Goal: Task Accomplishment & Management: Manage account settings

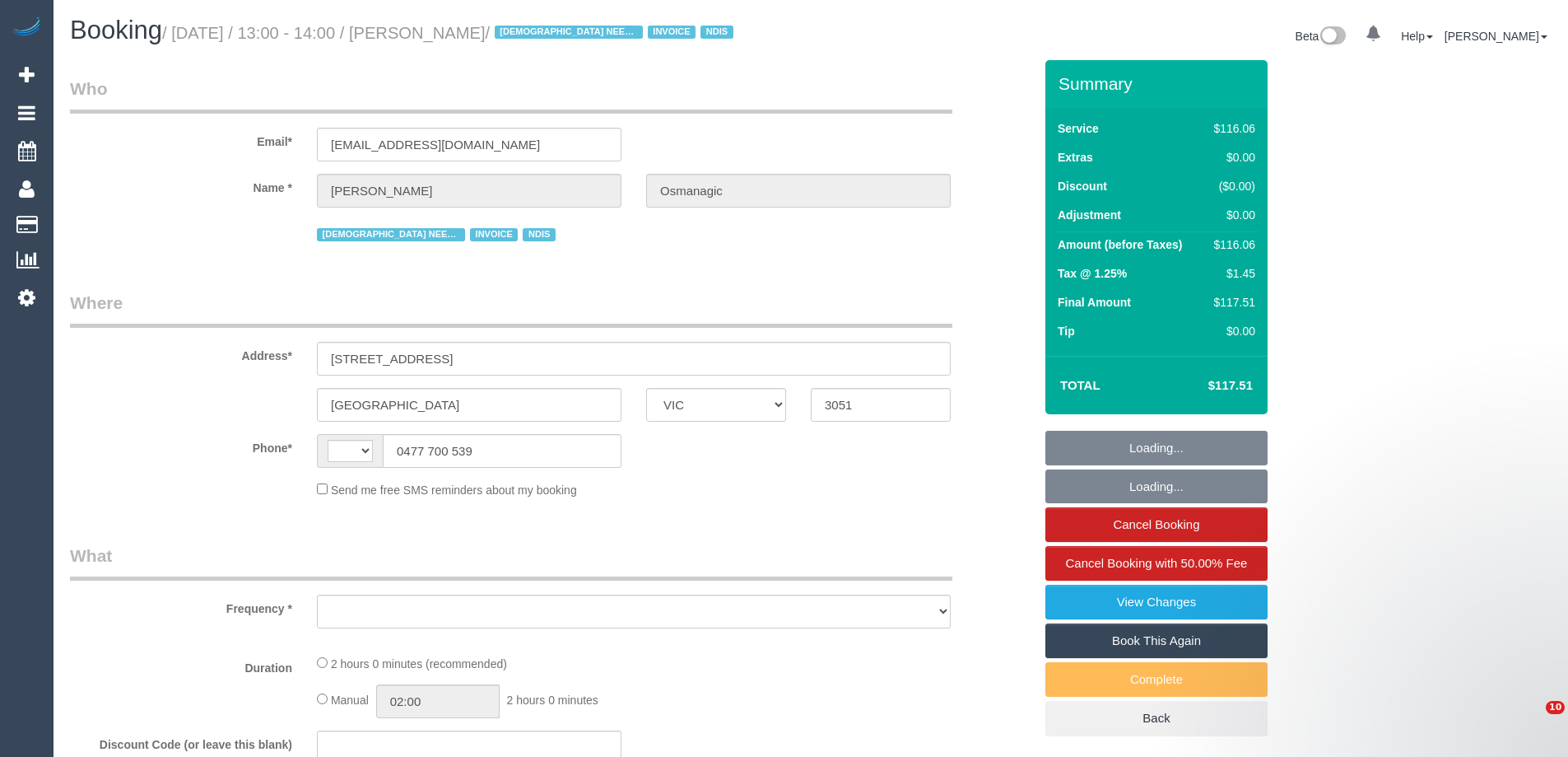
select select "VIC"
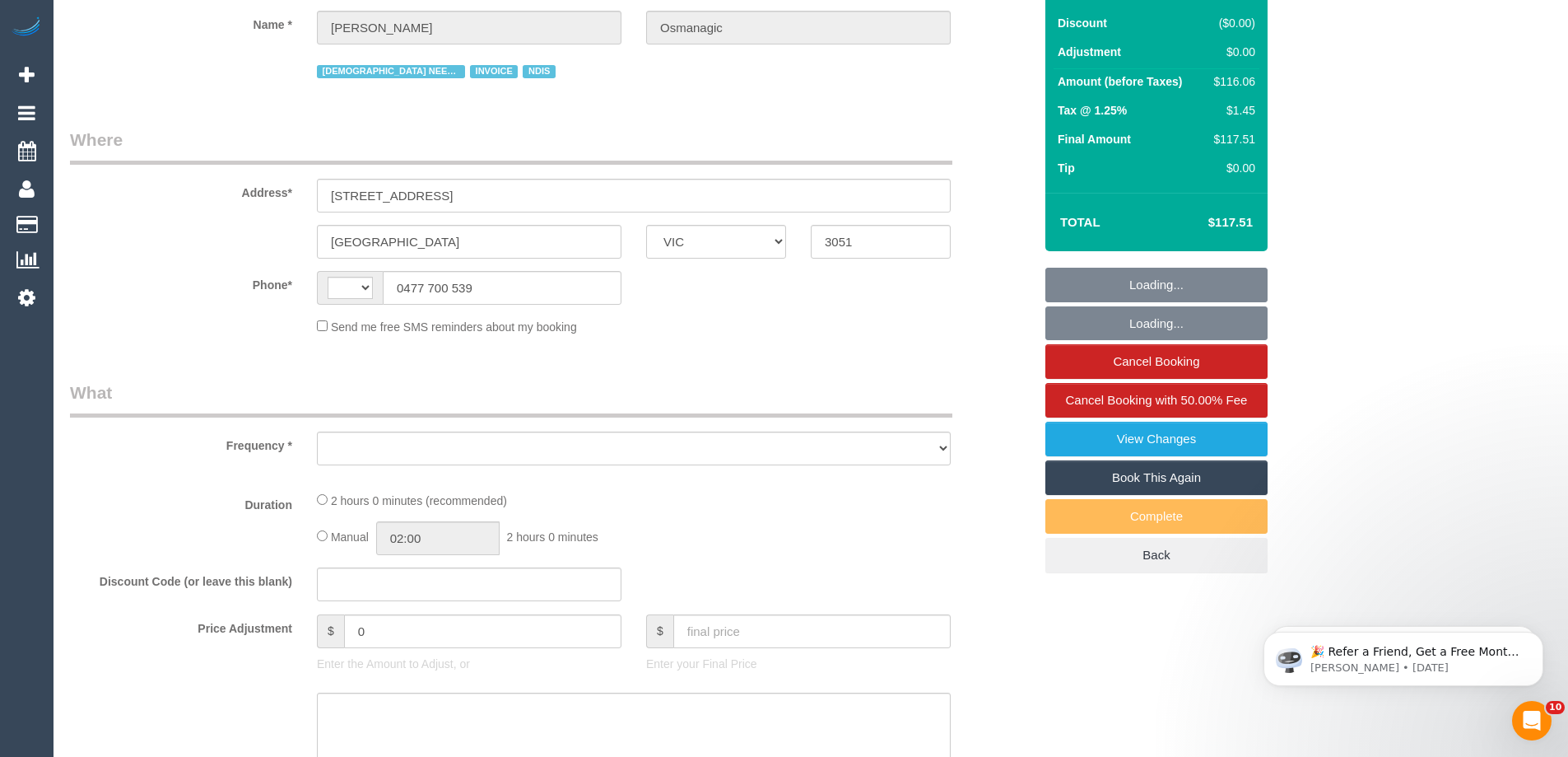
scroll to position [576, 0]
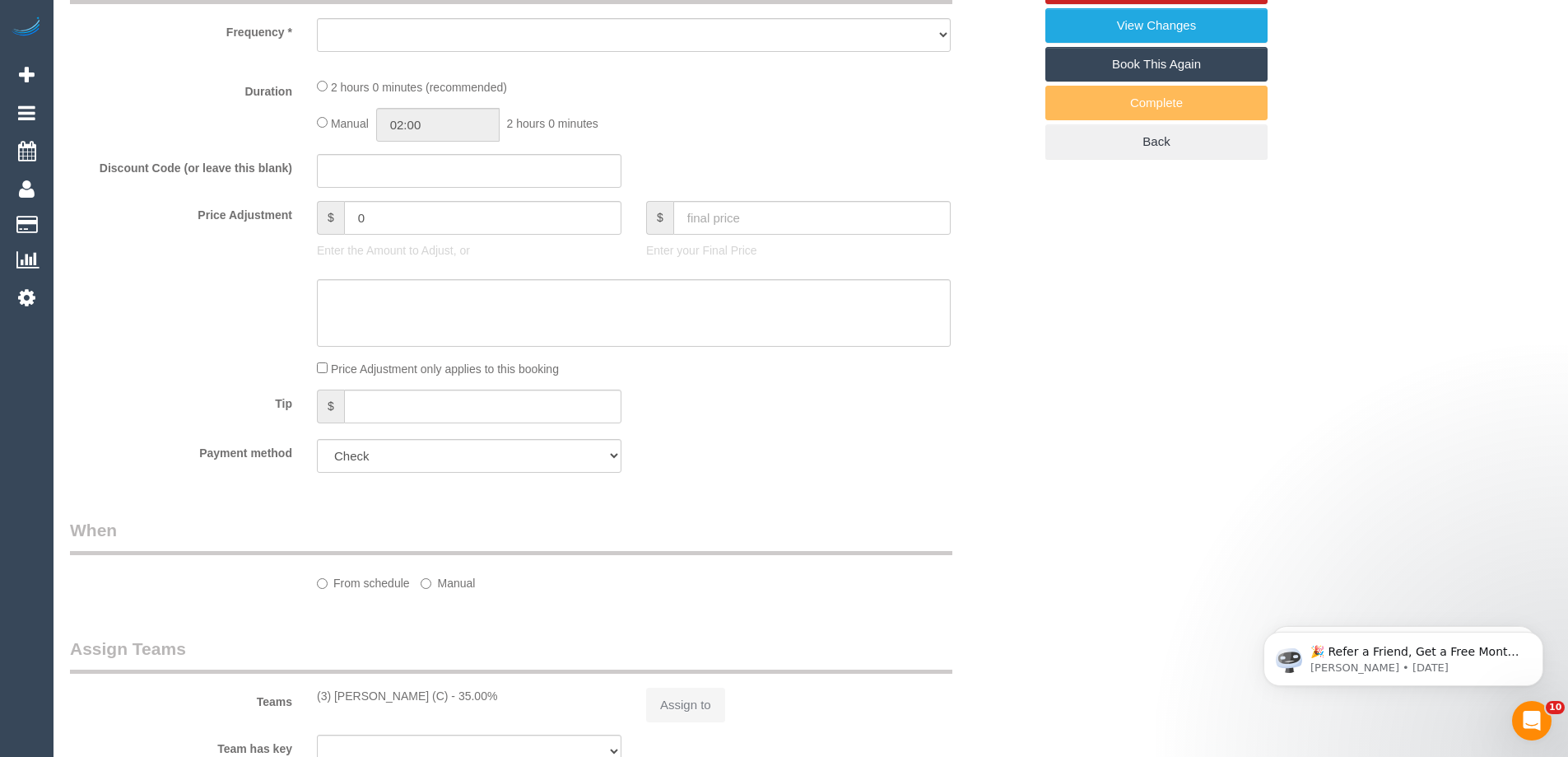
select select "string:AU"
select select "object:587"
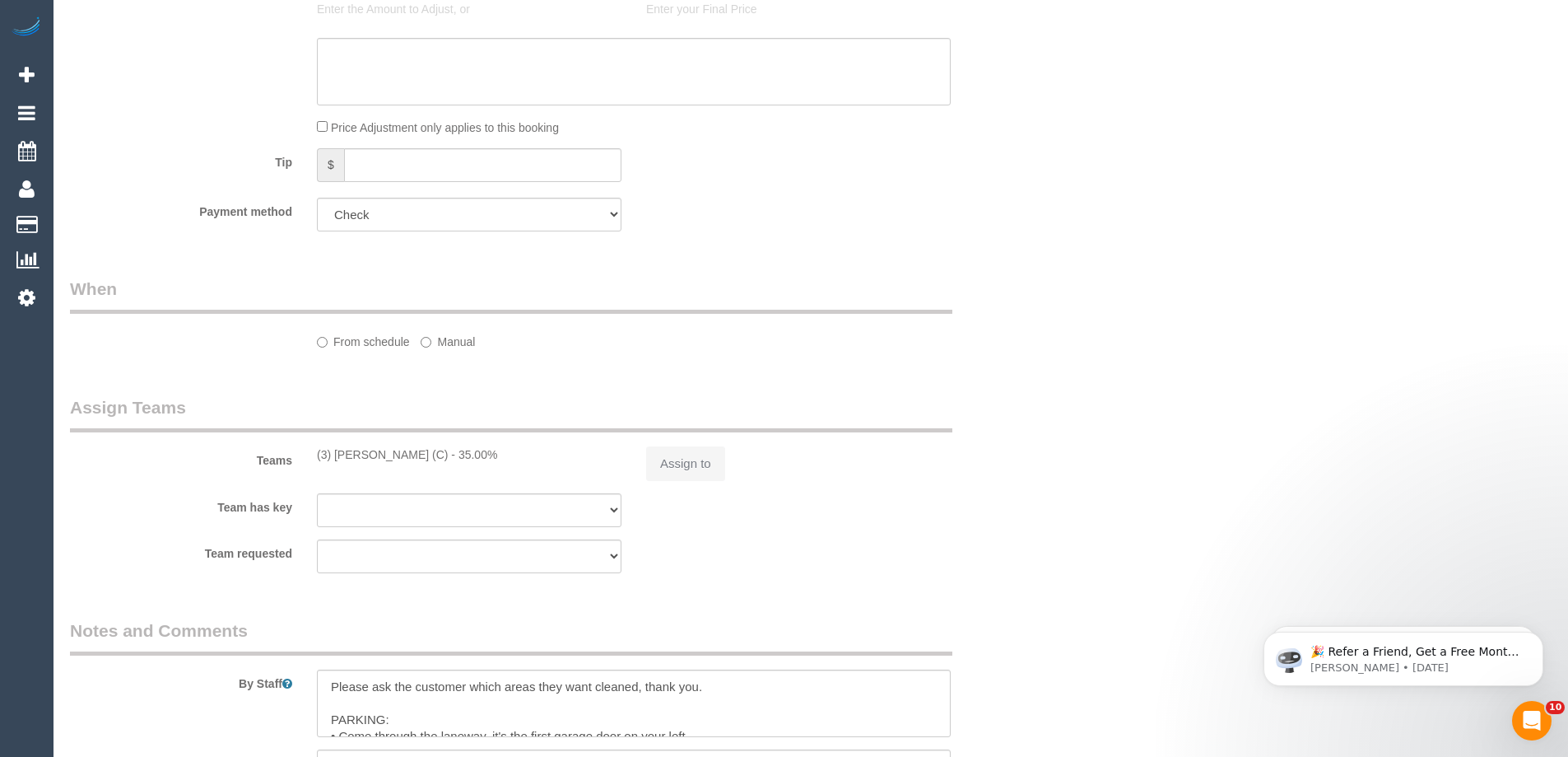
select select "number:28"
select select "number:14"
select select "number:19"
select select "number:25"
select select "number:35"
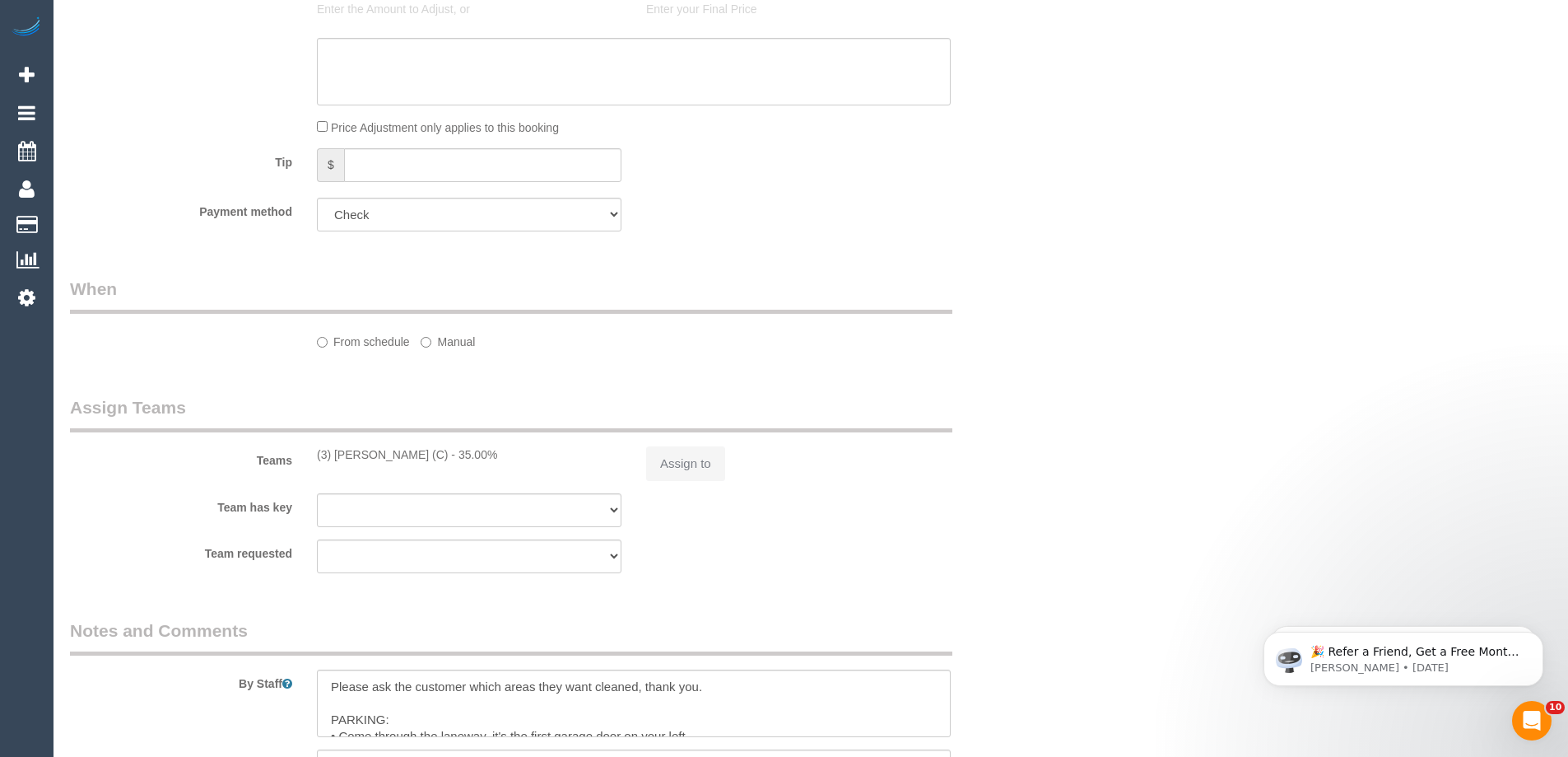
select select "number:13"
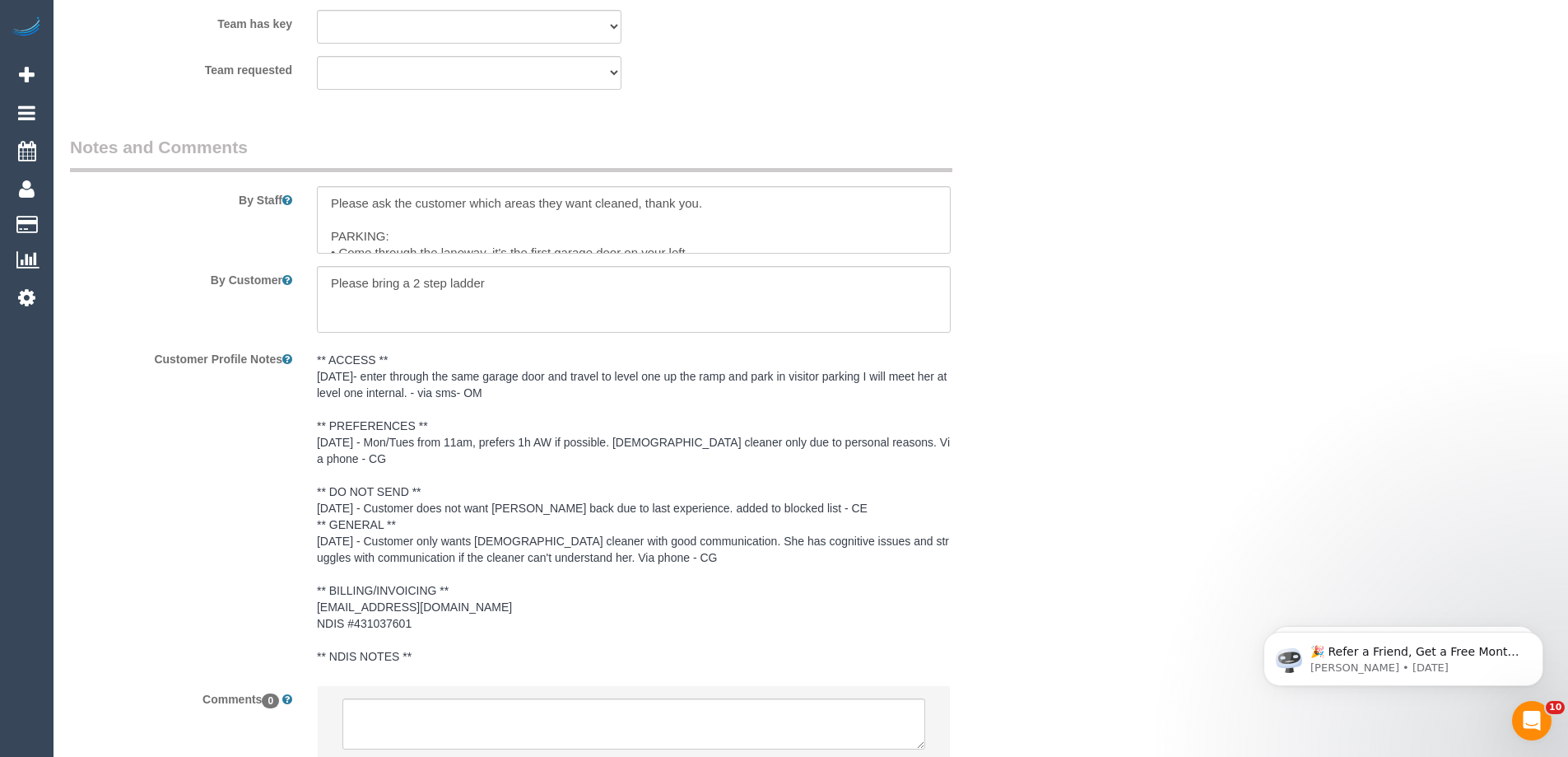
select select "object:1457"
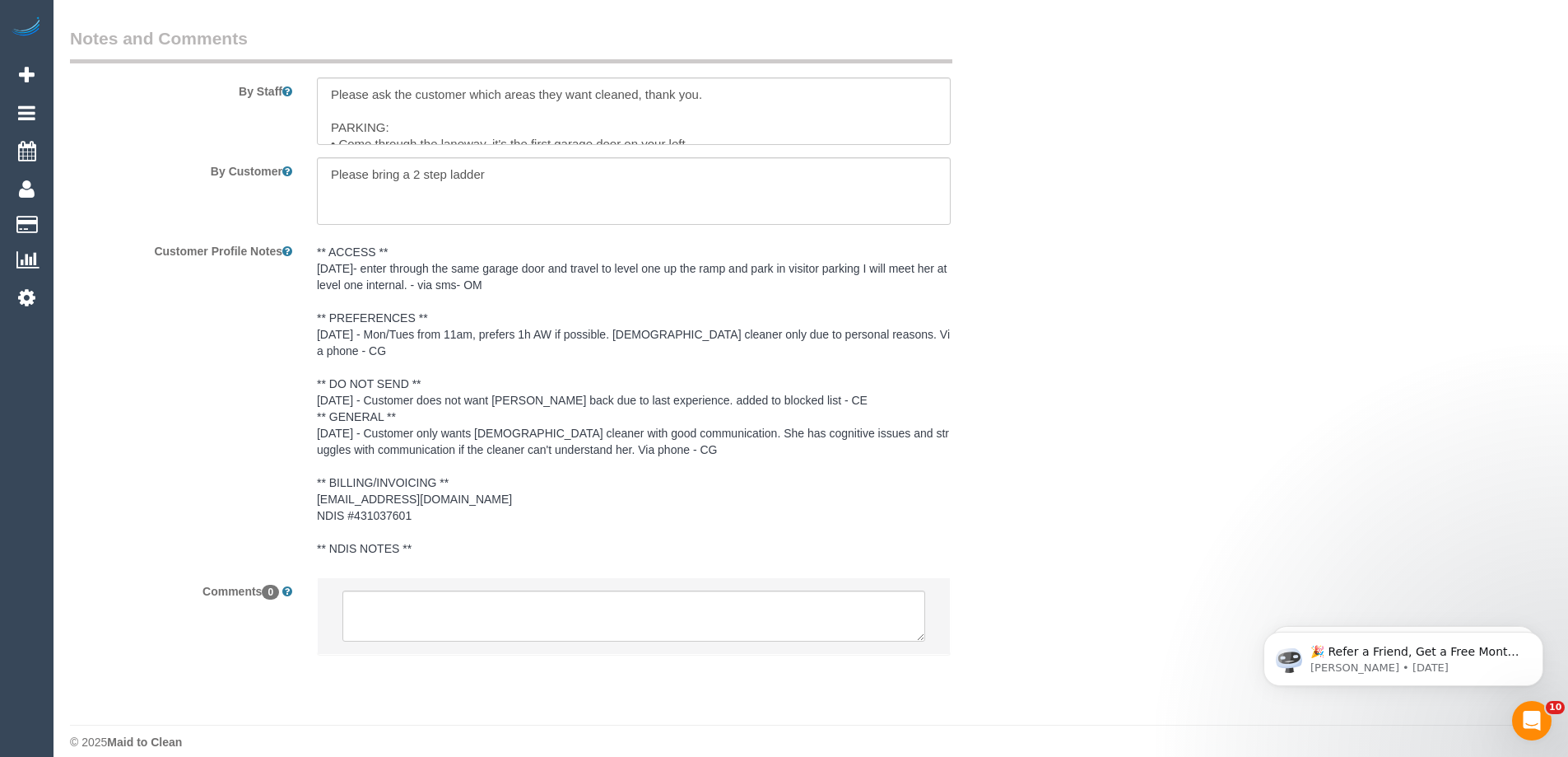
scroll to position [2275, 0]
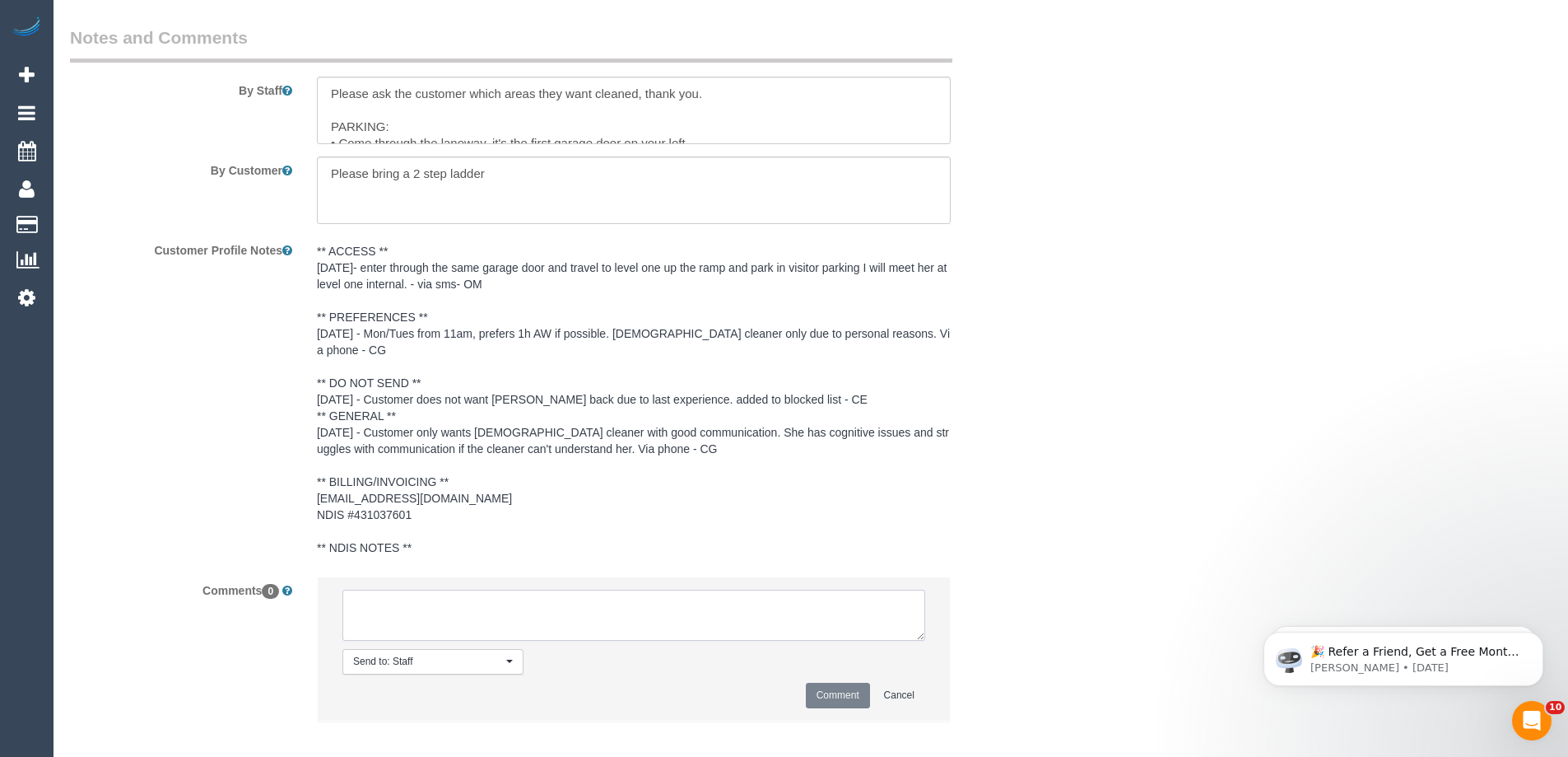
click at [388, 602] on textarea at bounding box center [634, 615] width 583 height 51
type textarea "flex: thursday morning"
click at [813, 689] on button "Comment" at bounding box center [838, 695] width 65 height 25
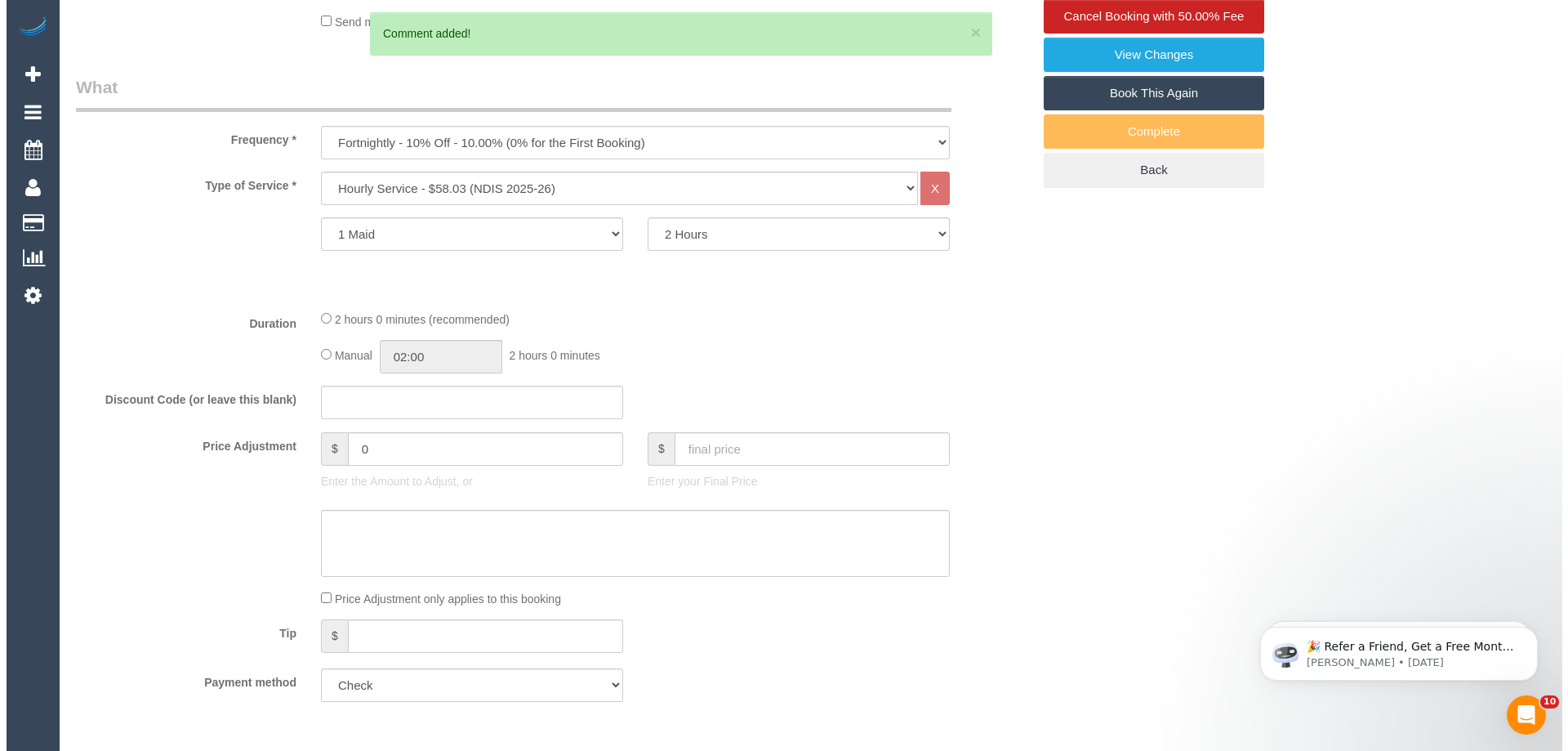
scroll to position [0, 0]
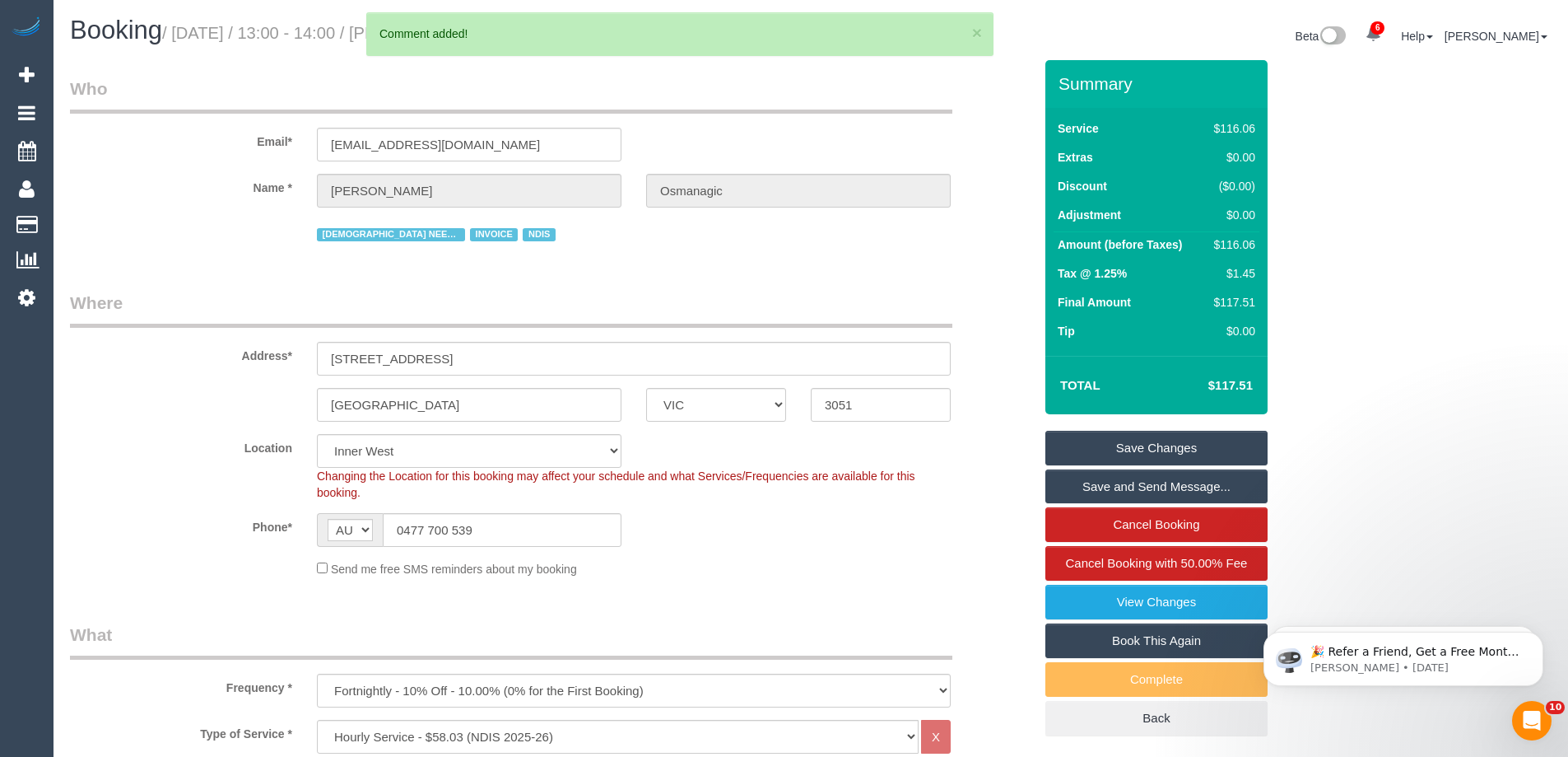
click at [1104, 451] on link "Save Changes" at bounding box center [1157, 448] width 223 height 35
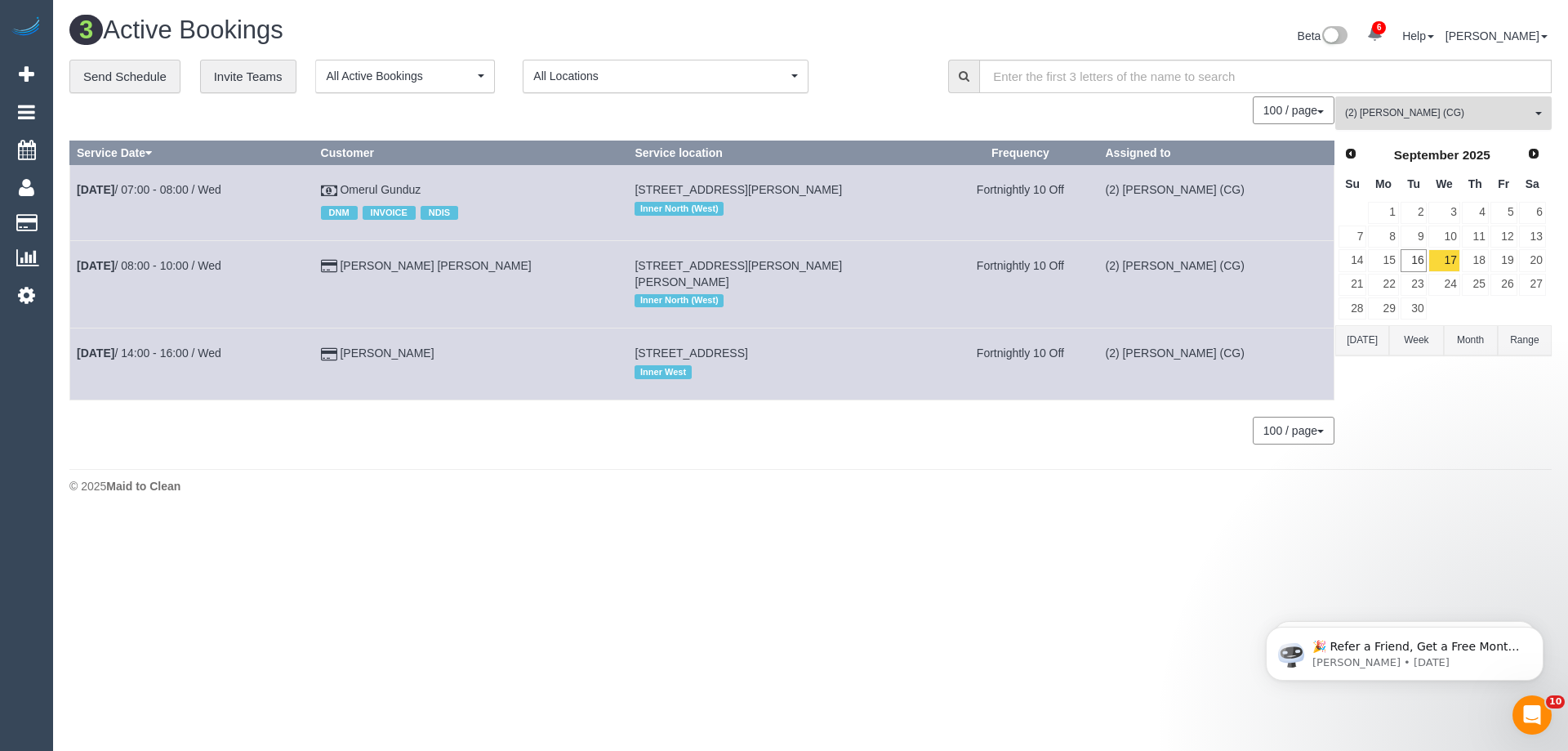
click at [1382, 116] on span "(2) Paris Webb (CG)" at bounding box center [1437, 113] width 186 height 14
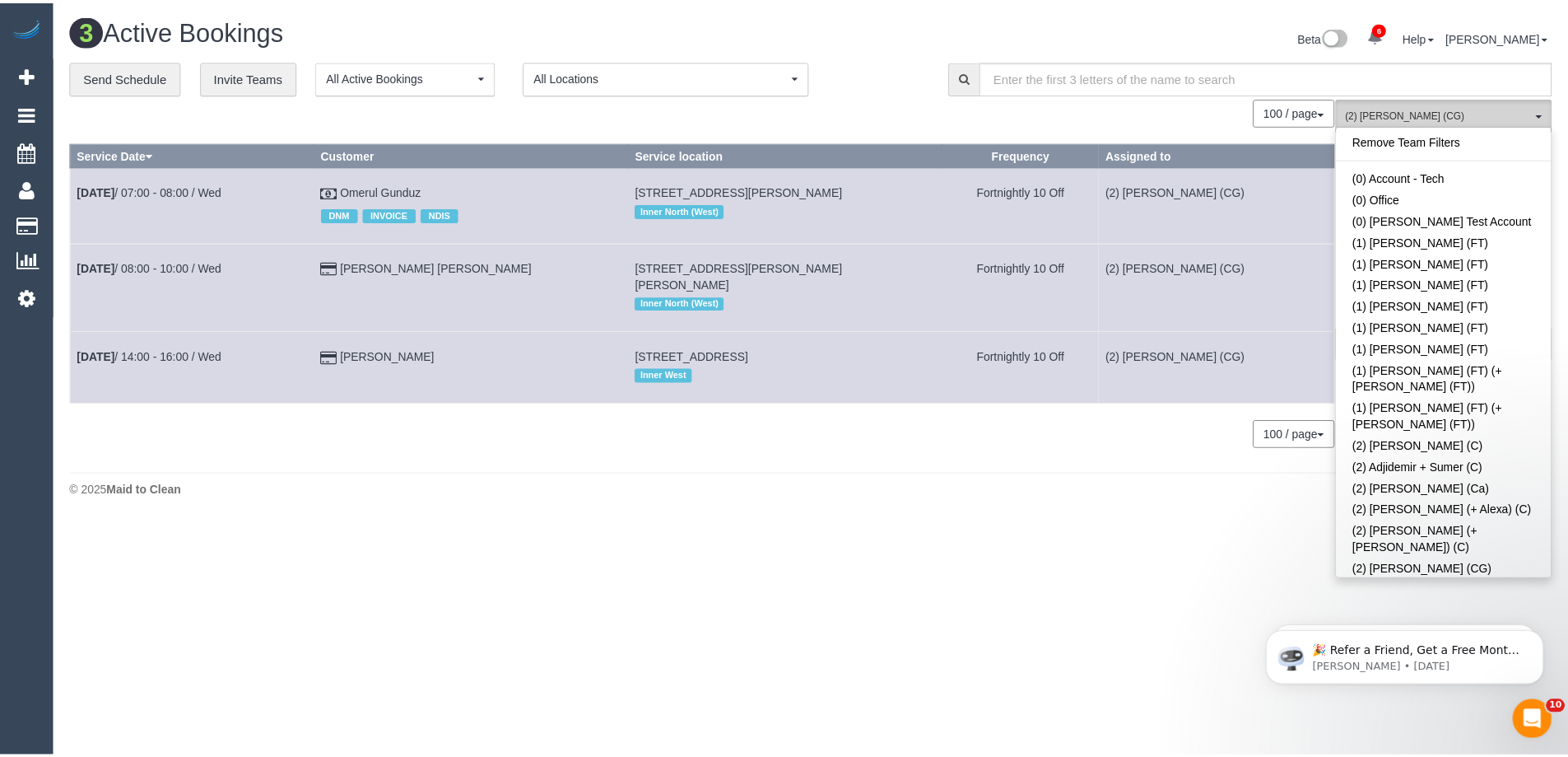
scroll to position [1153, 0]
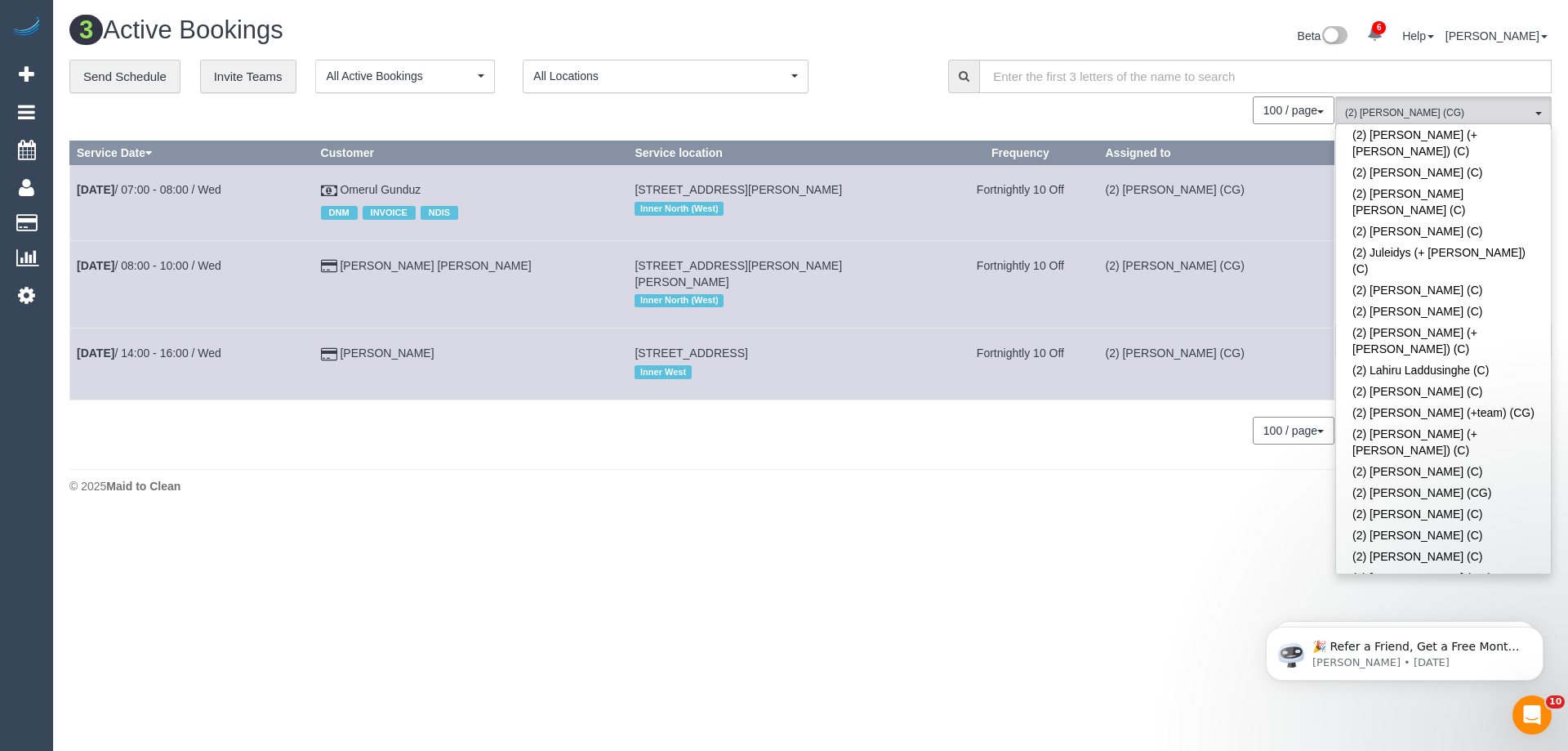
click at [1505, 588] on link "(2) Paul (+ Barbara) (C)" at bounding box center [1443, 606] width 215 height 37
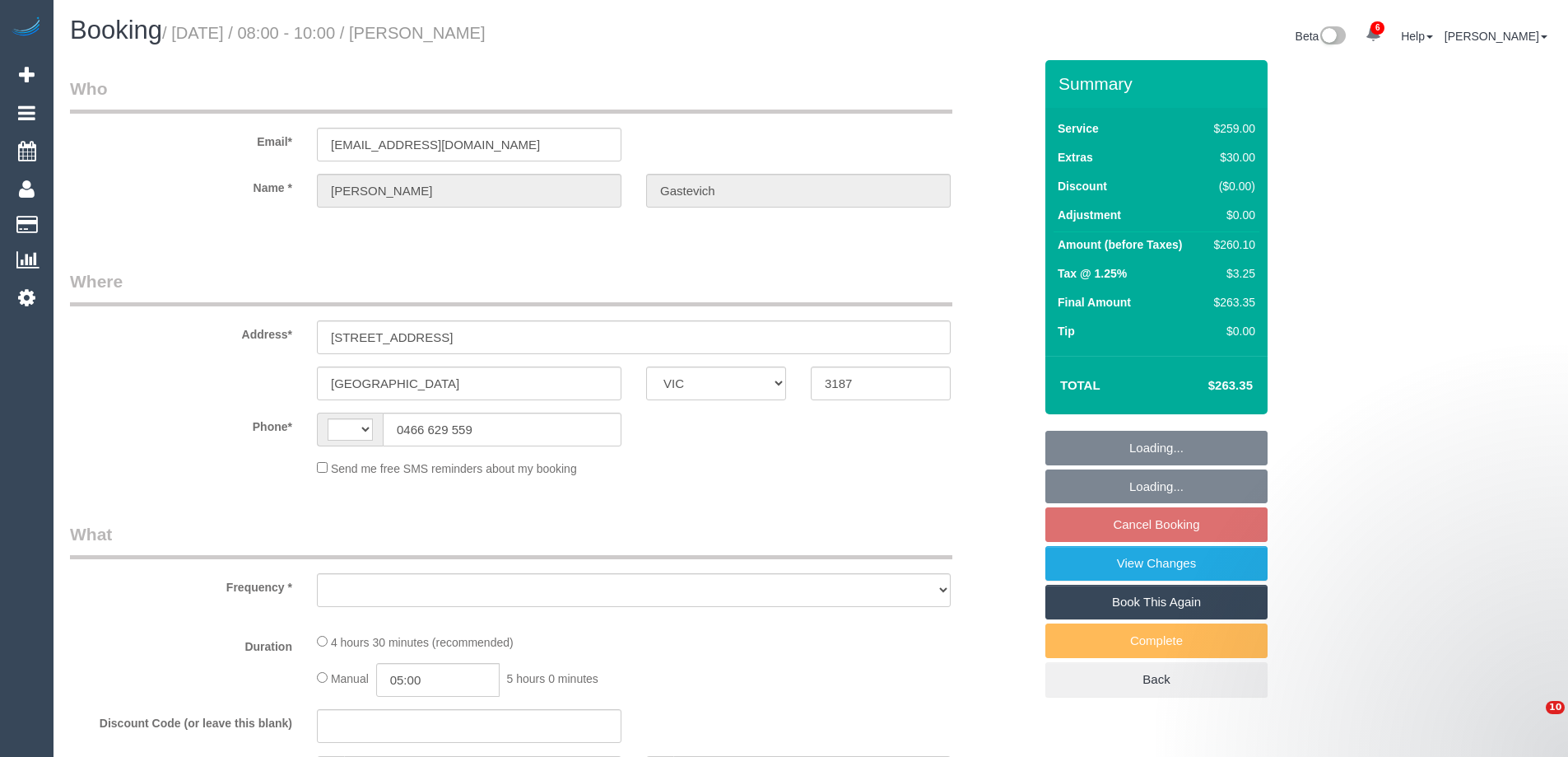
select select "VIC"
select select "string:AU"
select select "string:stripe-pm_1Rm1mj2GScqysDRVRpDaJzyO"
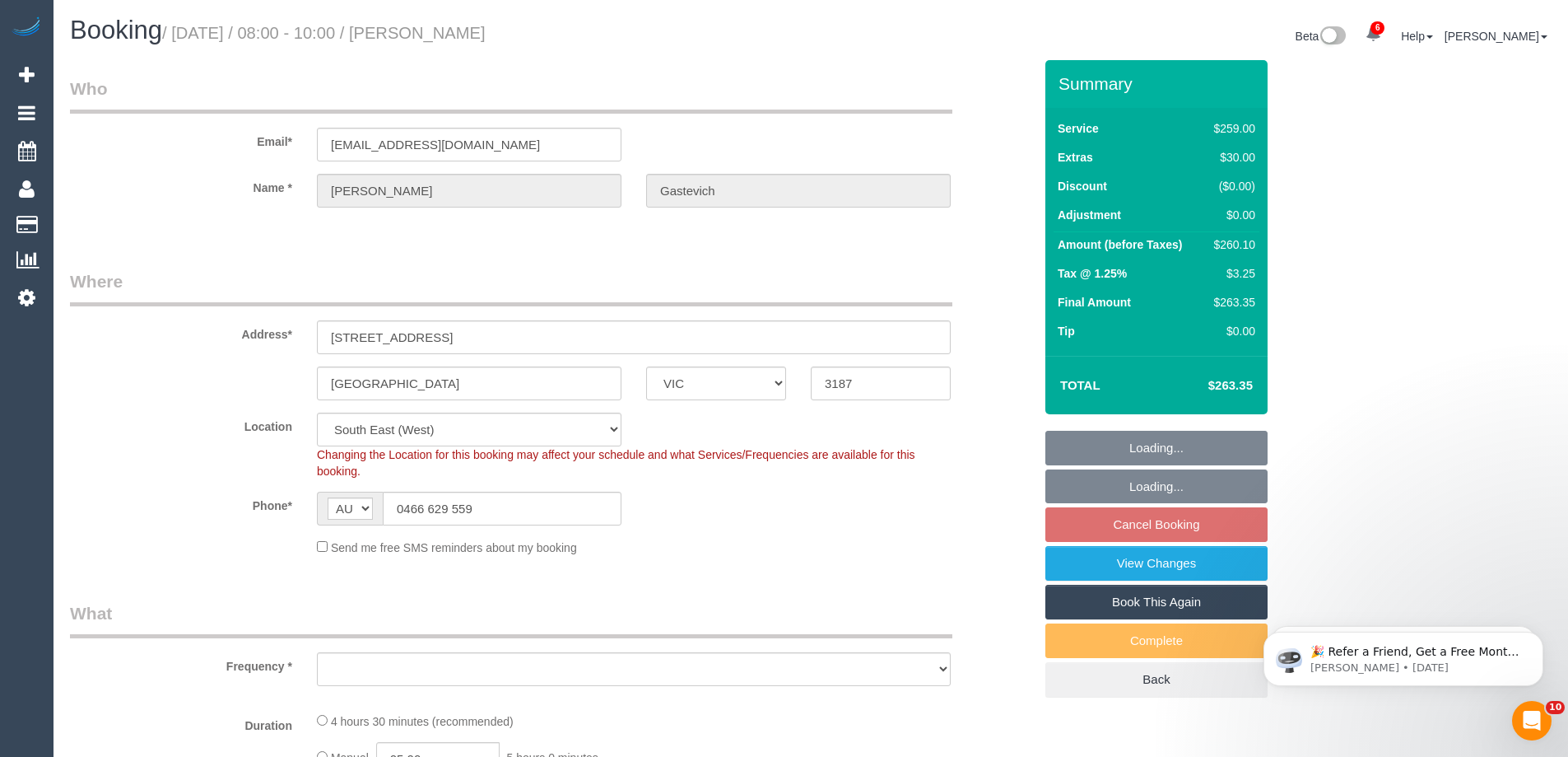
select select "number:27"
select select "number:14"
select select "number:19"
select select "number:24"
select select "number:35"
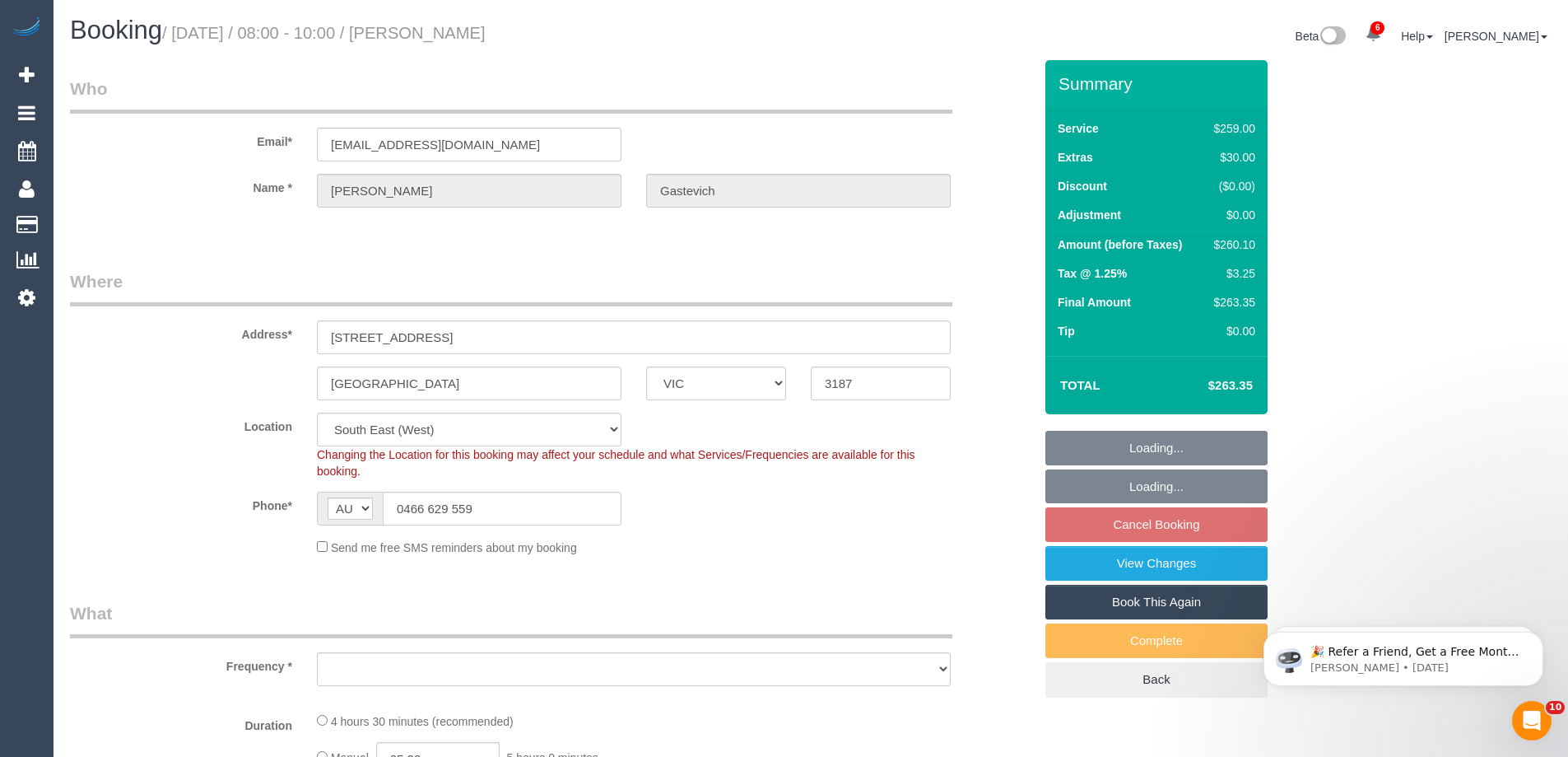
select select "number:12"
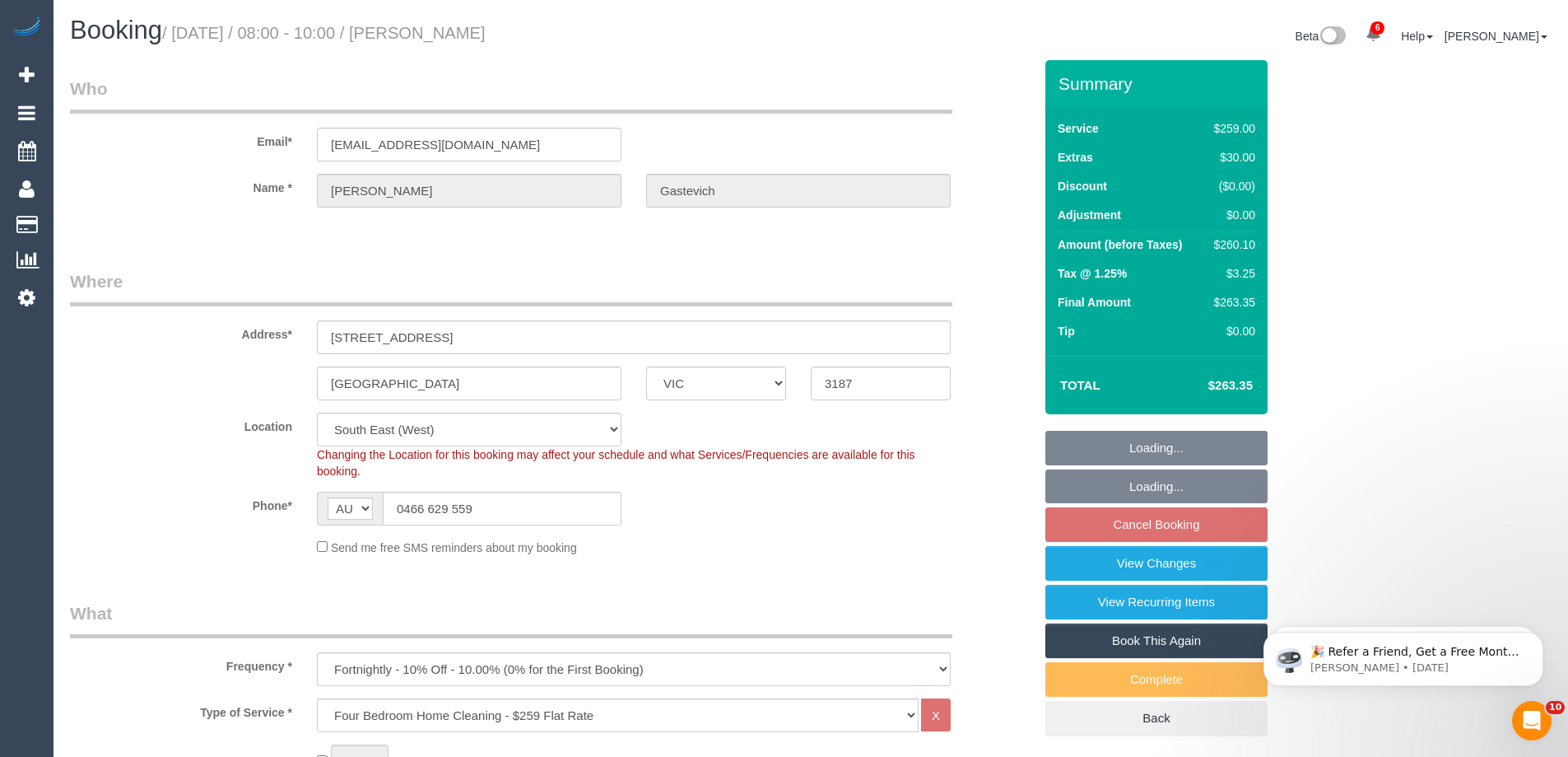
select select "object:1371"
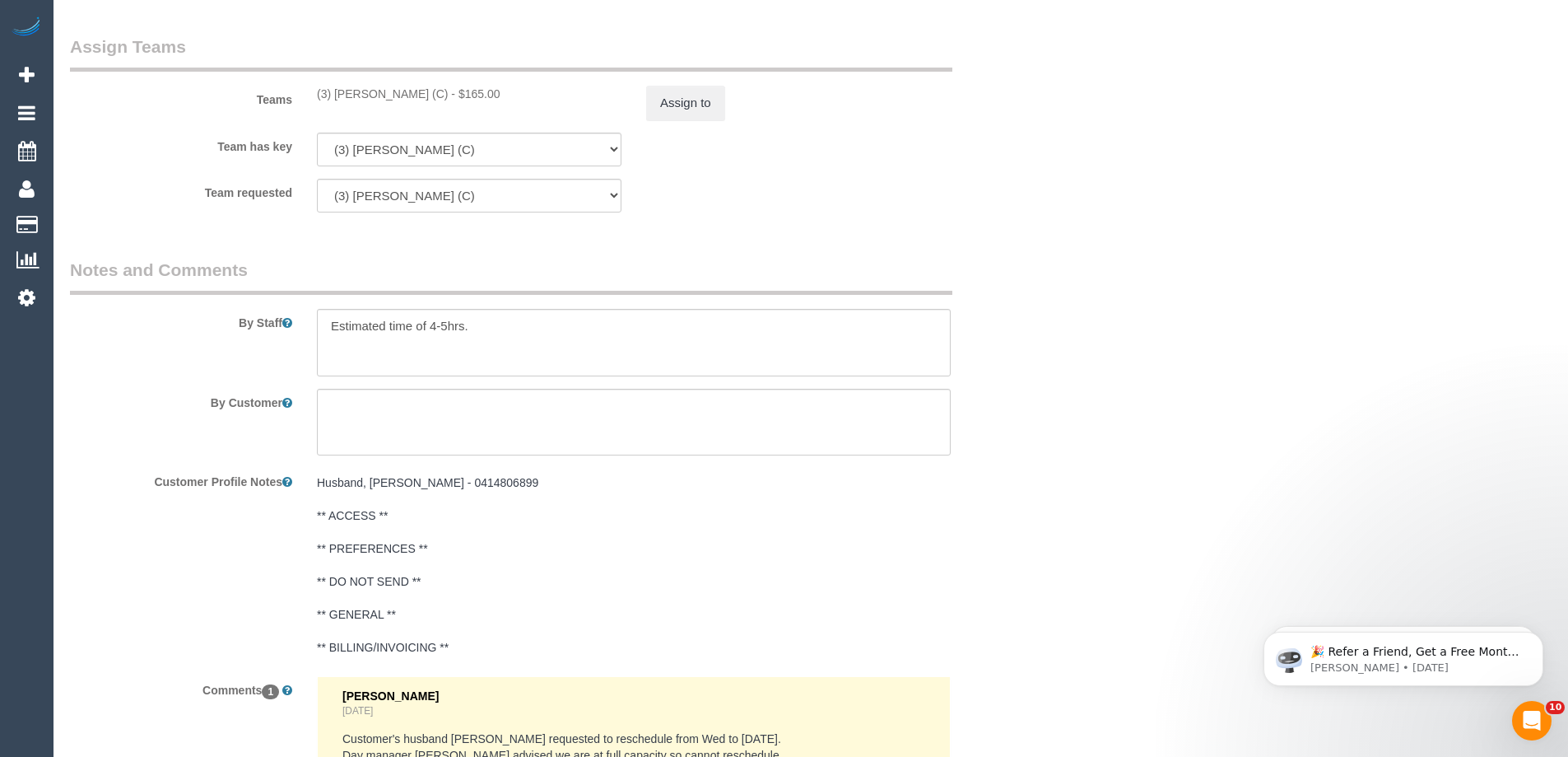
scroll to position [2305, 0]
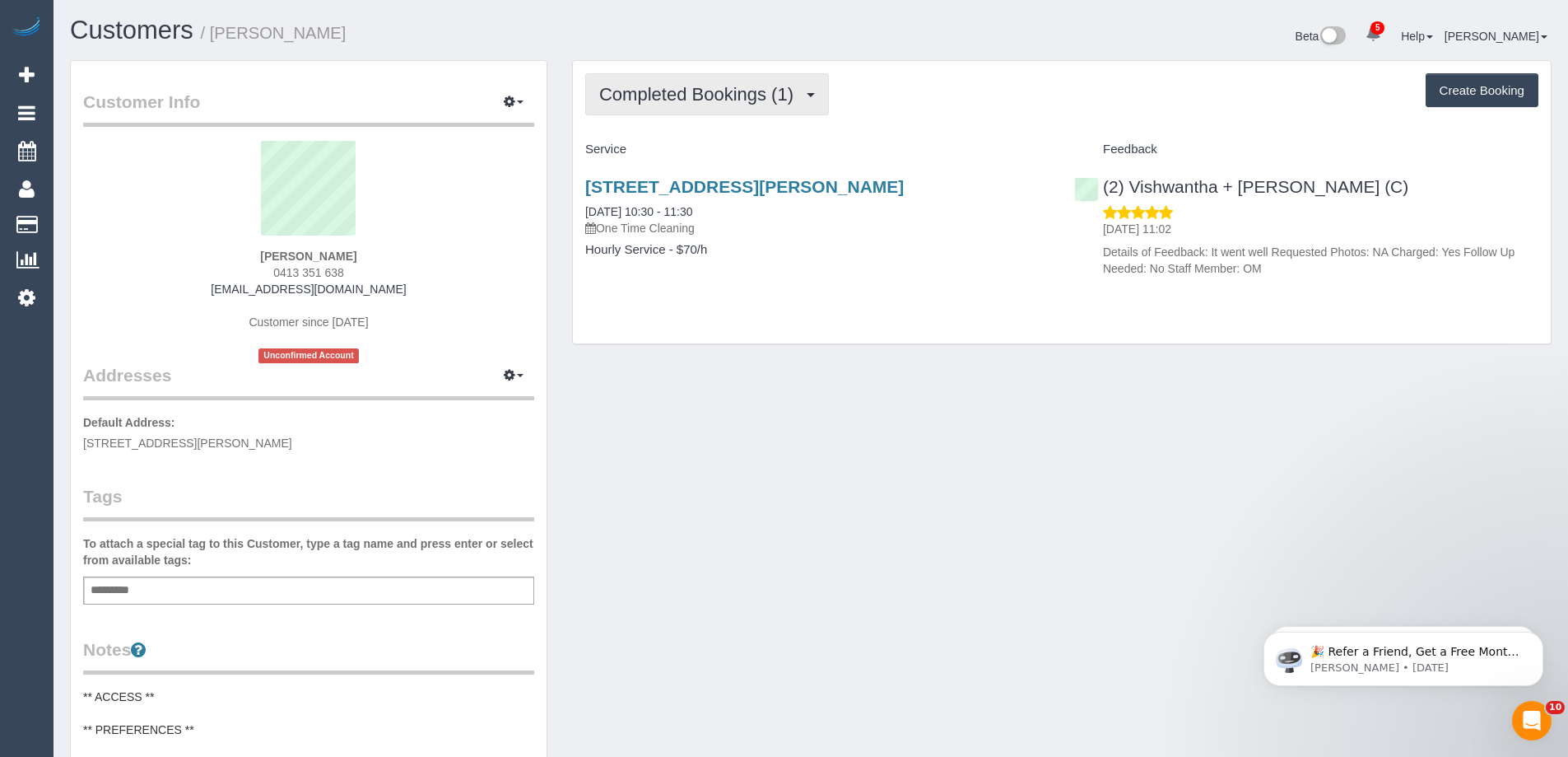
click at [622, 91] on span "Completed Bookings (1)" at bounding box center [700, 94] width 203 height 21
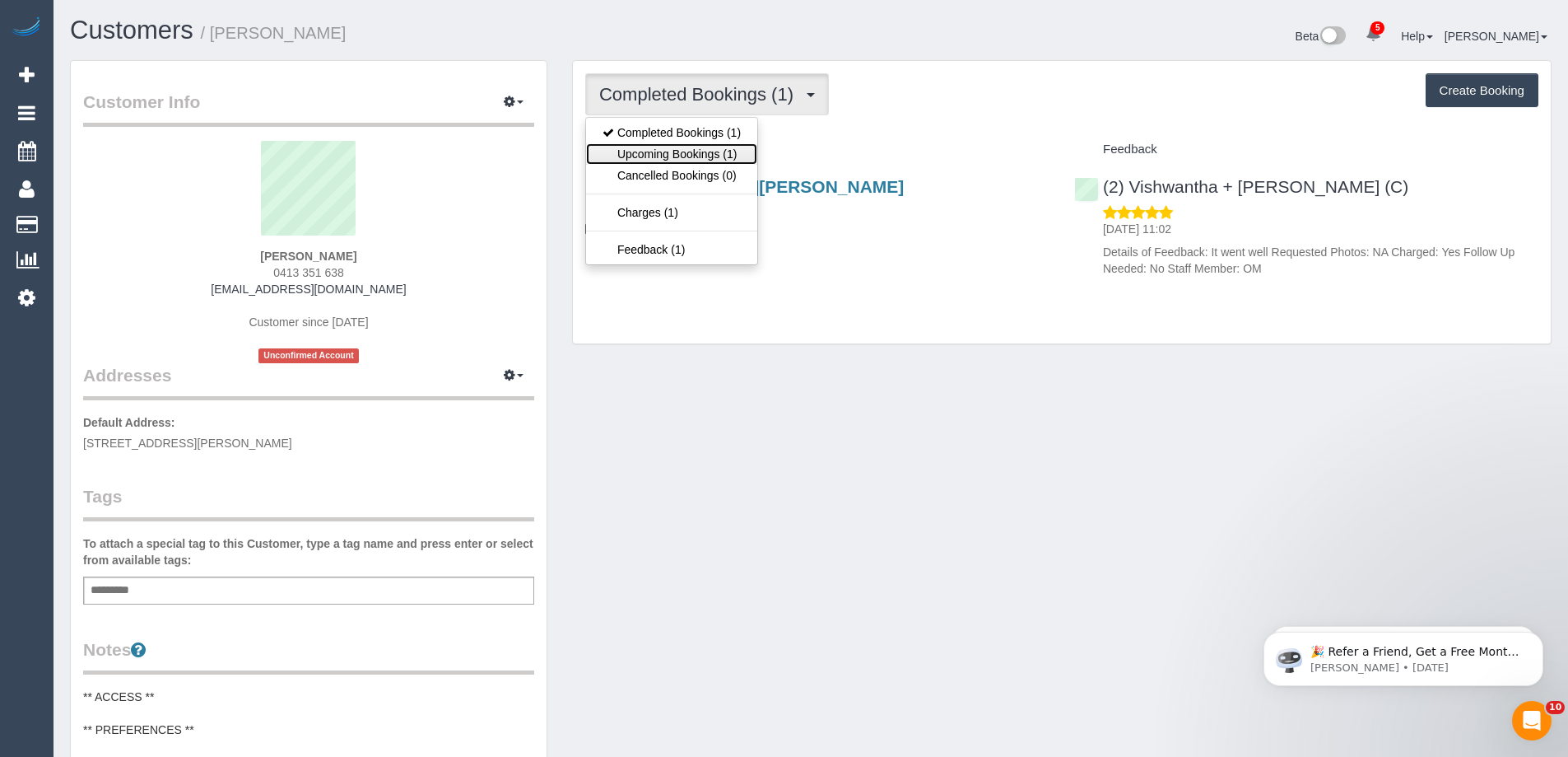
click at [650, 151] on link "Upcoming Bookings (1)" at bounding box center [671, 154] width 171 height 22
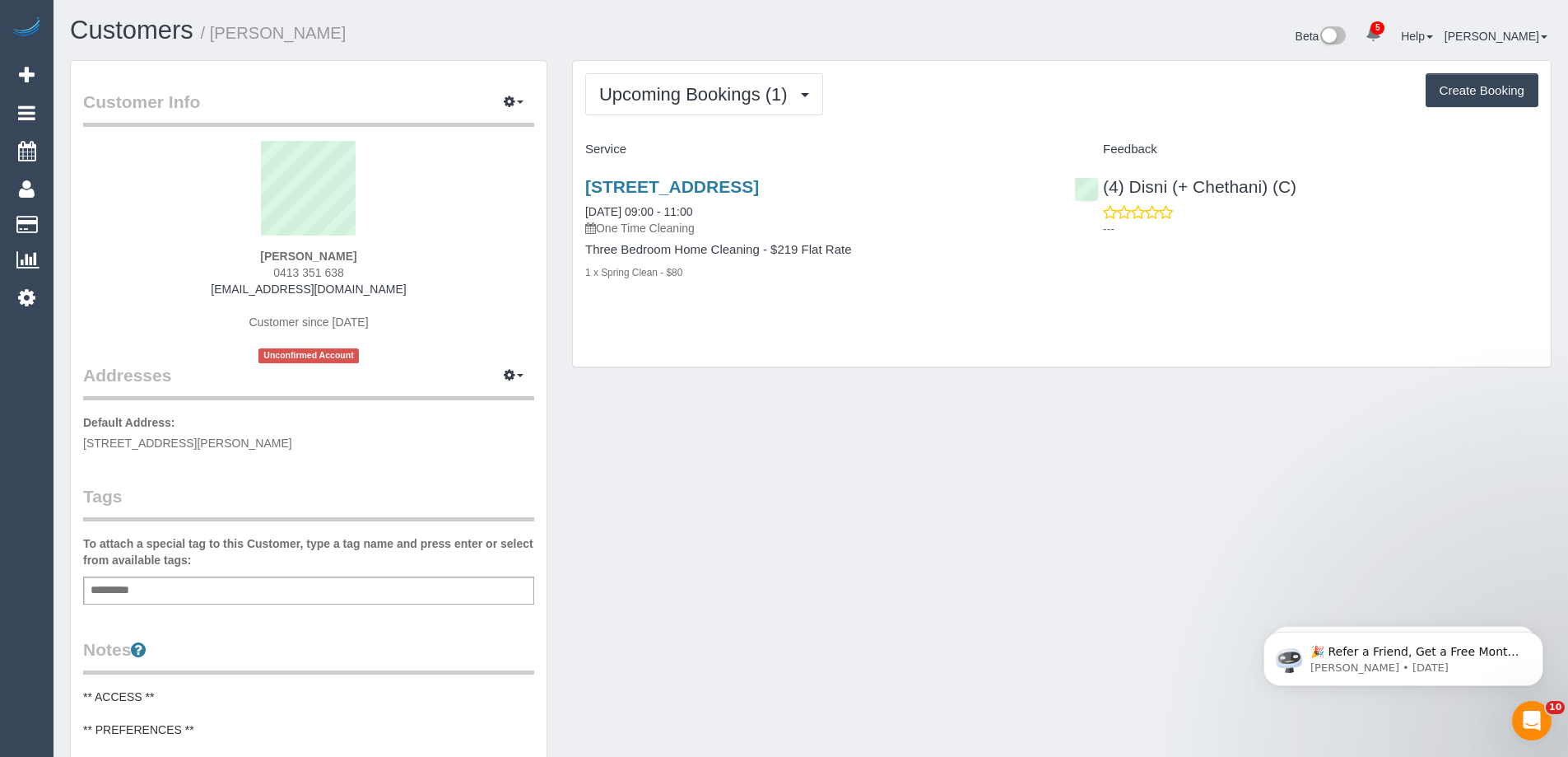
click at [176, 261] on div "Christine Bui 0413 351 638 christinebui2006@gmail.com Customer since 2025 Uncon…" at bounding box center [308, 251] width 451 height 223
drag, startPoint x: 214, startPoint y: 255, endPoint x: 412, endPoint y: 272, distance: 198.7
click at [412, 272] on div "Christine Bui 0413 351 638 christinebui2006@gmail.com Customer since 2025 Uncon…" at bounding box center [308, 251] width 451 height 223
copy div "Christine Bui 0413 351 638"
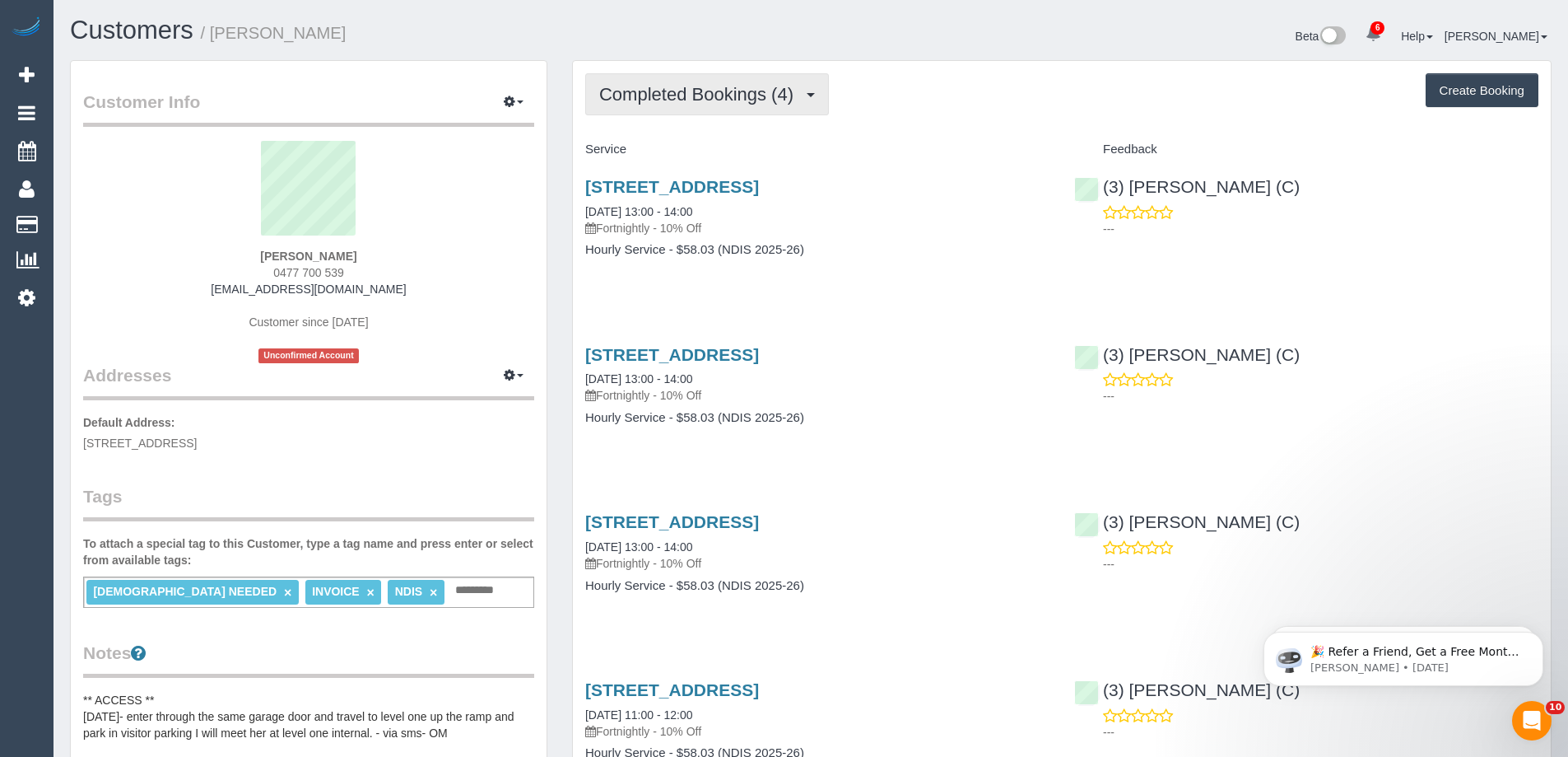
click at [768, 82] on button "Completed Bookings (4)" at bounding box center [706, 94] width 244 height 42
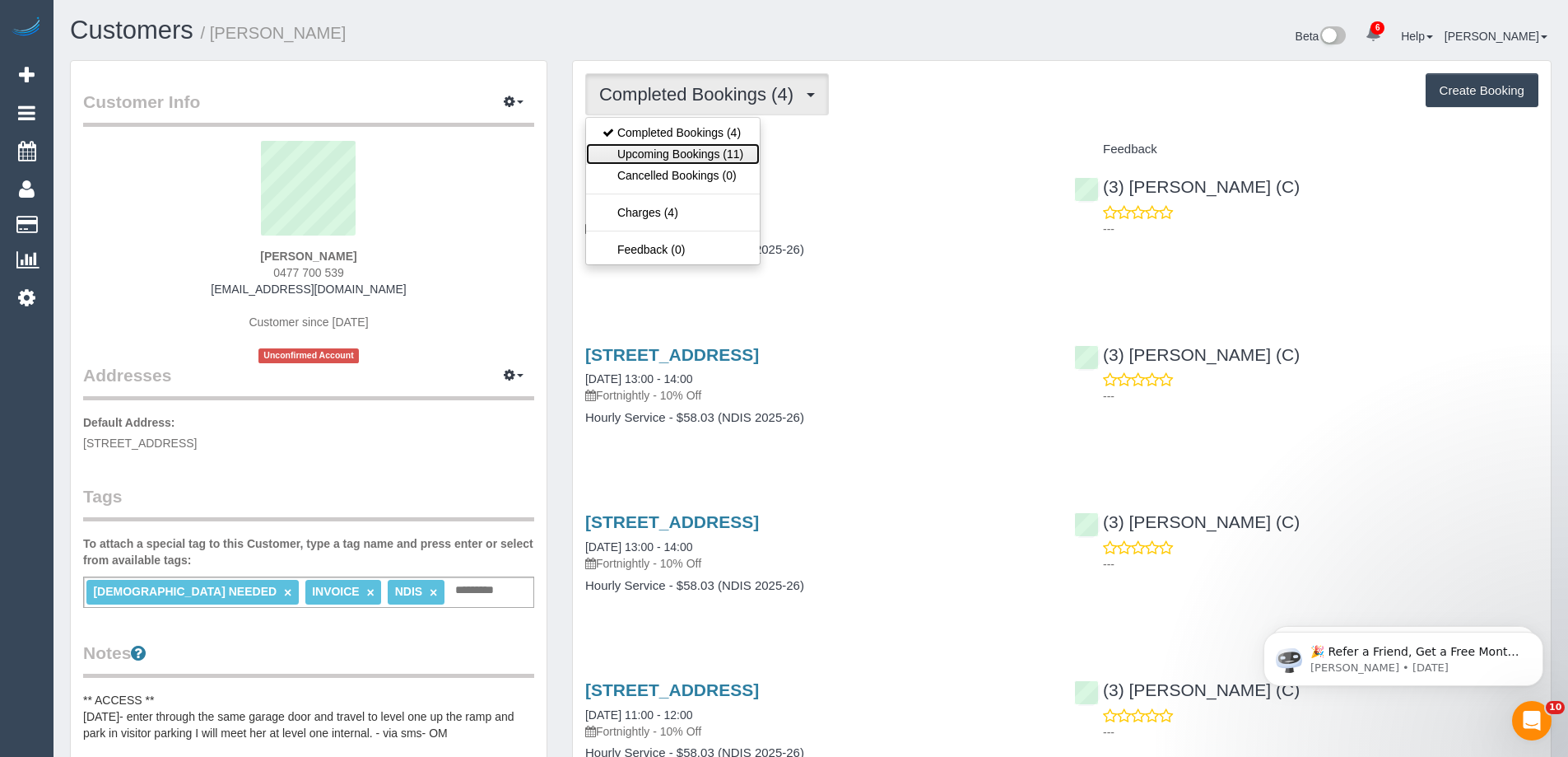
click at [700, 144] on link "Upcoming Bookings (11)" at bounding box center [672, 154] width 174 height 22
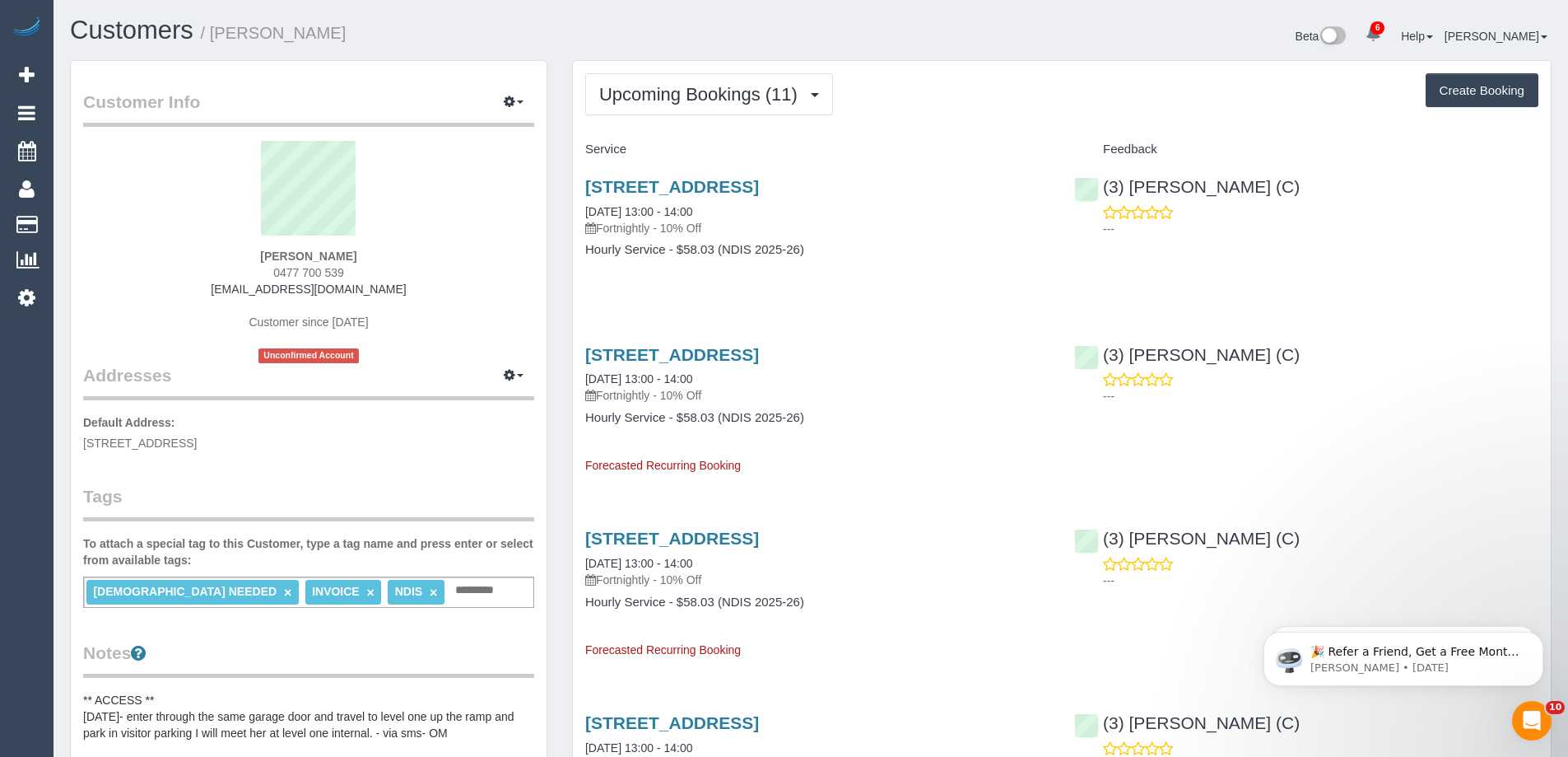
drag, startPoint x: 584, startPoint y: 206, endPoint x: 867, endPoint y: 280, distance: 292.5
click at [867, 280] on div "501/179 Boundary Road, North Melbourne, VIC 3051 16/09/2025 13:00 - 14:00 Fortn…" at bounding box center [817, 226] width 489 height 127
copy div "16/09/2025 13:00 - 14:00 Fortnightly - 10% Off Hourly Service - $58.03 (NDIS 20…"
click at [601, 215] on link "16/09/2025 13:00 - 14:00" at bounding box center [638, 211] width 107 height 13
drag, startPoint x: 379, startPoint y: 268, endPoint x: 224, endPoint y: 265, distance: 155.0
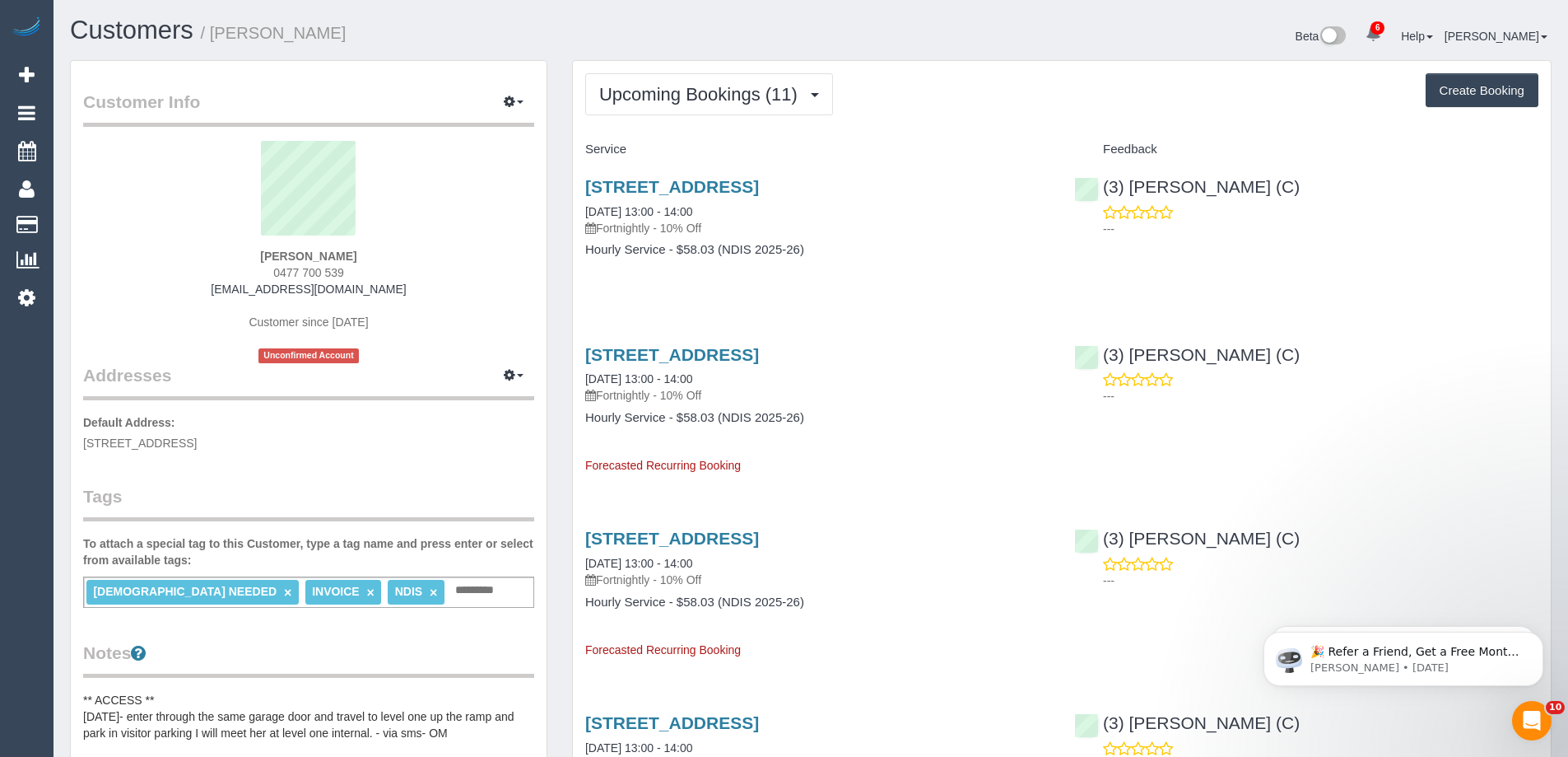
click at [224, 265] on div "Monika Osmanagic 0477 700 539 monikaosmanagic@gmail.com Customer since 2025 Unc…" at bounding box center [308, 251] width 451 height 223
copy span "0477 700 539"
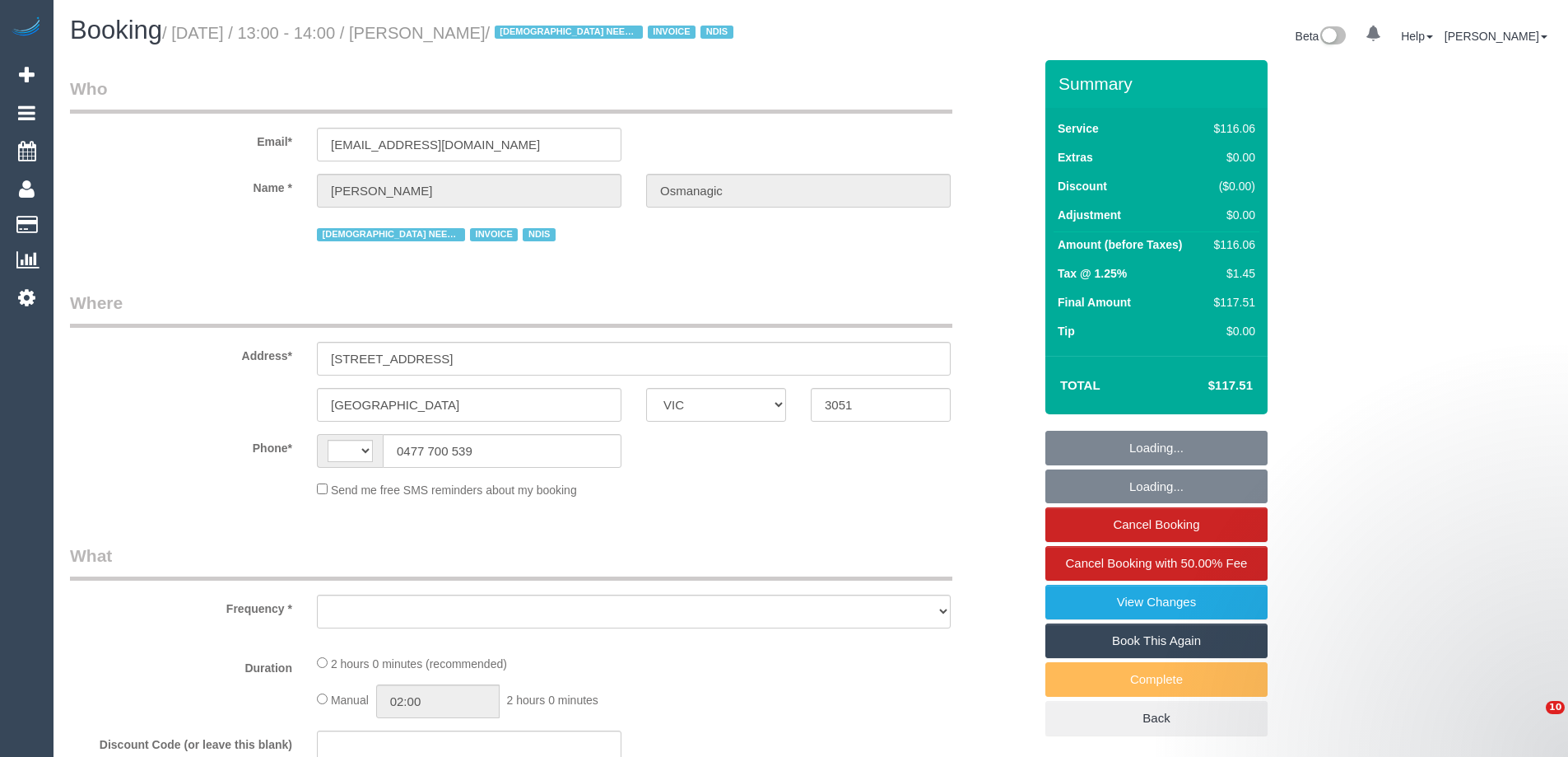
select select "VIC"
select select "string:AU"
select select "object:608"
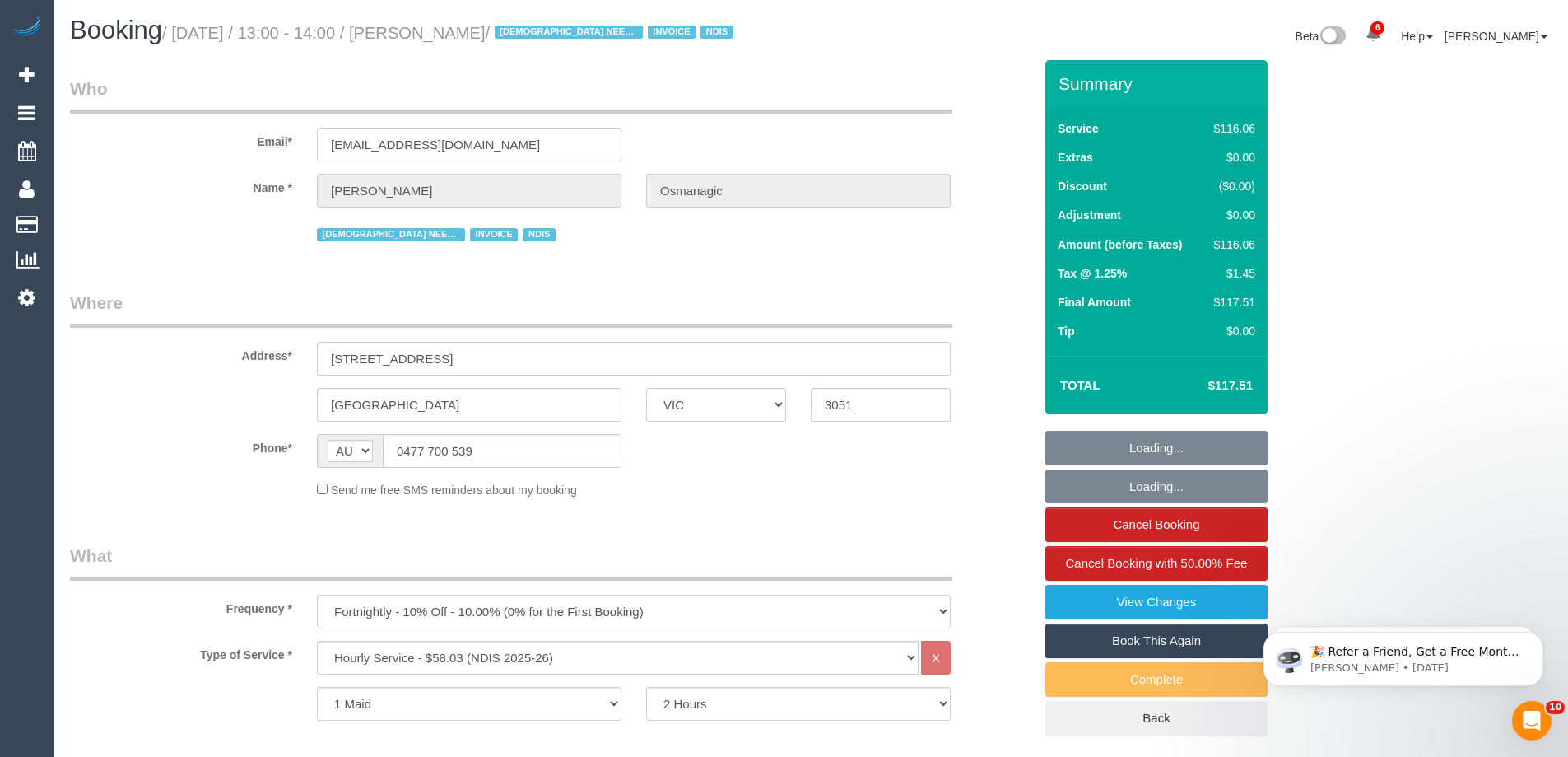
select select "number:28"
select select "number:14"
select select "number:19"
select select "number:25"
select select "number:35"
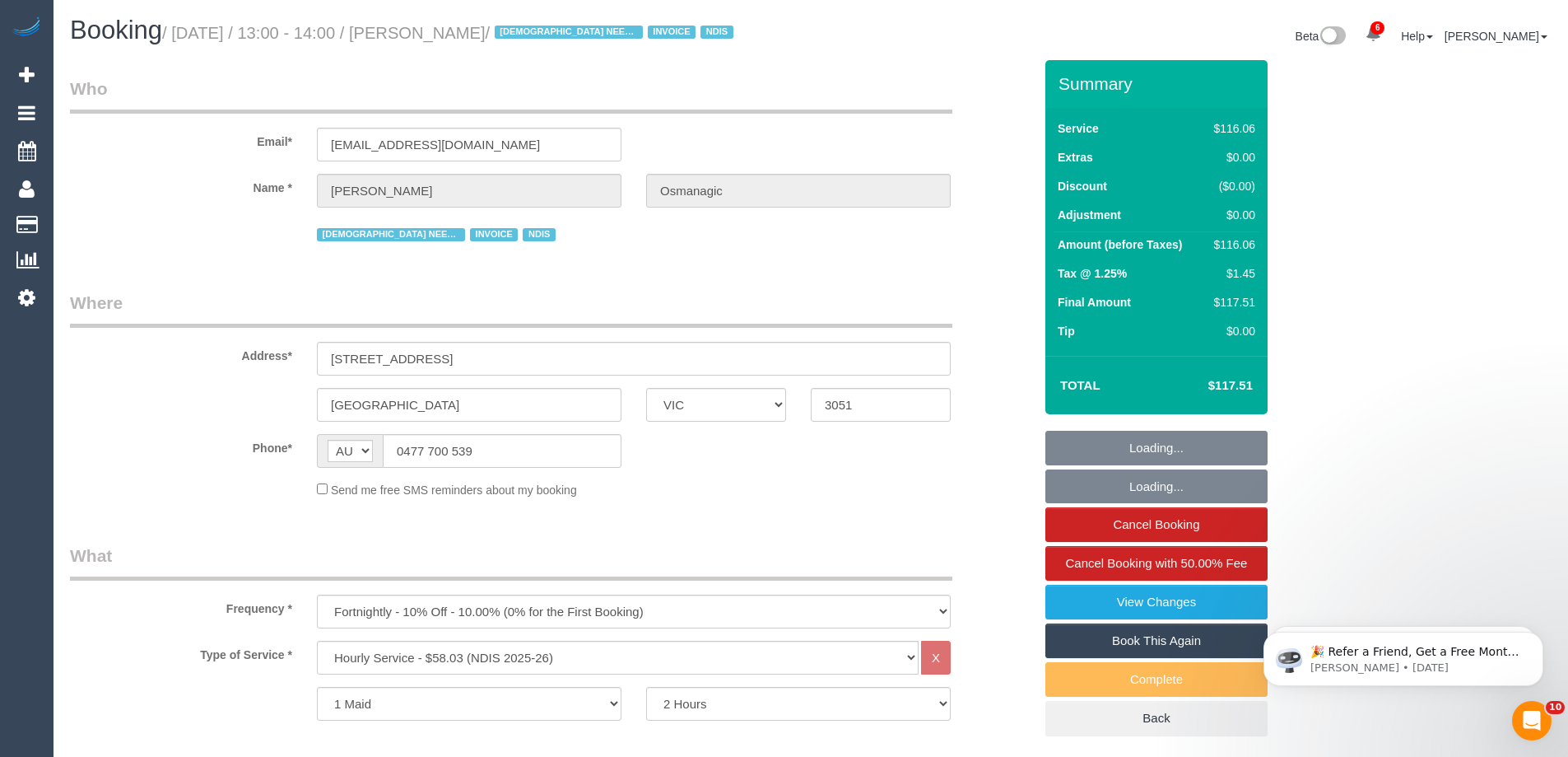
select select "number:13"
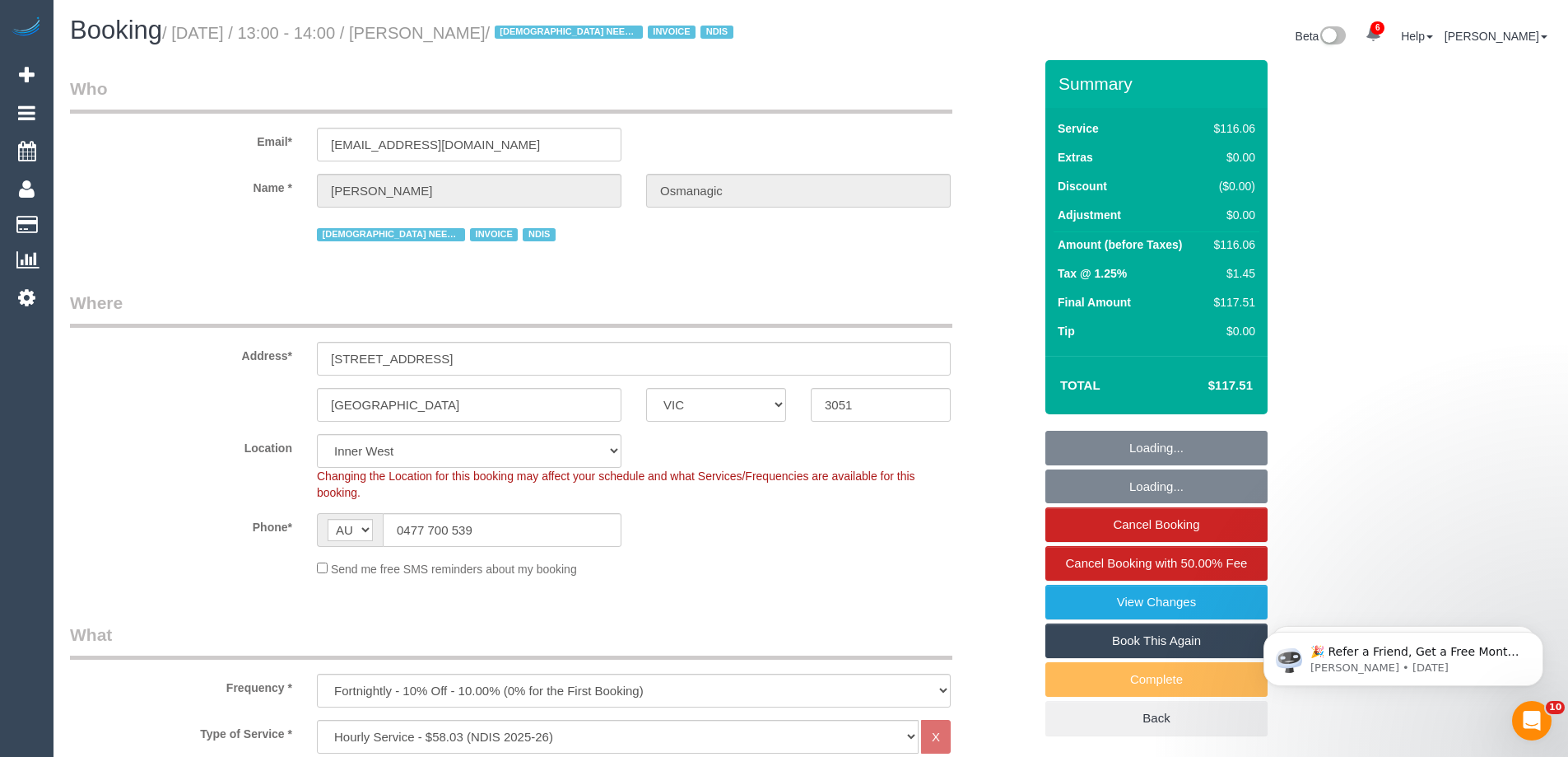
select select "object:834"
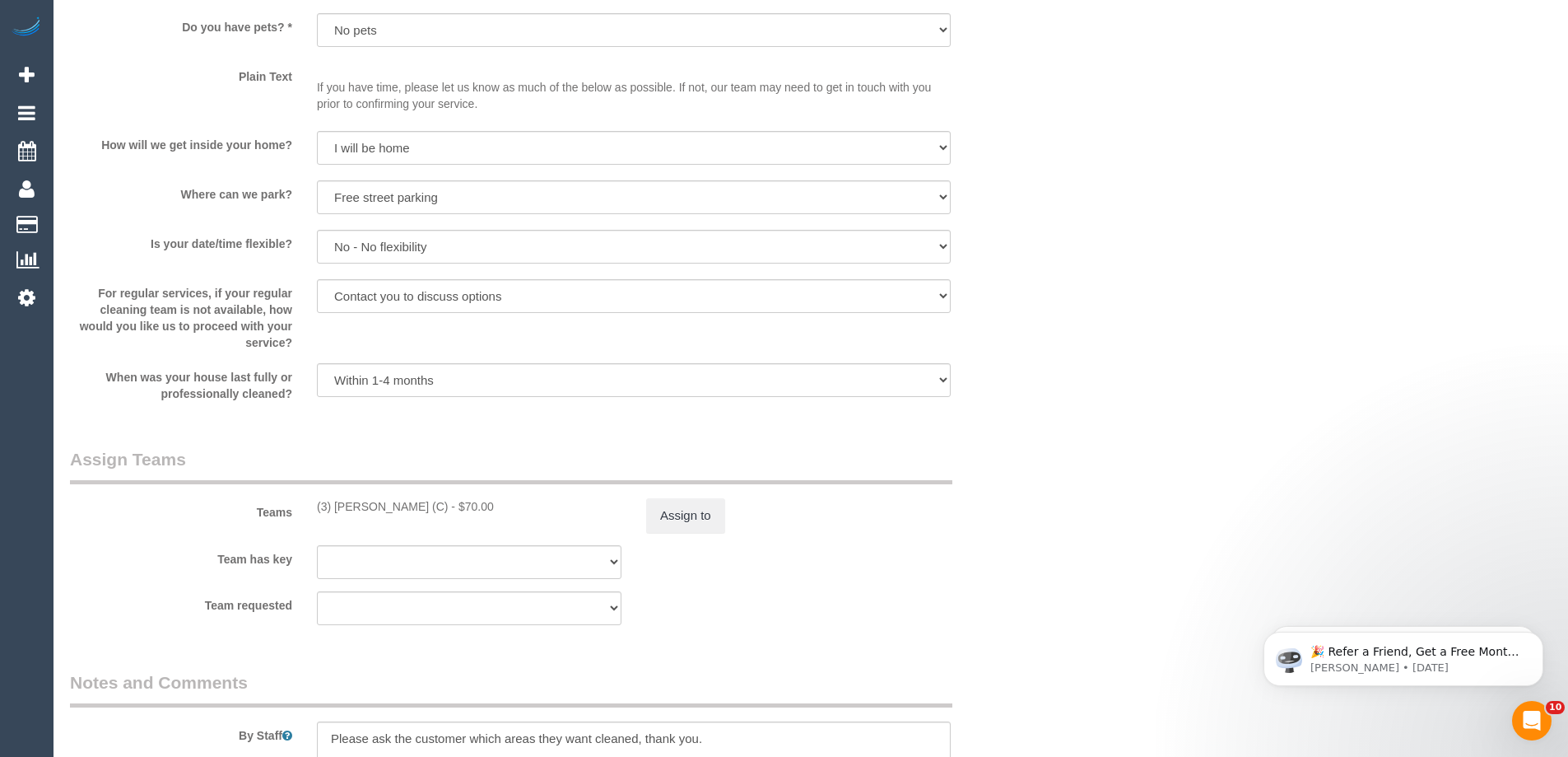
scroll to position [1729, 0]
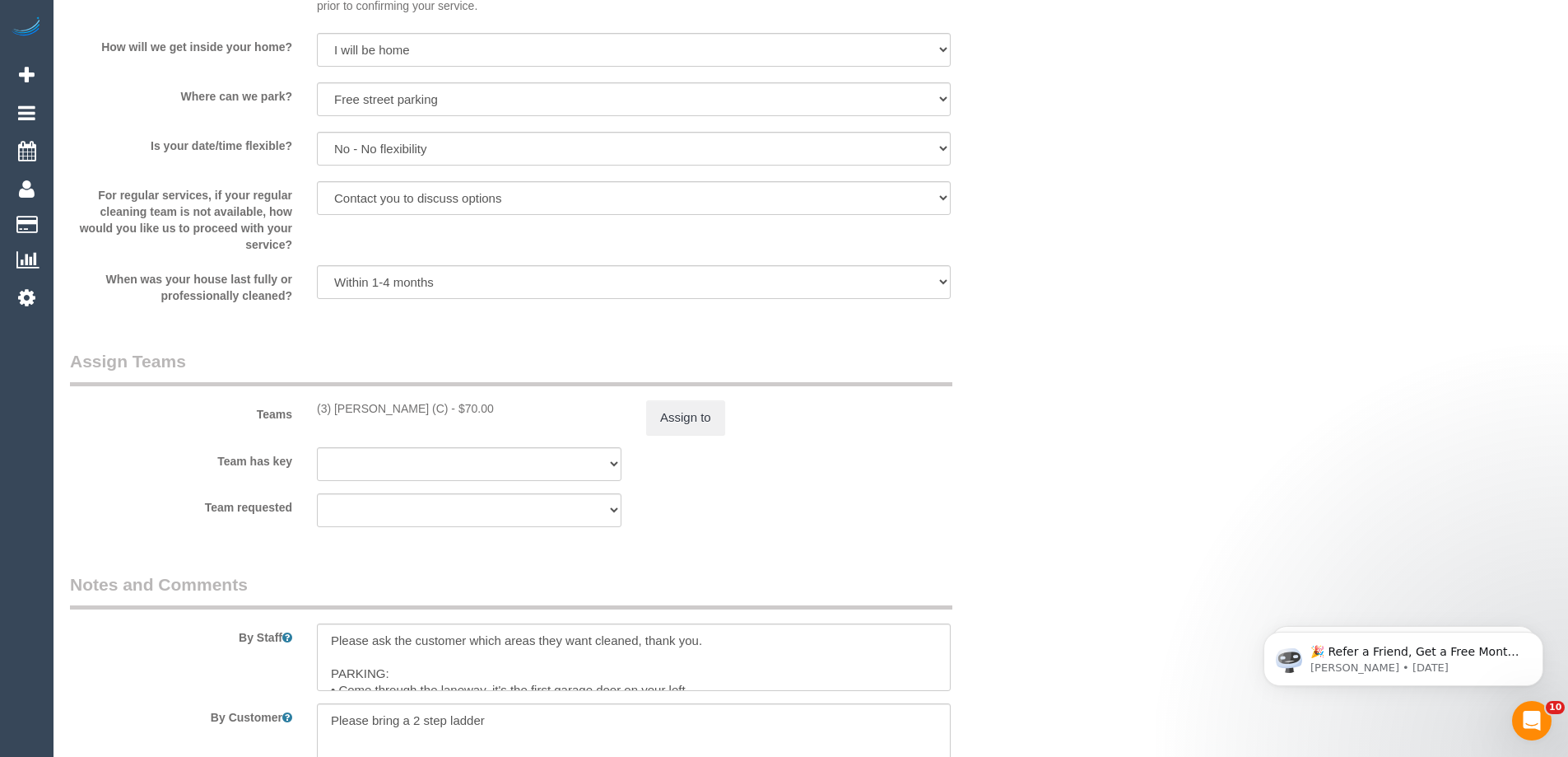
drag, startPoint x: 438, startPoint y: 407, endPoint x: 311, endPoint y: 415, distance: 127.3
click at [311, 414] on div "(3) [PERSON_NAME] (C) - $70.00" at bounding box center [469, 408] width 329 height 17
copy div "(3) [PERSON_NAME] (C)"
click at [697, 430] on button "Assign to" at bounding box center [685, 417] width 79 height 35
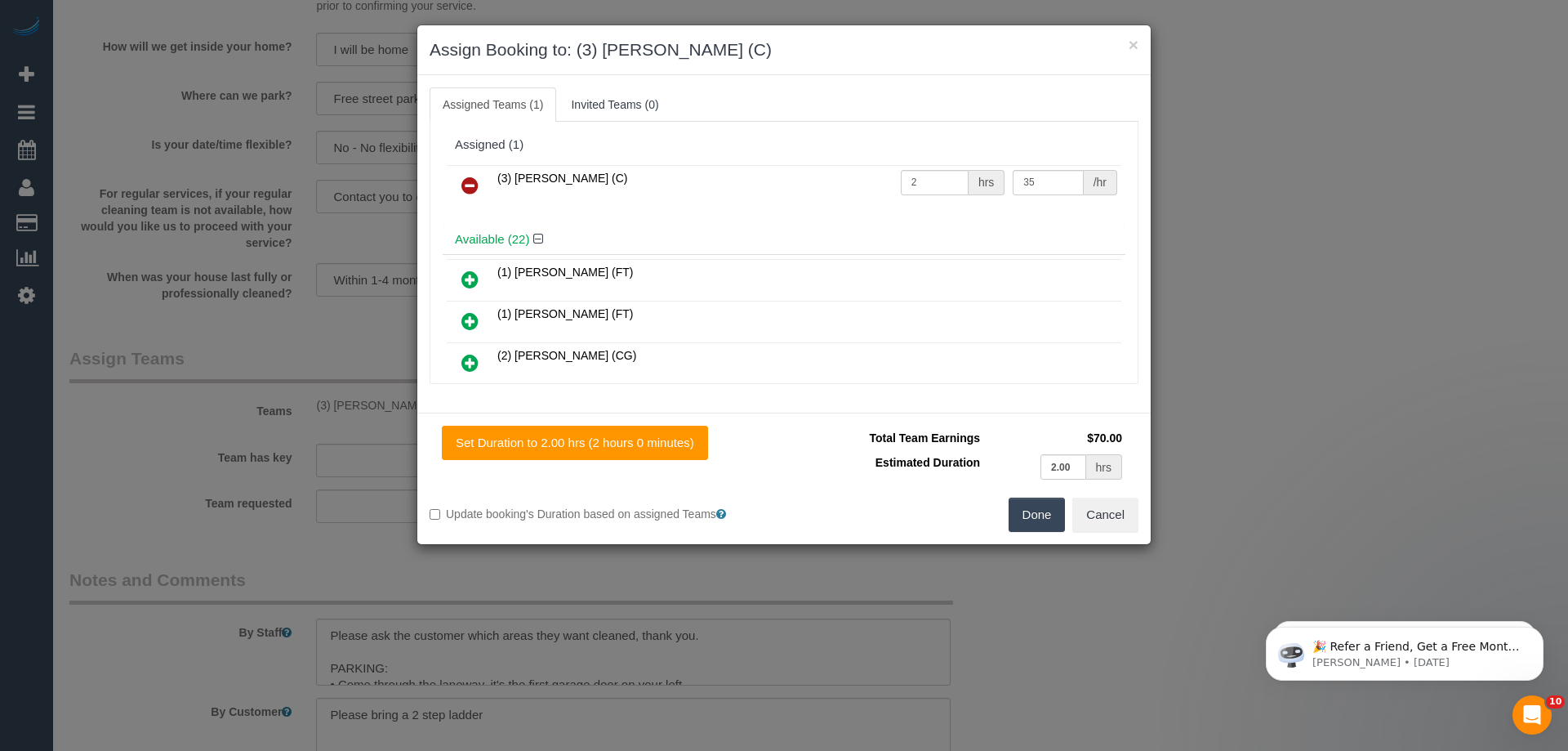
click at [467, 178] on icon at bounding box center [470, 185] width 17 height 20
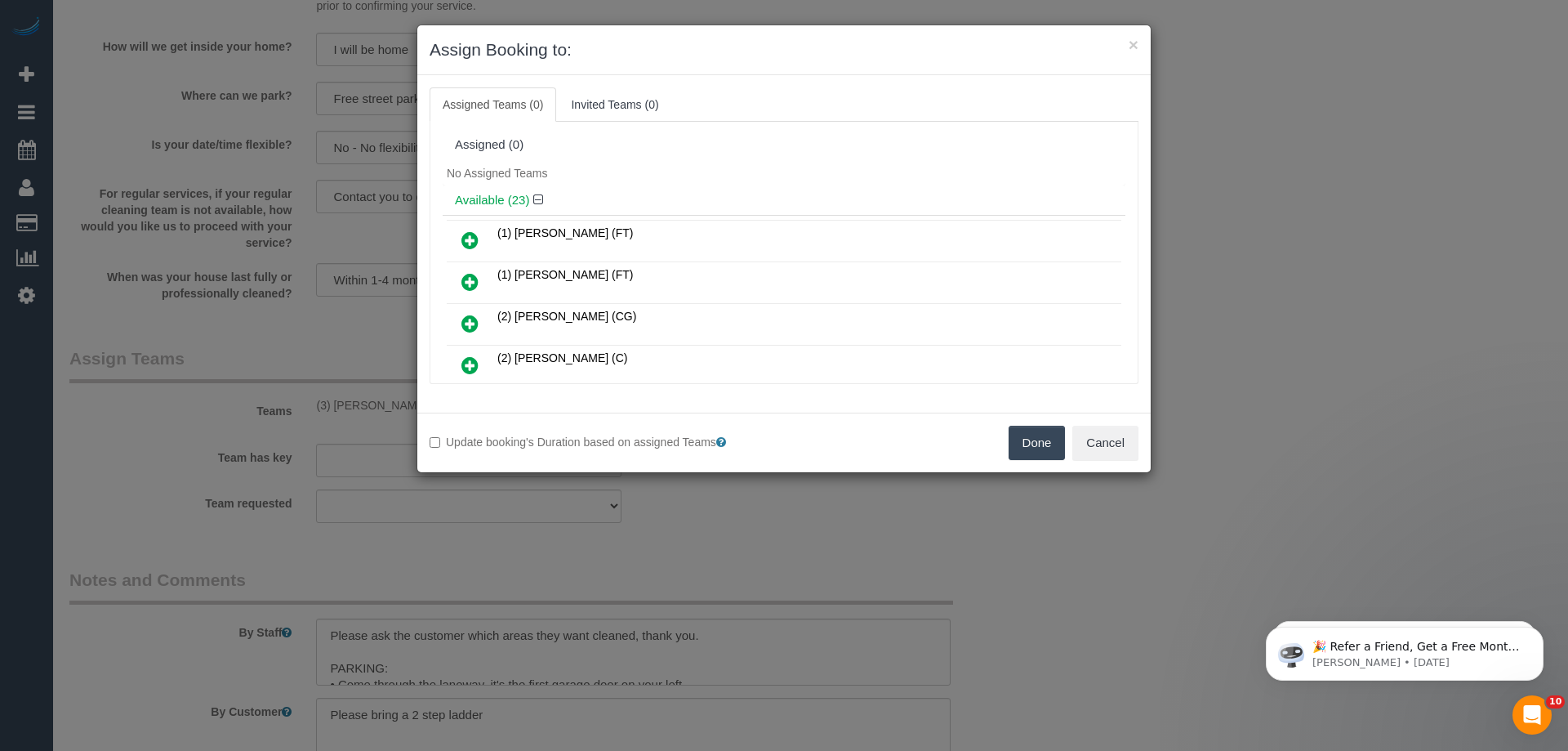
click at [1039, 437] on button "Done" at bounding box center [1037, 443] width 57 height 35
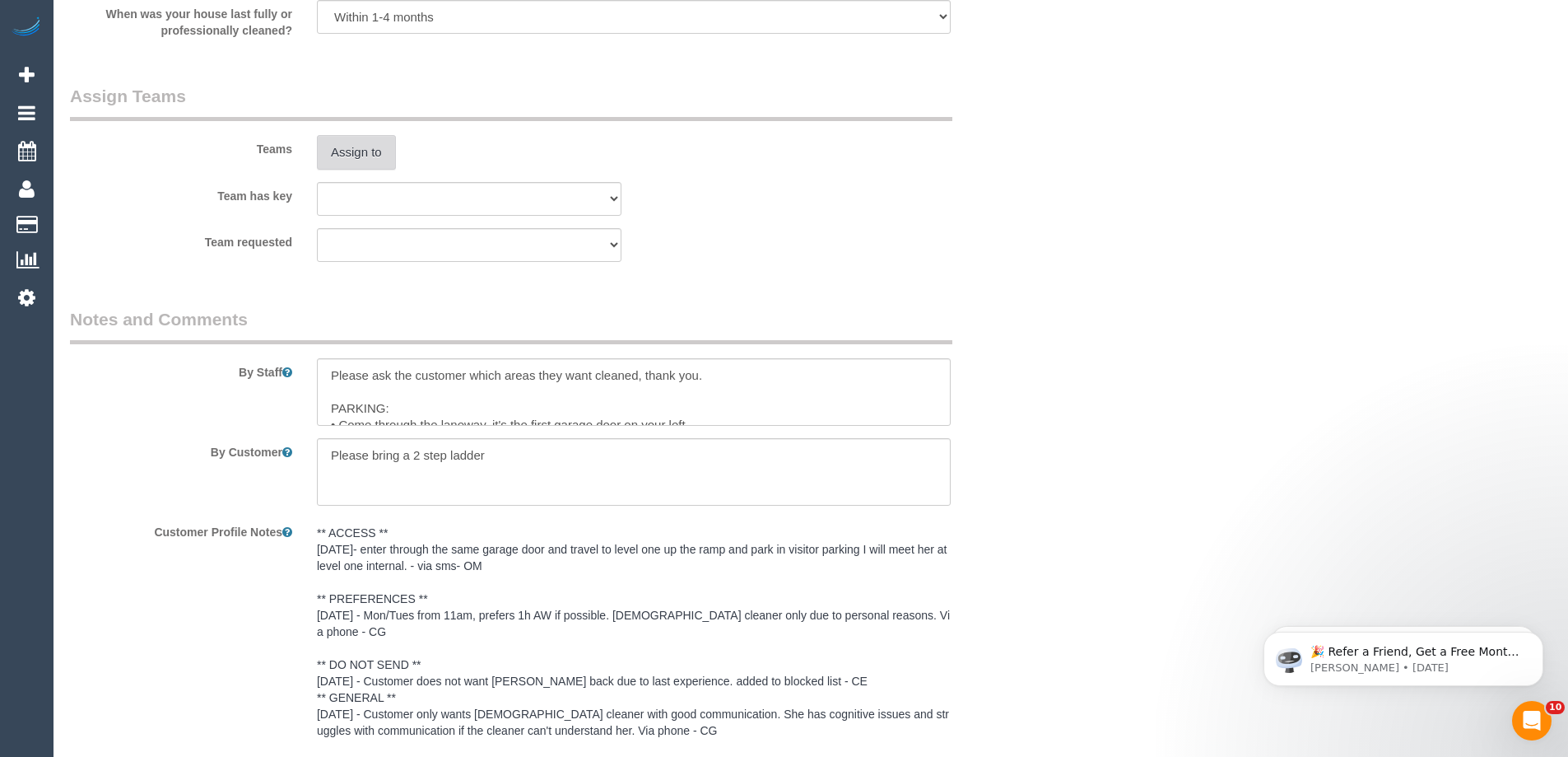
scroll to position [2388, 0]
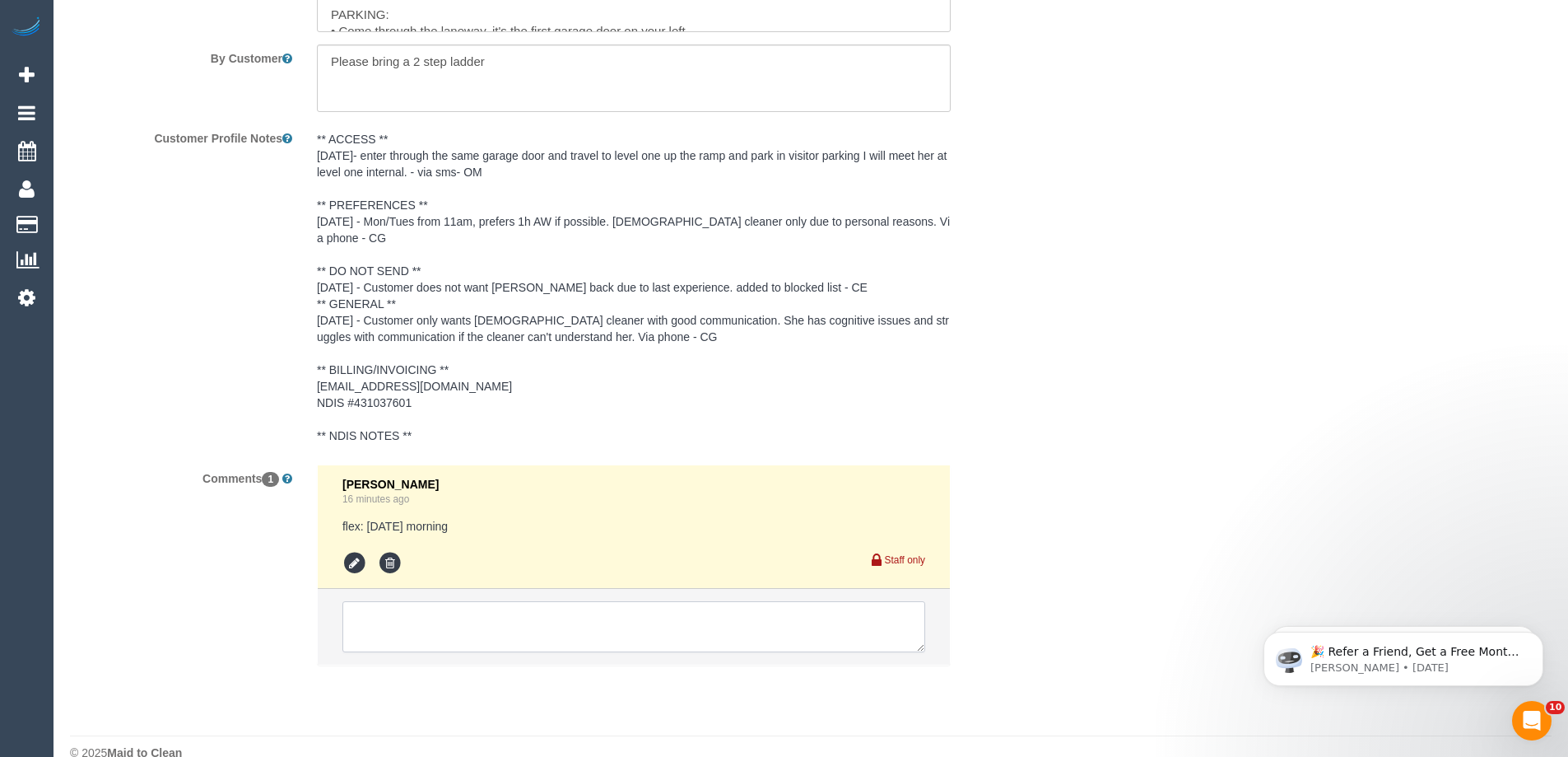
click at [452, 609] on textarea at bounding box center [634, 626] width 583 height 51
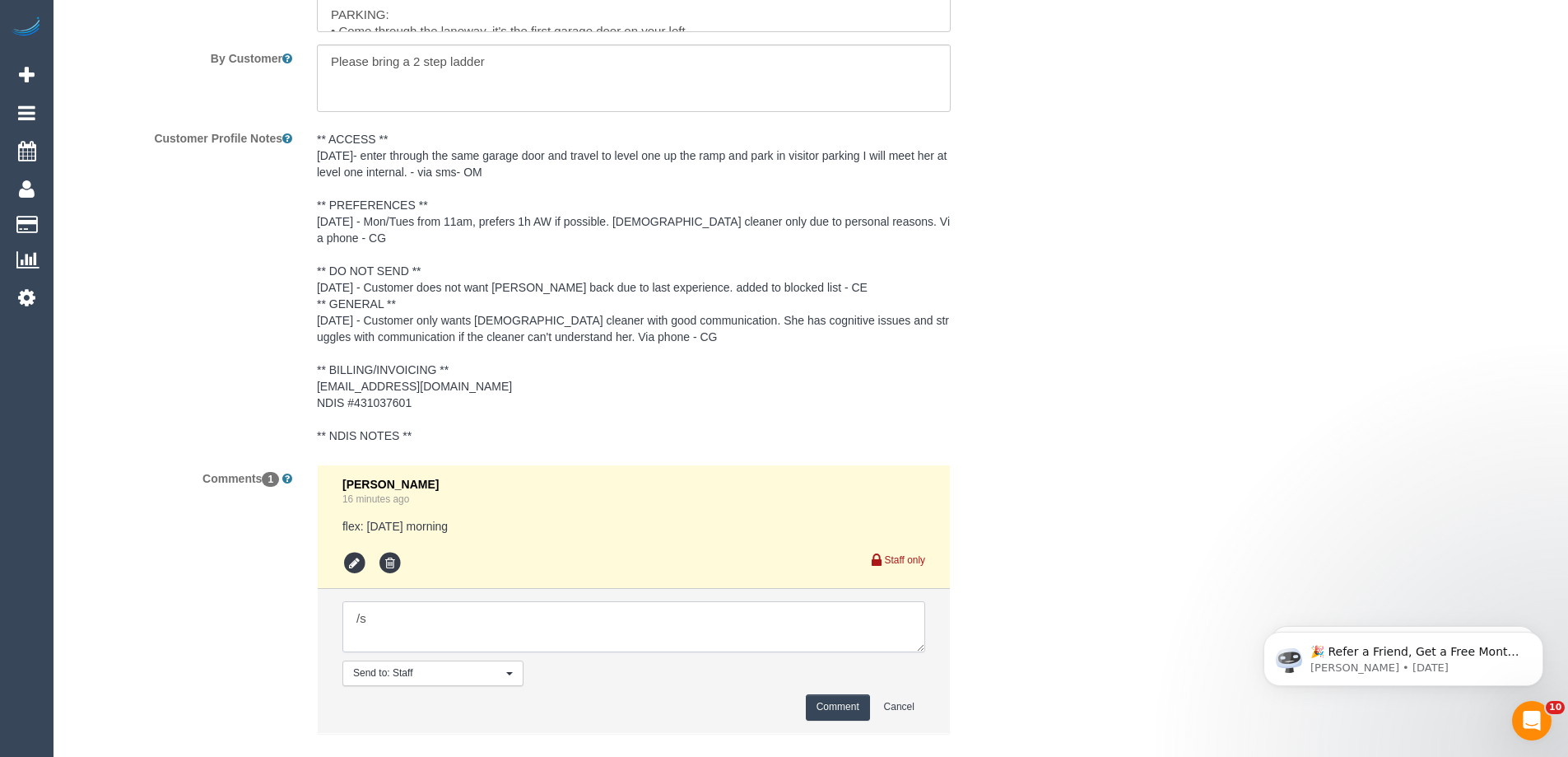
type textarea "/"
paste textarea "Cleaner(s) Unassigned: Reason Unassigned: Contact via: Which message sent: Addi…"
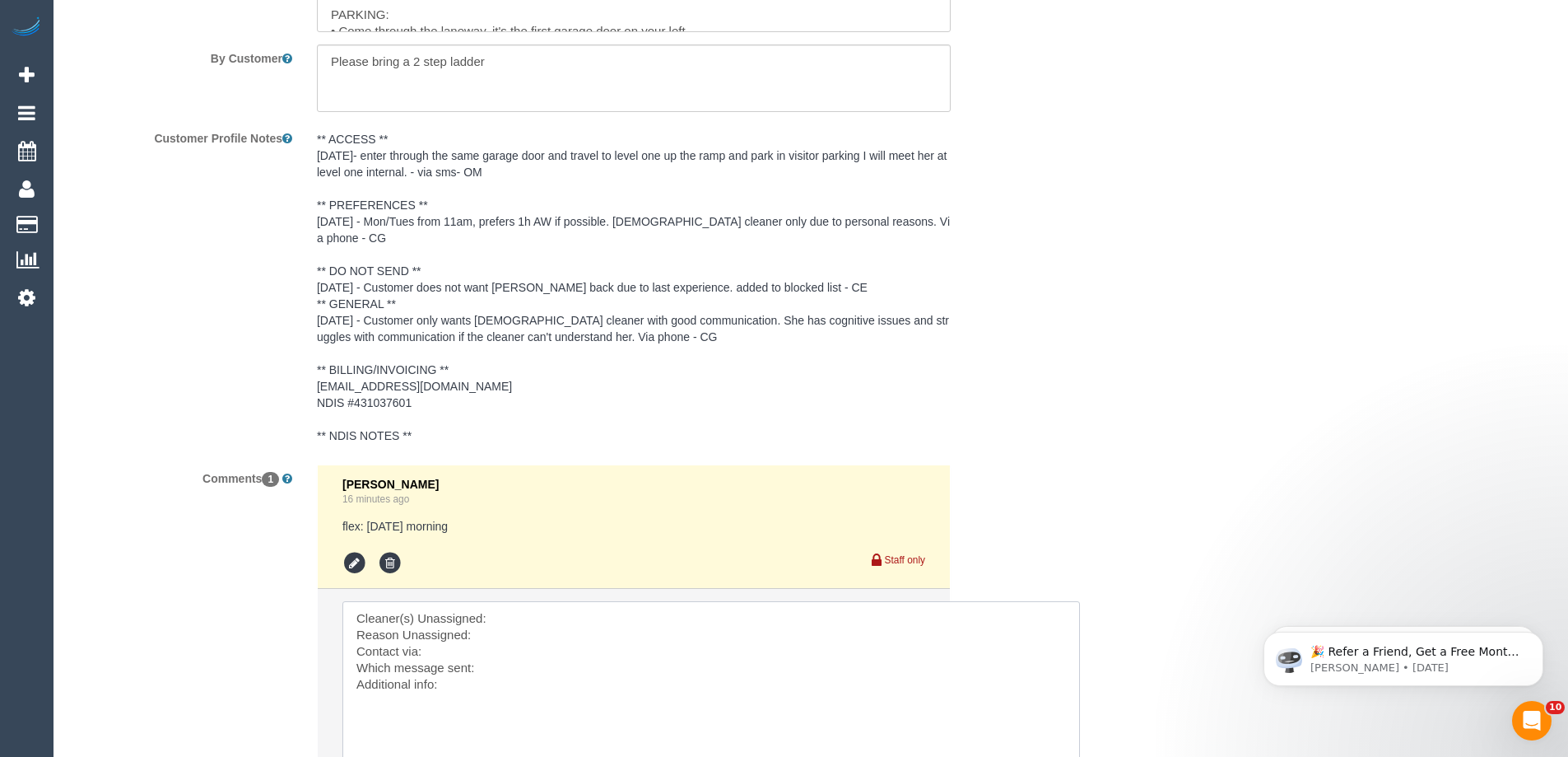
scroll to position [0, 0]
drag, startPoint x: 972, startPoint y: 671, endPoint x: 1255, endPoint y: 788, distance: 306.2
click at [610, 601] on textarea at bounding box center [802, 707] width 921 height 213
paste textarea "(3) [PERSON_NAME] (C)"
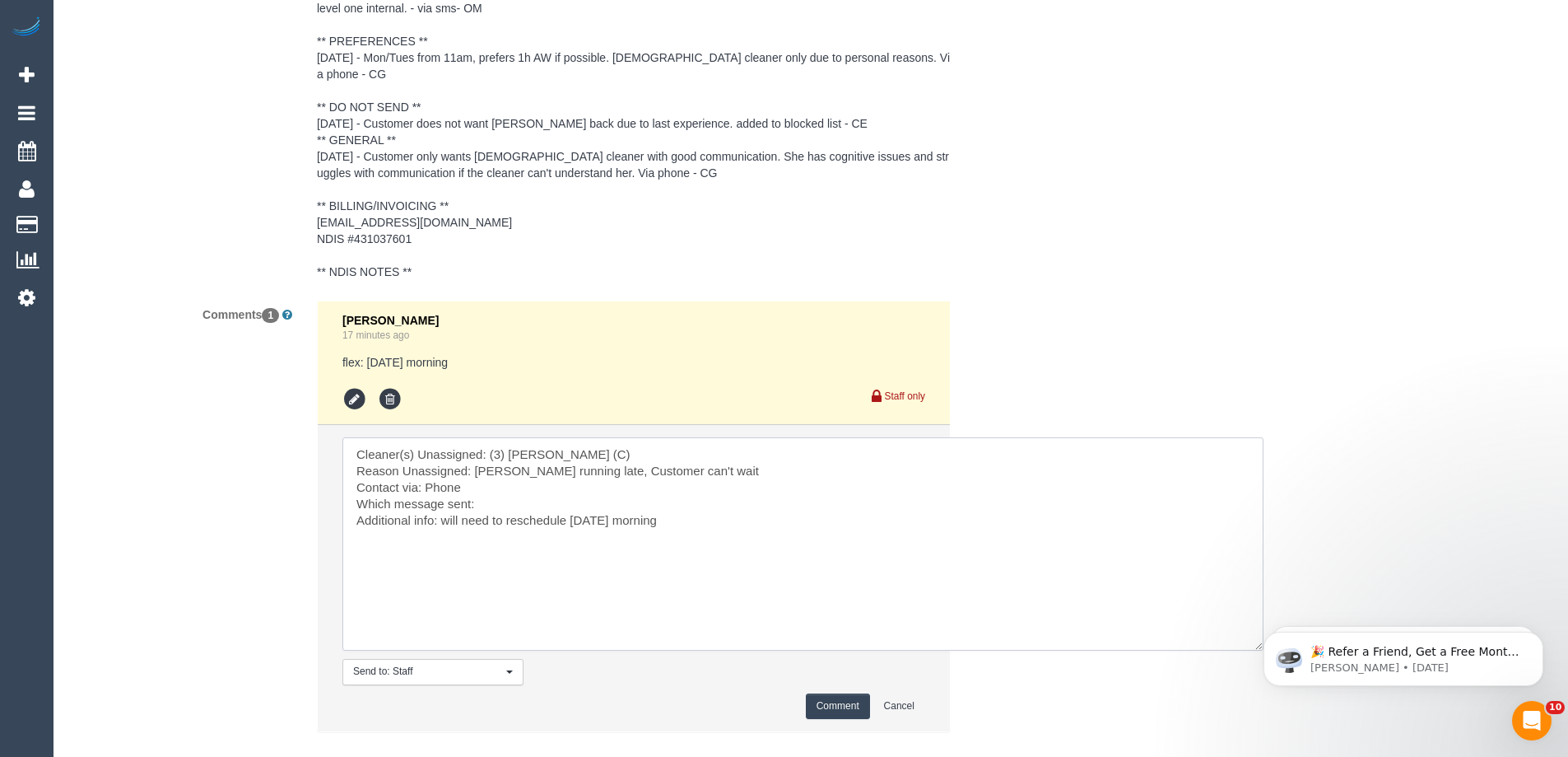
scroll to position [2552, 0]
type textarea "Cleaner(s) Unassigned: (3) Gwendolyn Allen (C) Reason Unassigned: Gwen running …"
click at [852, 692] on button "Comment" at bounding box center [838, 705] width 65 height 25
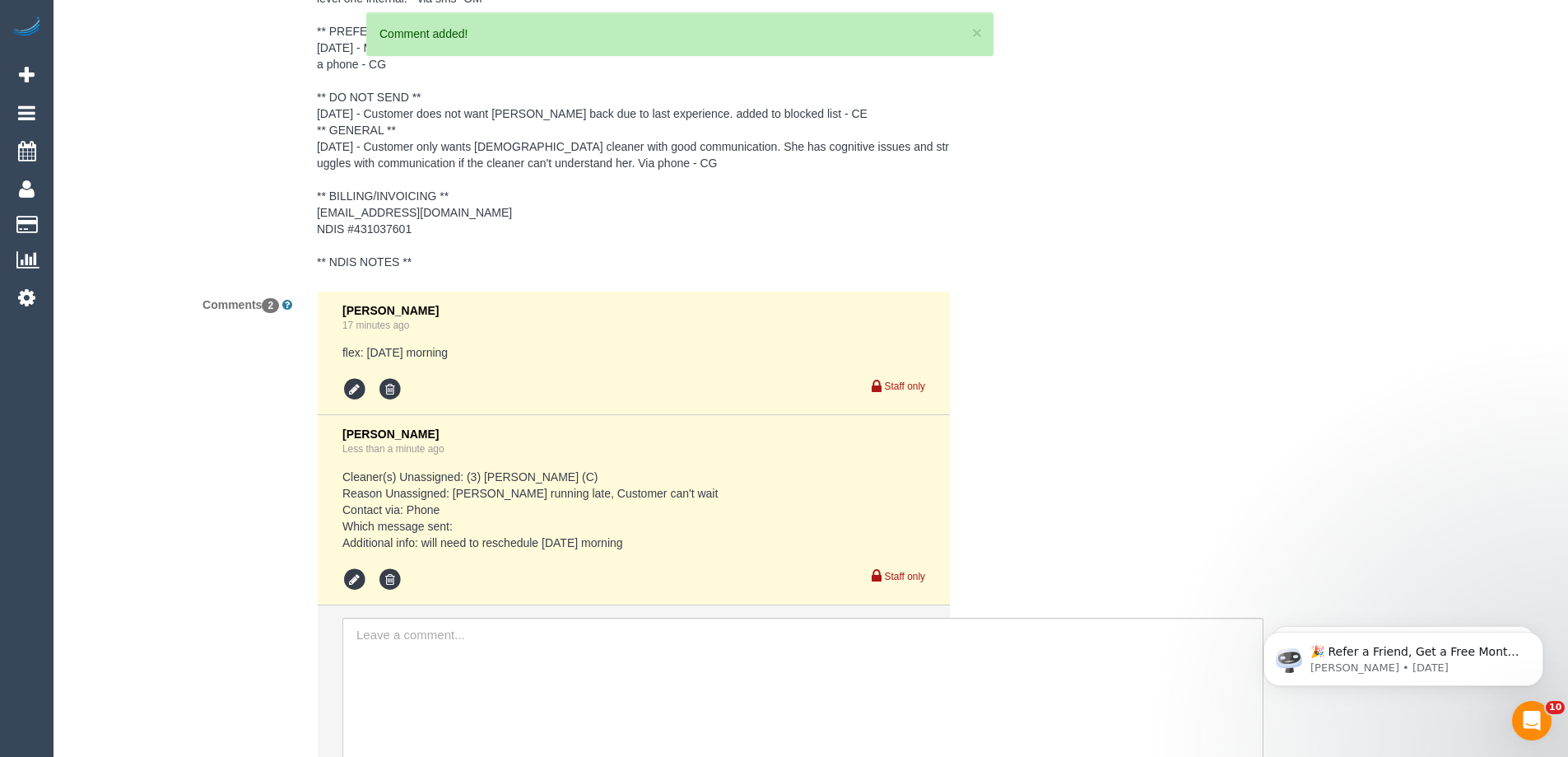
scroll to position [2630, 0]
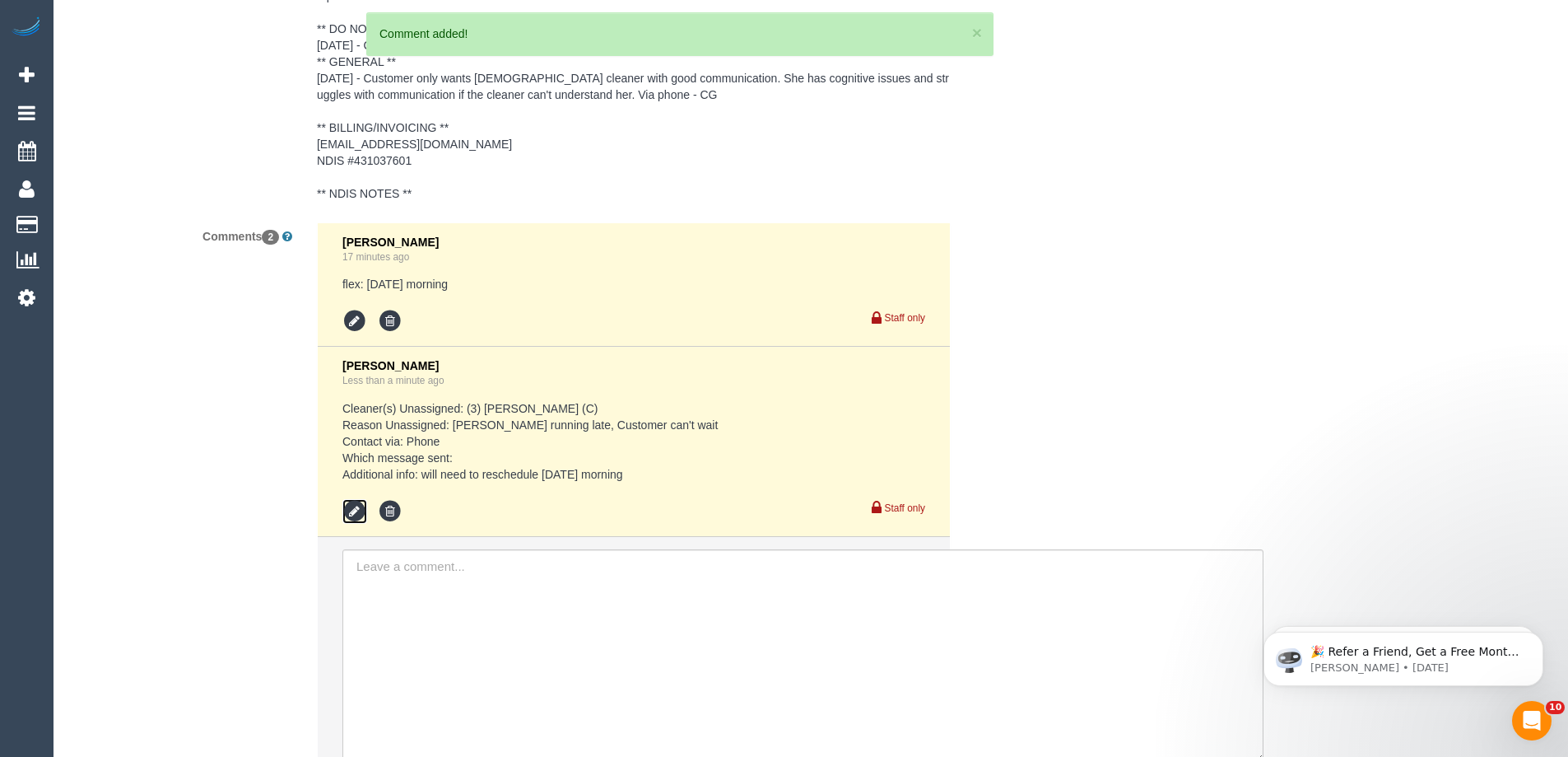
click at [358, 499] on icon at bounding box center [354, 511] width 24 height 24
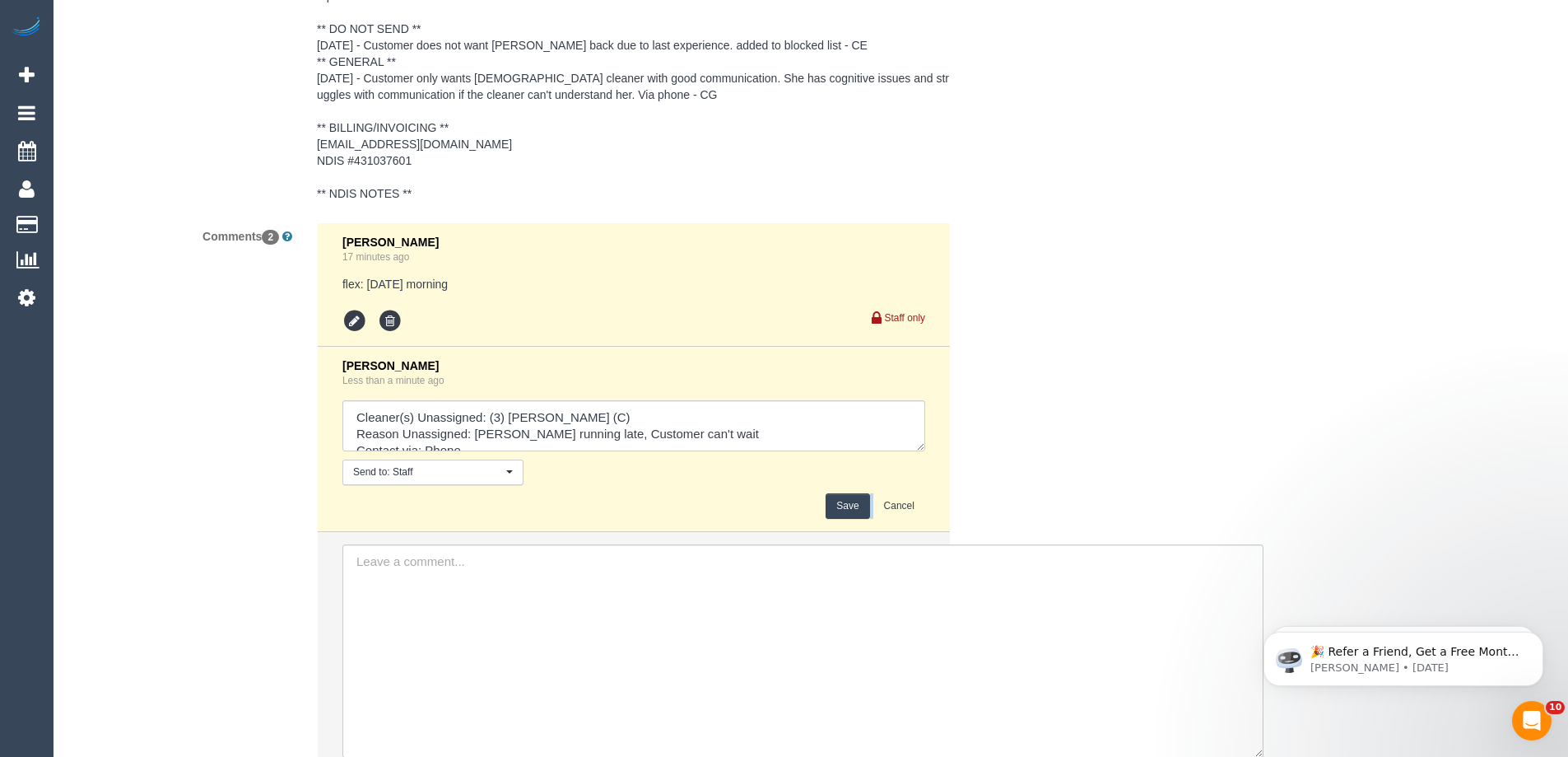
drag, startPoint x: 918, startPoint y: 439, endPoint x: 937, endPoint y: 477, distance: 42.5
click at [937, 477] on li "Chellsea Espinosa Less than a minute ago Send to: Staff Nothing selected Send t…" at bounding box center [634, 439] width 632 height 185
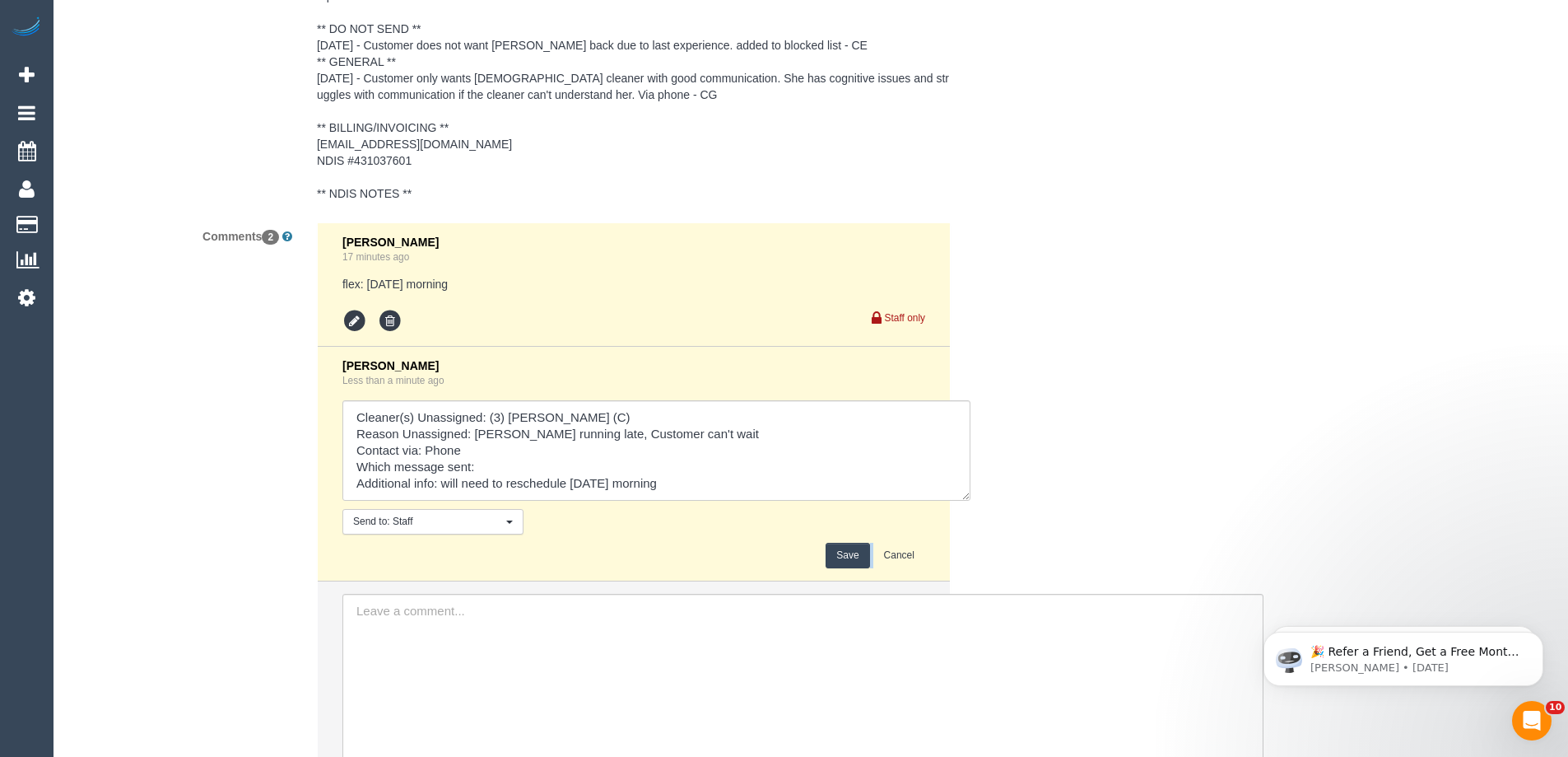
drag, startPoint x: 946, startPoint y: 458, endPoint x: 967, endPoint y: 479, distance: 29.7
click at [968, 479] on textarea at bounding box center [657, 450] width 629 height 100
click at [758, 466] on textarea at bounding box center [657, 451] width 629 height 101
type textarea "Cleaner(s) Unassigned: (3) Gwendolyn Allen (C) Reason Unassigned: Gwen running …"
click at [849, 543] on button "Save" at bounding box center [848, 555] width 44 height 25
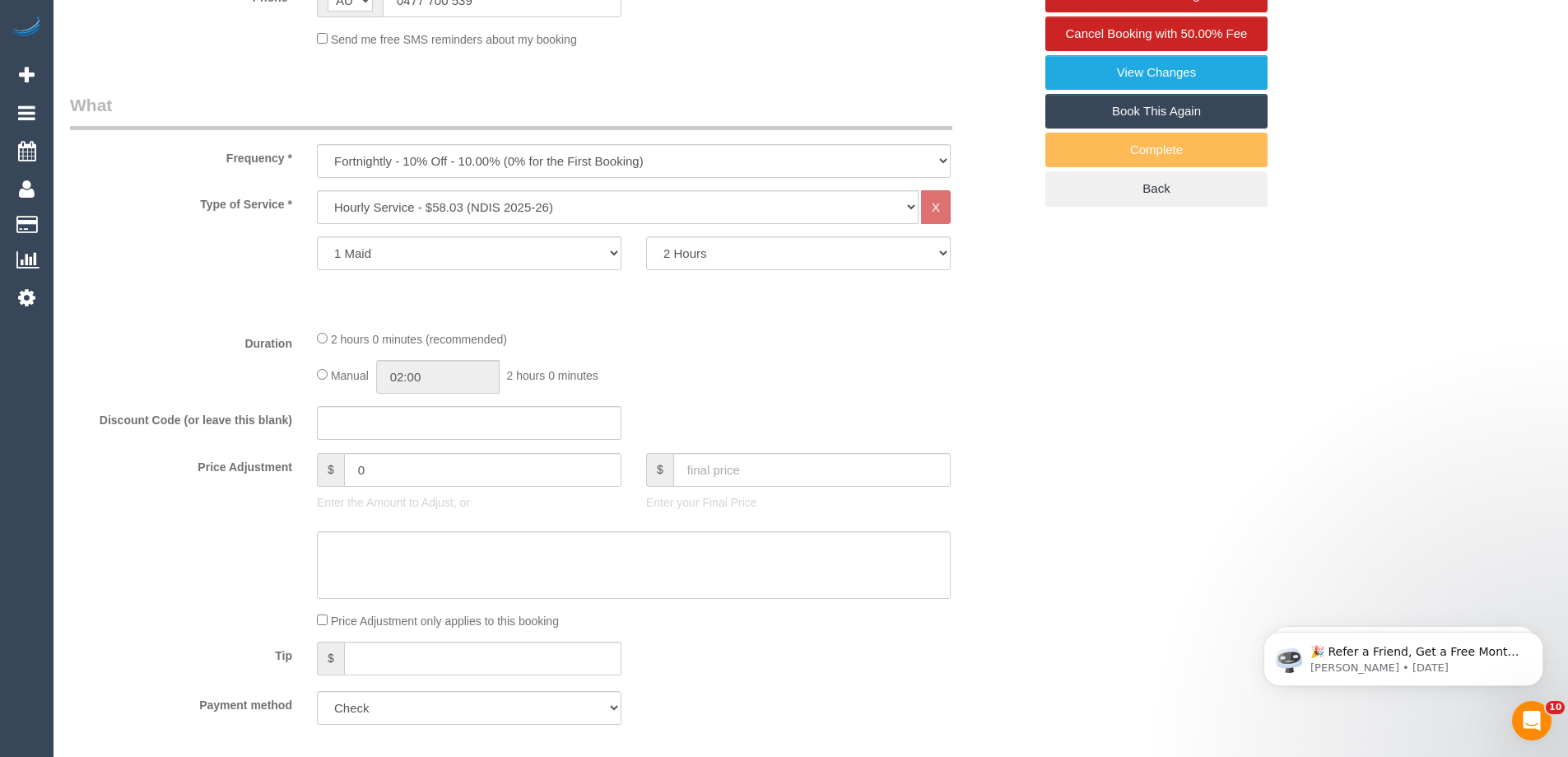
scroll to position [325, 0]
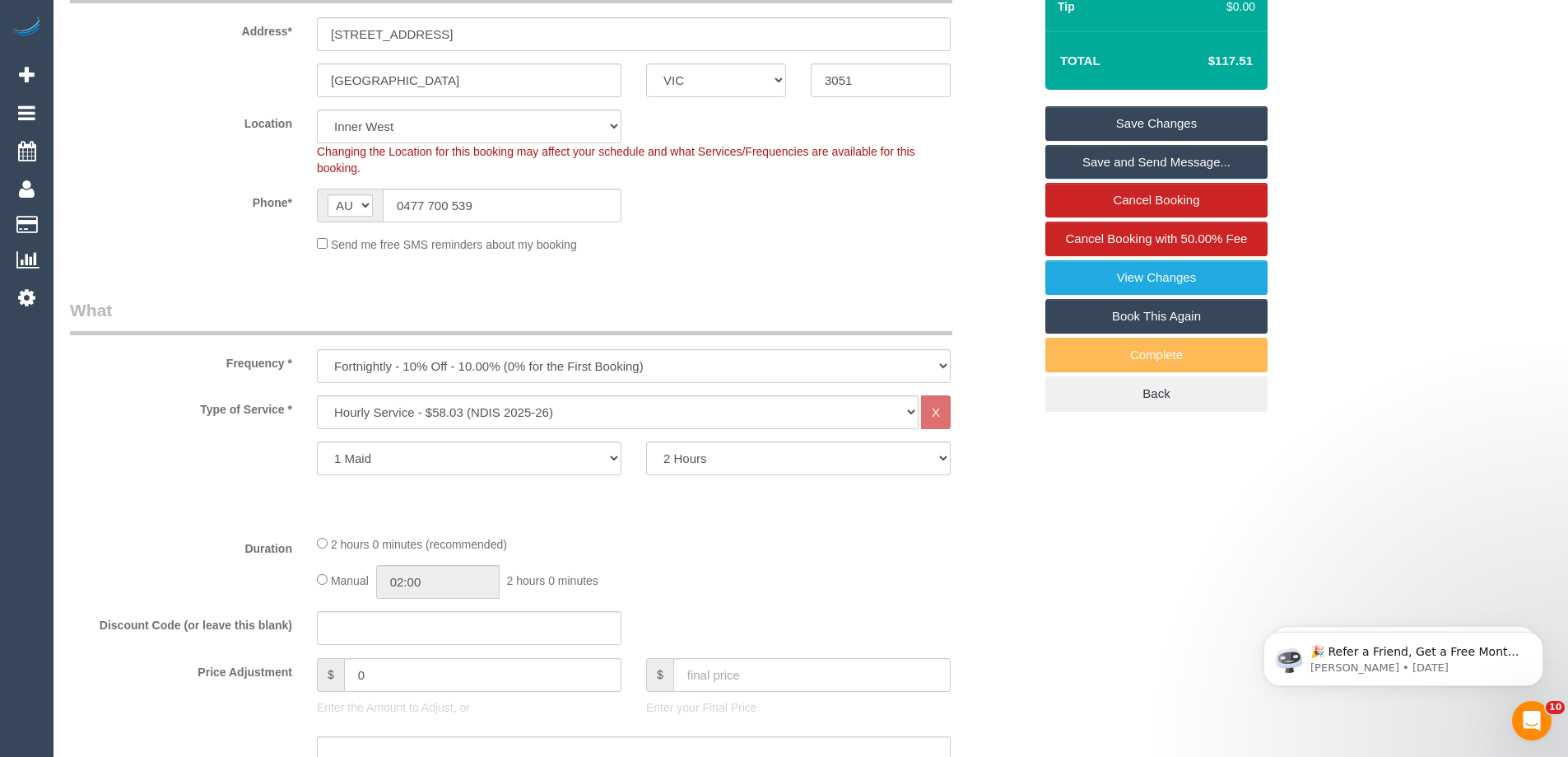
click at [1193, 110] on link "Save Changes" at bounding box center [1157, 124] width 223 height 35
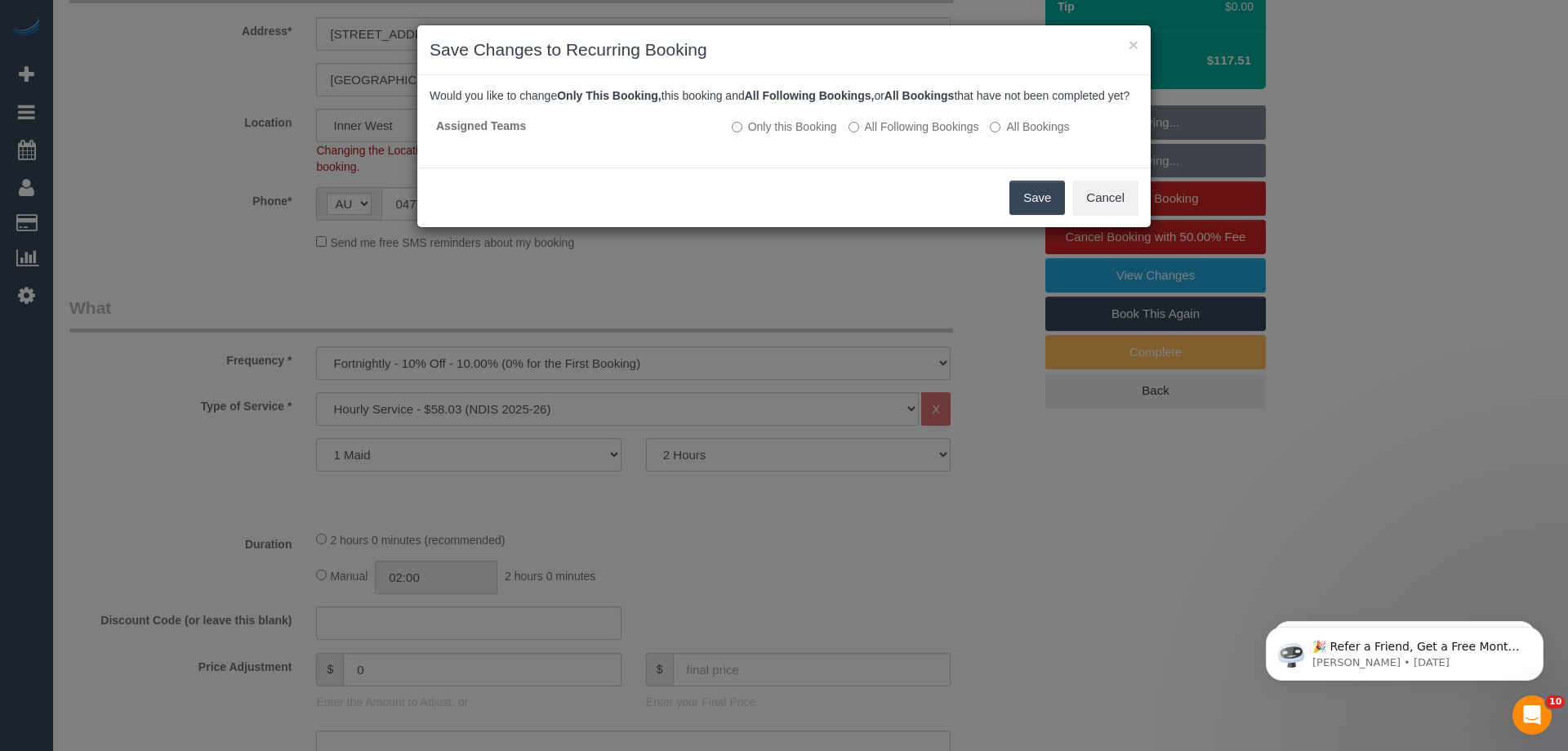
click at [1027, 215] on button "Save" at bounding box center [1037, 197] width 55 height 35
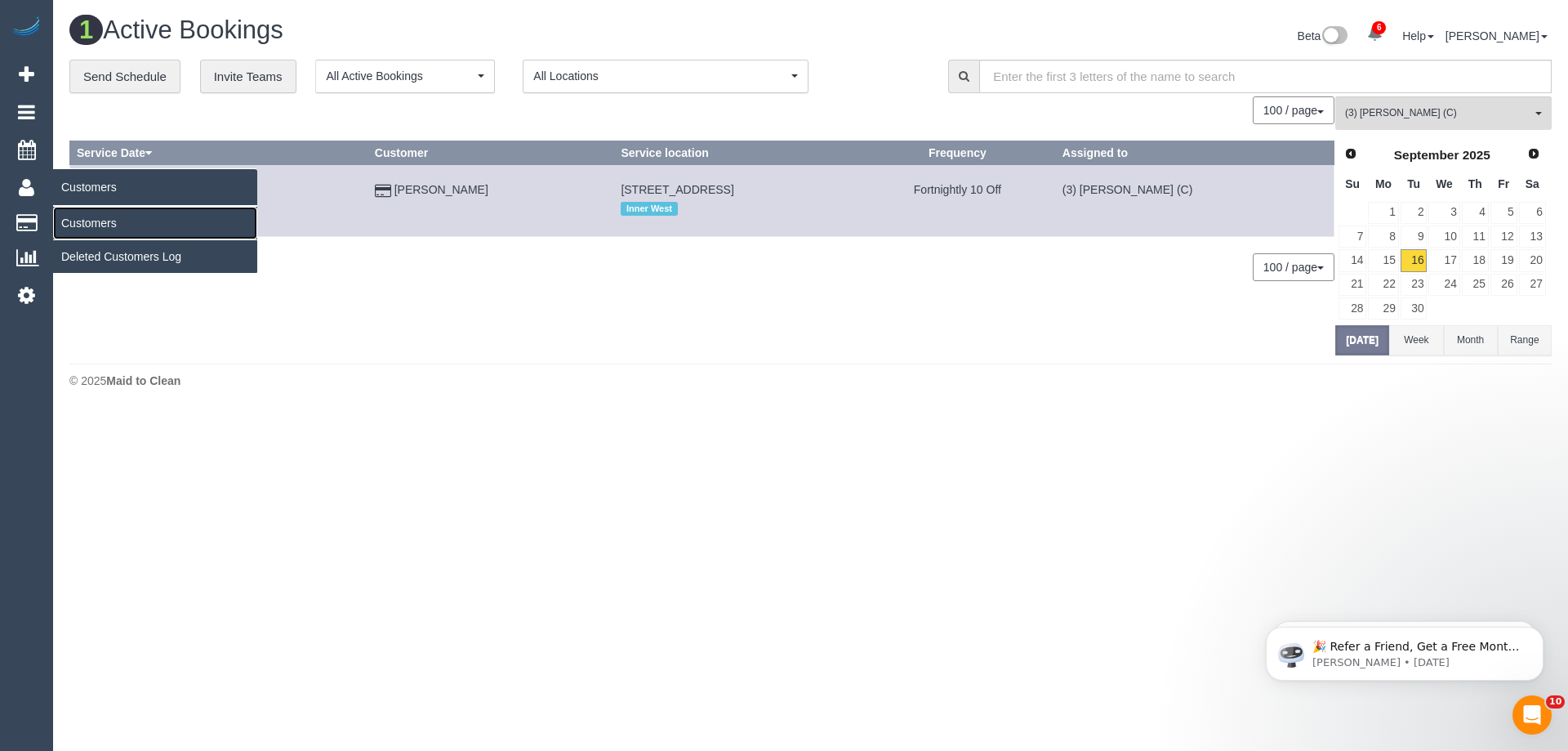
click at [95, 226] on link "Customers" at bounding box center [155, 223] width 204 height 33
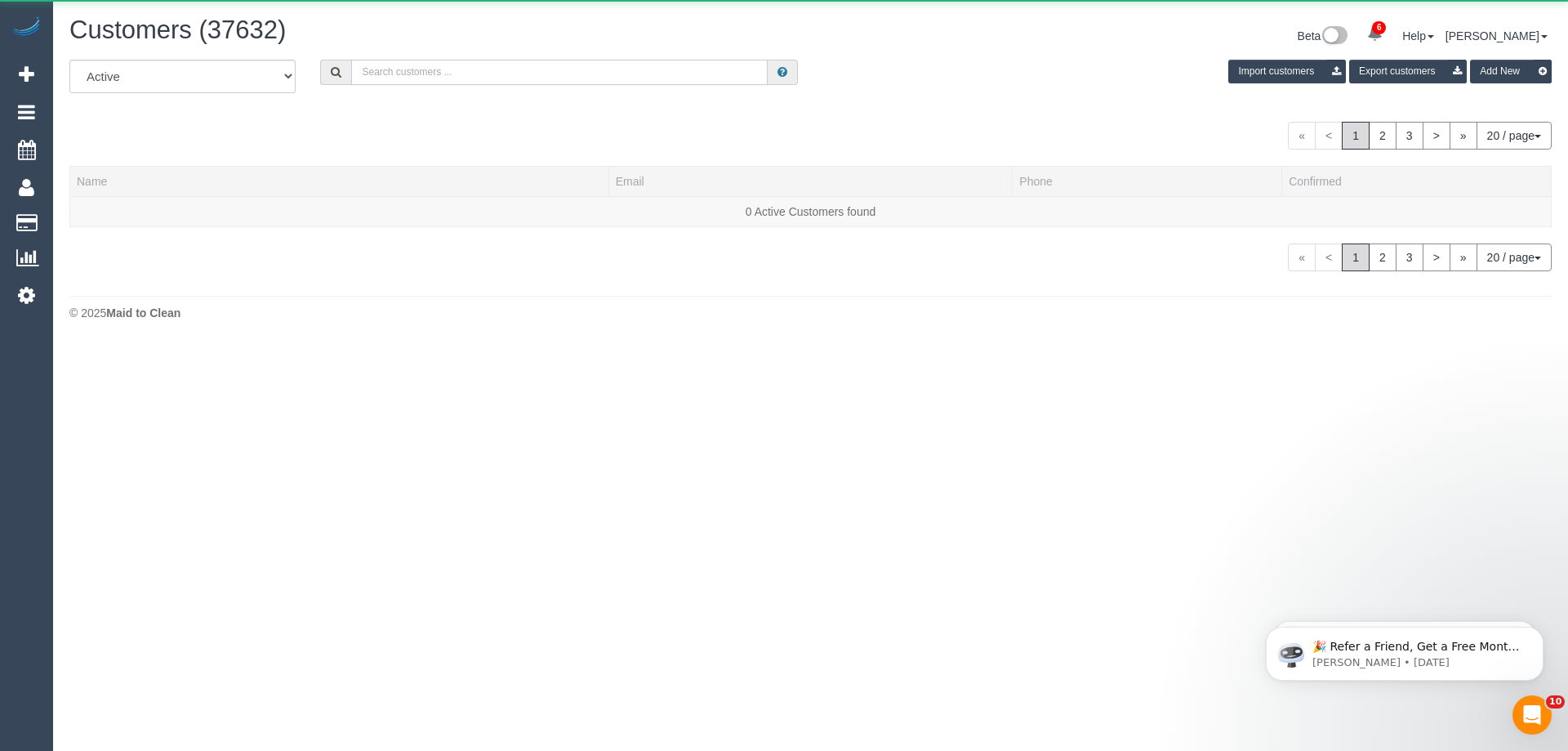
click at [520, 69] on input "text" at bounding box center [558, 72] width 416 height 25
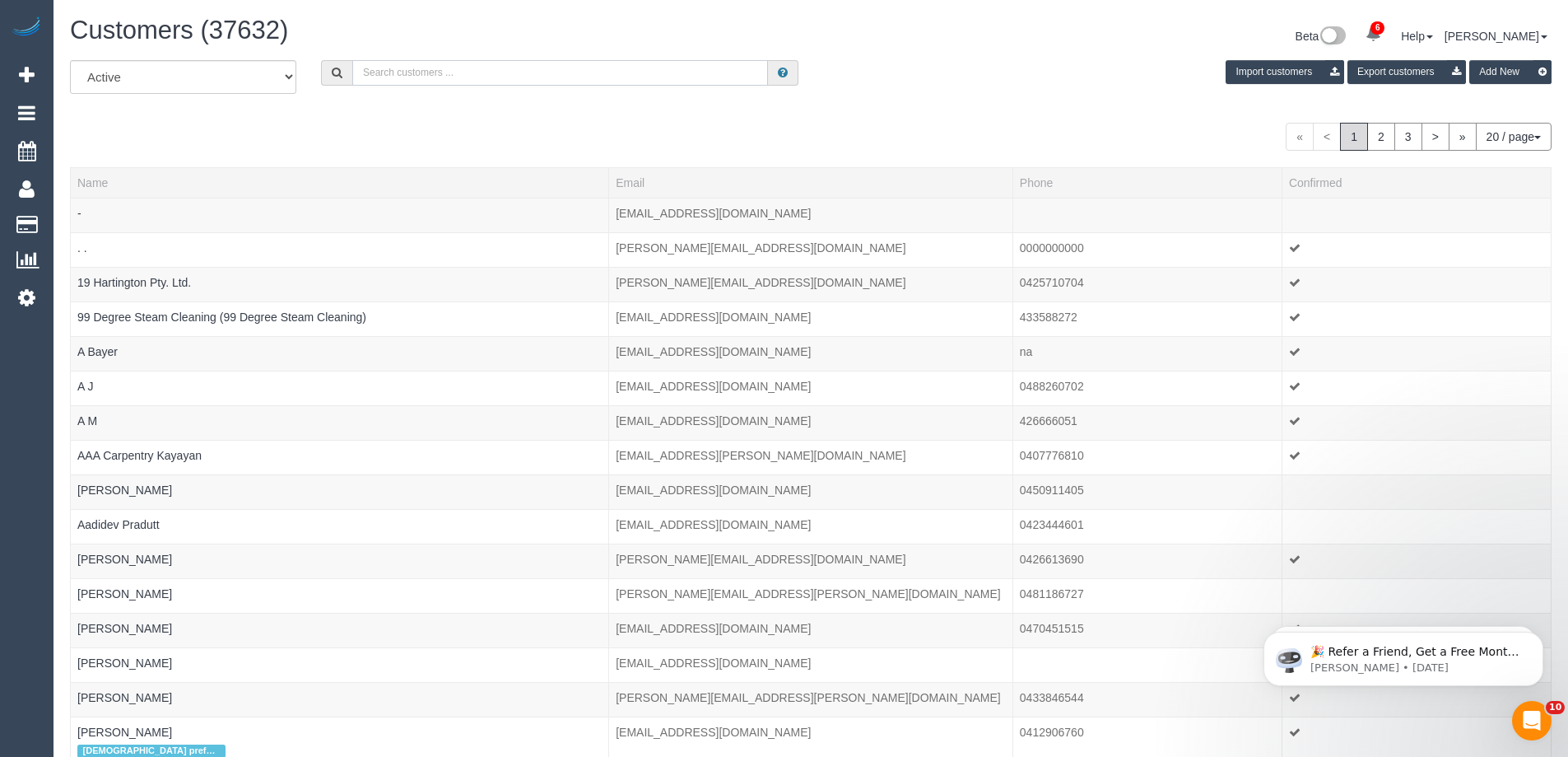
paste input "61409553591"
drag, startPoint x: 375, startPoint y: 71, endPoint x: 315, endPoint y: 73, distance: 60.0
click at [315, 73] on div "61409553591" at bounding box center [560, 72] width 502 height 25
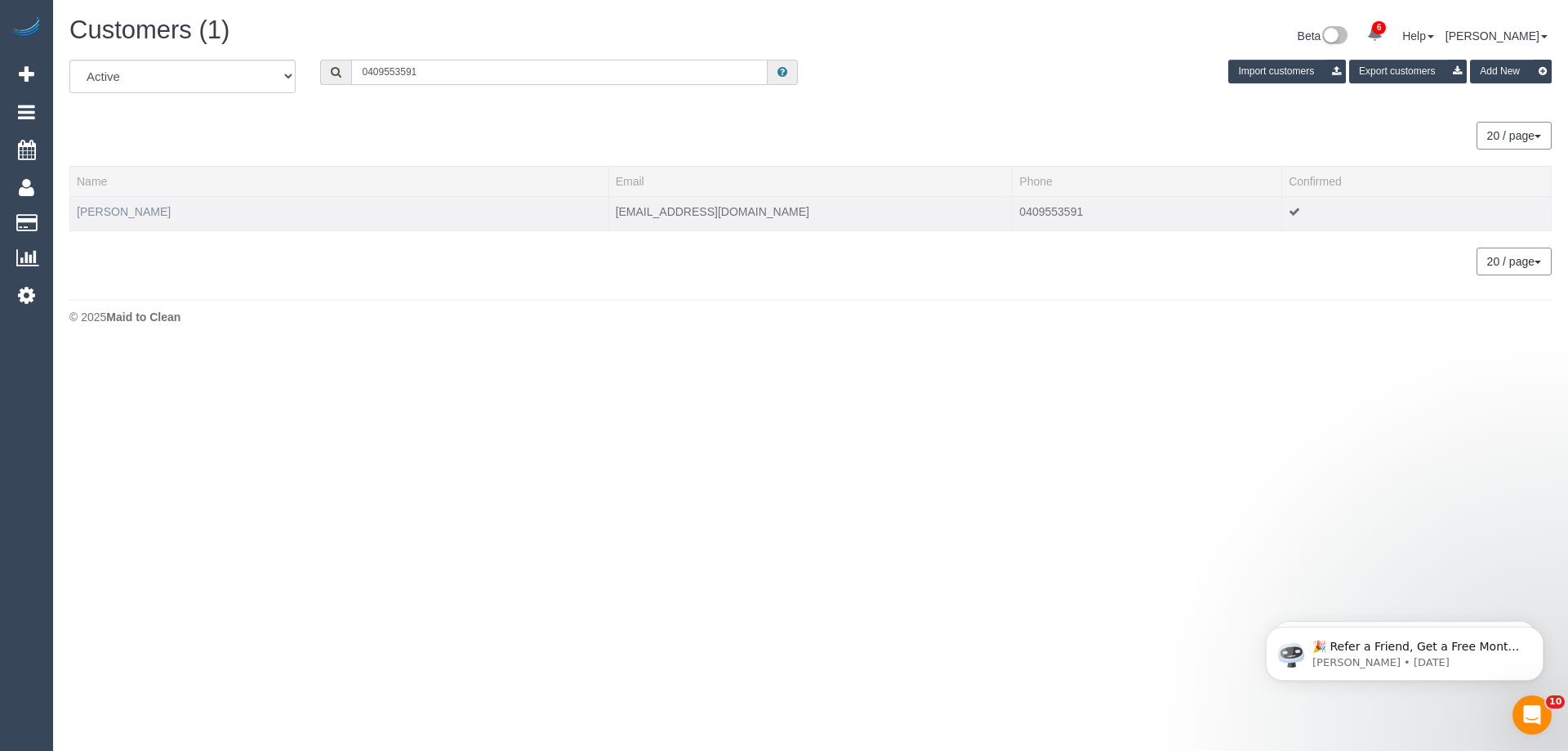
type input "0409553591"
click at [126, 210] on link "Georgina Luck" at bounding box center [124, 211] width 94 height 13
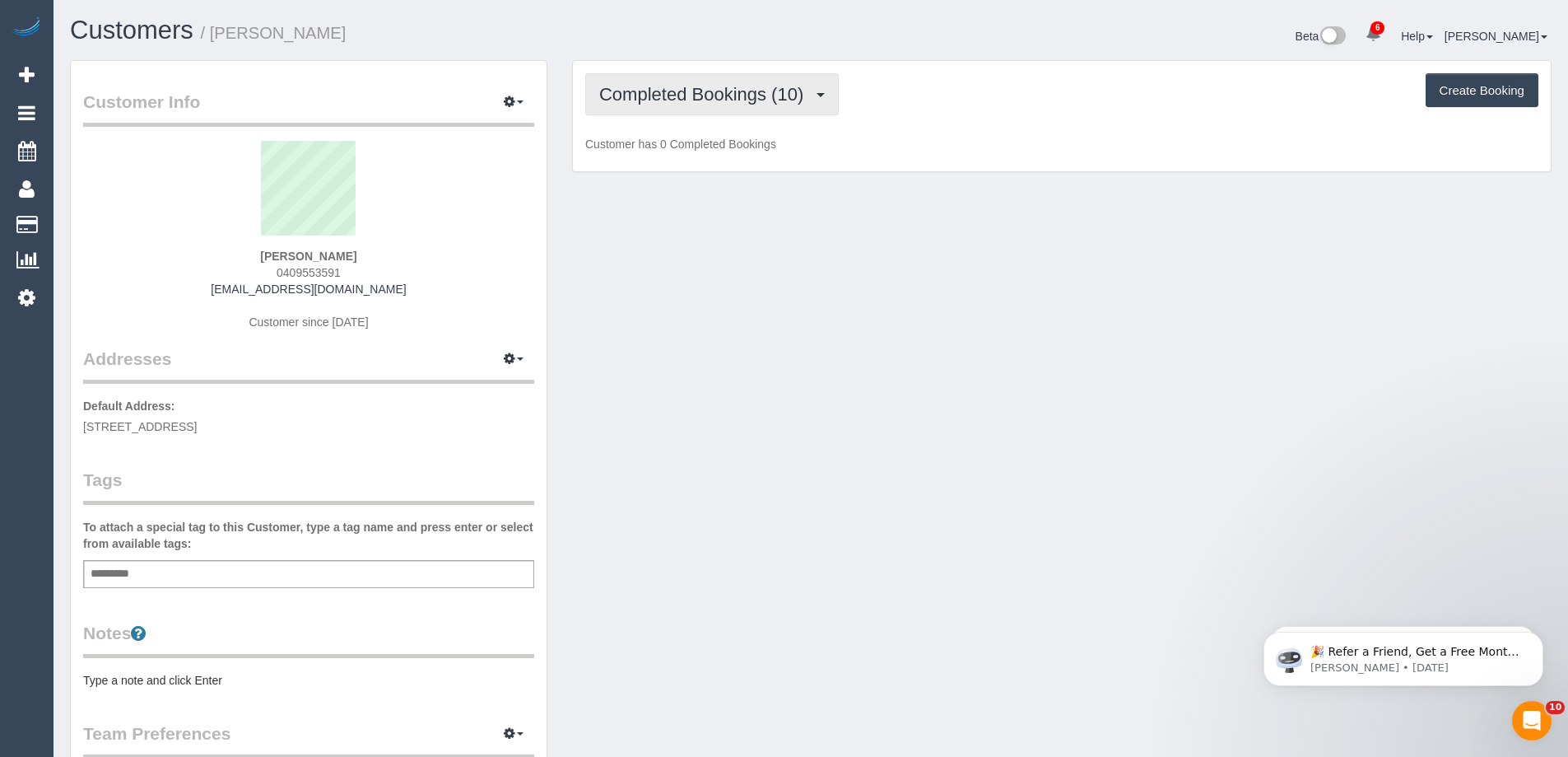
drag, startPoint x: 659, startPoint y: 82, endPoint x: 653, endPoint y: 106, distance: 24.7
click at [659, 81] on button "Completed Bookings (10)" at bounding box center [712, 94] width 253 height 42
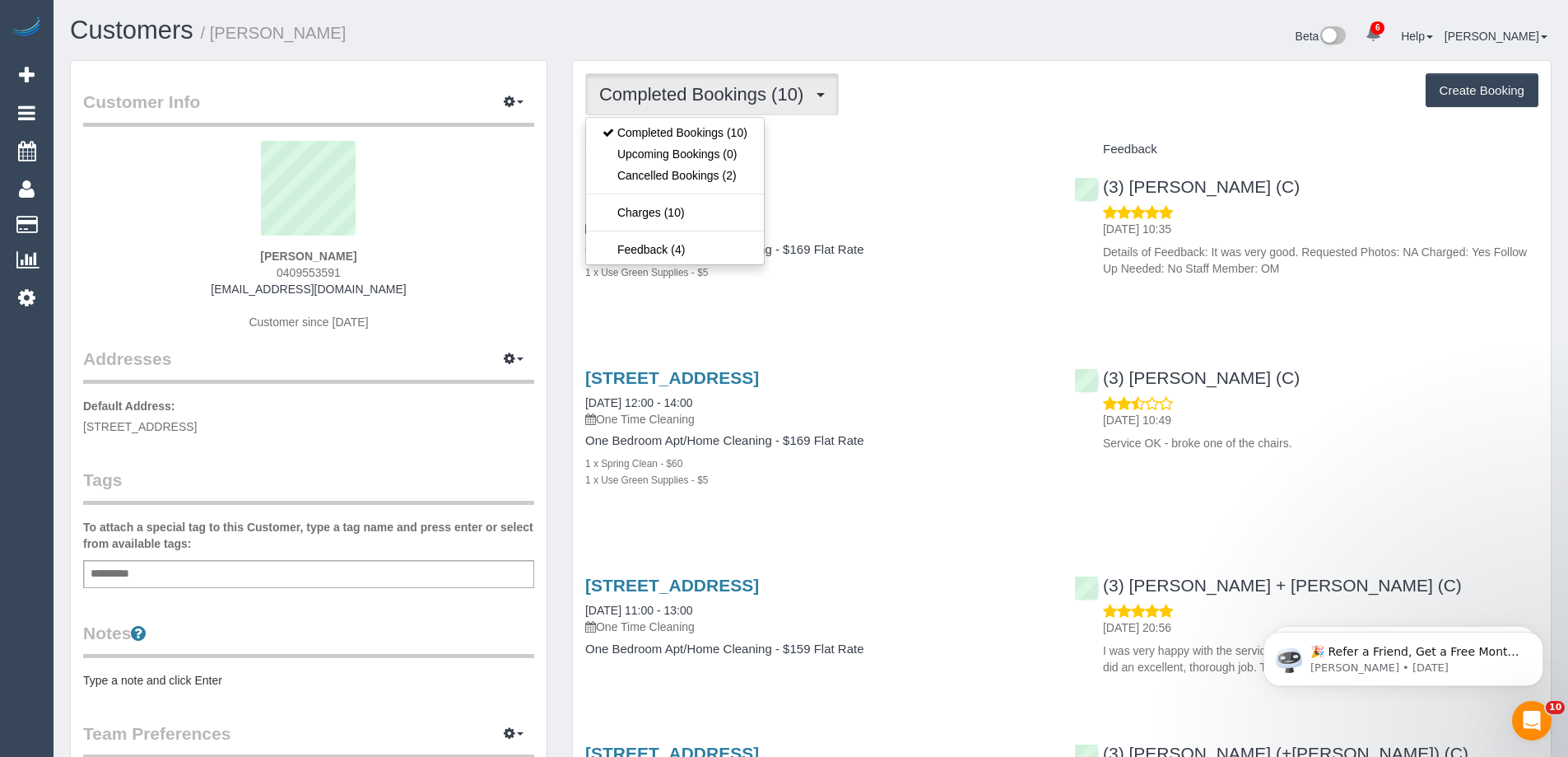
click at [1052, 99] on div "Completed Bookings (10) Completed Bookings (10) Upcoming Bookings (0) Cancelled…" at bounding box center [1062, 94] width 953 height 42
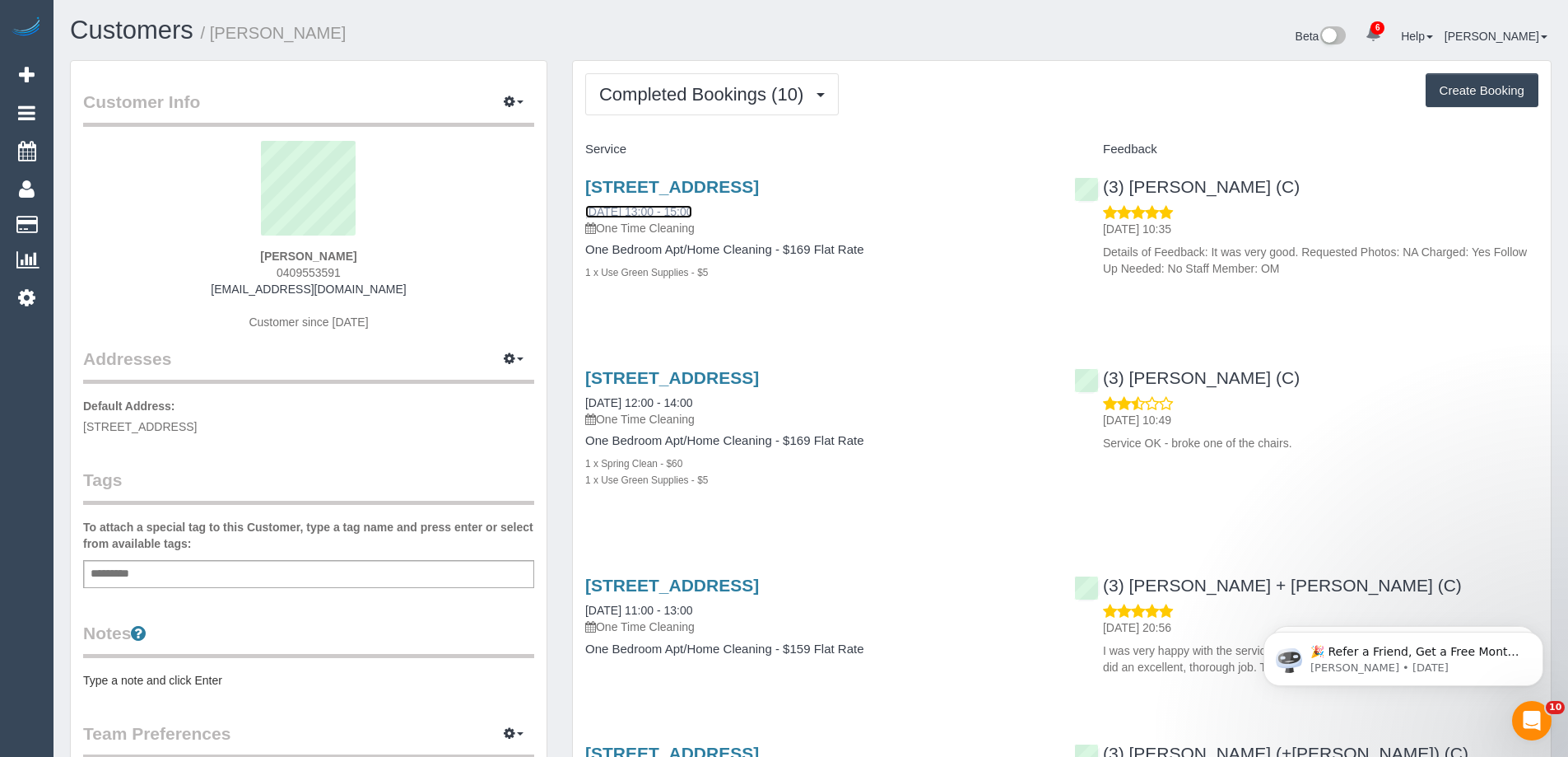
click at [637, 211] on link "07/06/2025 13:00 - 15:00" at bounding box center [638, 211] width 107 height 13
drag, startPoint x: 1334, startPoint y: 181, endPoint x: 1104, endPoint y: 177, distance: 230.0
click at [1104, 177] on div "(3) Kavindu Tharanga (C) 13/06/2025 10:35 Details of Feedback: It was very good…" at bounding box center [1306, 224] width 489 height 121
copy link "(3) [PERSON_NAME] (C)"
click at [708, 93] on span "Completed Bookings (10)" at bounding box center [705, 94] width 212 height 21
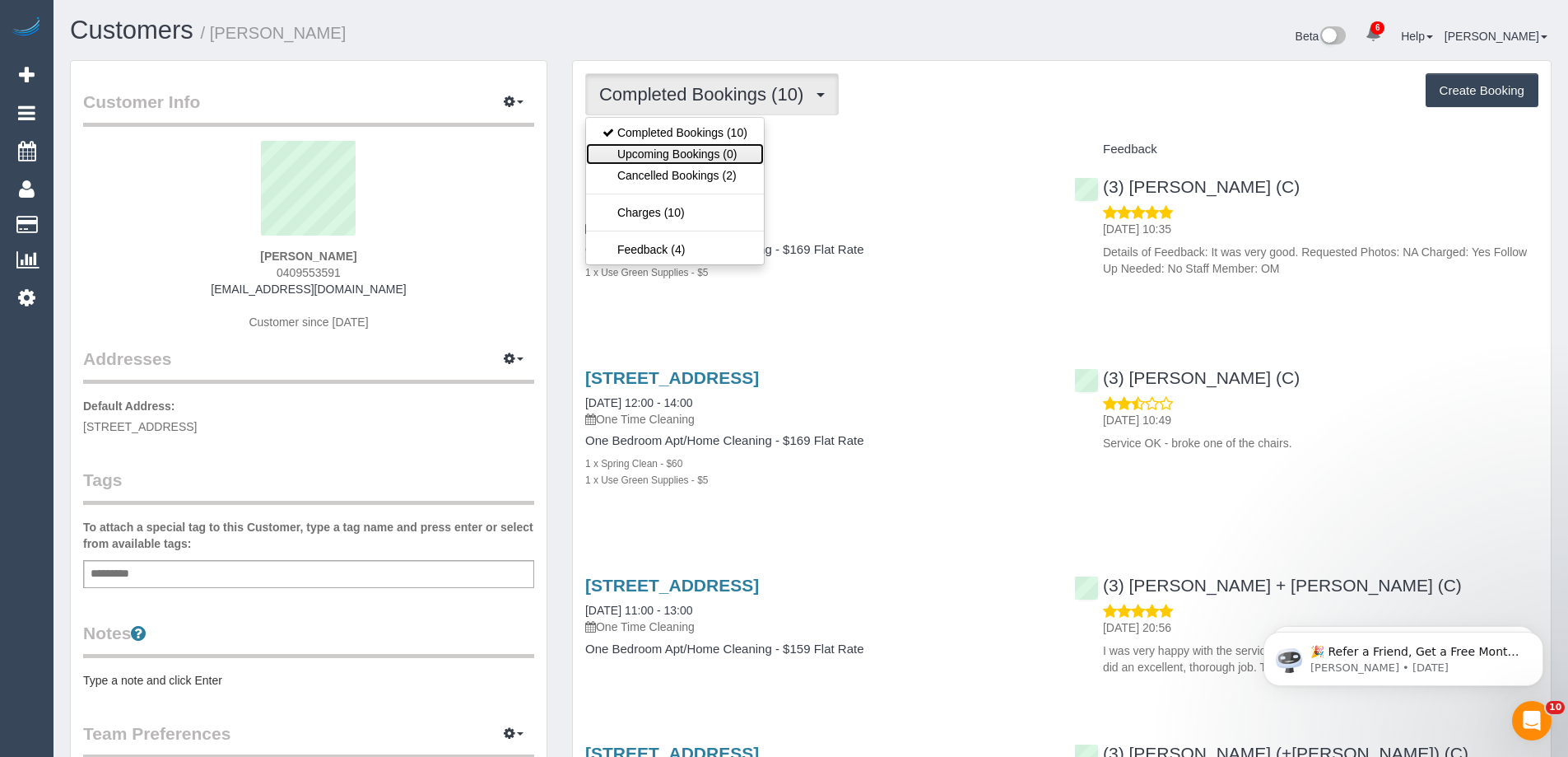
click at [679, 152] on link "Upcoming Bookings (0)" at bounding box center [675, 154] width 178 height 22
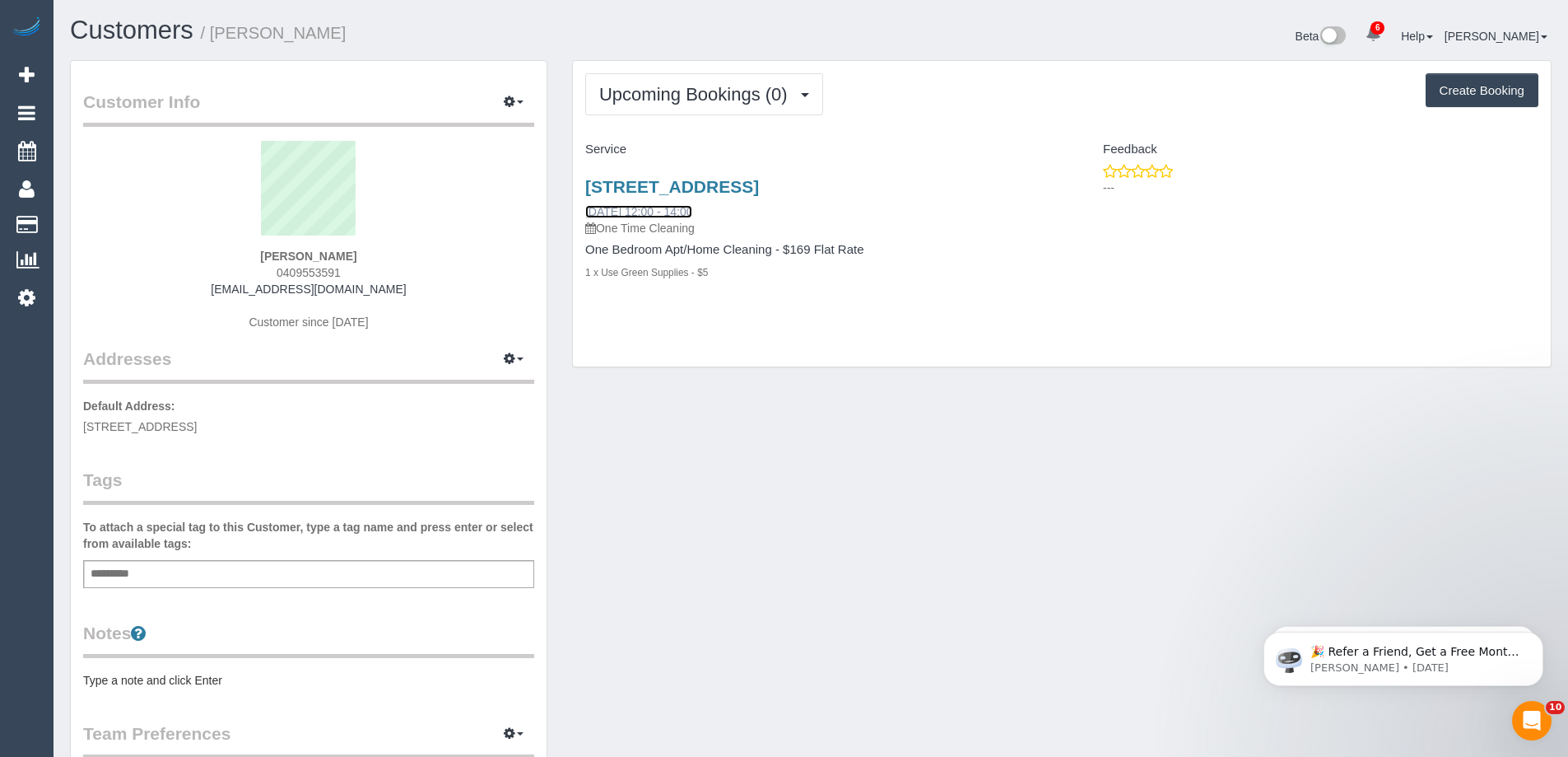
click at [629, 214] on link "19/09/2025 12:00 - 14:00" at bounding box center [638, 211] width 107 height 13
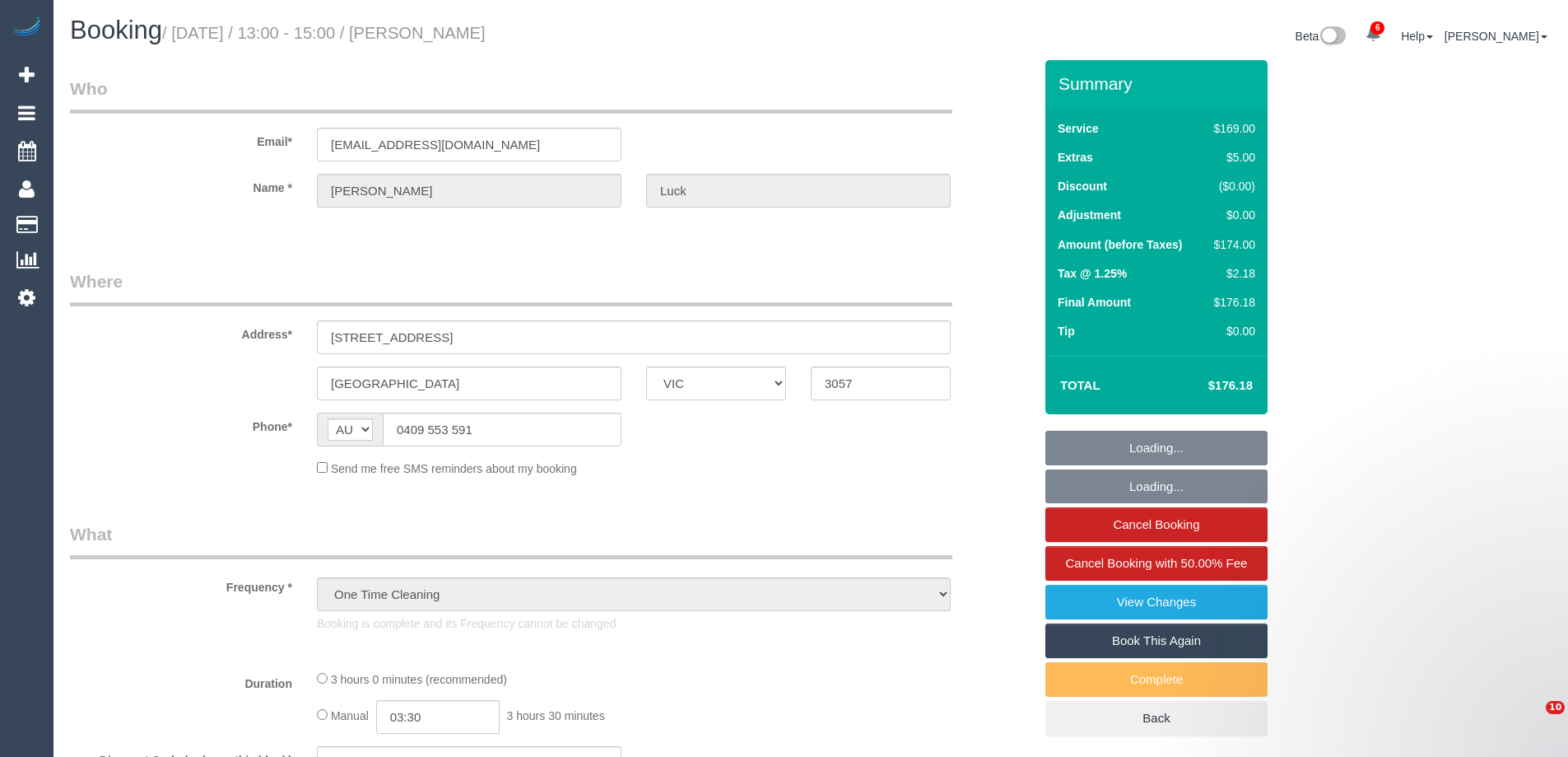
select select "VIC"
select select "string:stripe-pm_1NsFgl2GScqysDRV5TzHY1dX"
select select "number:28"
select select "number:14"
select select "number:18"
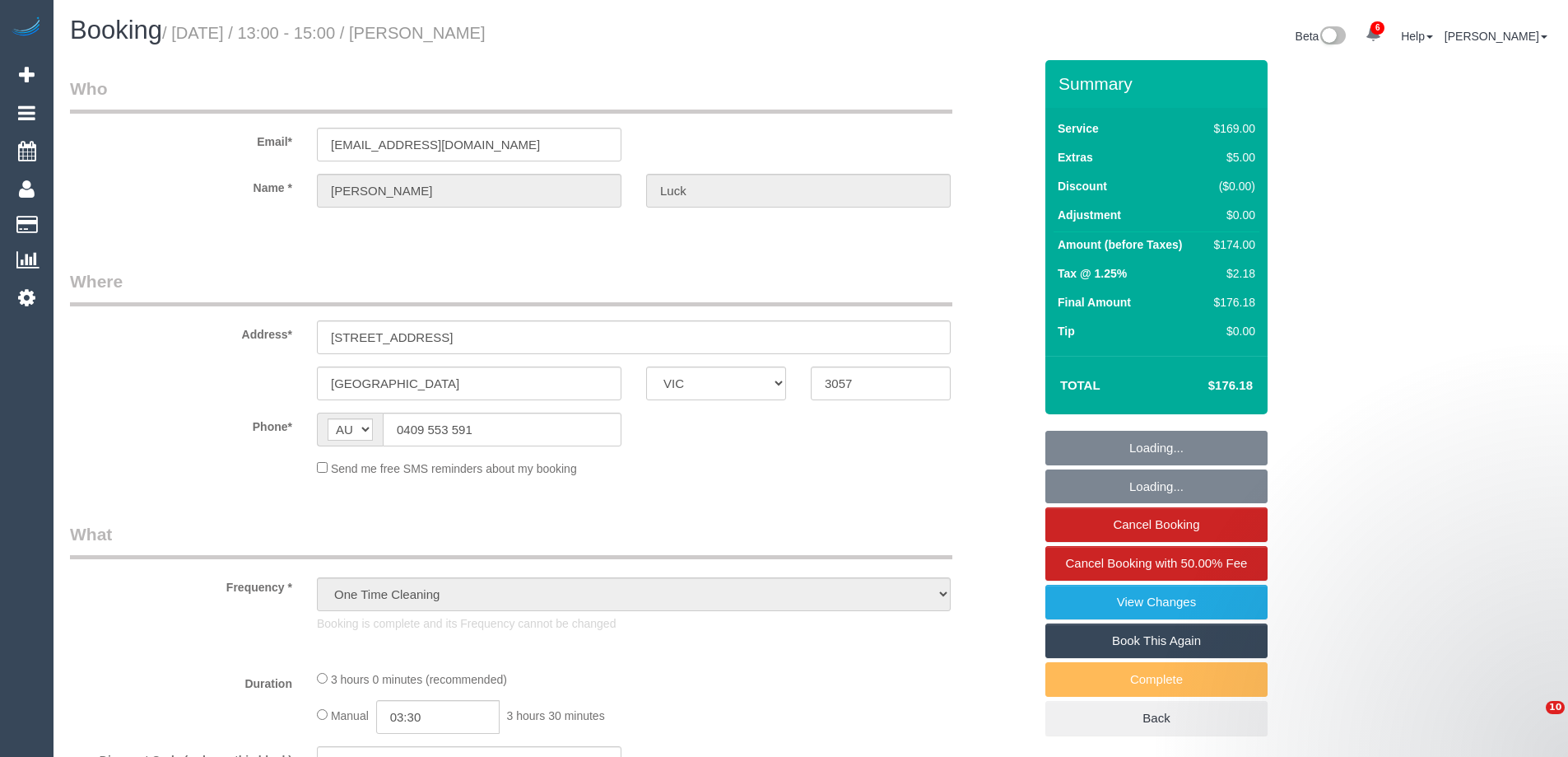
select select "number:22"
select select "number:26"
select select "spot1"
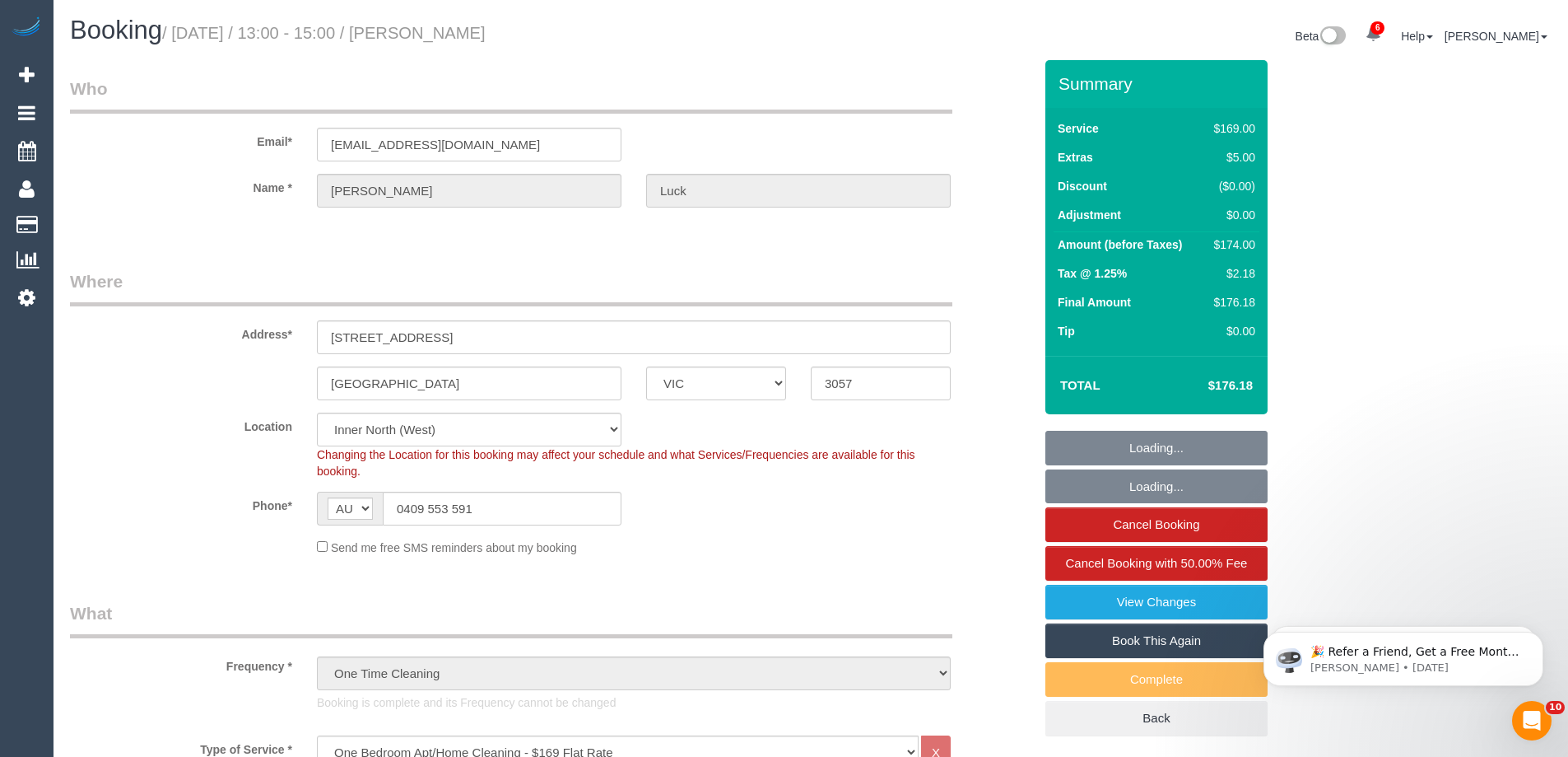
select select "object:1726"
select select "spot6"
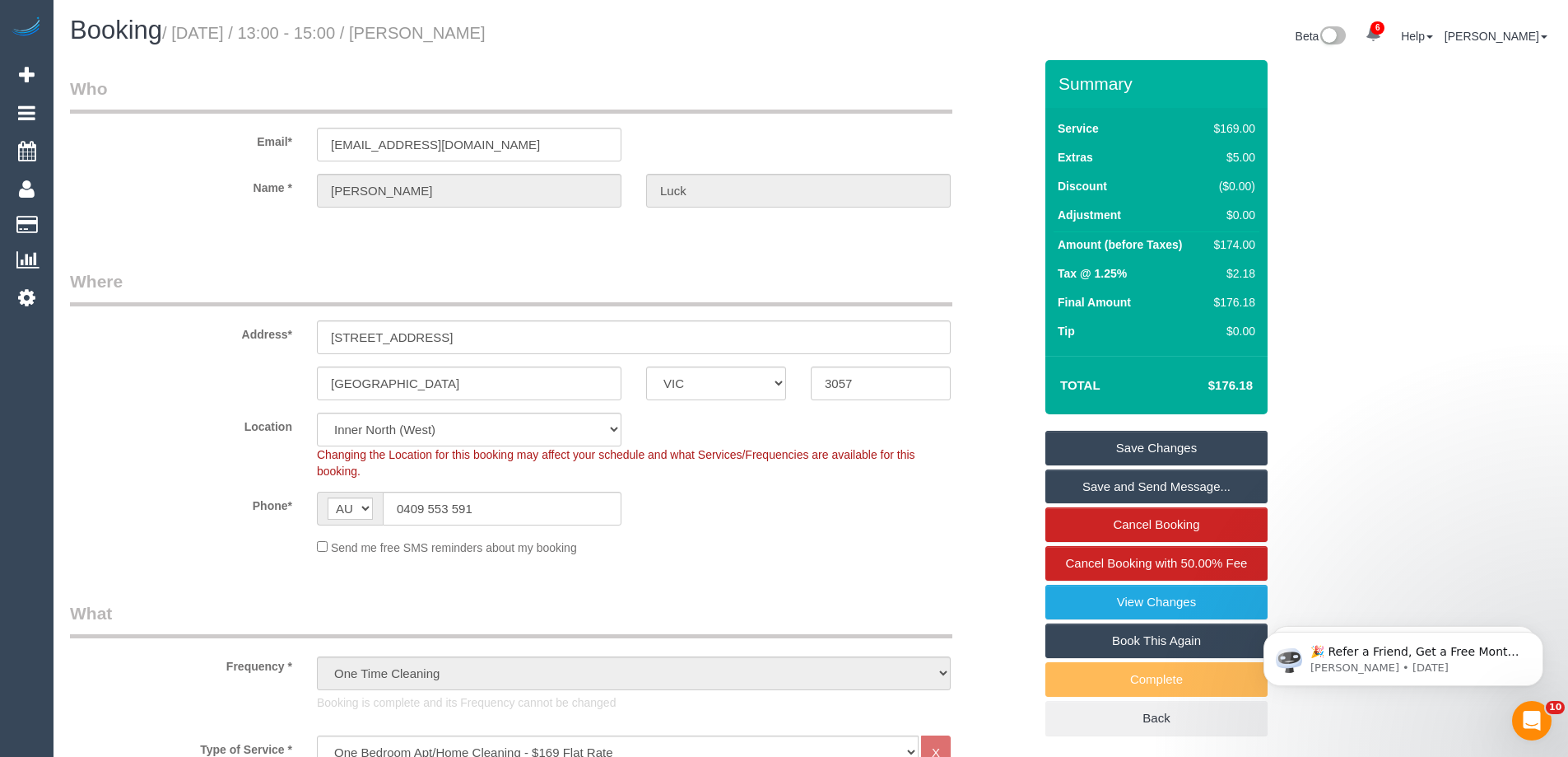
click at [1191, 652] on link "Book This Again" at bounding box center [1157, 641] width 223 height 35
select select "VIC"
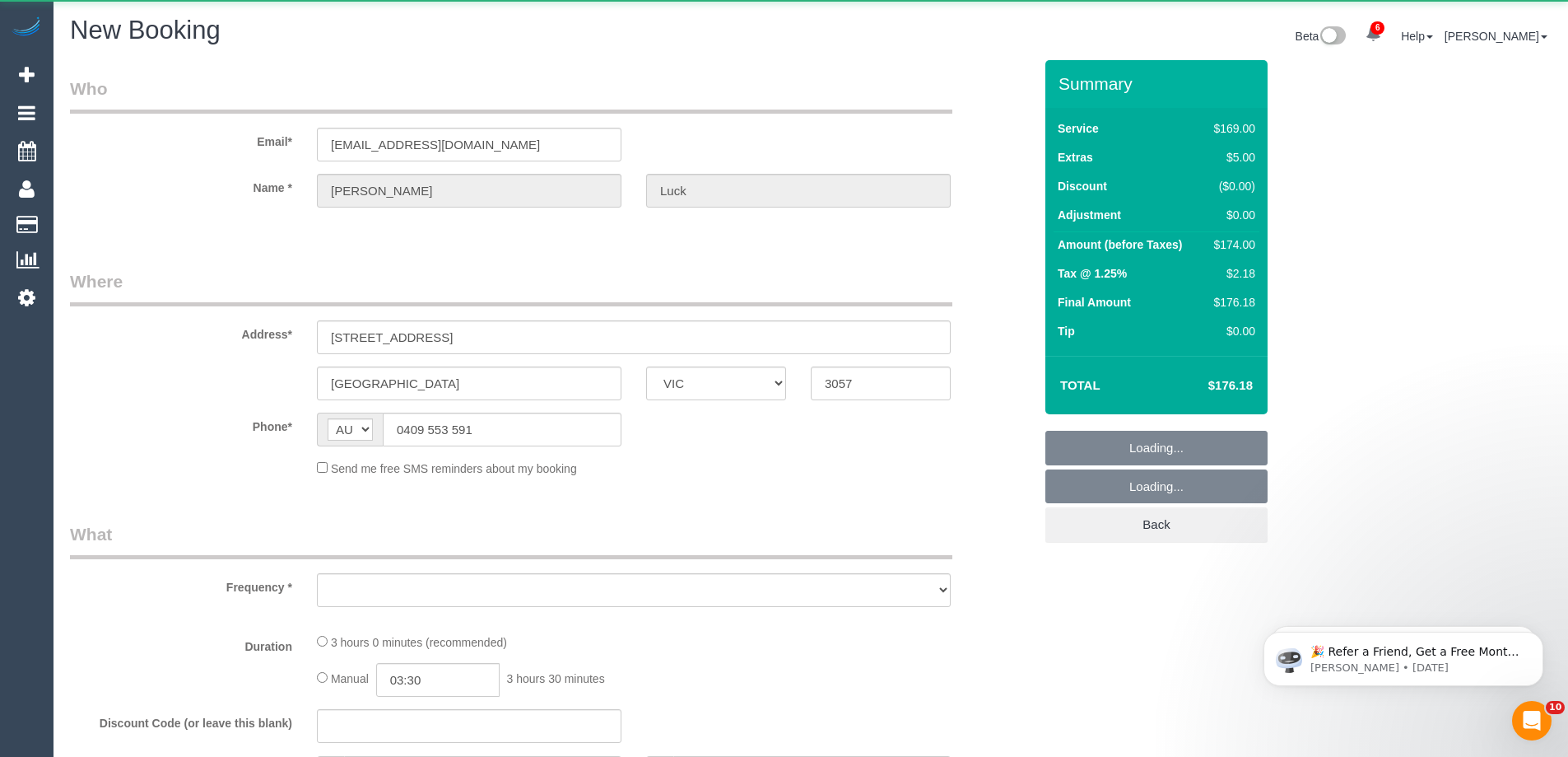
select select "object:2913"
select select "number:28"
select select "number:14"
select select "number:18"
select select "number:22"
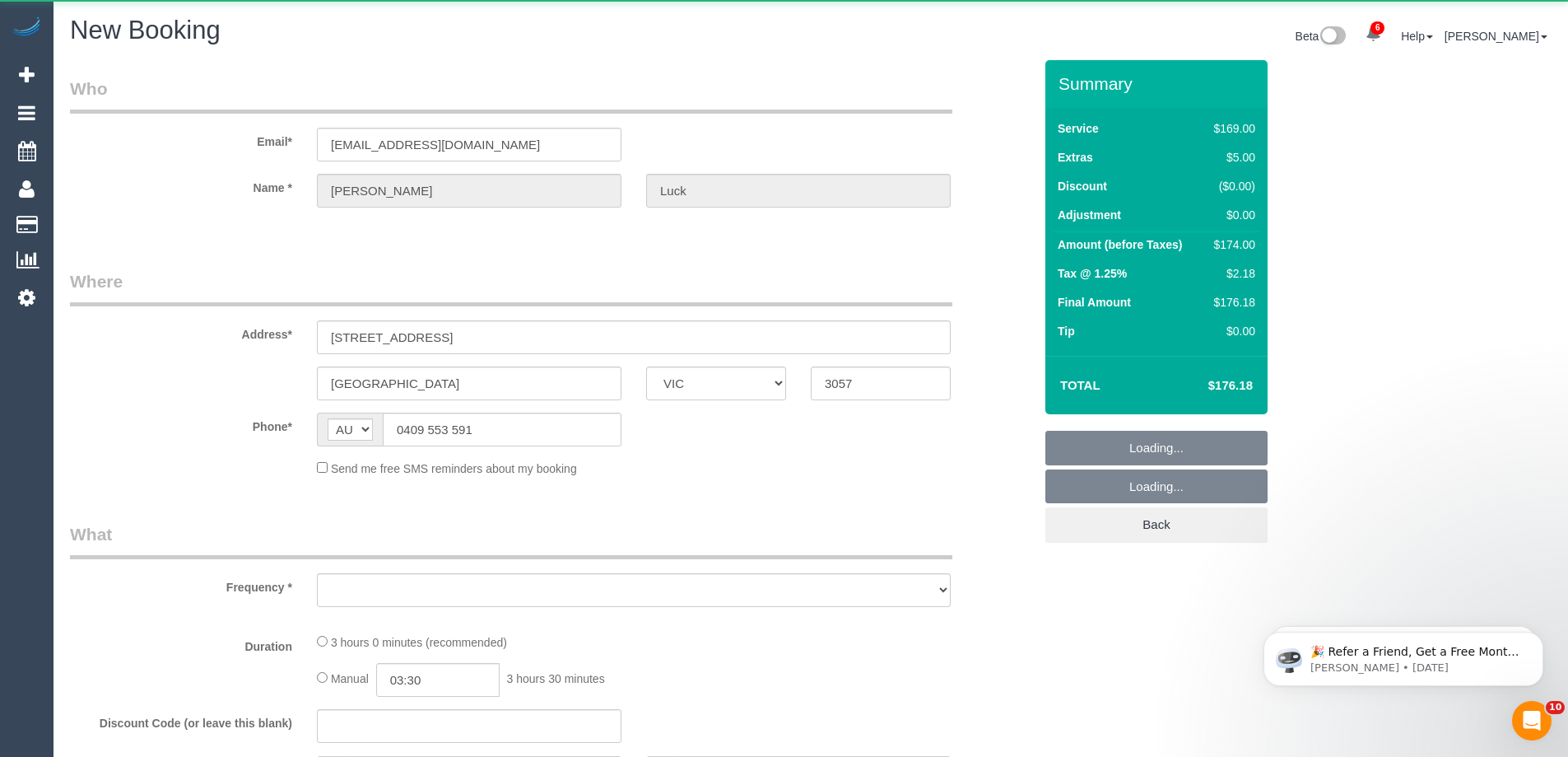
select select "number:26"
select select "string:stripe-pm_1NsFgl2GScqysDRV5TzHY1dX"
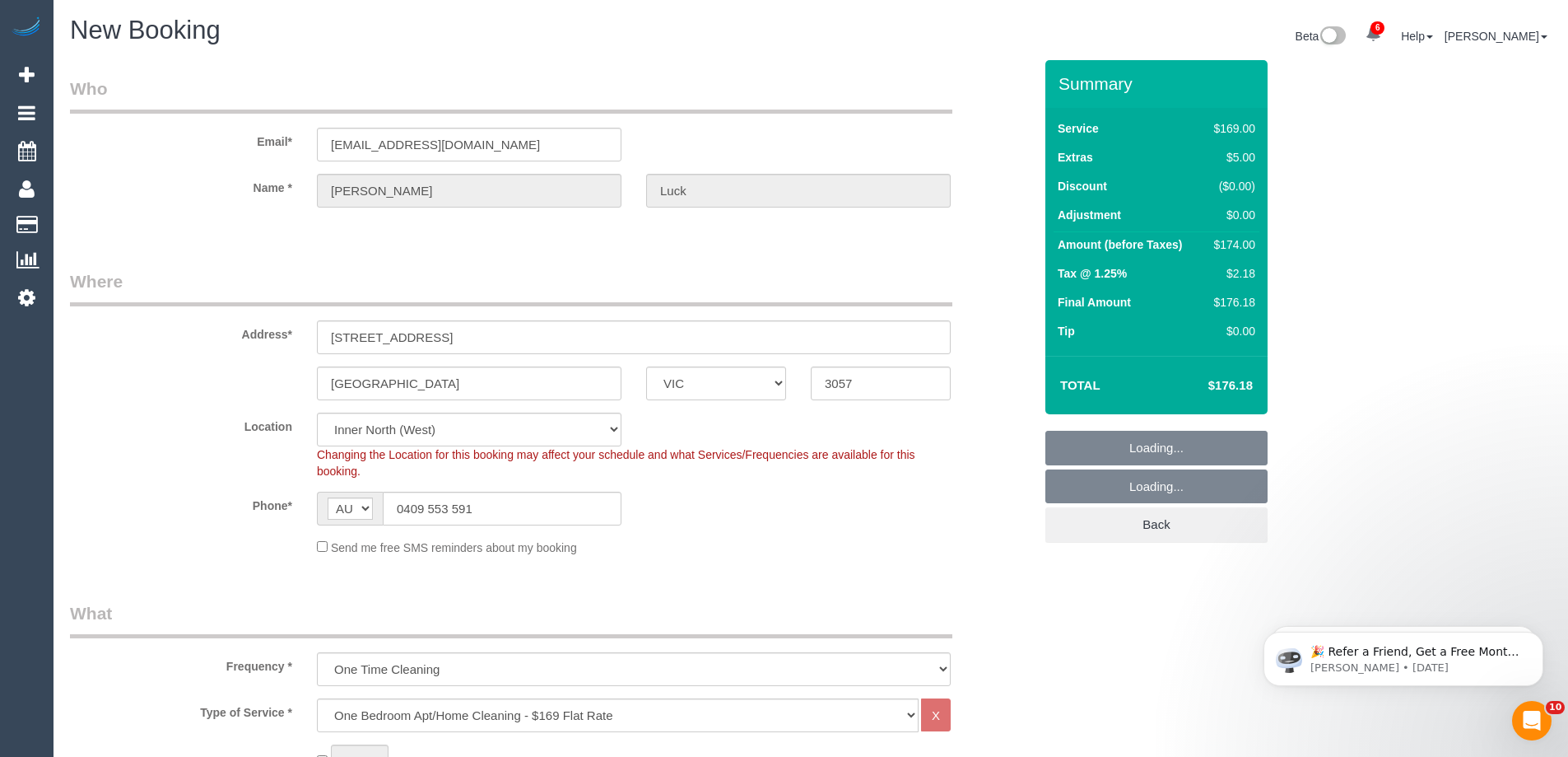
select select "object:3877"
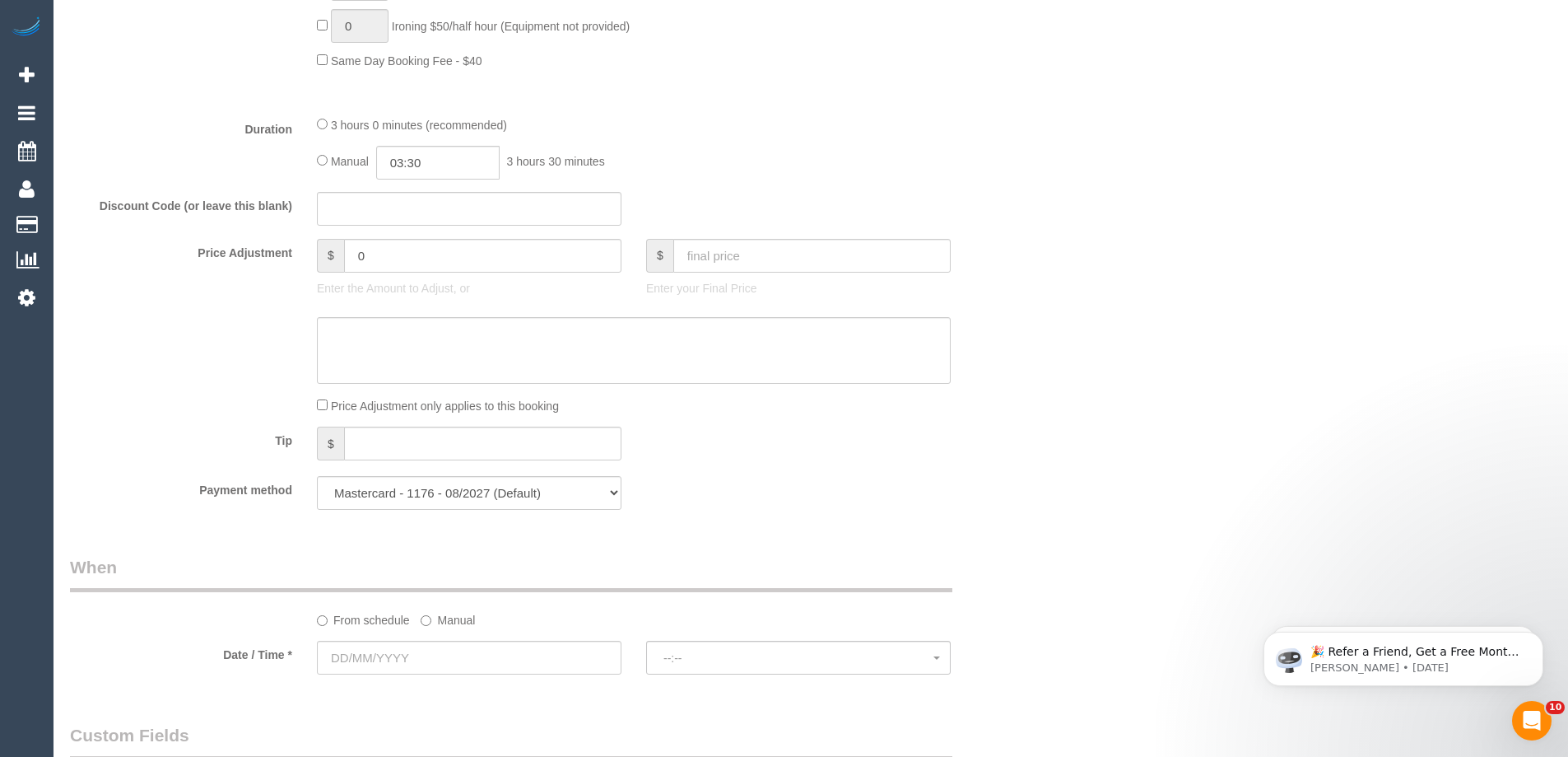
scroll to position [1482, 0]
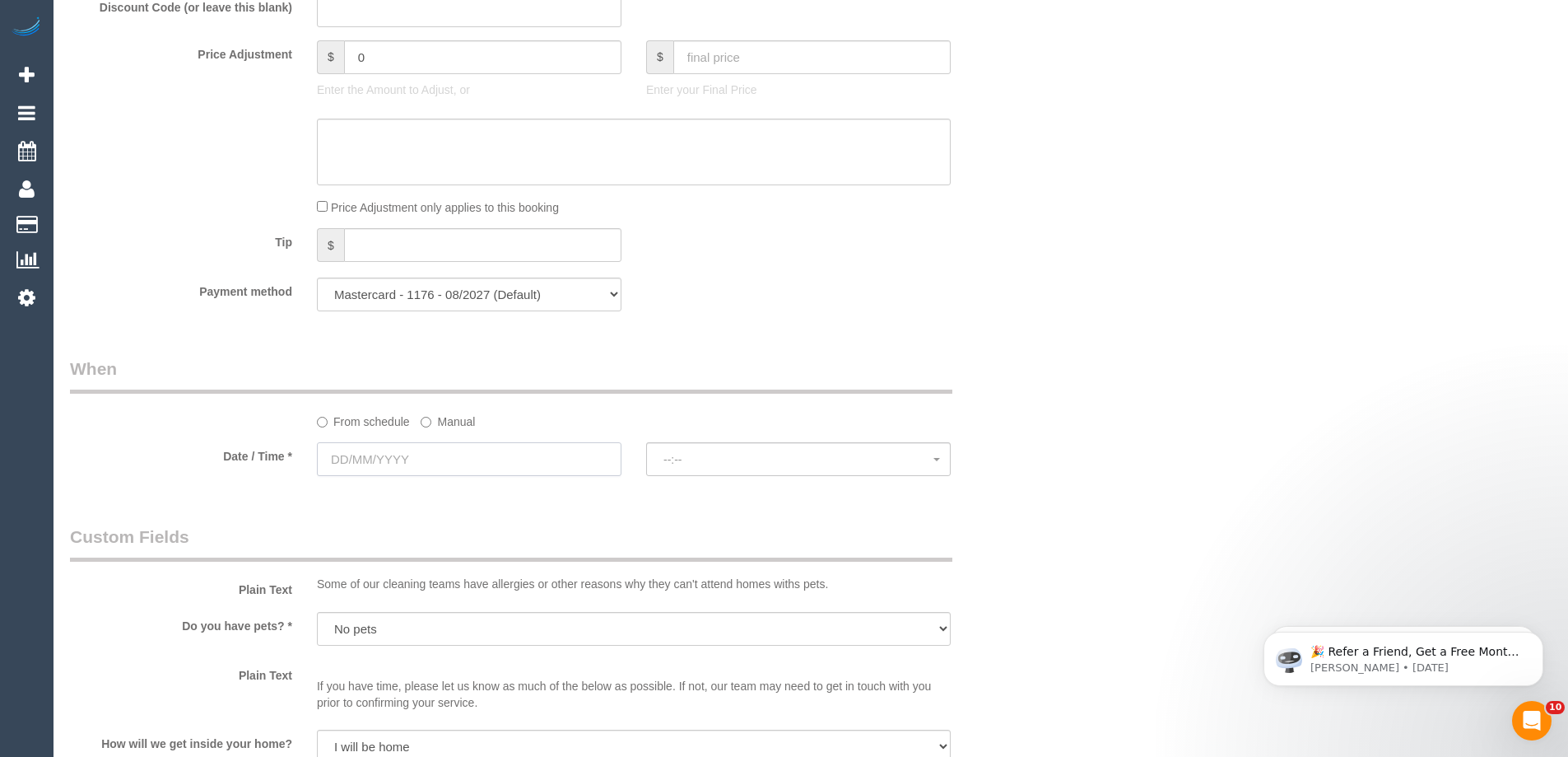
click at [415, 444] on input "text" at bounding box center [469, 458] width 305 height 34
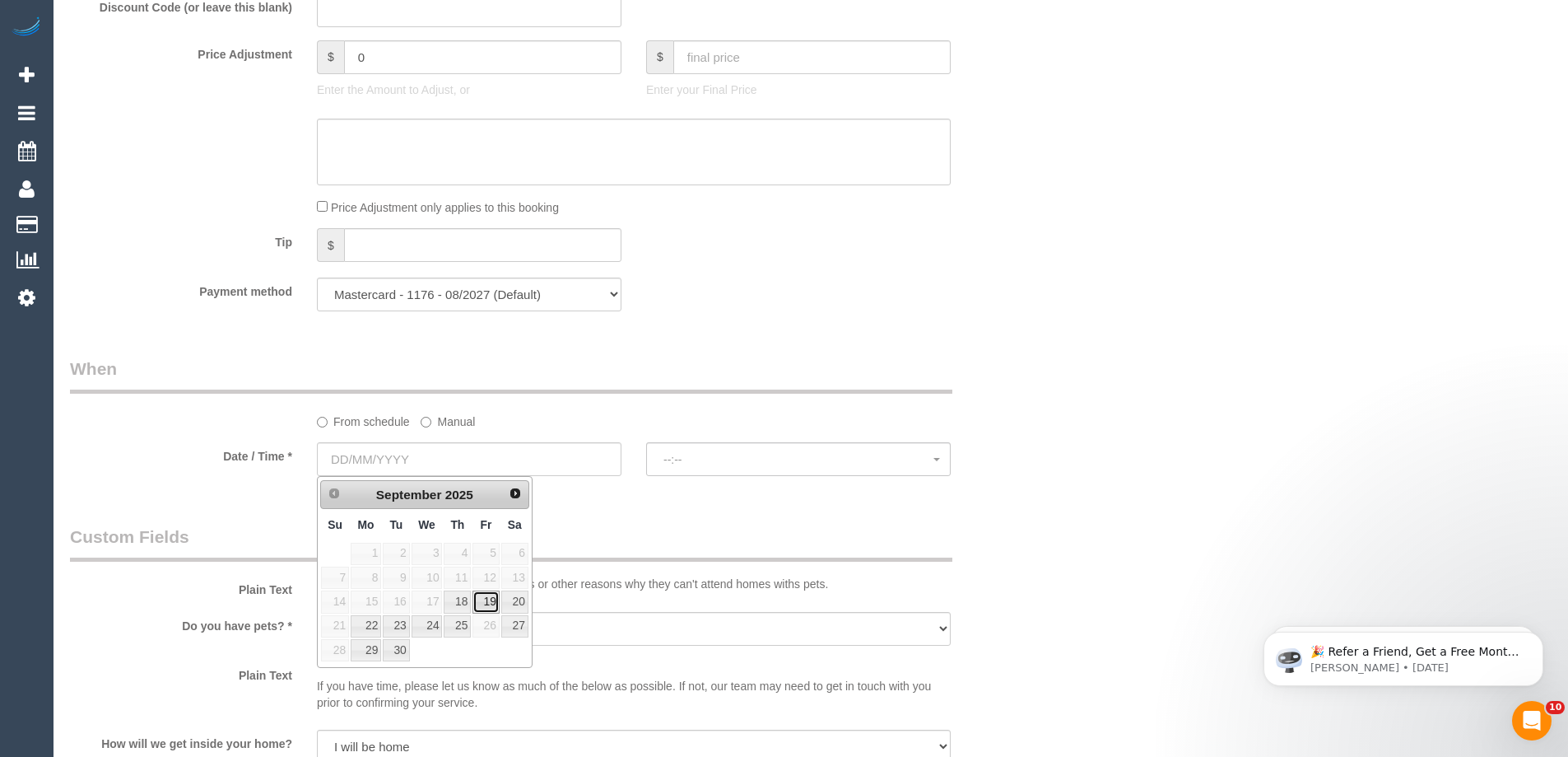
drag, startPoint x: 493, startPoint y: 602, endPoint x: 509, endPoint y: 576, distance: 30.5
click at [495, 603] on link "19" at bounding box center [485, 601] width 26 height 22
type input "[DATE]"
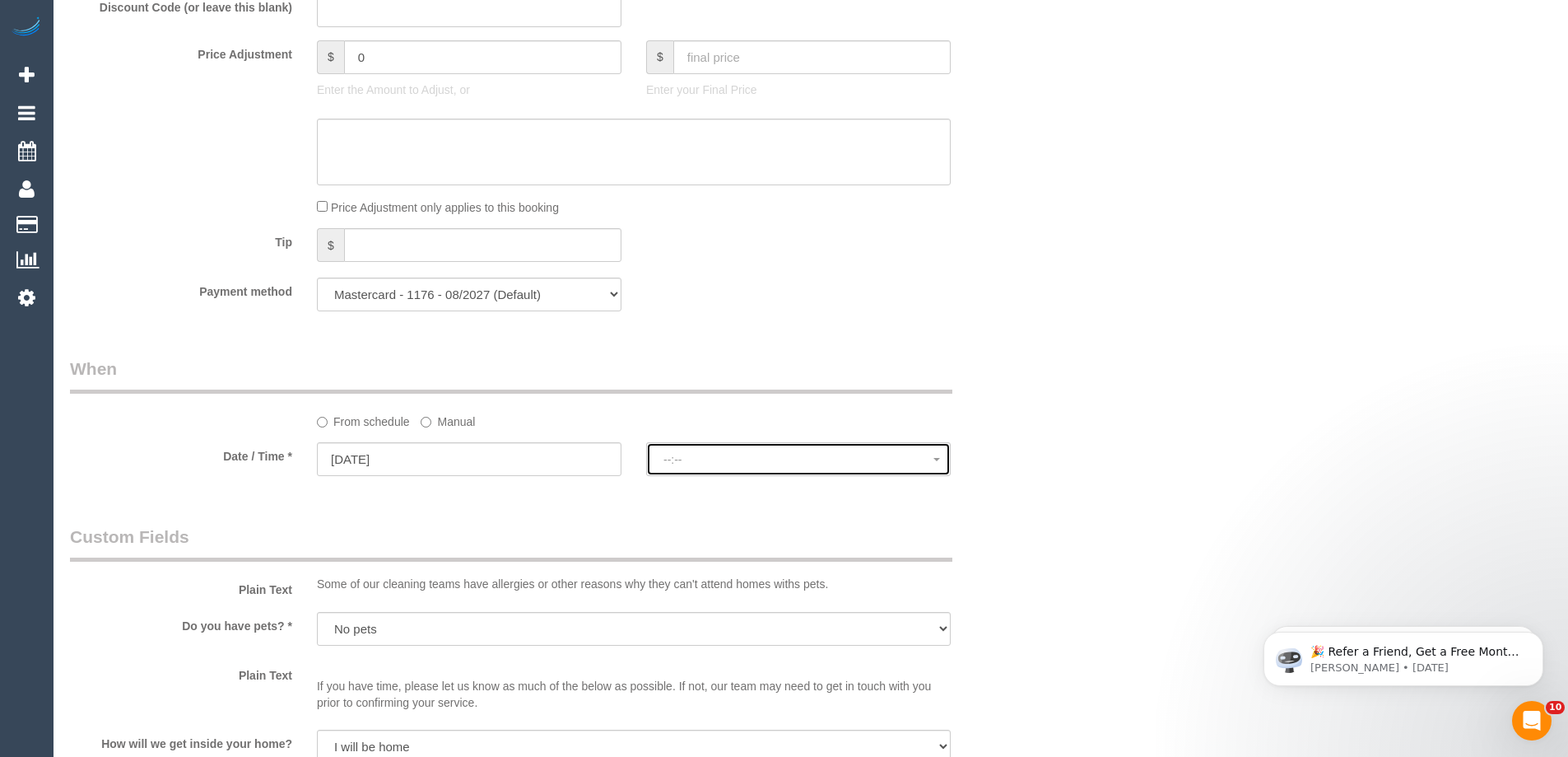
click at [738, 449] on button "--:--" at bounding box center [798, 458] width 305 height 34
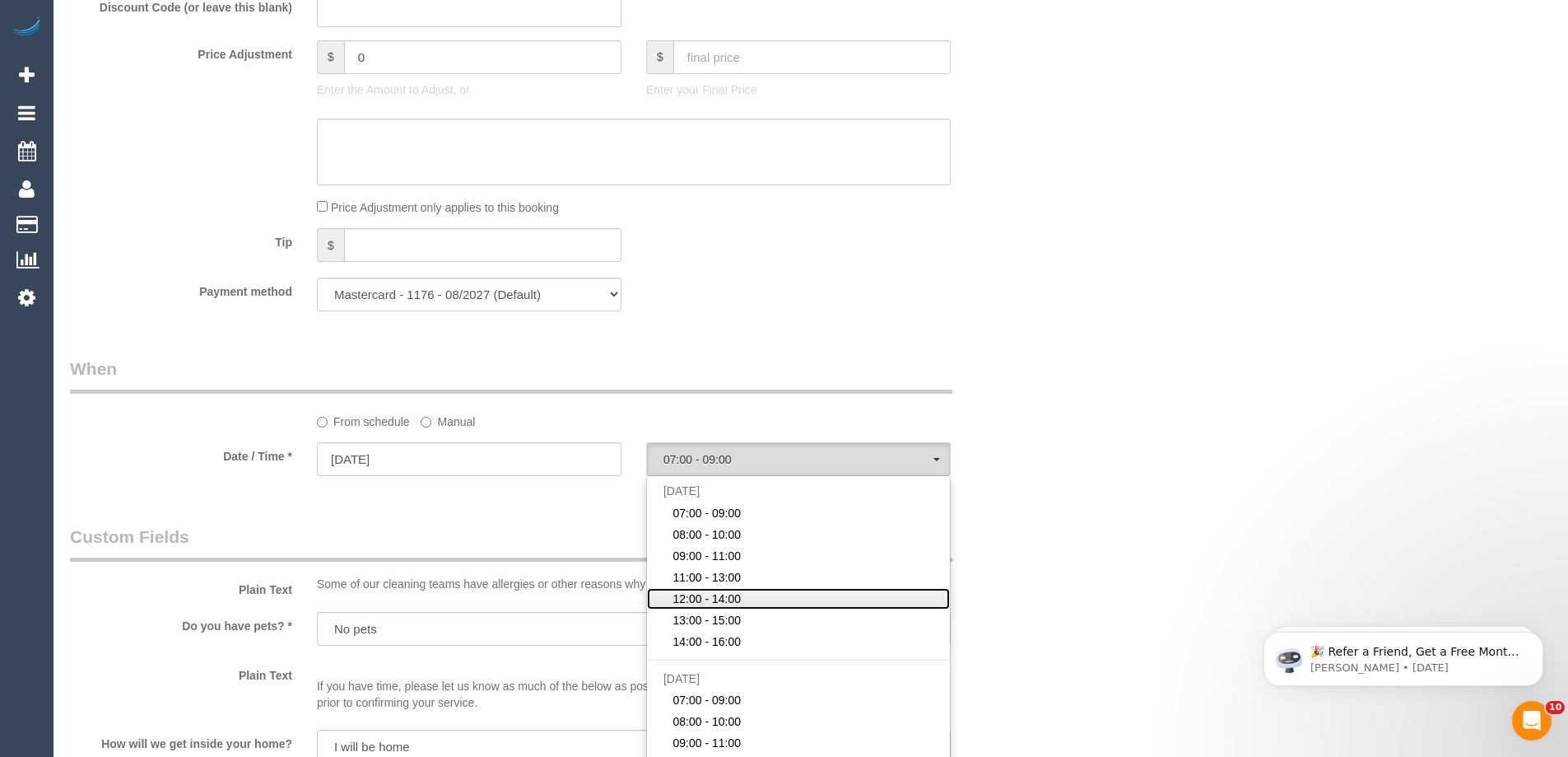
click at [750, 595] on link "12:00 - 14:00" at bounding box center [798, 598] width 303 height 22
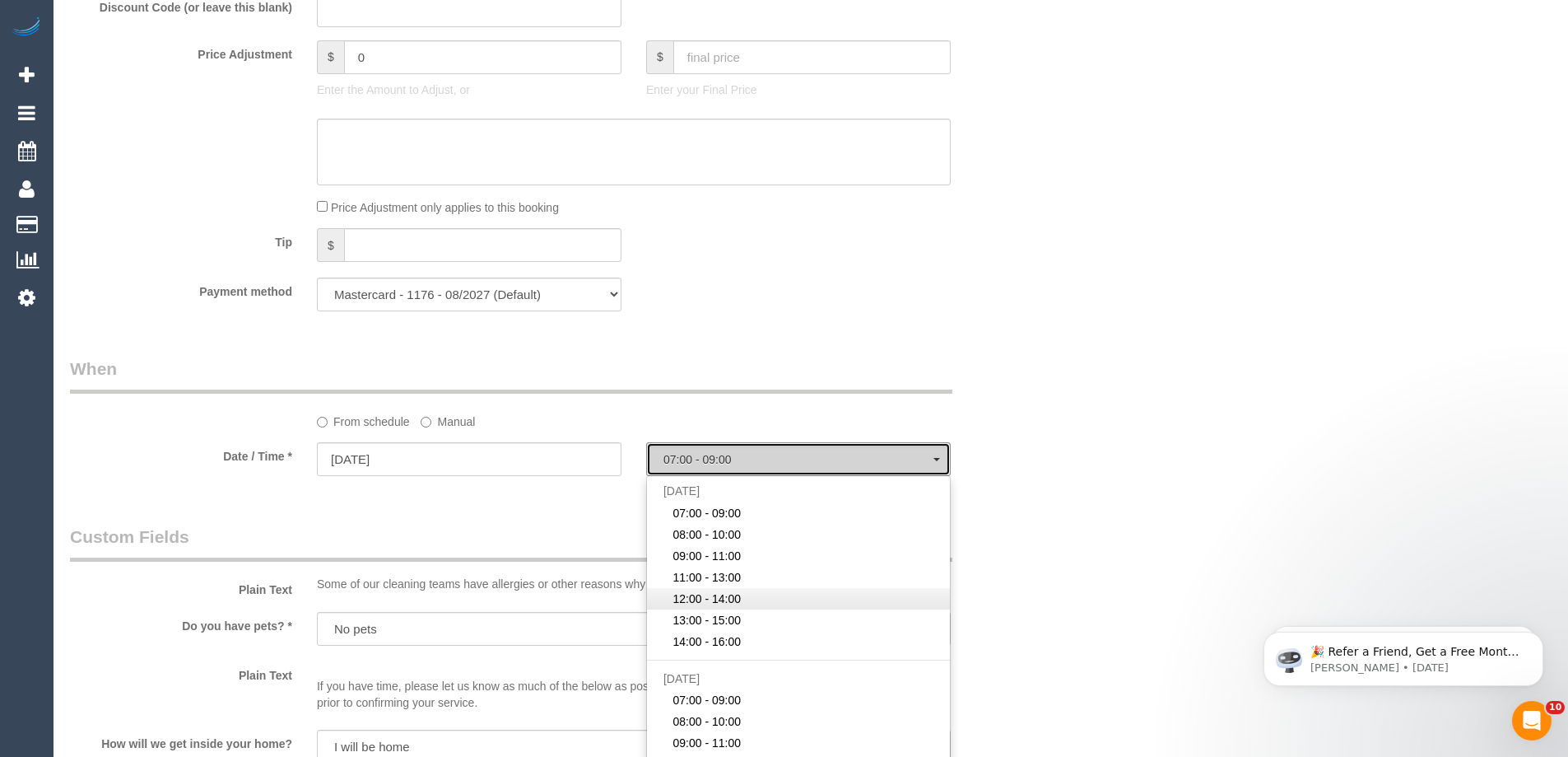
select select "spot20"
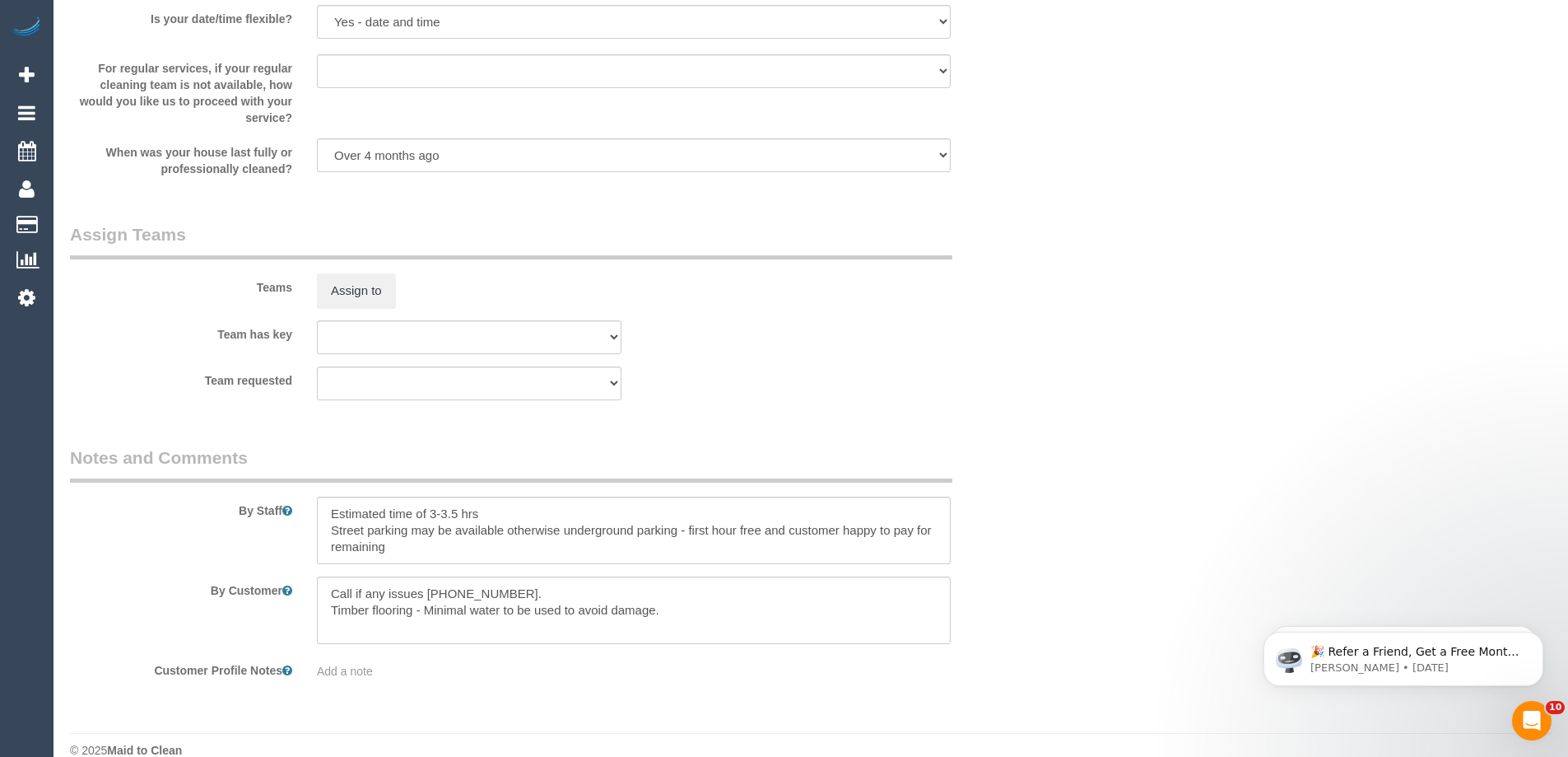
scroll to position [2331, 0]
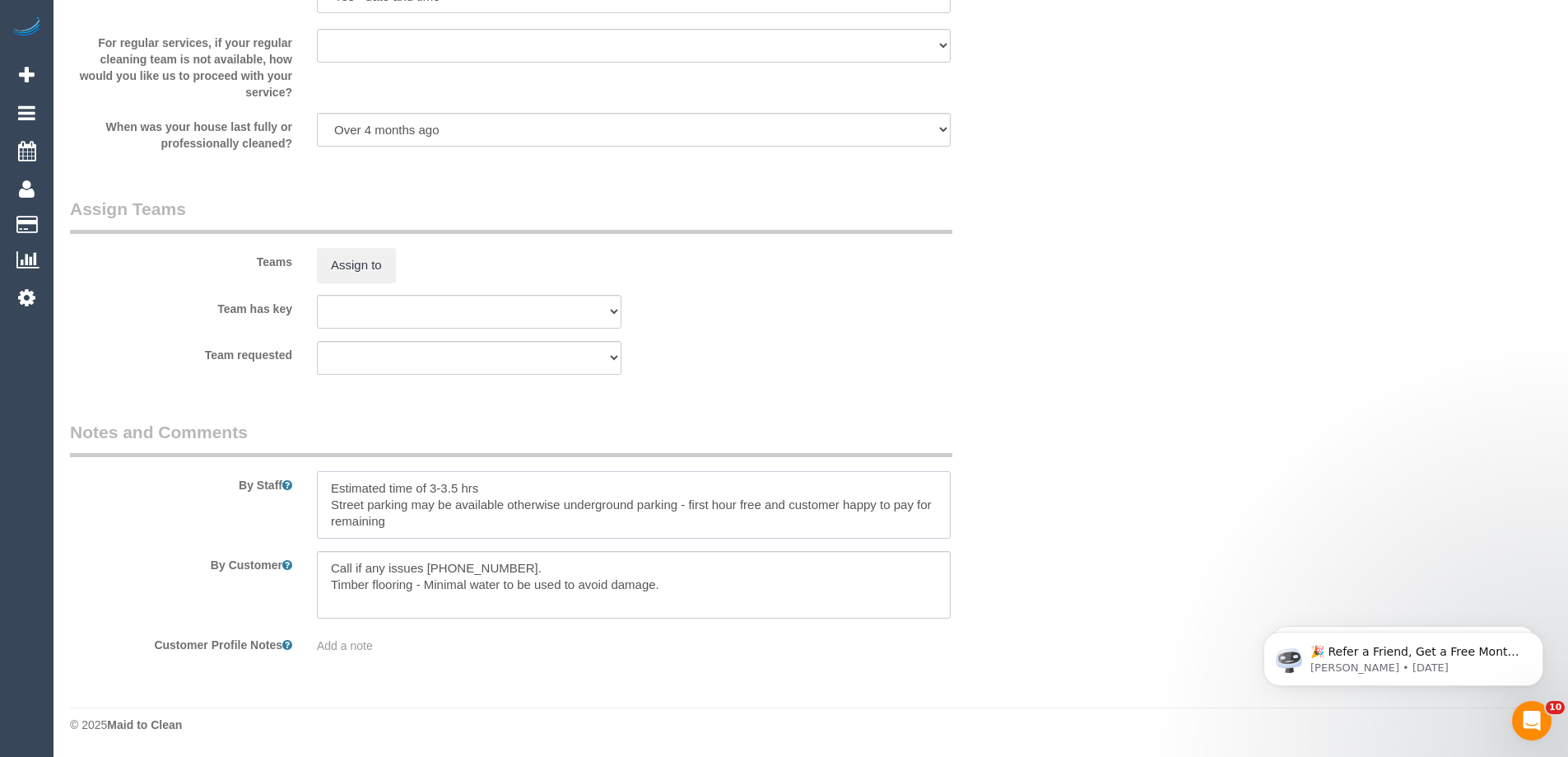
drag, startPoint x: 334, startPoint y: 506, endPoint x: 667, endPoint y: 526, distance: 333.6
click at [666, 525] on textarea at bounding box center [634, 504] width 634 height 67
click at [641, 520] on textarea at bounding box center [634, 504] width 634 height 67
click at [519, 517] on textarea at bounding box center [634, 504] width 634 height 67
drag, startPoint x: 505, startPoint y: 510, endPoint x: 746, endPoint y: 527, distance: 241.6
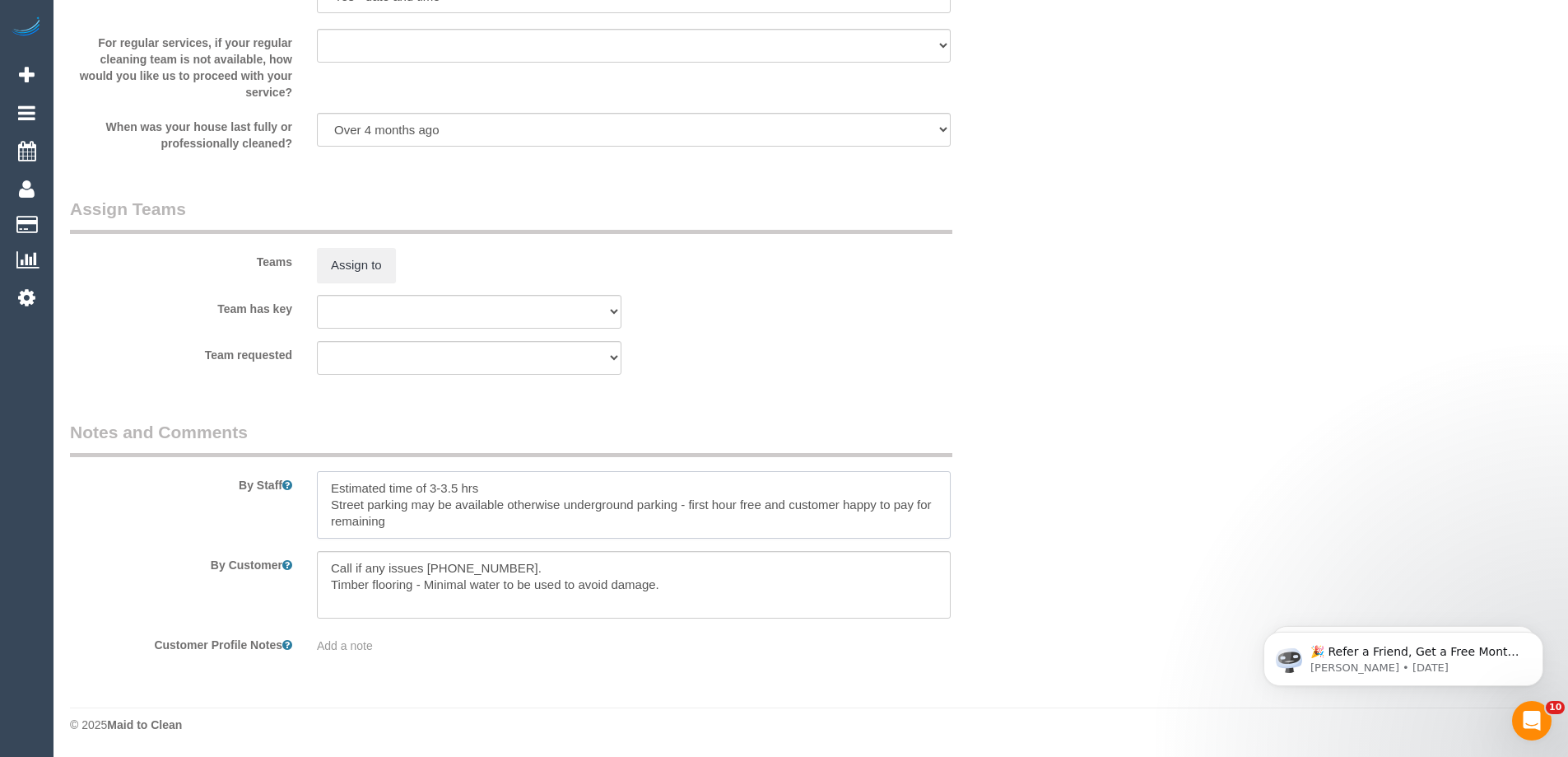
click at [746, 527] on textarea at bounding box center [634, 504] width 634 height 67
click at [735, 519] on textarea at bounding box center [634, 504] width 634 height 67
drag, startPoint x: 791, startPoint y: 512, endPoint x: 898, endPoint y: 545, distance: 112.0
click at [898, 545] on sui-booking-comments "By Staff By Customer Customer Profile Notes Add a note" at bounding box center [551, 537] width 963 height 234
click at [363, 595] on textarea at bounding box center [634, 584] width 634 height 67
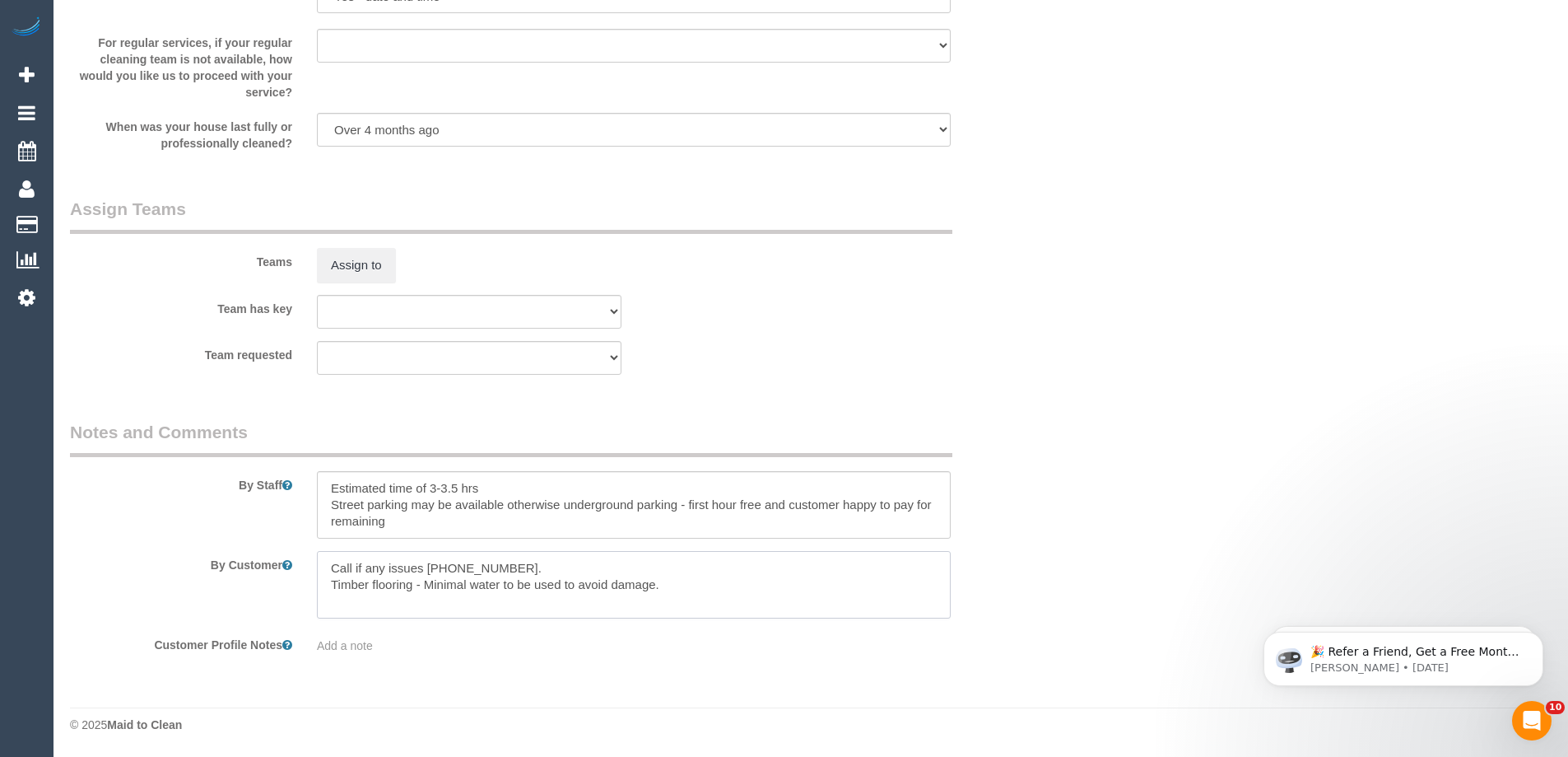
drag, startPoint x: 325, startPoint y: 570, endPoint x: 526, endPoint y: 568, distance: 201.0
click at [526, 568] on textarea at bounding box center [634, 584] width 634 height 67
click at [425, 597] on textarea at bounding box center [634, 584] width 634 height 67
drag, startPoint x: 334, startPoint y: 588, endPoint x: 710, endPoint y: 592, distance: 376.0
click at [710, 592] on textarea at bounding box center [634, 584] width 634 height 67
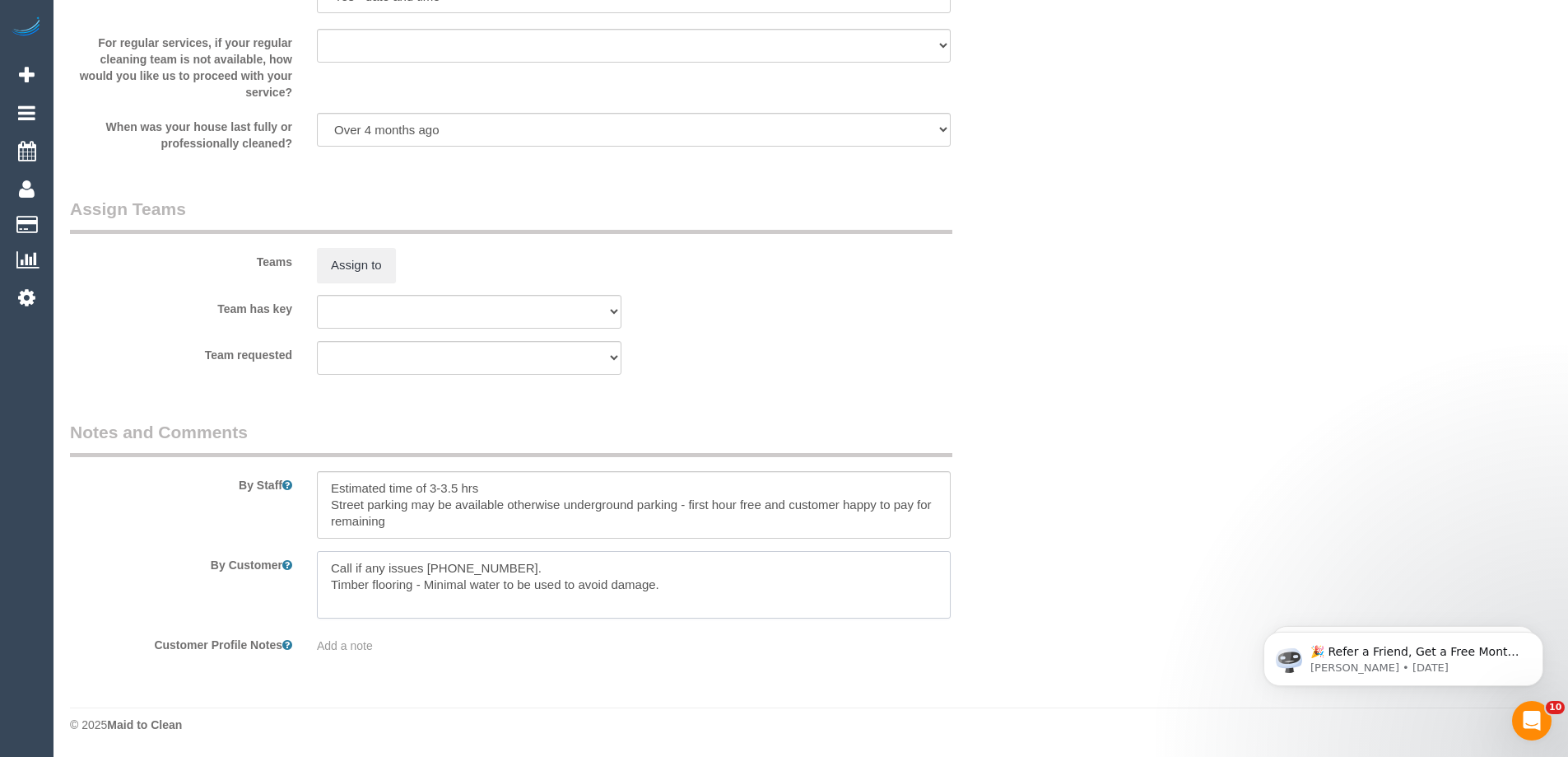
click at [710, 592] on textarea at bounding box center [634, 584] width 634 height 67
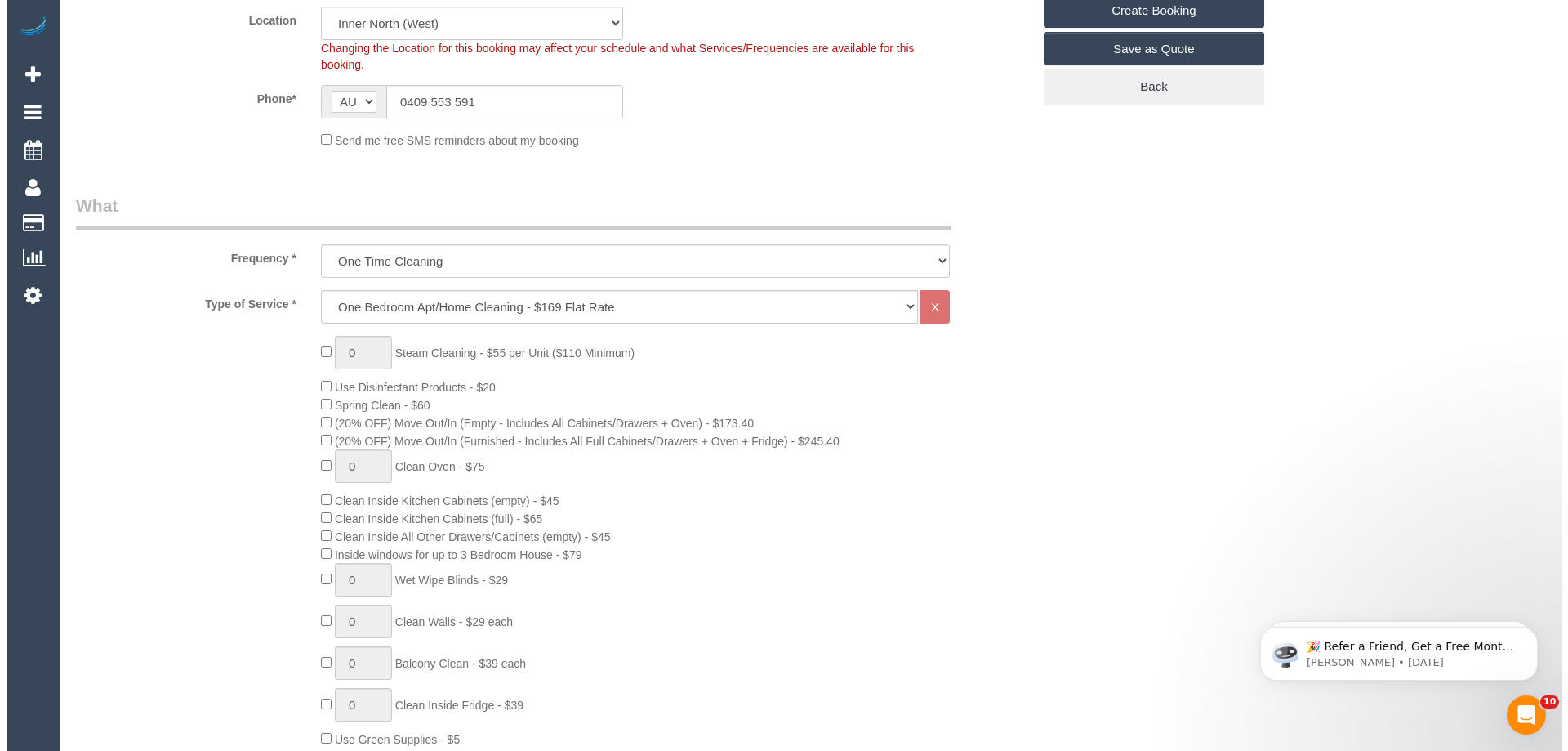
scroll to position [0, 0]
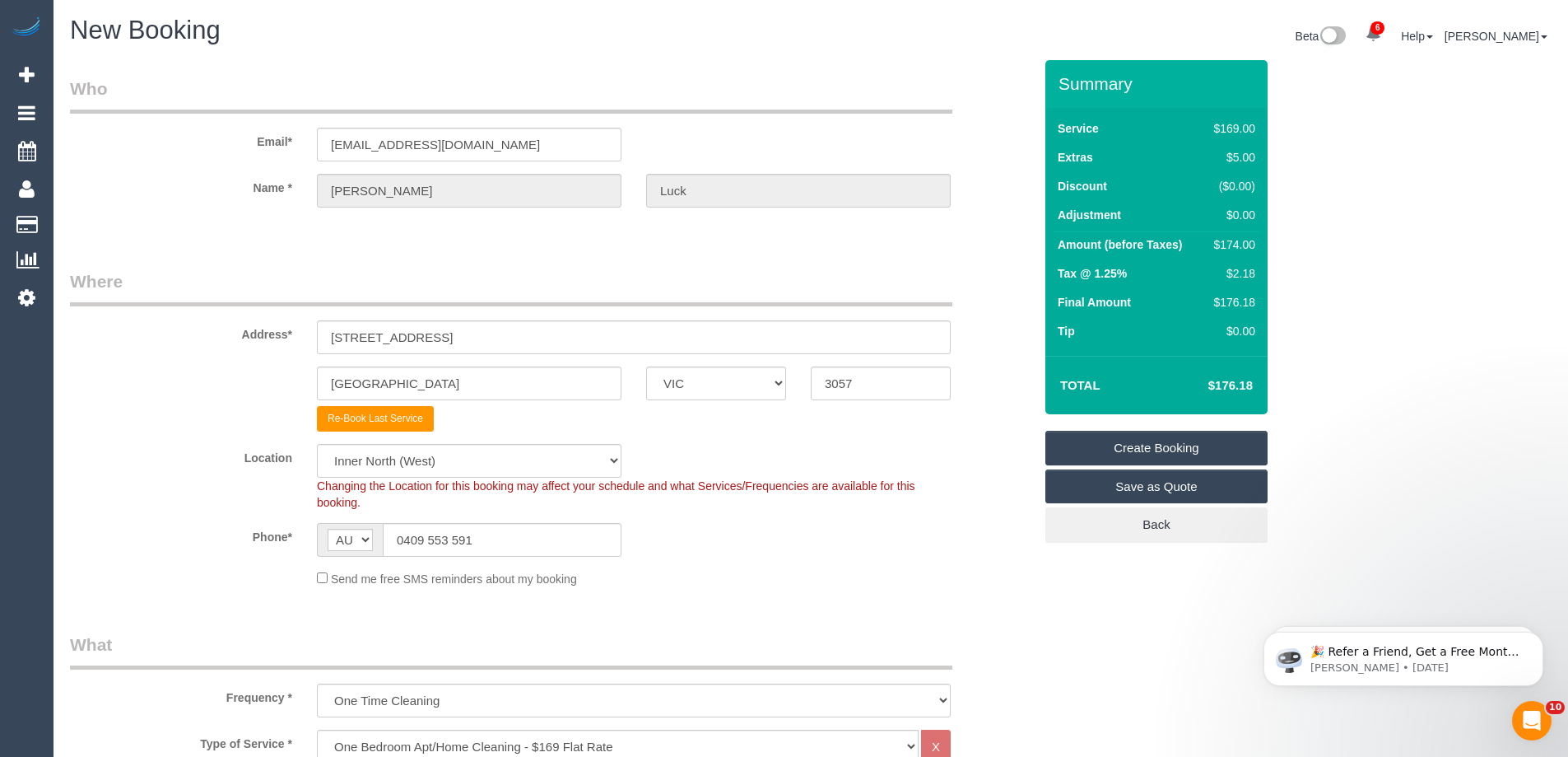
click at [1195, 451] on link "Create Booking" at bounding box center [1157, 448] width 223 height 35
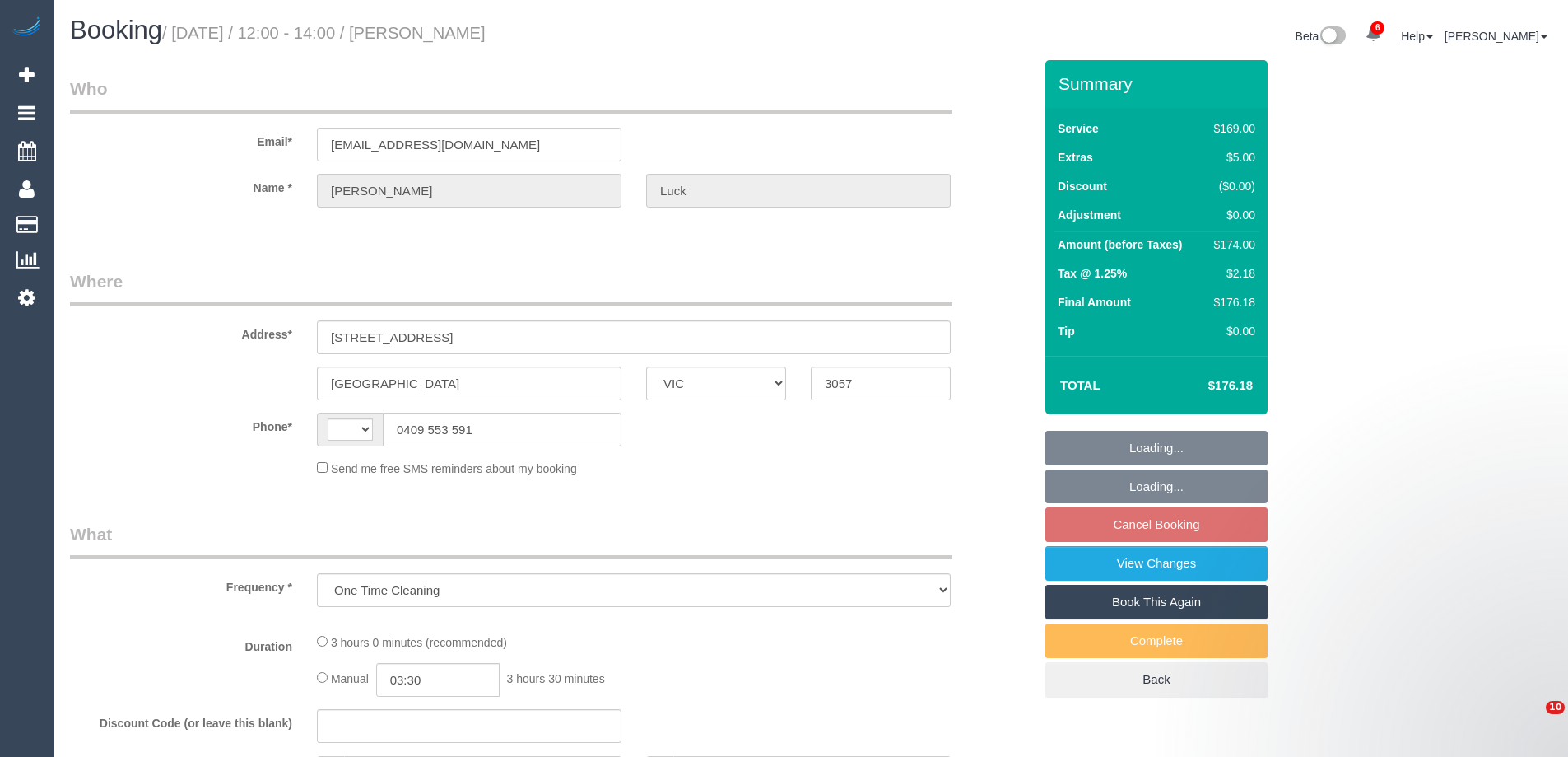
select select "VIC"
select select "string:AU"
select select "string:stripe-pm_1NsFgl2GScqysDRV5TzHY1dX"
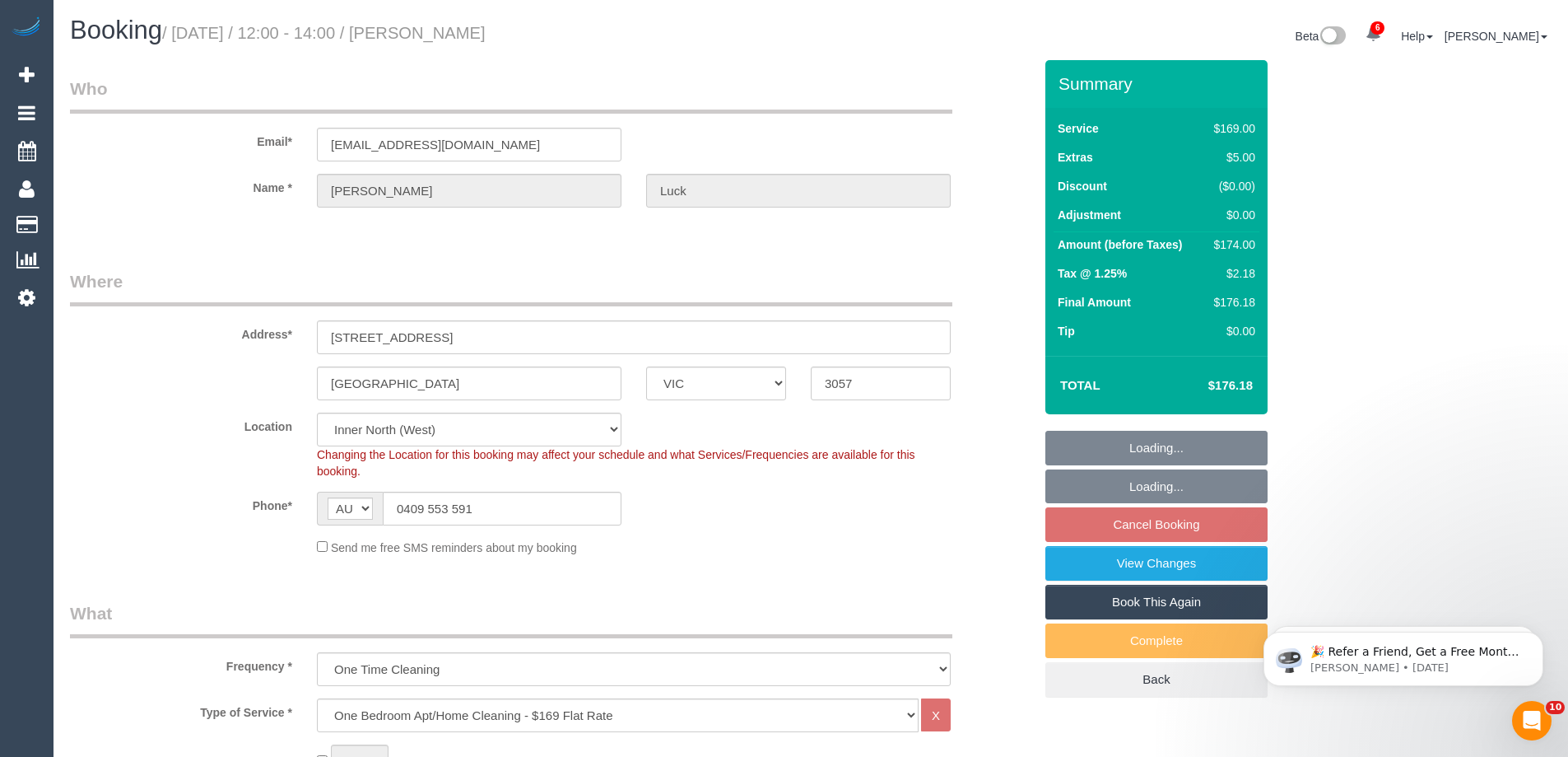
select select "number:28"
select select "number:14"
select select "number:18"
select select "number:22"
select select "number:26"
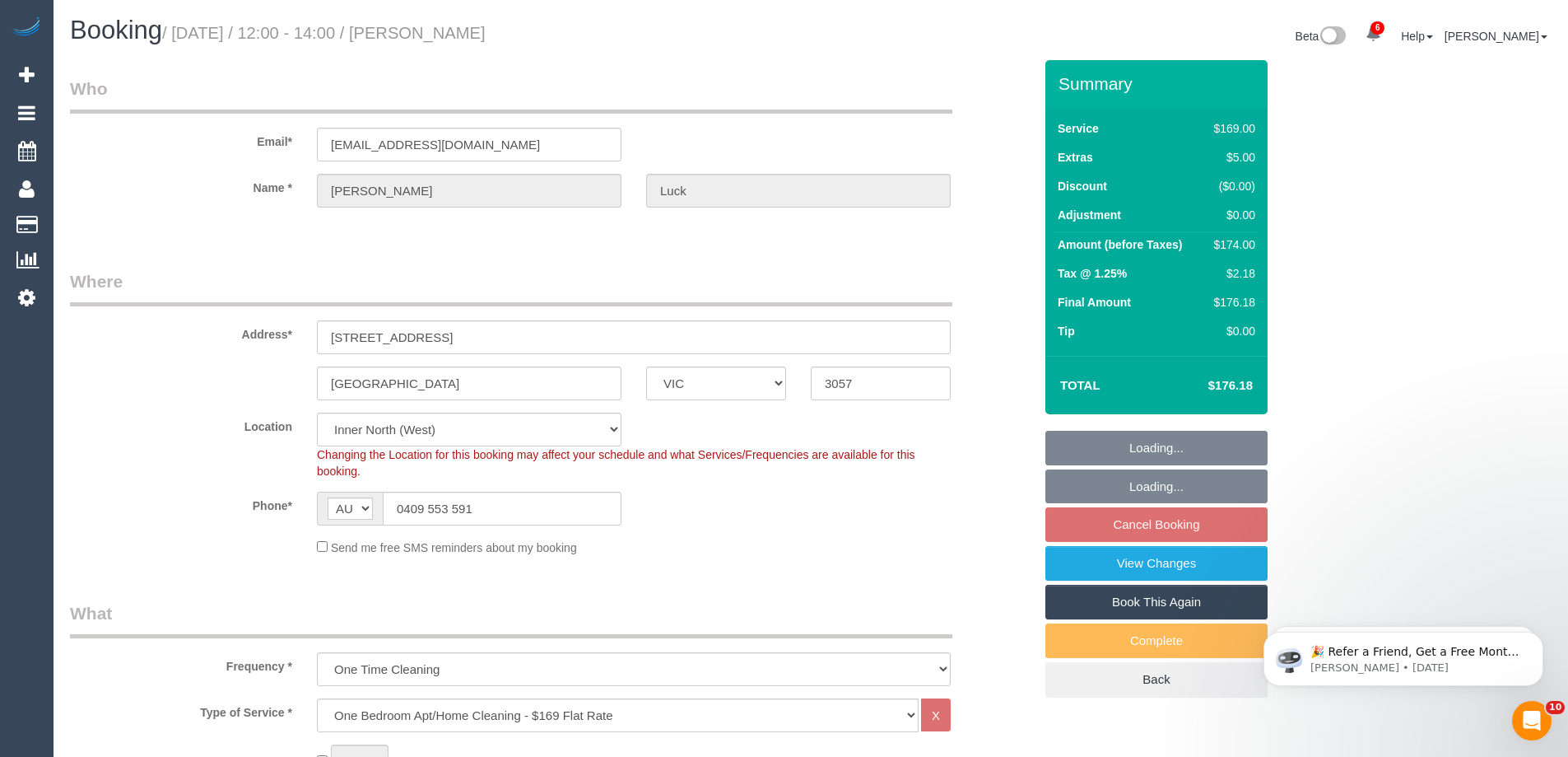
select select "object:1676"
select select "spot1"
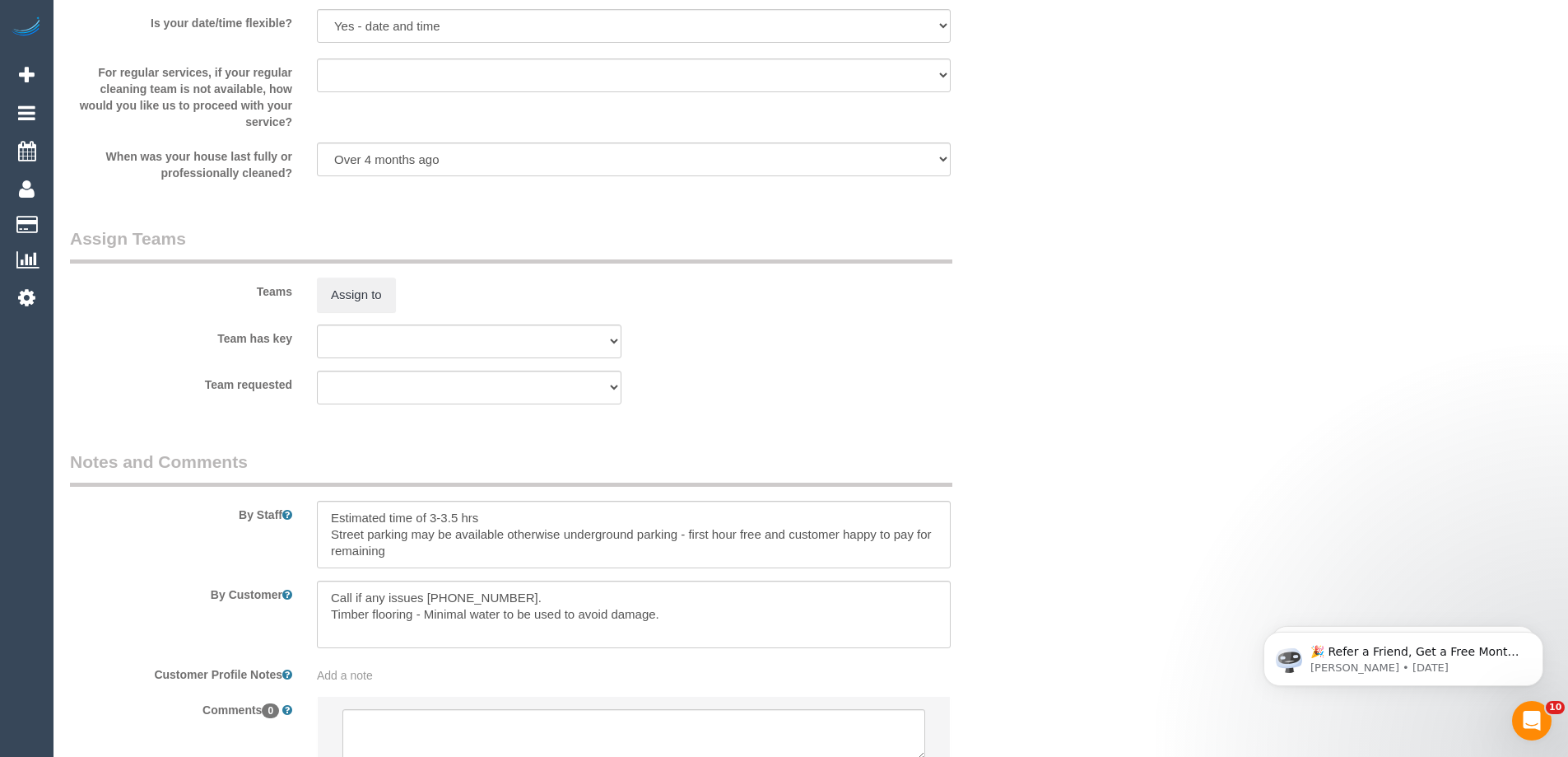
scroll to position [2405, 0]
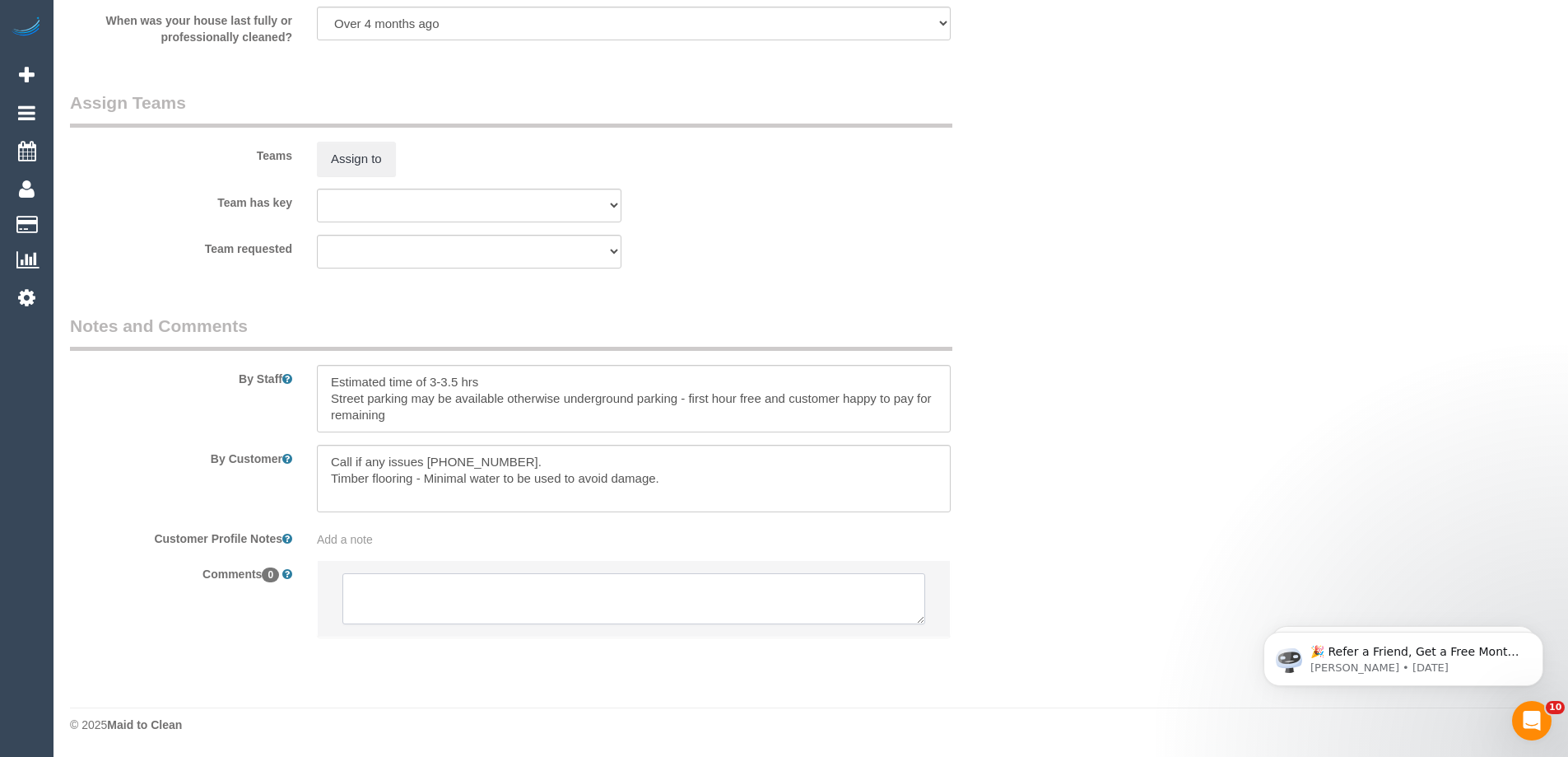
click at [458, 593] on textarea at bounding box center [634, 598] width 583 height 51
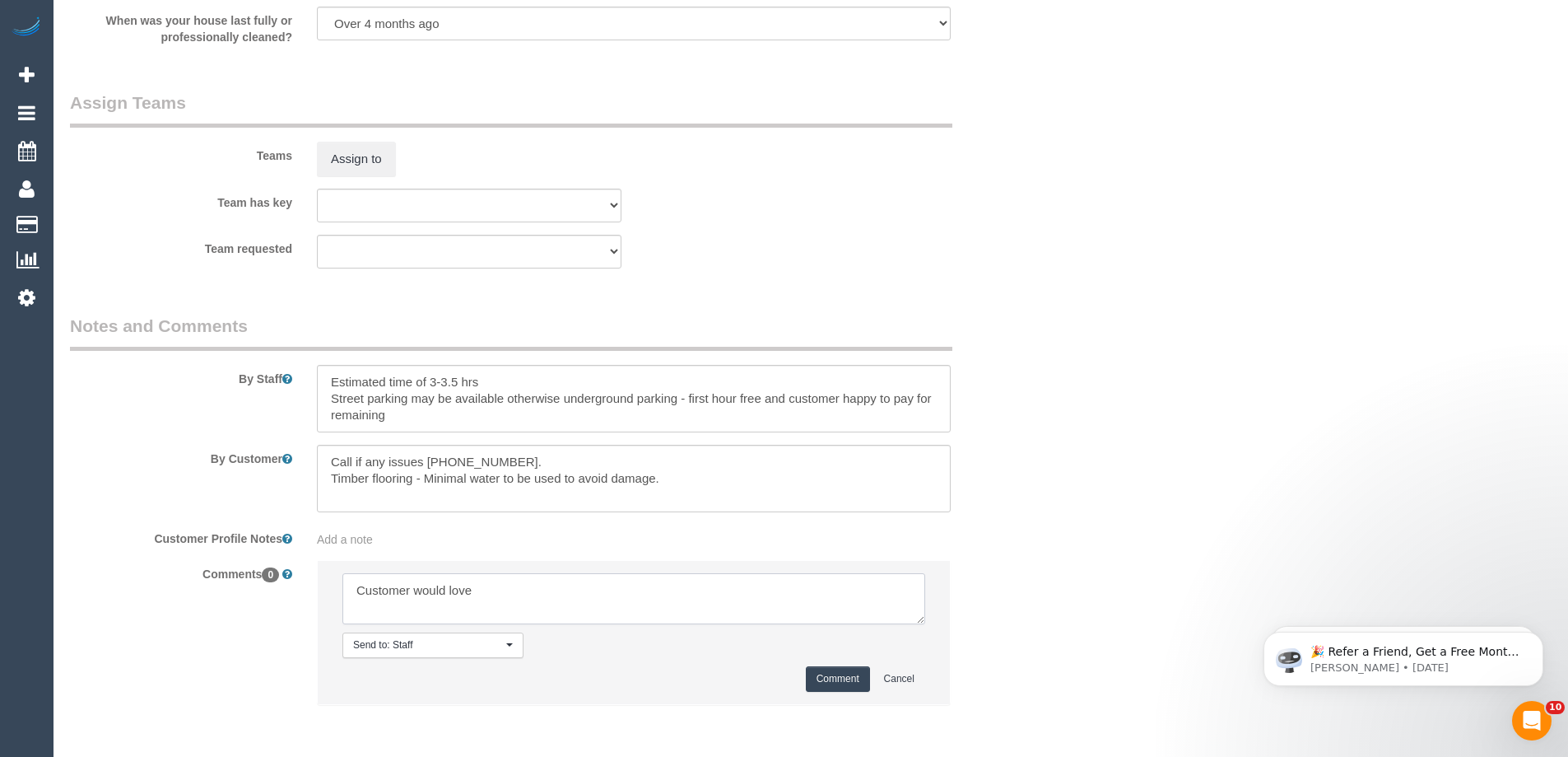
paste textarea "(3) [PERSON_NAME] (C)"
type textarea "Customer would love (3) [PERSON_NAME] (C) if possible"
click at [843, 685] on button "Comment" at bounding box center [838, 678] width 65 height 25
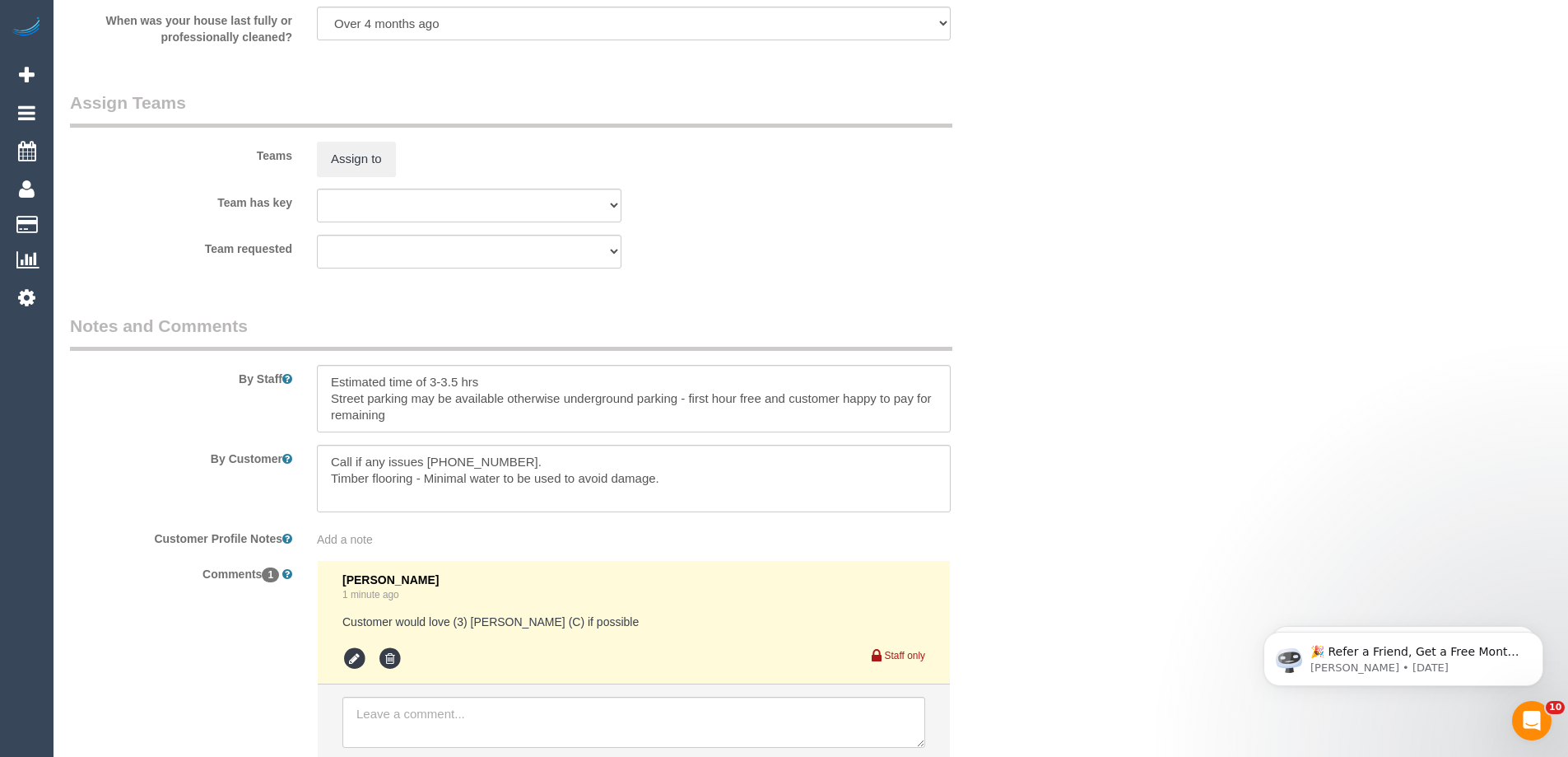
click at [1028, 599] on div "Comments 1 [PERSON_NAME] 1 minute ago Customer would love (3) [PERSON_NAME] (C)…" at bounding box center [552, 668] width 988 height 217
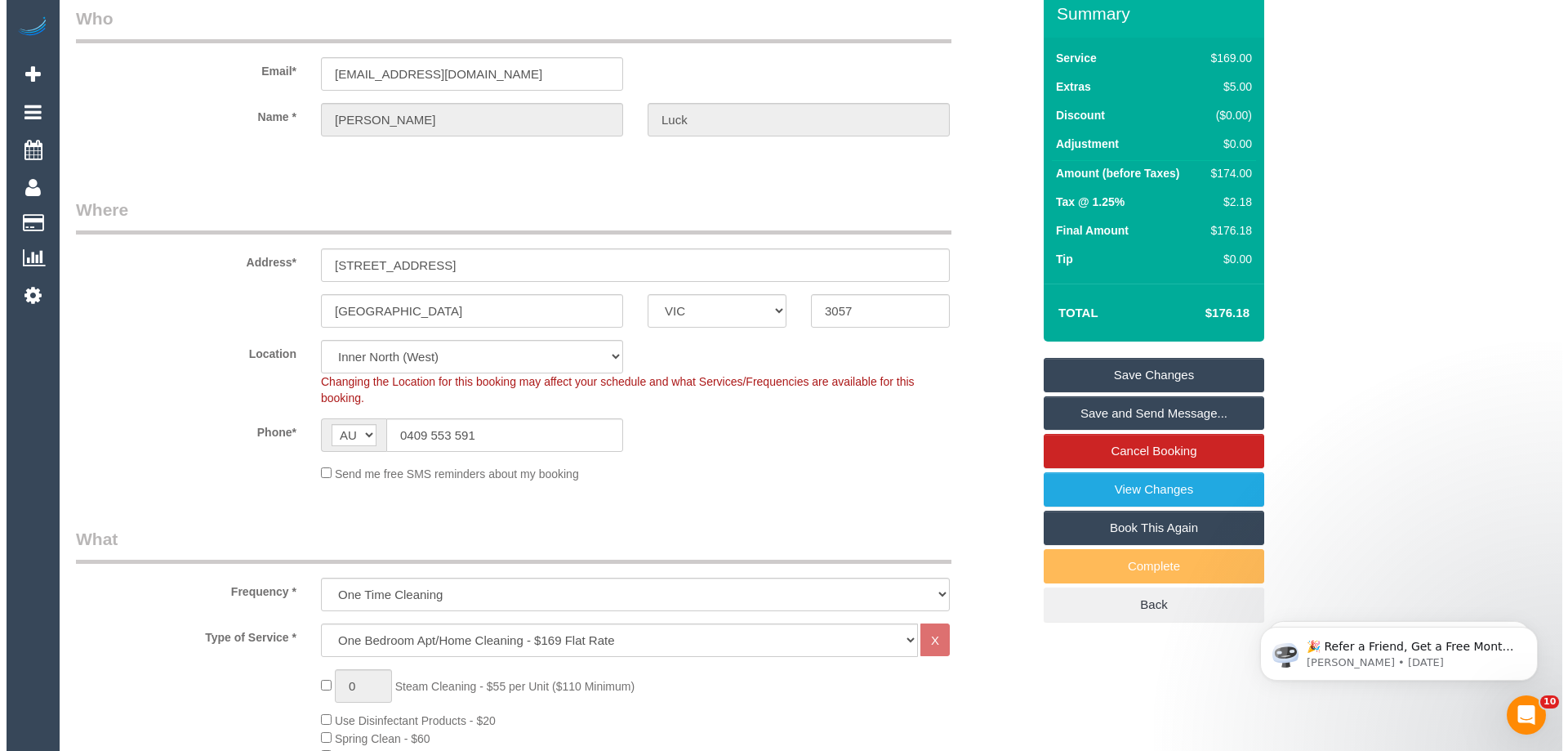
scroll to position [0, 0]
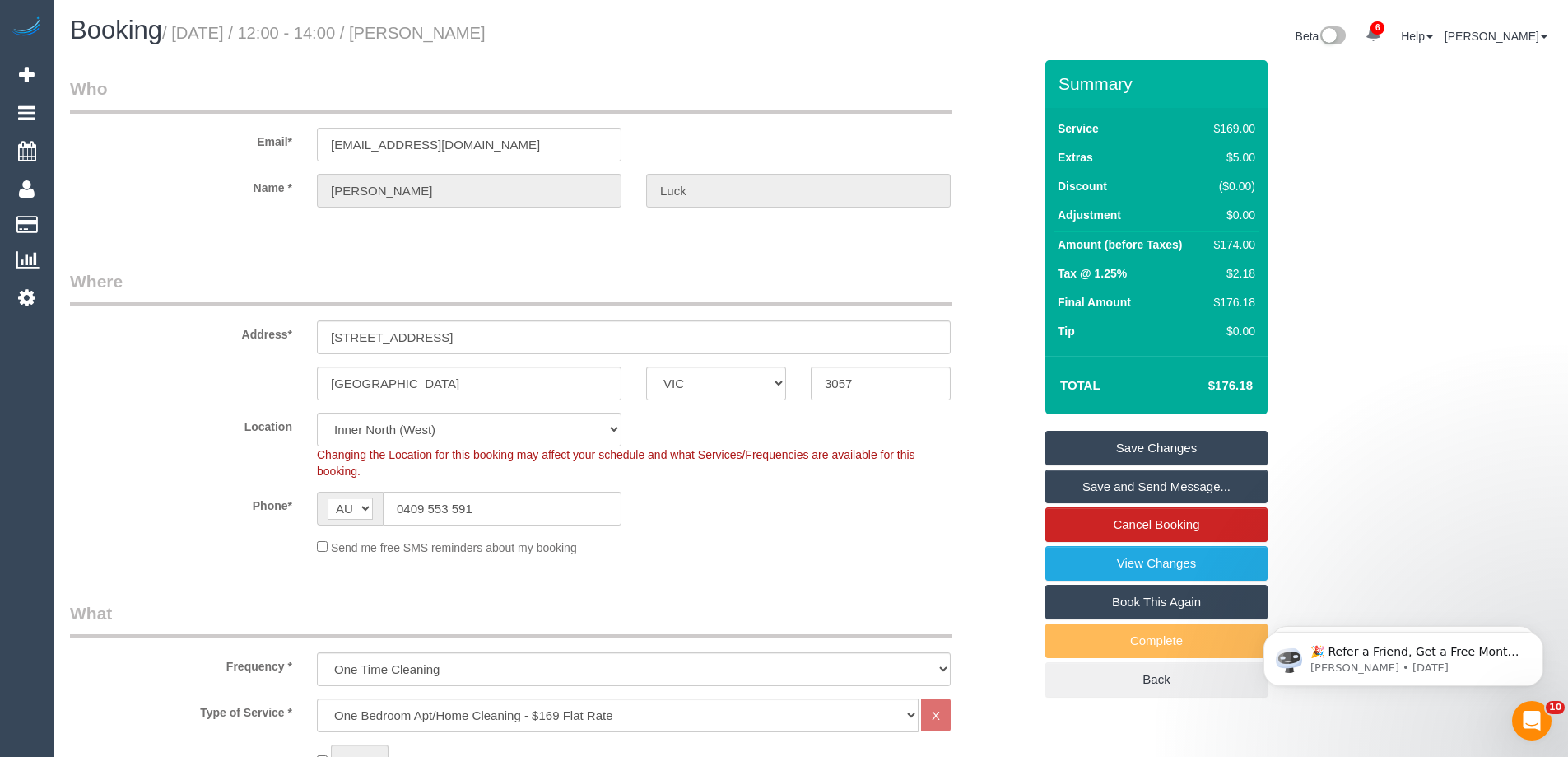
click at [1193, 441] on link "Save Changes" at bounding box center [1157, 448] width 223 height 35
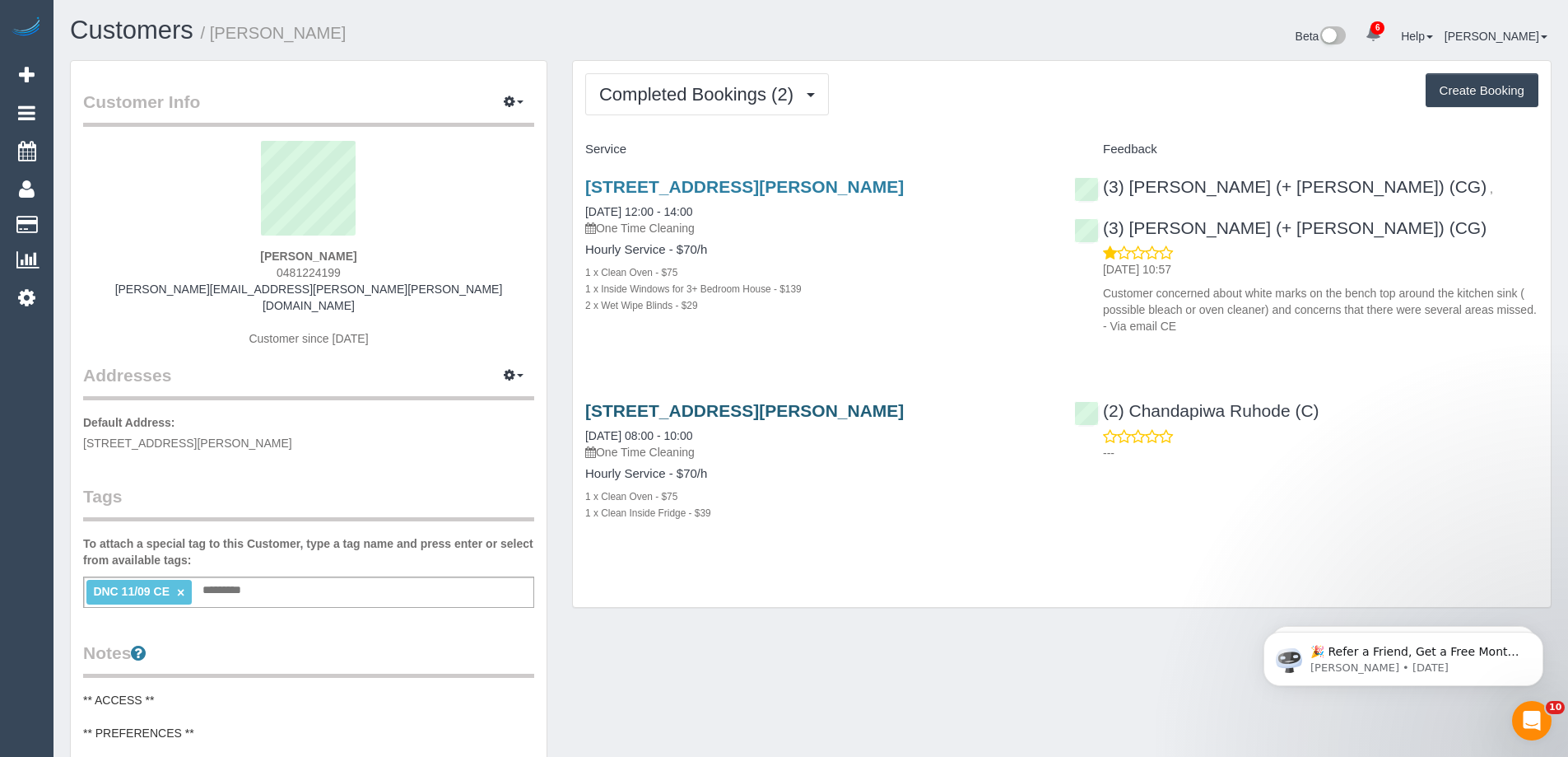
drag, startPoint x: 1390, startPoint y: 413, endPoint x: 870, endPoint y: 418, distance: 520.0
click at [903, 415] on div "6 Luppino Street, Donnybrook, VIC 3064 05/05/2025 08:00 - 10:00 One Time Cleani…" at bounding box center [1062, 470] width 978 height 166
click at [829, 503] on div "1 x Clean Oven - $75" at bounding box center [817, 495] width 464 height 17
drag, startPoint x: 1395, startPoint y: 411, endPoint x: 1106, endPoint y: 390, distance: 289.8
click at [1102, 390] on div "(2) Chandapiwa Ruhode (C) ---" at bounding box center [1306, 427] width 489 height 80
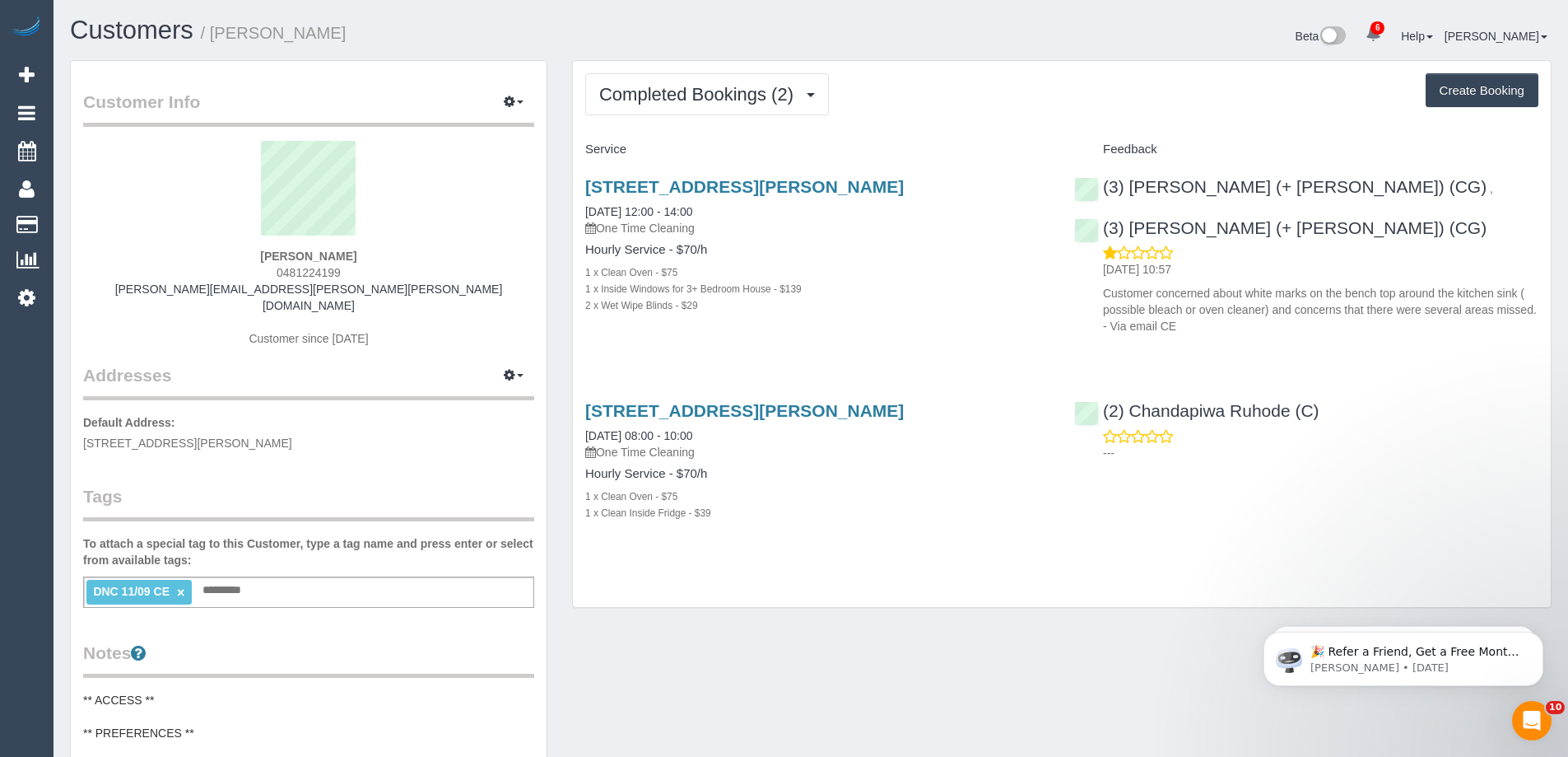
copy link "(2) Chandapiwa Ruhode (C)"
click at [691, 98] on span "Completed Bookings (2)" at bounding box center [700, 94] width 203 height 21
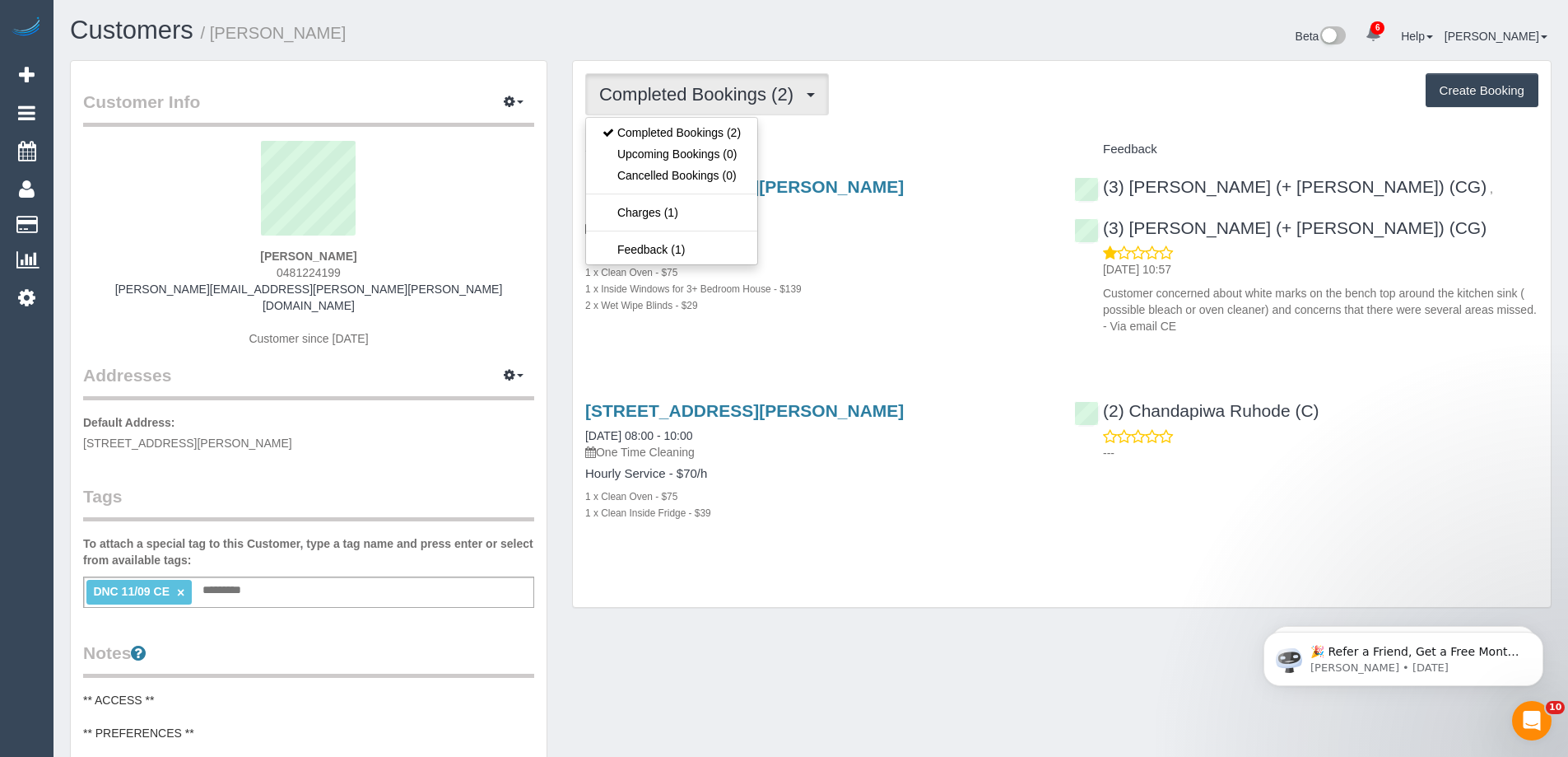
click at [1335, 412] on div "(2) Chandapiwa Ruhode (C) ---" at bounding box center [1306, 427] width 489 height 80
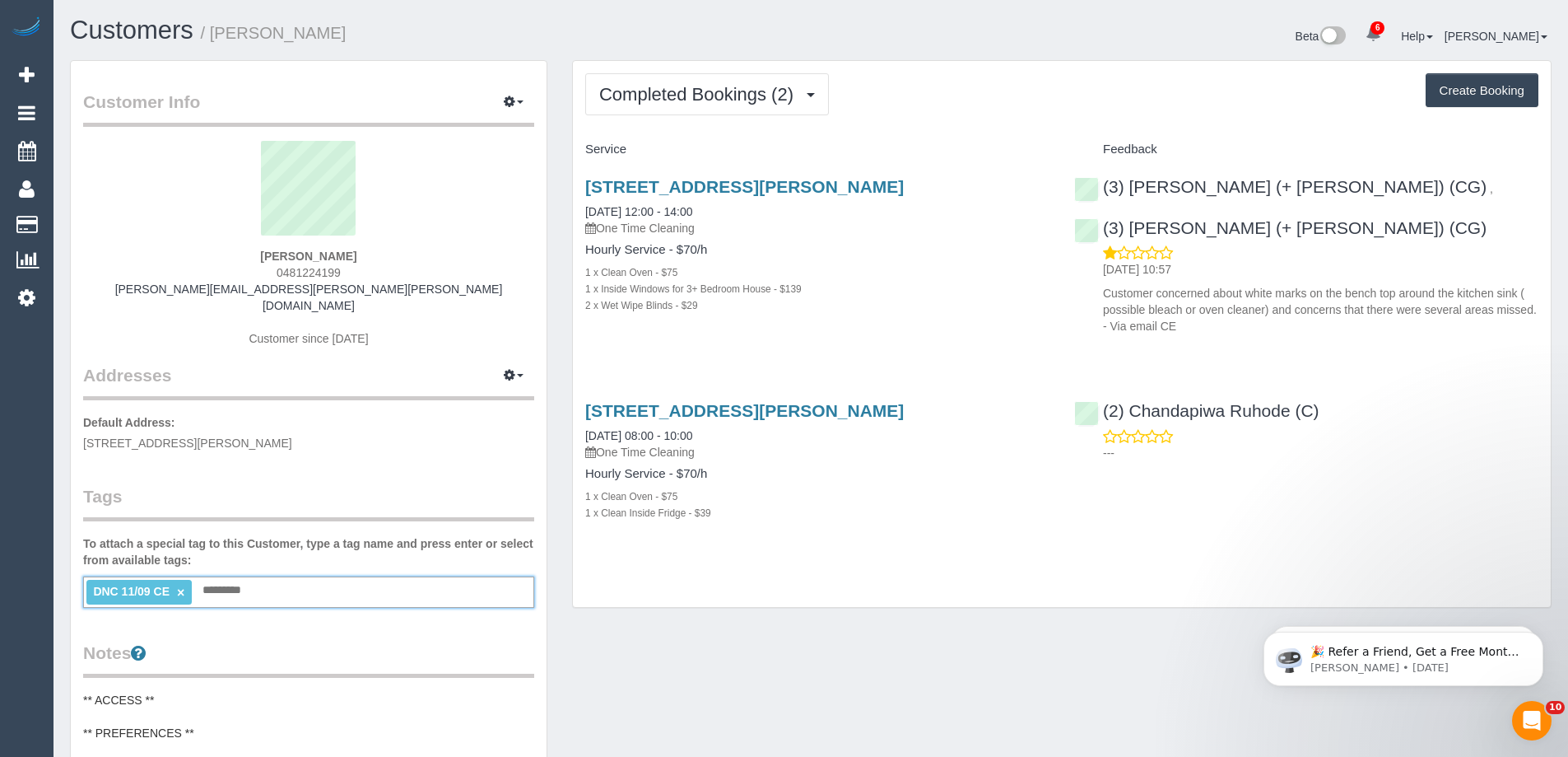
drag, startPoint x: 199, startPoint y: 571, endPoint x: 215, endPoint y: 575, distance: 16.5
click at [215, 580] on input "text" at bounding box center [226, 590] width 56 height 22
drag, startPoint x: 265, startPoint y: 258, endPoint x: 361, endPoint y: 272, distance: 97.0
click at [361, 272] on div "Letitia Gordon 0481224199 letitia.marie.gordon@gmail.com Customer since 2025" at bounding box center [308, 251] width 451 height 223
click at [242, 580] on input "text" at bounding box center [226, 590] width 56 height 22
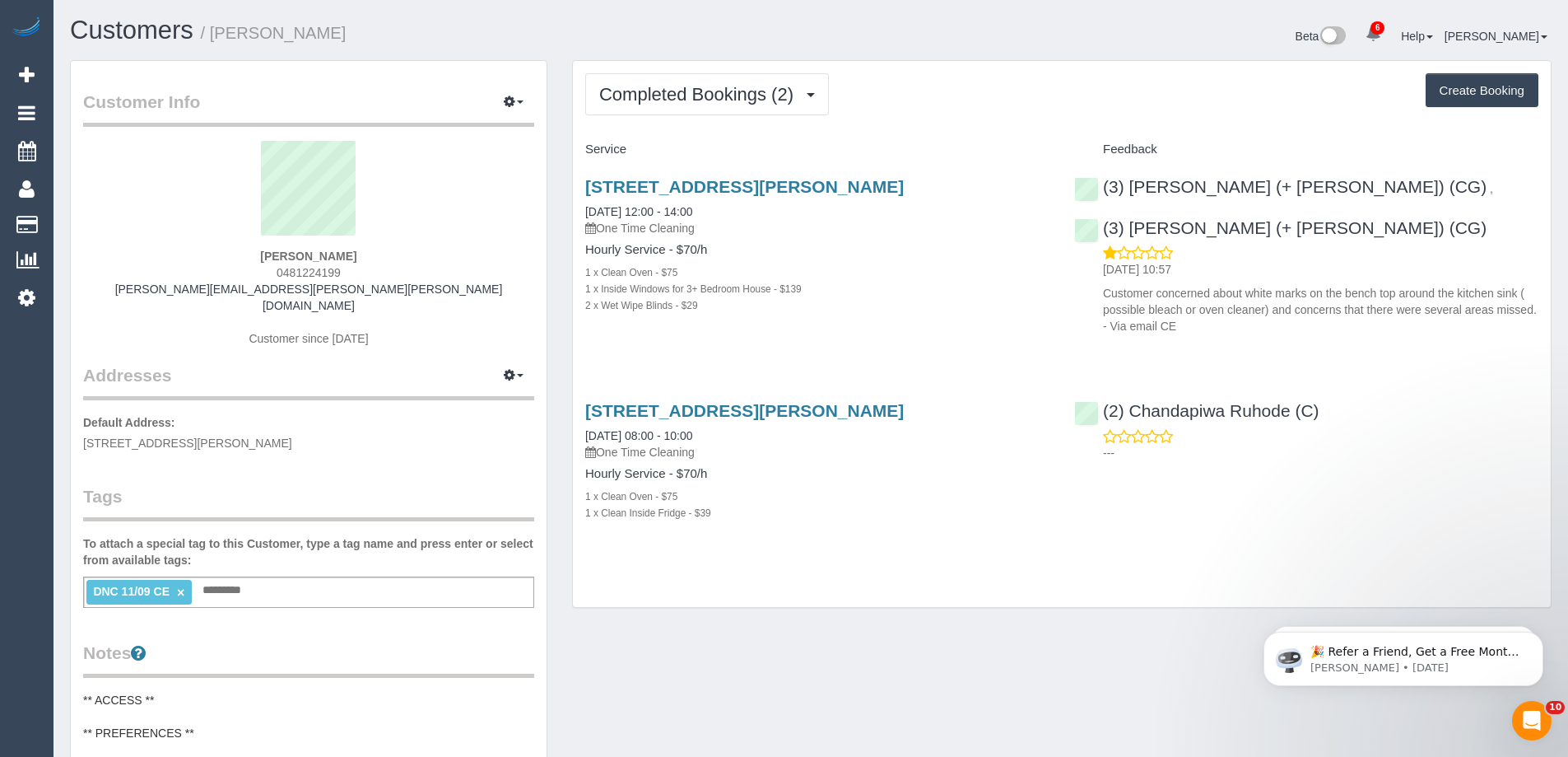
drag, startPoint x: 267, startPoint y: 256, endPoint x: 361, endPoint y: 272, distance: 95.4
click at [361, 272] on div "Letitia Gordon 0481224199 letitia.marie.gordon@gmail.com Customer since 2025" at bounding box center [308, 251] width 451 height 223
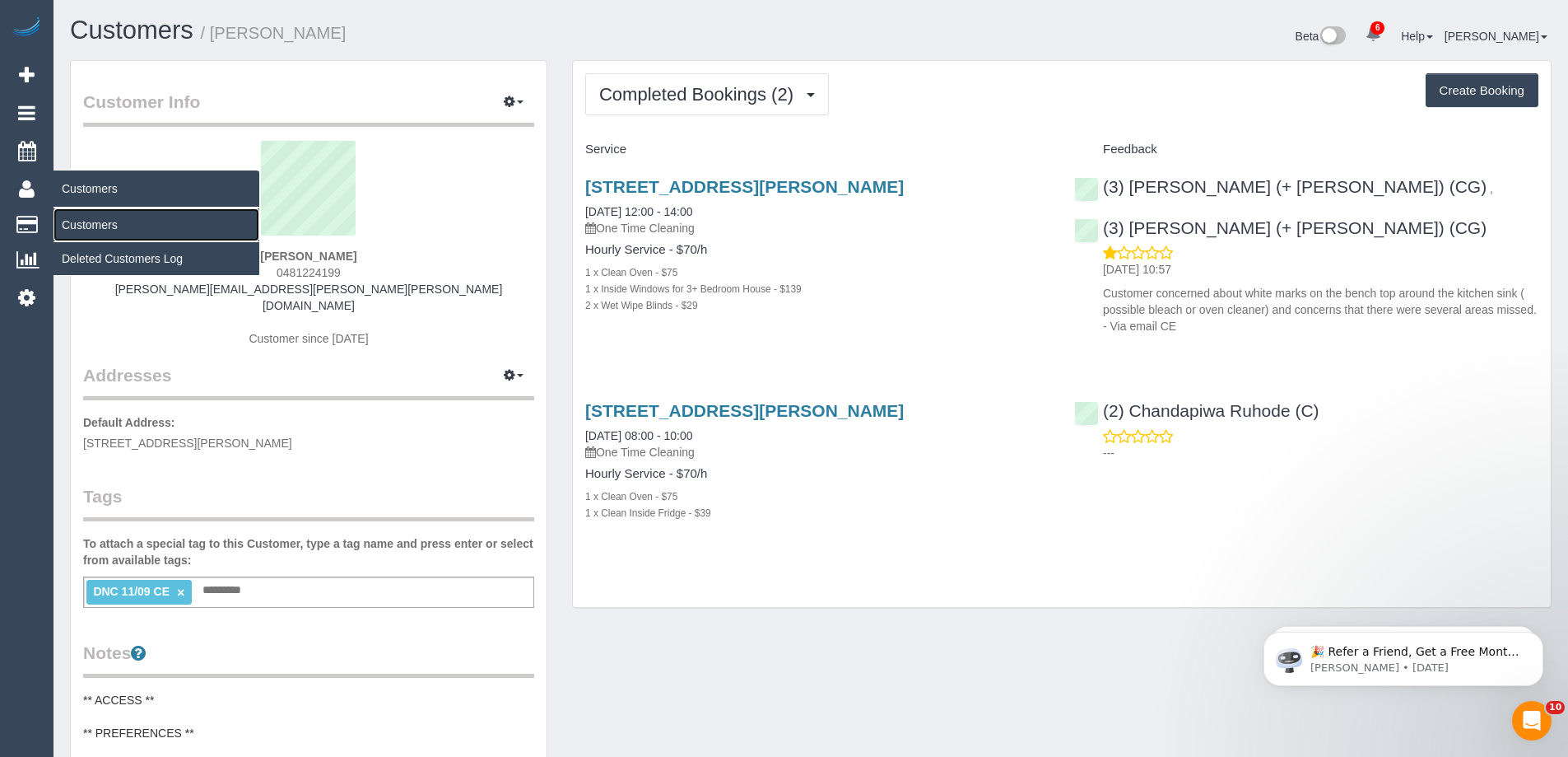
click at [79, 228] on link "Customers" at bounding box center [156, 225] width 206 height 33
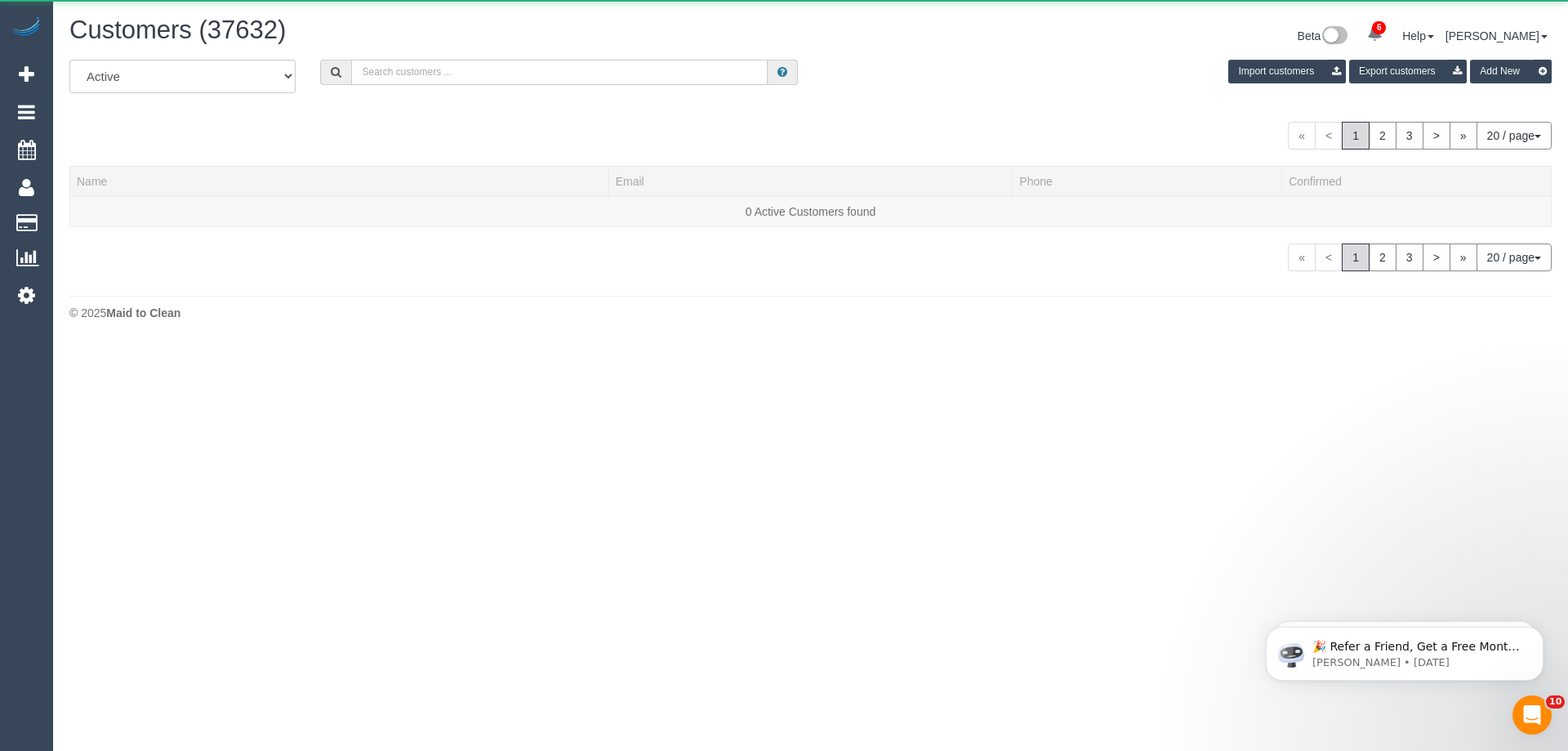
click at [628, 74] on input "text" at bounding box center [558, 72] width 416 height 25
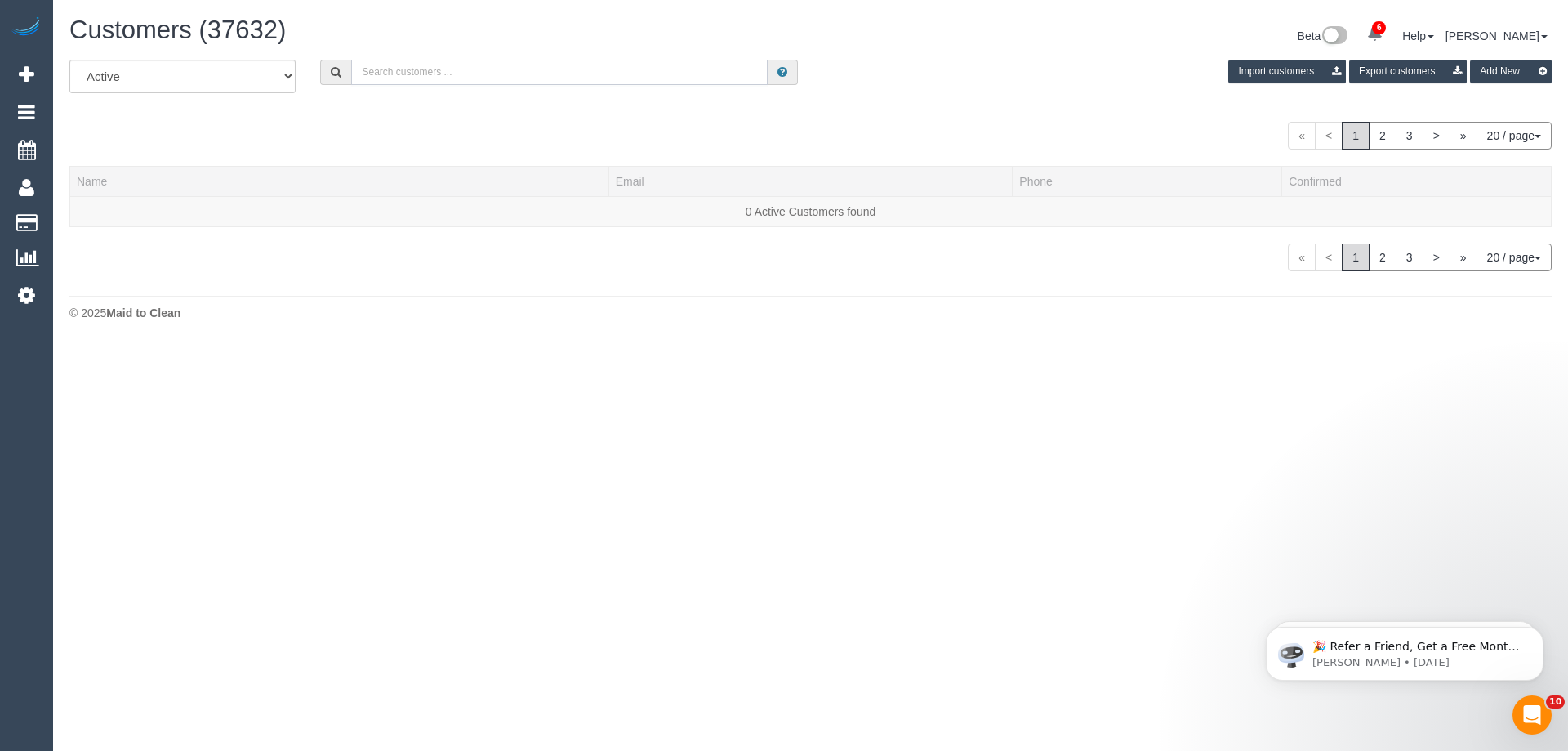
paste input "61447919280"
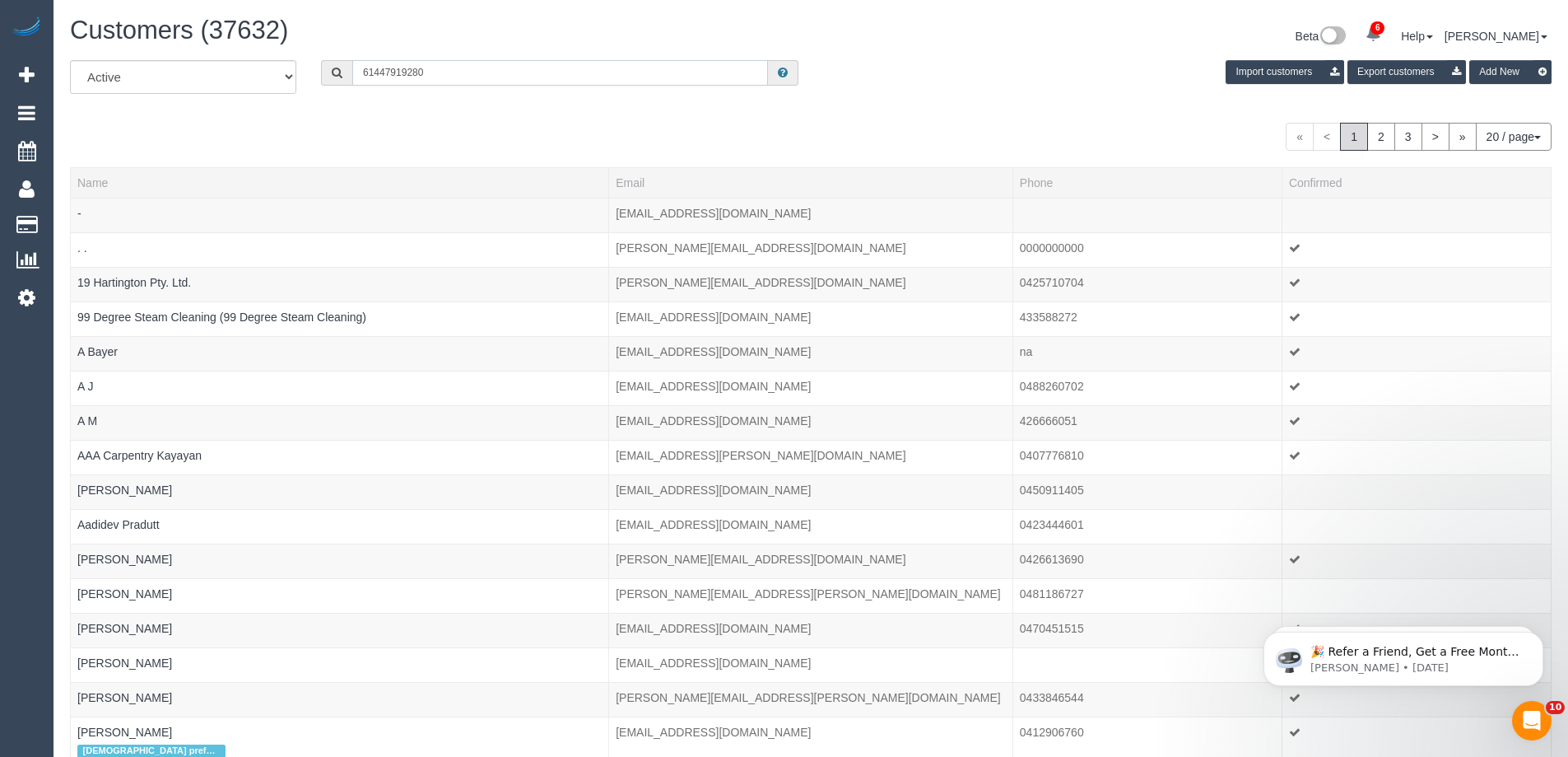
drag, startPoint x: 373, startPoint y: 71, endPoint x: 253, endPoint y: 67, distance: 120.1
click at [262, 67] on div "All Active Archived 61447919280 Import customers Export customers Add New" at bounding box center [811, 83] width 1507 height 46
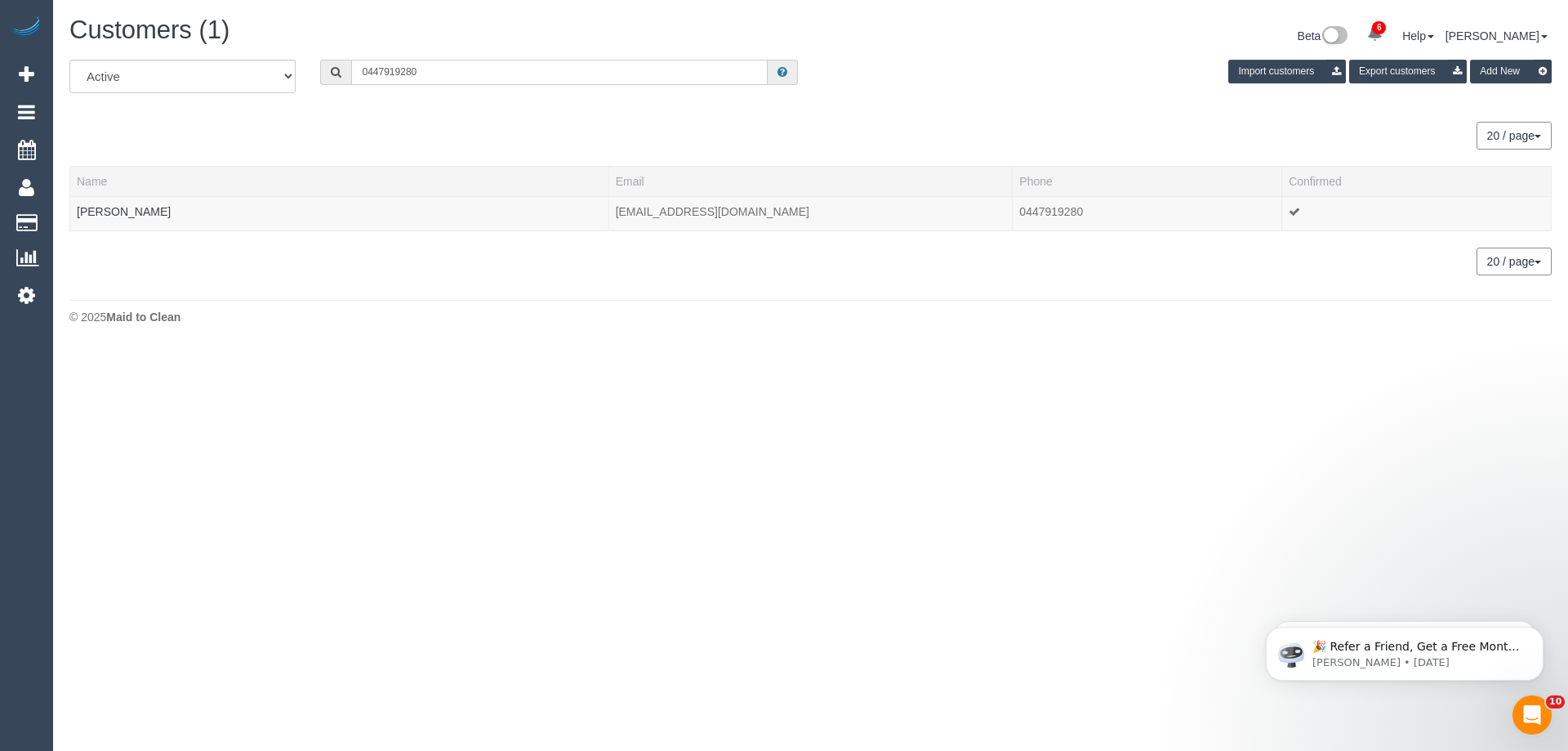
click at [382, 71] on input "0447919280" at bounding box center [558, 72] width 416 height 25
type input "0447919280"
click at [94, 212] on link "James White" at bounding box center [124, 211] width 94 height 13
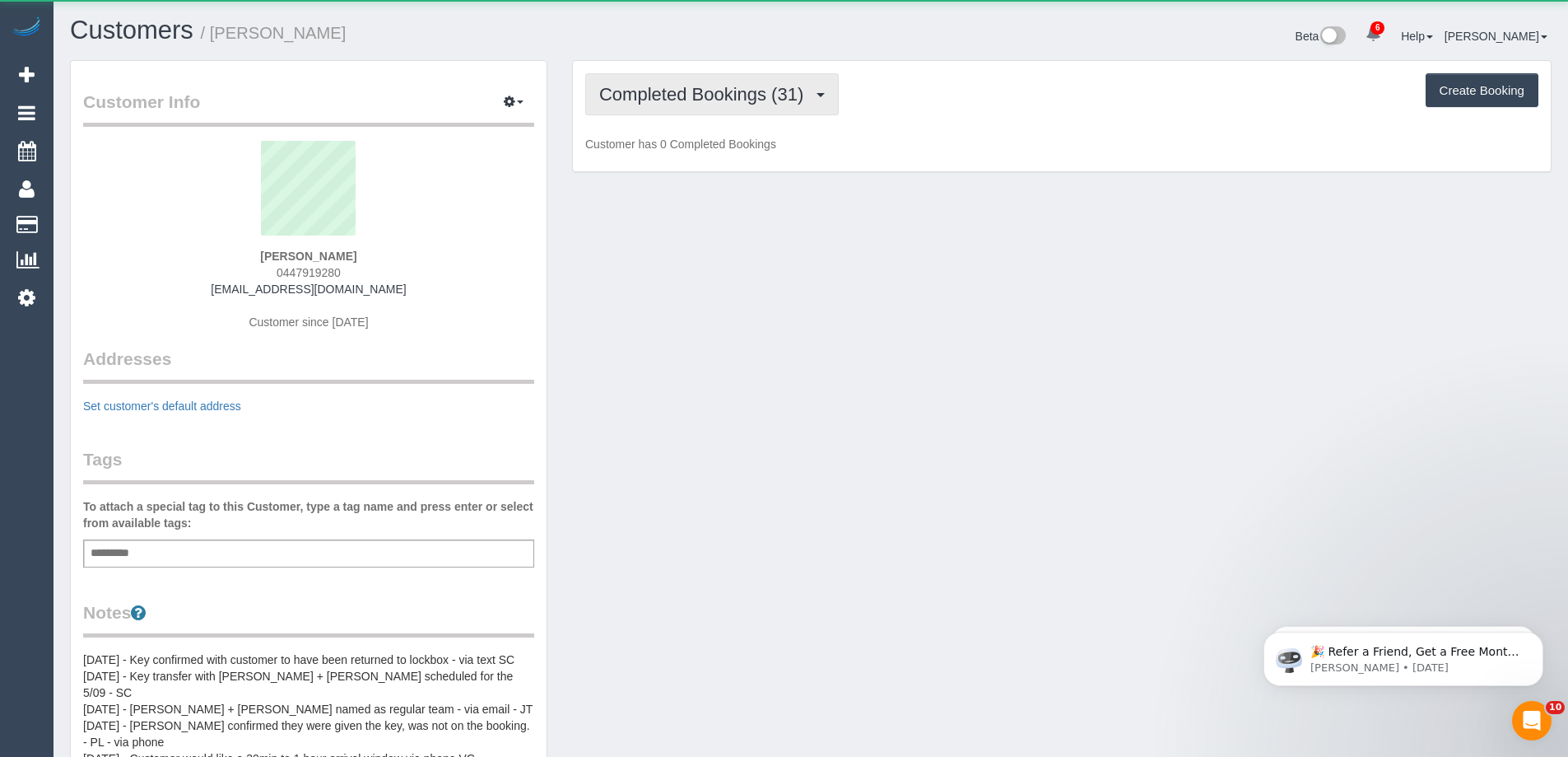
click at [653, 94] on span "Completed Bookings (31)" at bounding box center [705, 94] width 212 height 21
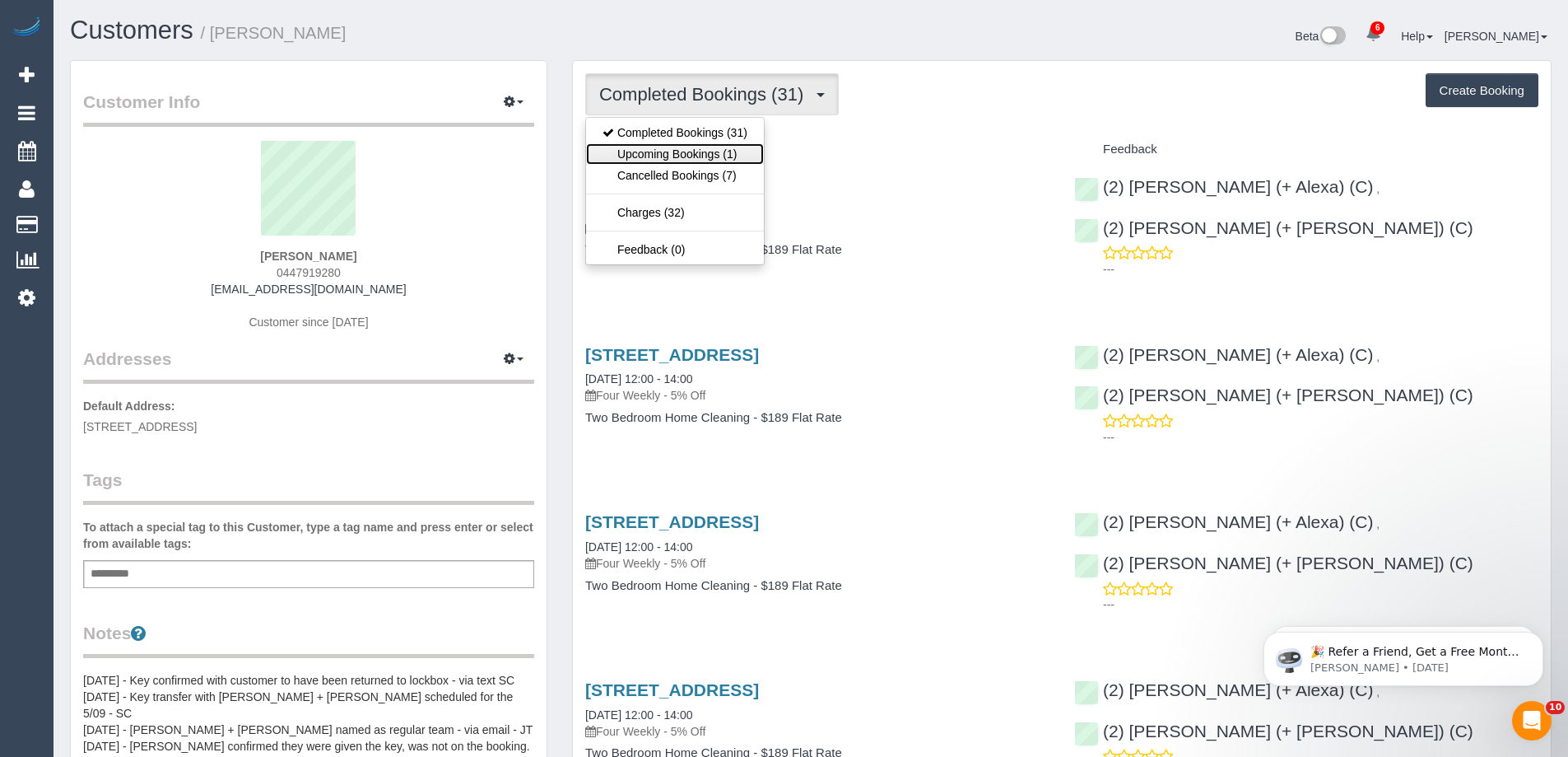
click at [650, 153] on link "Upcoming Bookings (1)" at bounding box center [675, 154] width 178 height 22
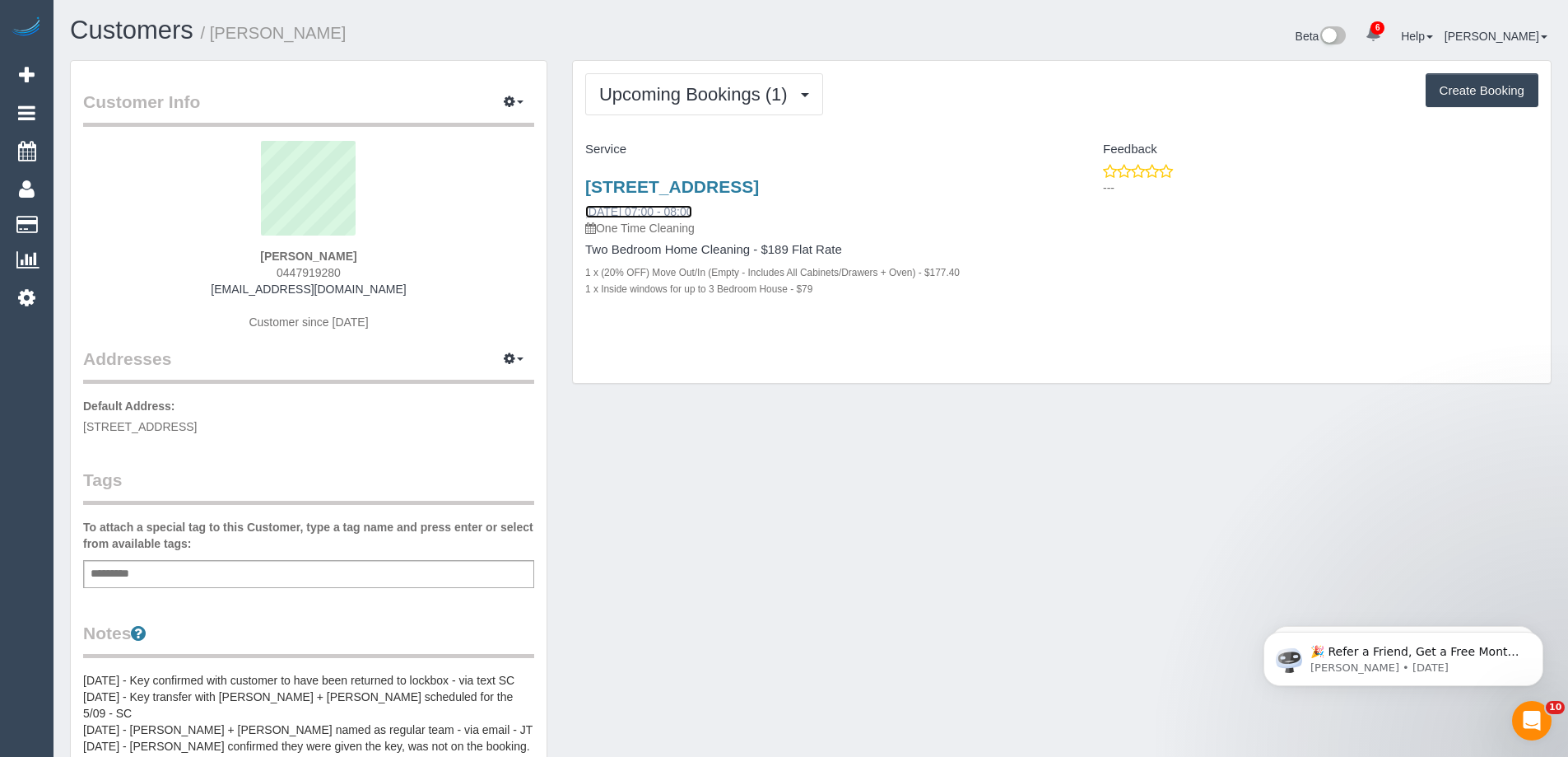
click at [630, 210] on link "22/09/2025 07:00 - 08:00" at bounding box center [638, 211] width 107 height 13
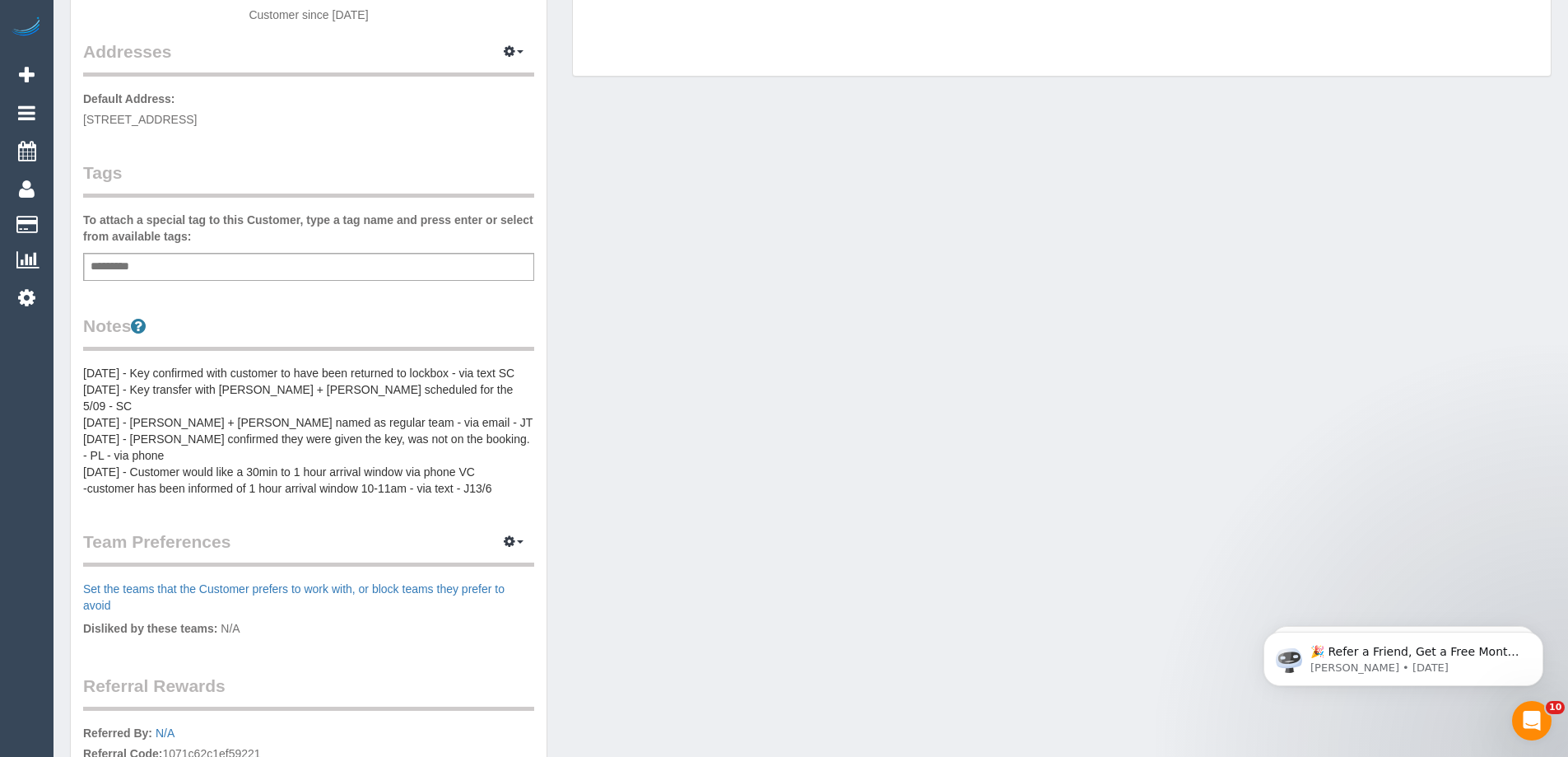
scroll to position [68, 0]
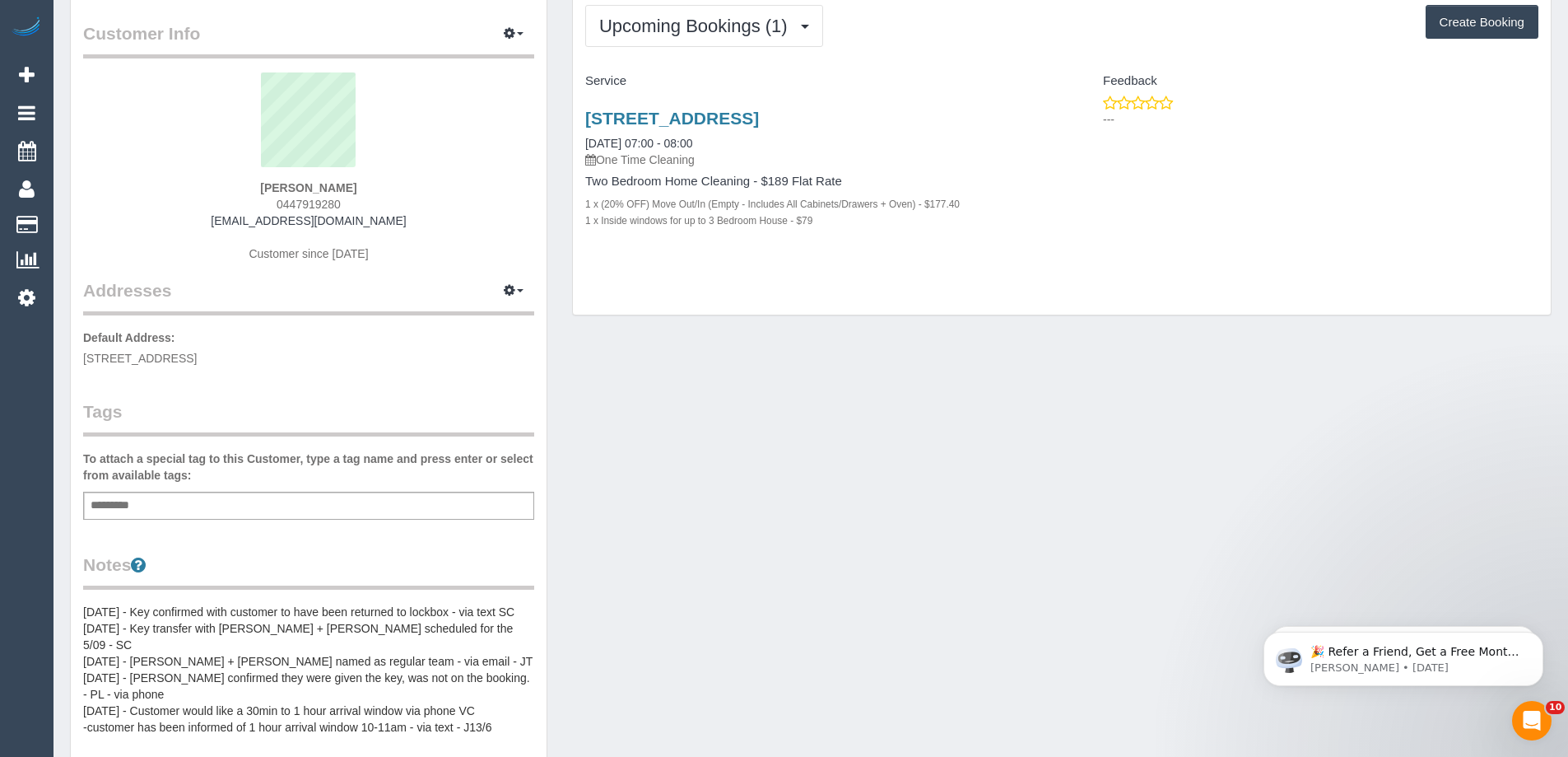
drag, startPoint x: 357, startPoint y: 182, endPoint x: 151, endPoint y: 172, distance: 206.2
click at [151, 172] on div "James White 0447919280 jamesrileyw@gmail.com Customer since 2023" at bounding box center [308, 175] width 451 height 206
copy div "James White"
click at [250, 181] on div "James White 0447919280 jamesrileyw@gmail.com Customer since 2023" at bounding box center [308, 175] width 451 height 206
drag, startPoint x: 235, startPoint y: 173, endPoint x: 411, endPoint y: 219, distance: 181.9
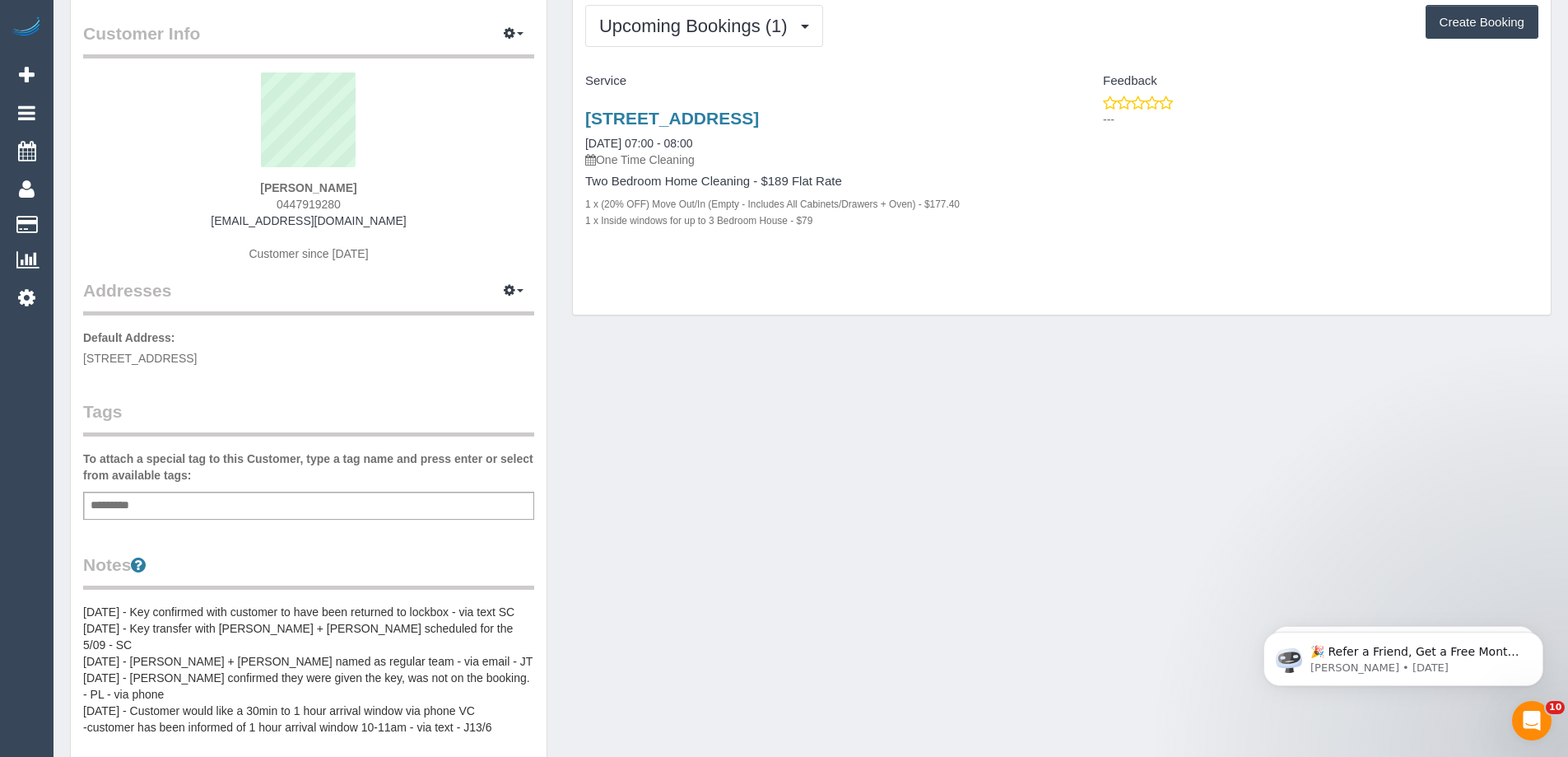
click at [411, 219] on div "James White 0447919280 jamesrileyw@gmail.com Customer since 2023" at bounding box center [308, 175] width 451 height 206
copy div "James White 0447919280 jamesrileyw@gmail.com"
drag, startPoint x: 573, startPoint y: 141, endPoint x: 615, endPoint y: 152, distance: 43.4
click at [615, 152] on div "62 Altona St, 105, Kensington, VIC 3031 22/09/2025 07:00 - 08:00 One Time Clean…" at bounding box center [817, 177] width 489 height 166
click at [573, 114] on div "62 Altona St, 105, Kensington, VIC 3031 22/09/2025 07:00 - 08:00 One Time Clean…" at bounding box center [817, 177] width 489 height 166
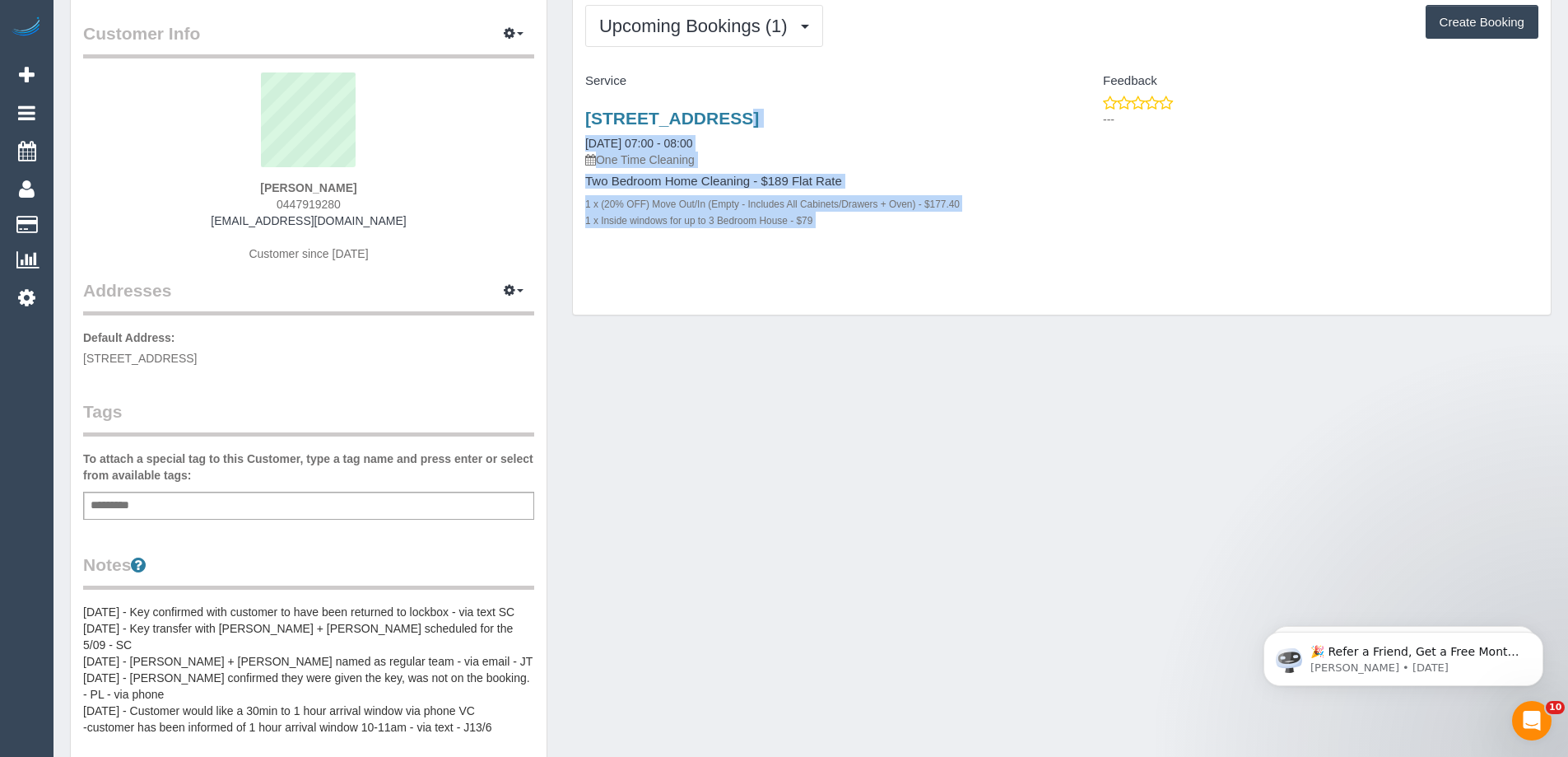
drag, startPoint x: 577, startPoint y: 117, endPoint x: 1000, endPoint y: 246, distance: 442.2
click at [1000, 246] on div "62 Altona St, 105, Kensington, VIC 3031 22/09/2025 07:00 - 08:00 One Time Clean…" at bounding box center [817, 177] width 489 height 166
copy div "62 Altona St, 105, Kensington, VIC 3031 22/09/2025 07:00 - 08:00 One Time Clean…"
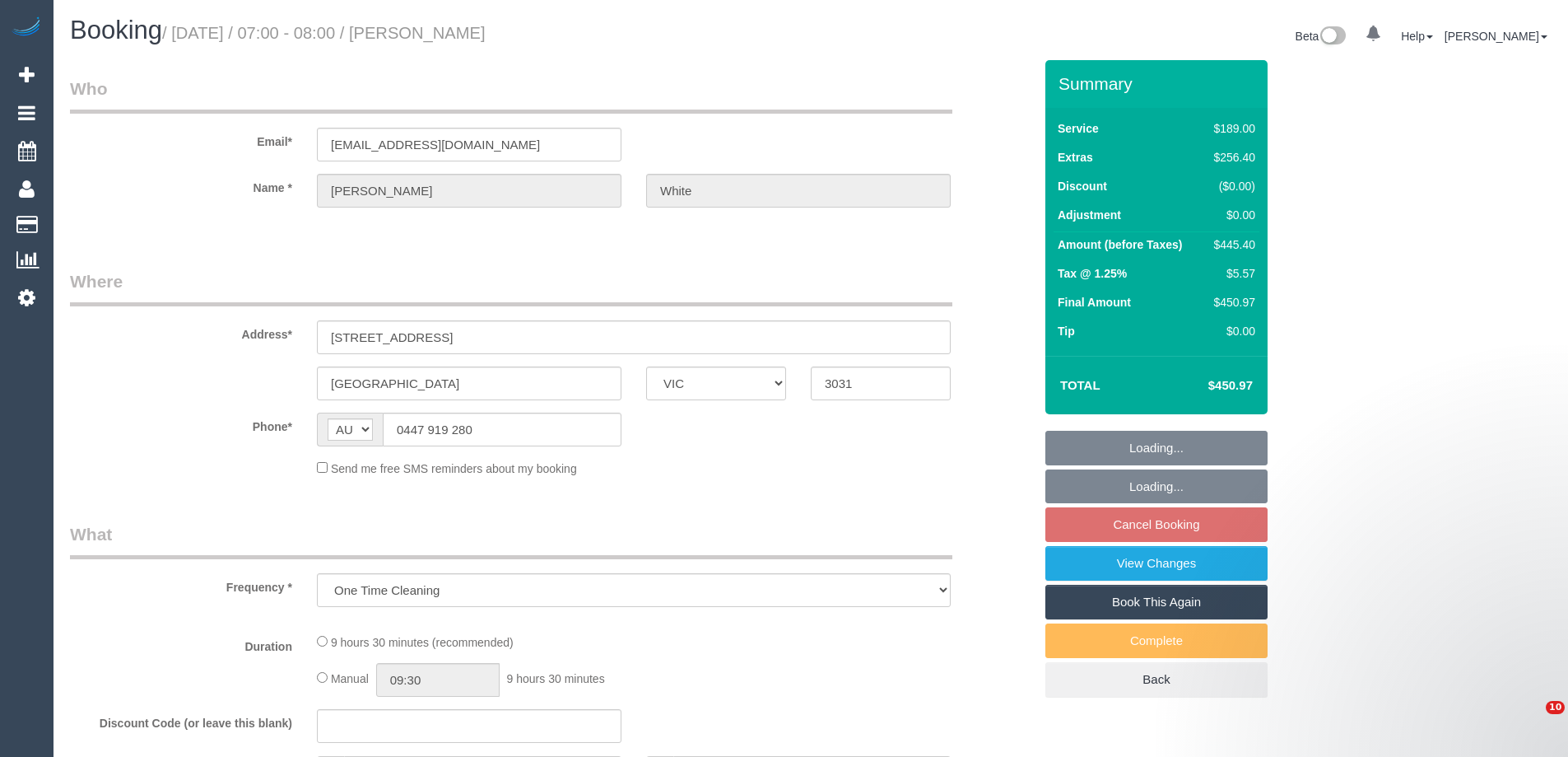
select select "VIC"
select select "number:28"
select select "number:17"
select select "number:19"
select select "number:25"
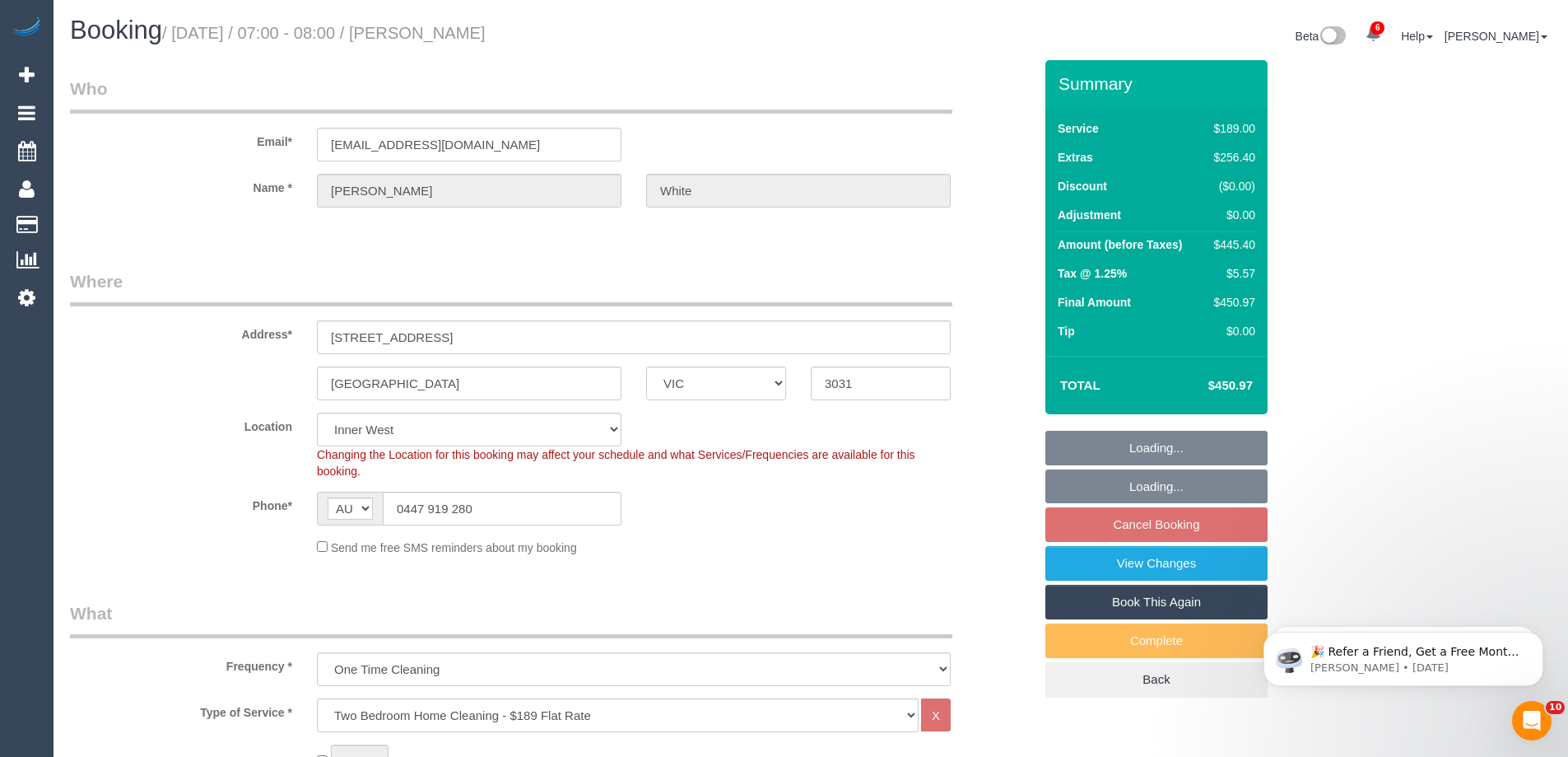
select select "object:864"
select select "string:stripe-pm_1NY0g42GScqysDRVFQgUVHiw"
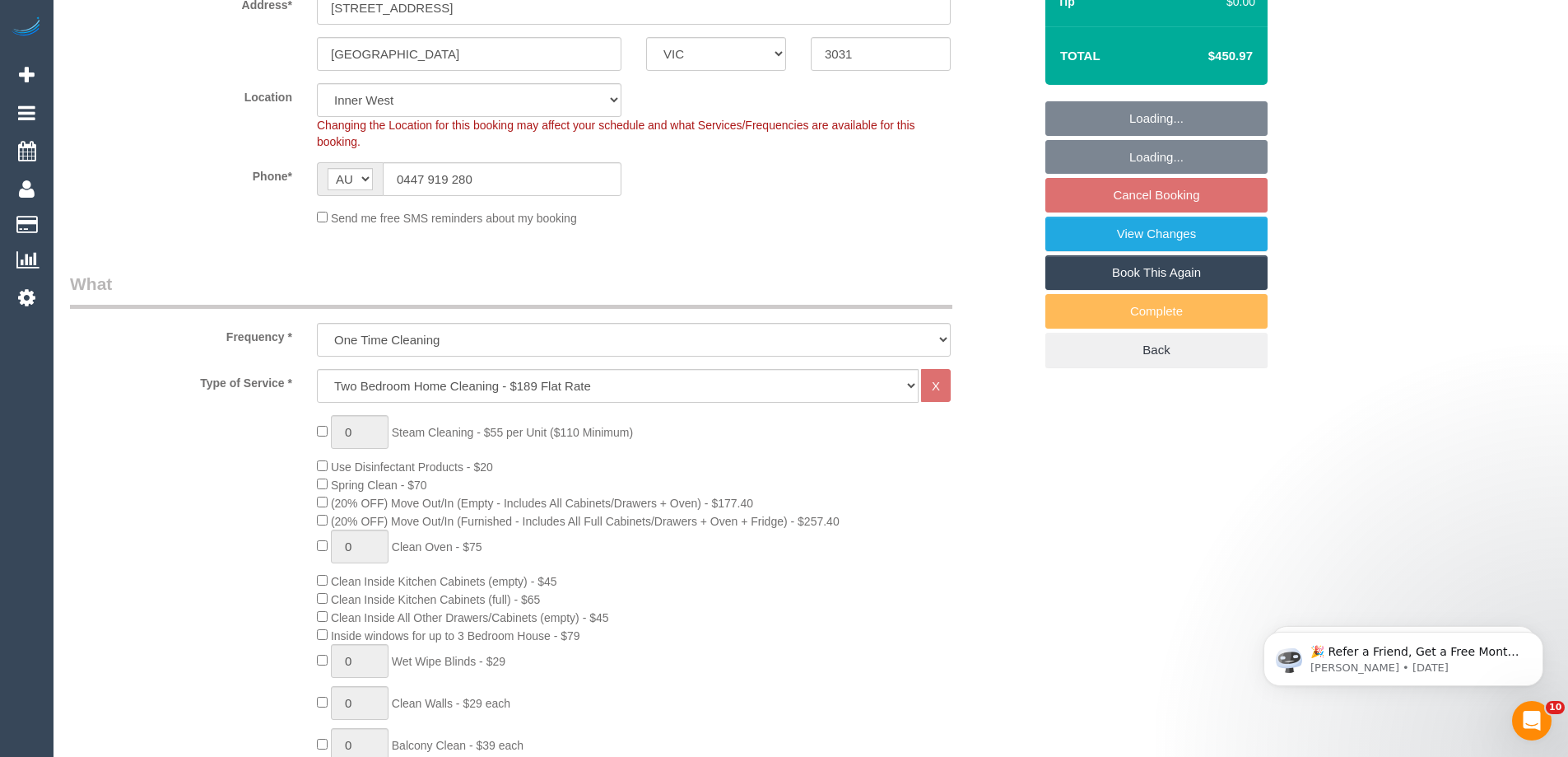
select select "spot1"
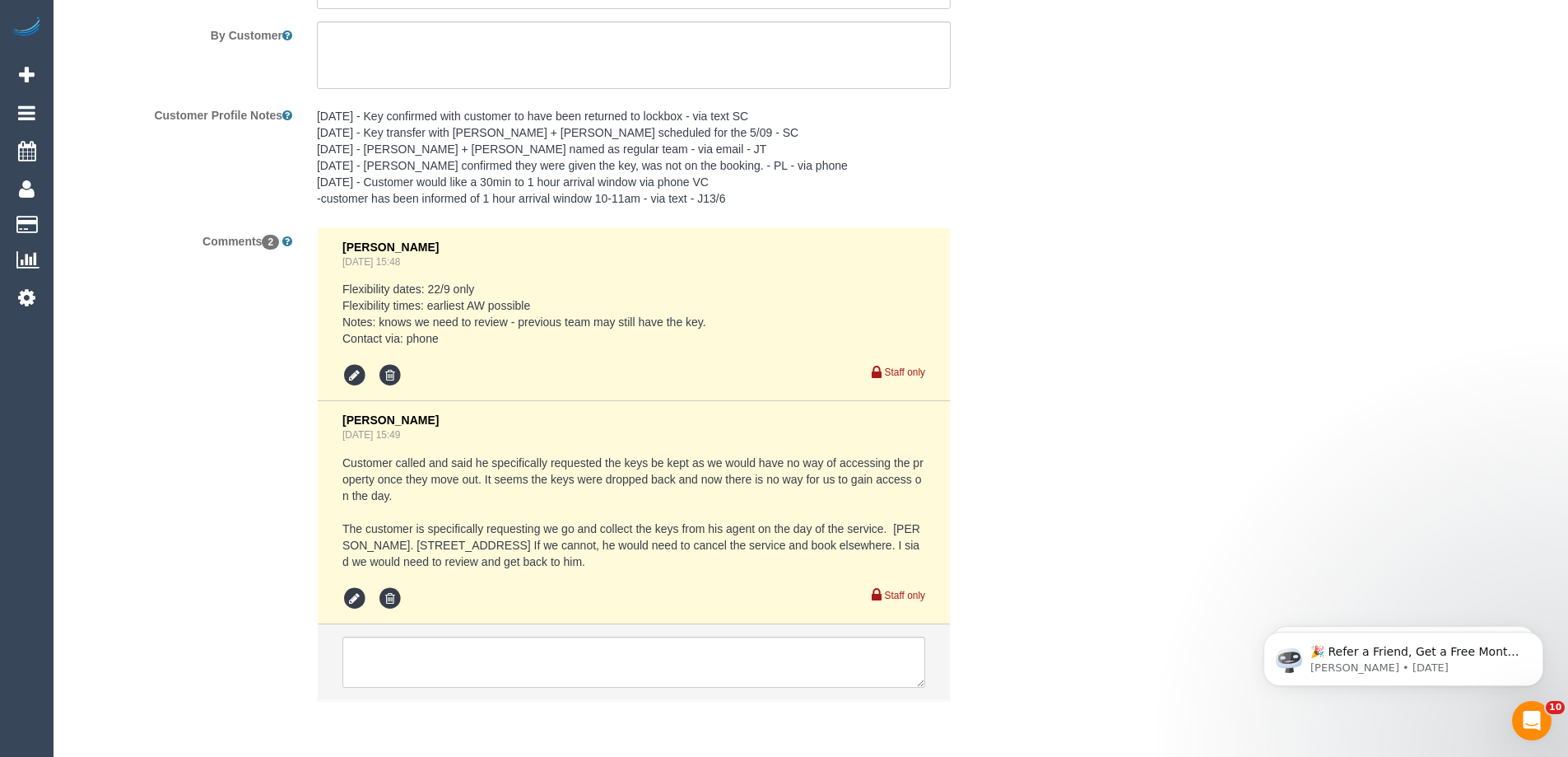
scroll to position [2881, 0]
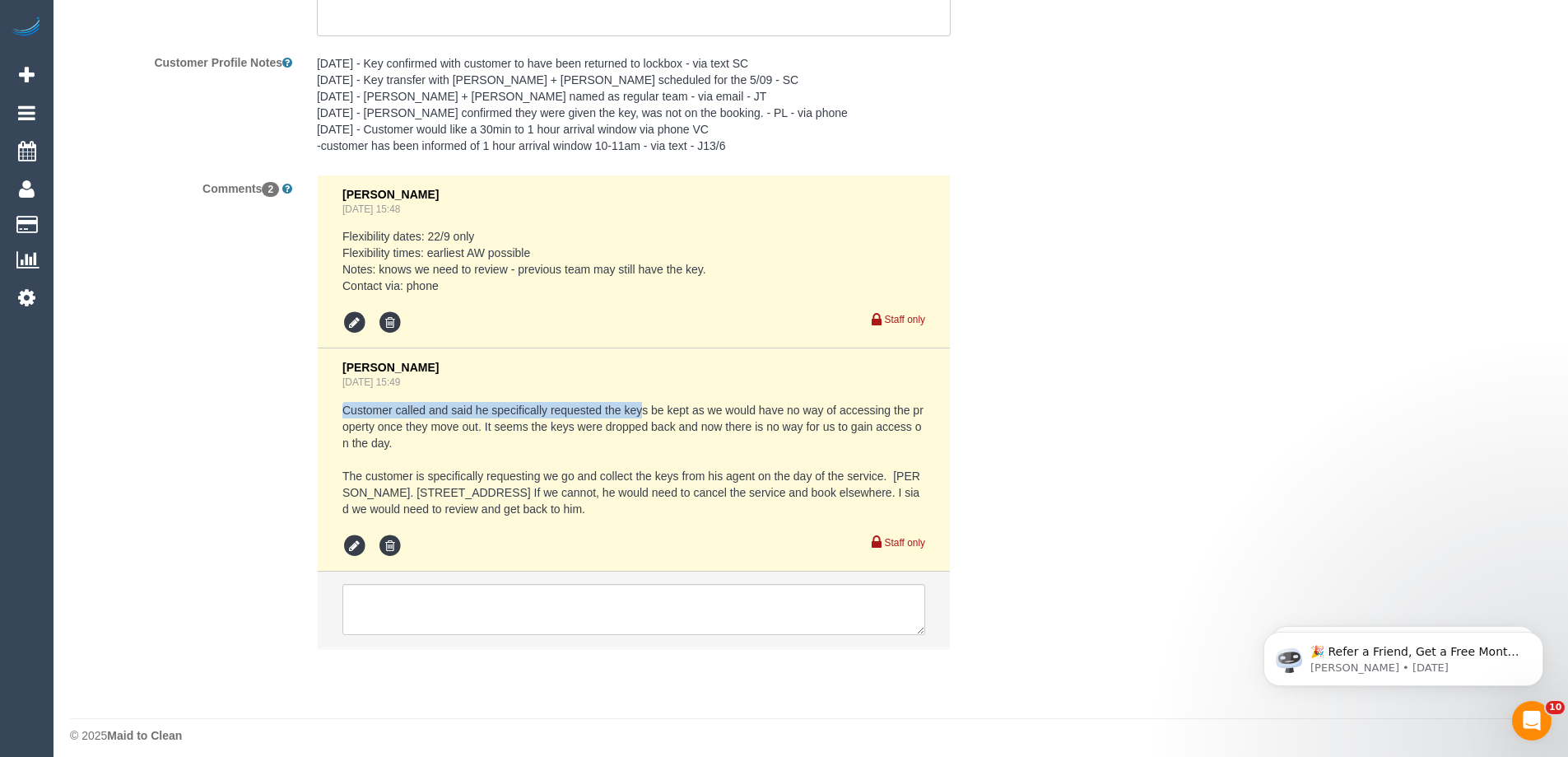
drag, startPoint x: 340, startPoint y: 410, endPoint x: 643, endPoint y: 415, distance: 303.0
click at [643, 415] on li "[PERSON_NAME] [DATE] 15:49 Customer called and said he specifically requested t…" at bounding box center [634, 460] width 632 height 224
click at [667, 408] on pre "Customer called and said he specifically requested the keys be kept as we would…" at bounding box center [634, 459] width 583 height 115
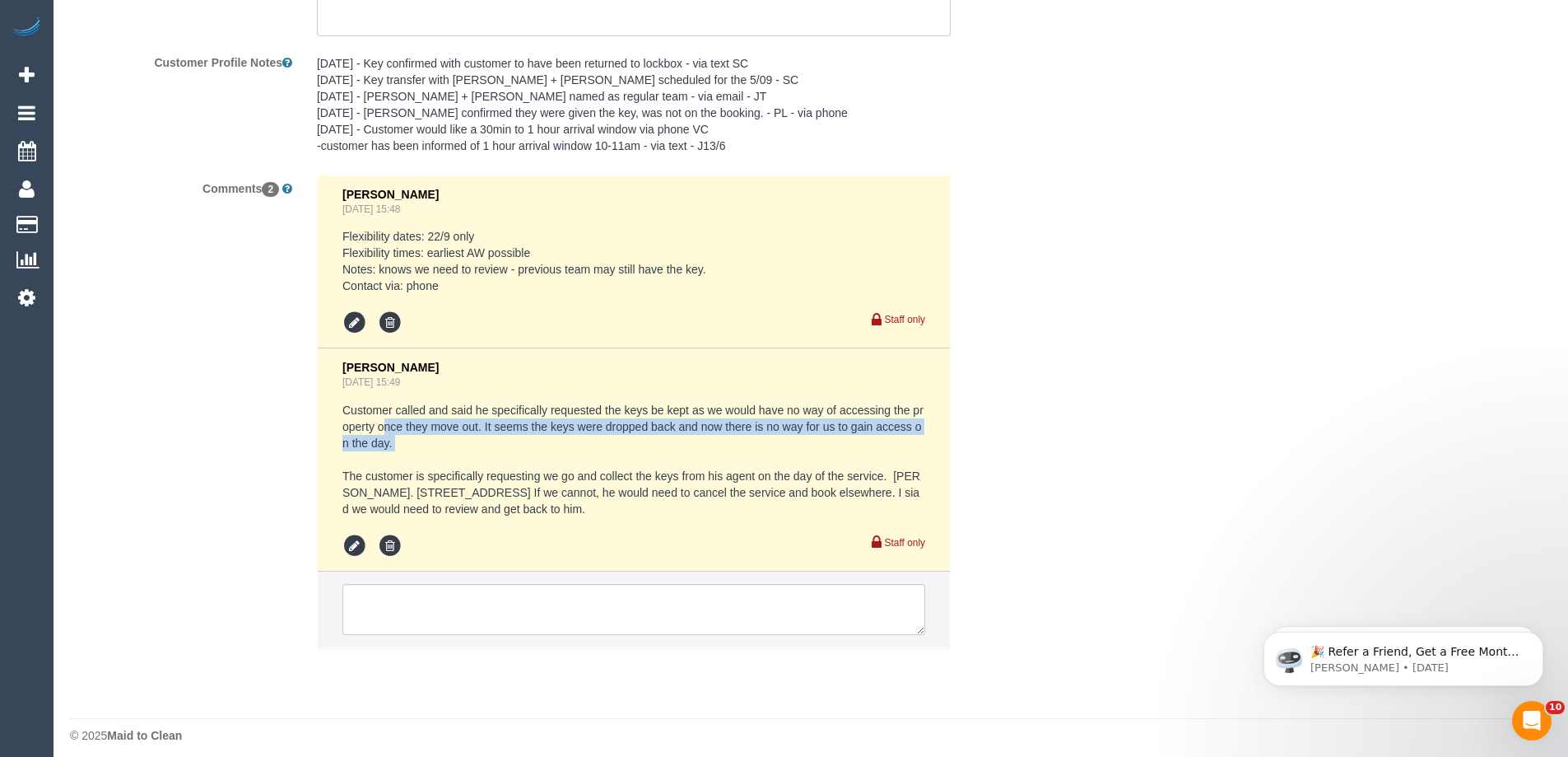
drag, startPoint x: 382, startPoint y: 426, endPoint x: 742, endPoint y: 444, distance: 360.4
click at [742, 444] on pre "Customer called and said he specifically requested the keys be kept as we would…" at bounding box center [634, 459] width 583 height 115
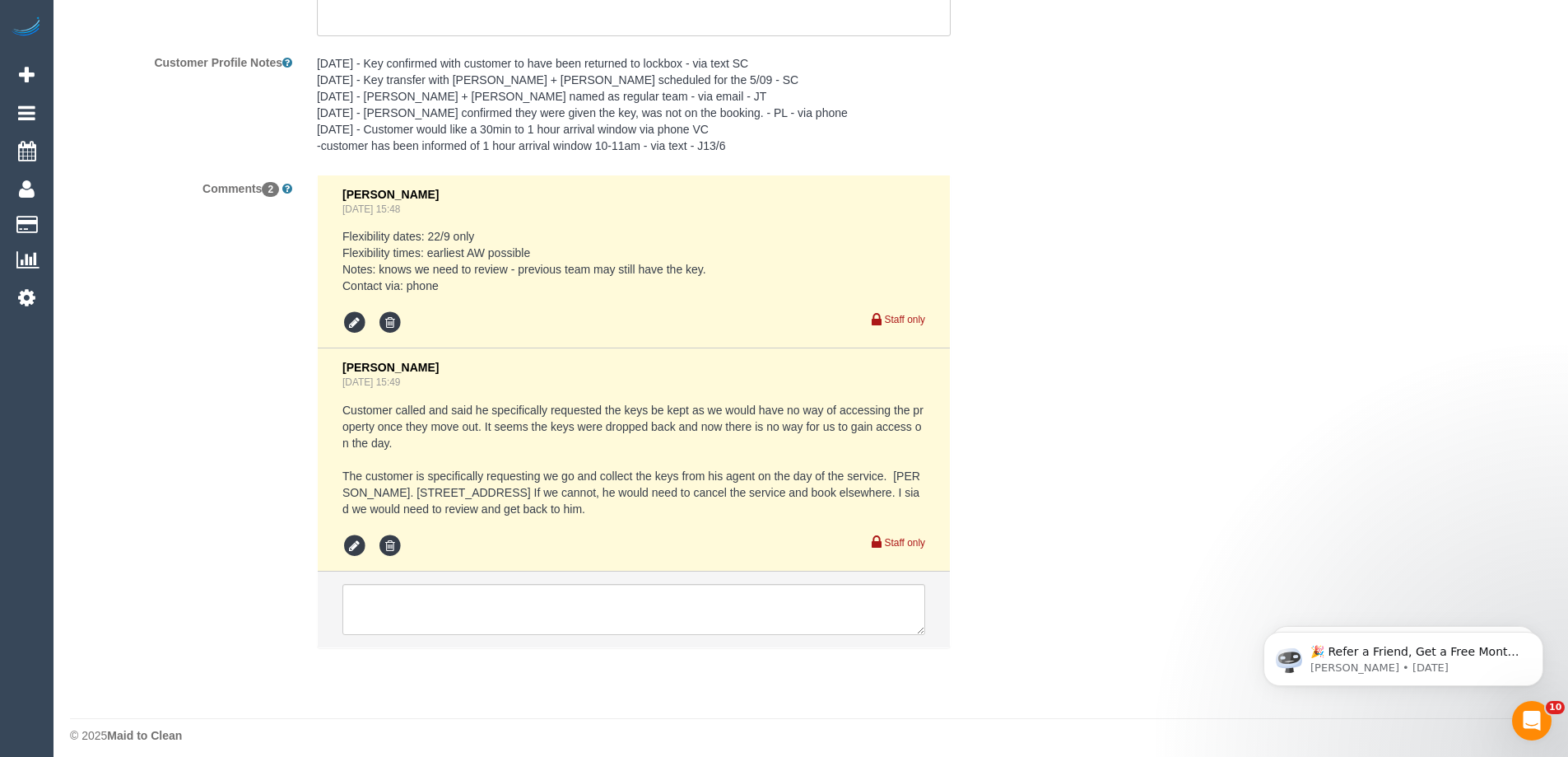
click at [720, 455] on pre "Customer called and said he specifically requested the keys be kept as we would…" at bounding box center [634, 459] width 583 height 115
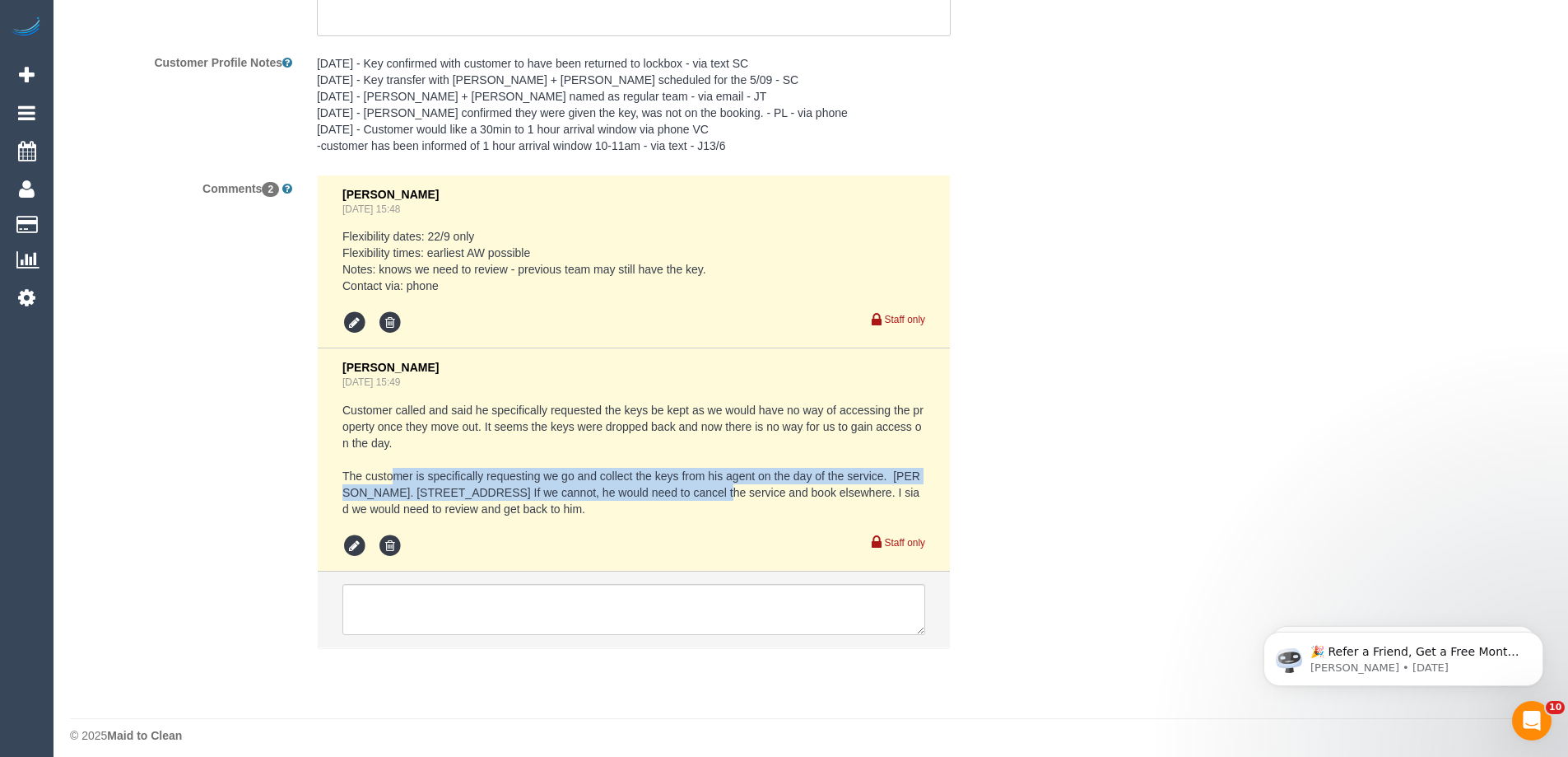
drag, startPoint x: 395, startPoint y: 478, endPoint x: 696, endPoint y: 496, distance: 301.5
click at [696, 496] on pre "Customer called and said he specifically requested the keys be kept as we would…" at bounding box center [634, 459] width 583 height 115
click at [668, 494] on pre "Customer called and said he specifically requested the keys be kept as we would…" at bounding box center [634, 459] width 583 height 115
drag, startPoint x: 674, startPoint y: 477, endPoint x: 807, endPoint y: 494, distance: 134.1
click at [794, 488] on pre "Customer called and said he specifically requested the keys be kept as we would…" at bounding box center [634, 459] width 583 height 115
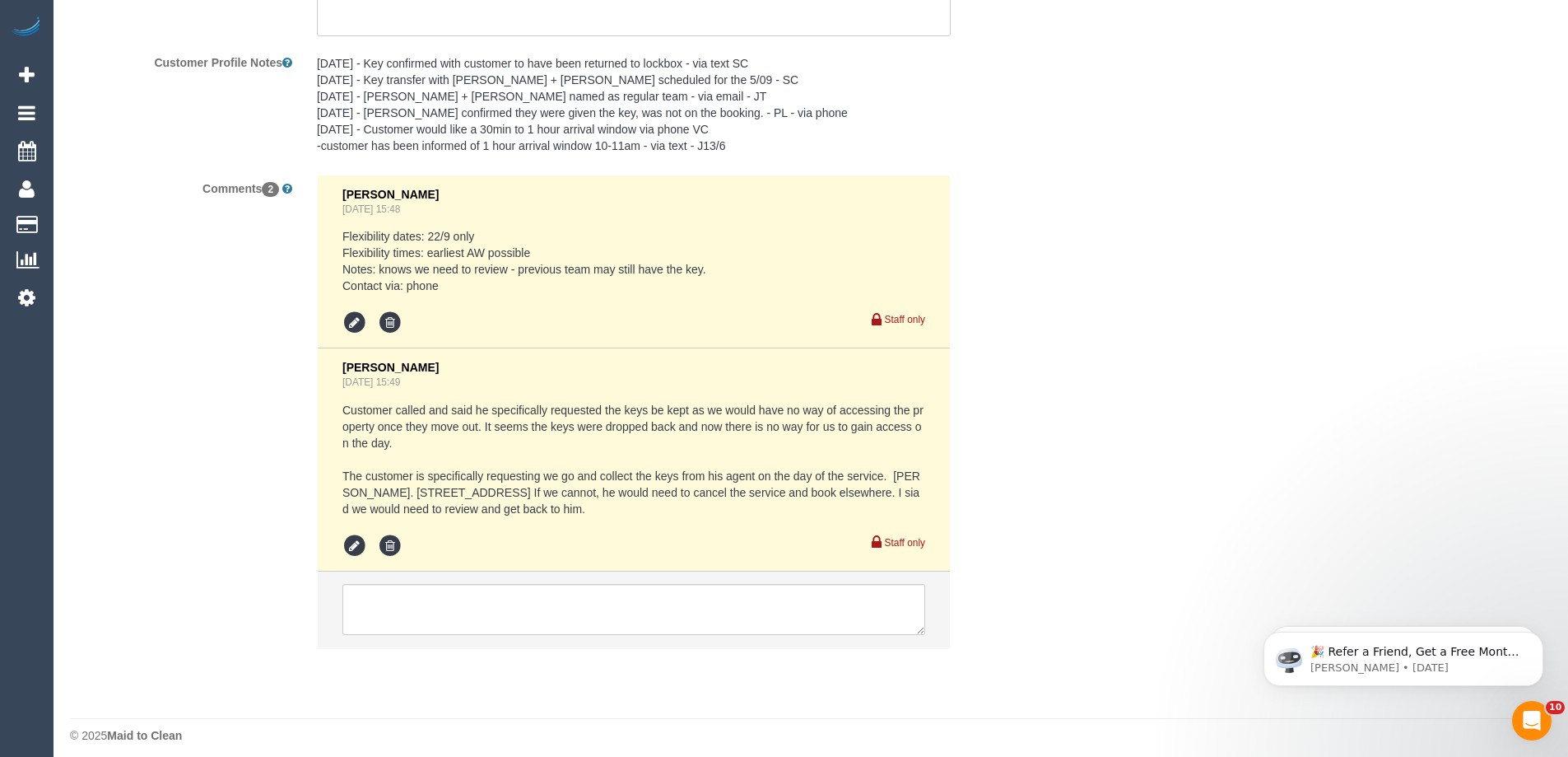
click at [816, 495] on pre "Customer called and said he specifically requested the keys be kept as we would…" at bounding box center [634, 459] width 583 height 115
drag, startPoint x: 389, startPoint y: 492, endPoint x: 718, endPoint y: 492, distance: 329.0
click at [718, 492] on pre "Customer called and said he specifically requested the keys be kept as we would…" at bounding box center [634, 459] width 583 height 115
click at [719, 509] on pre "Customer called and said he specifically requested the keys be kept as we would…" at bounding box center [634, 459] width 583 height 115
drag, startPoint x: 657, startPoint y: 486, endPoint x: 796, endPoint y: 503, distance: 140.0
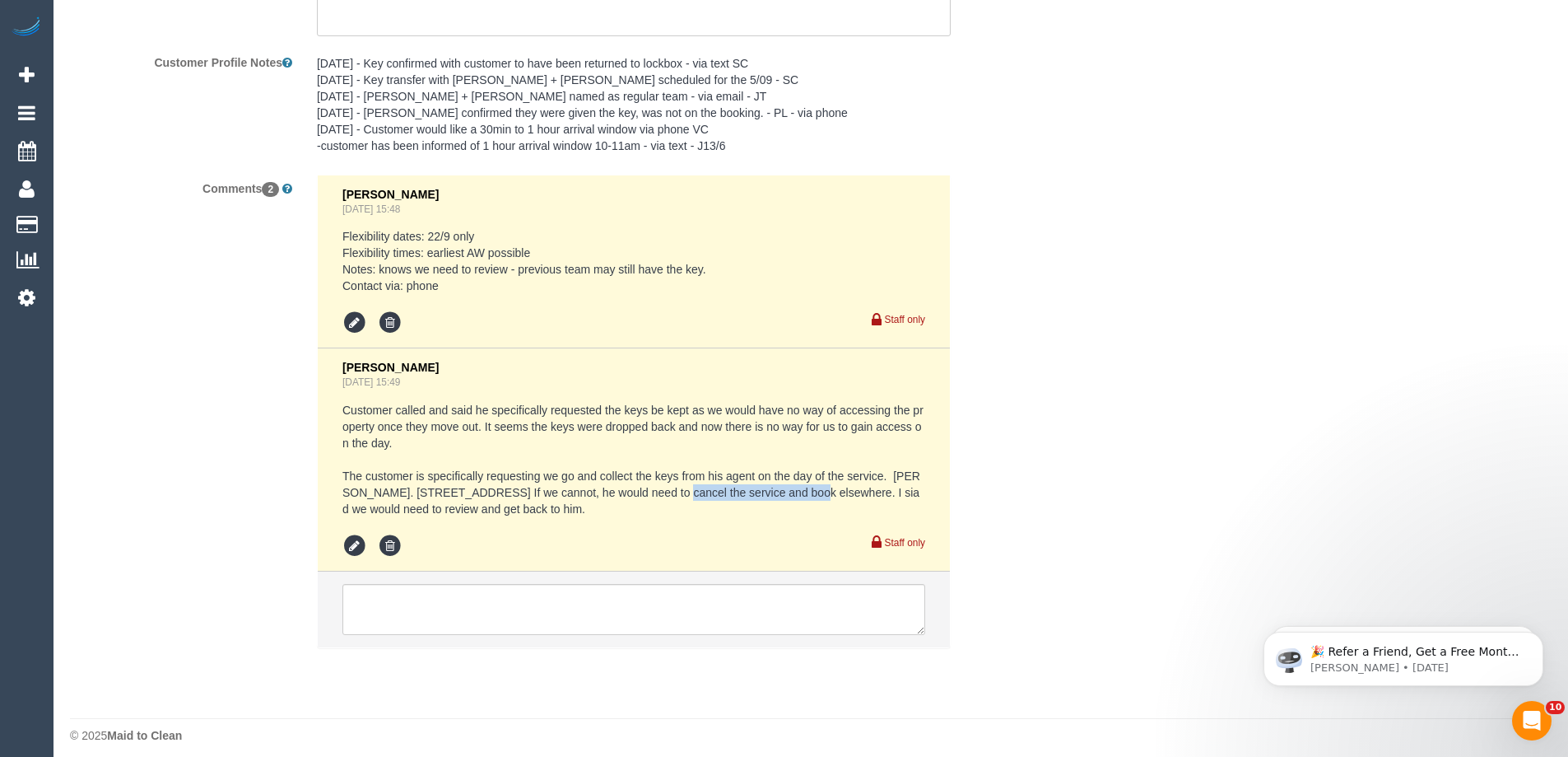
click at [795, 496] on pre "Customer called and said he specifically requested the keys be kept as we would…" at bounding box center [634, 459] width 583 height 115
click at [800, 513] on pre "Customer called and said he specifically requested the keys be kept as we would…" at bounding box center [634, 459] width 583 height 115
drag, startPoint x: 353, startPoint y: 506, endPoint x: 661, endPoint y: 517, distance: 308.2
click at [647, 514] on pre "Customer called and said he specifically requested the keys be kept as we would…" at bounding box center [634, 459] width 583 height 115
click at [701, 506] on pre "Customer called and said he specifically requested the keys be kept as we would…" at bounding box center [634, 459] width 583 height 115
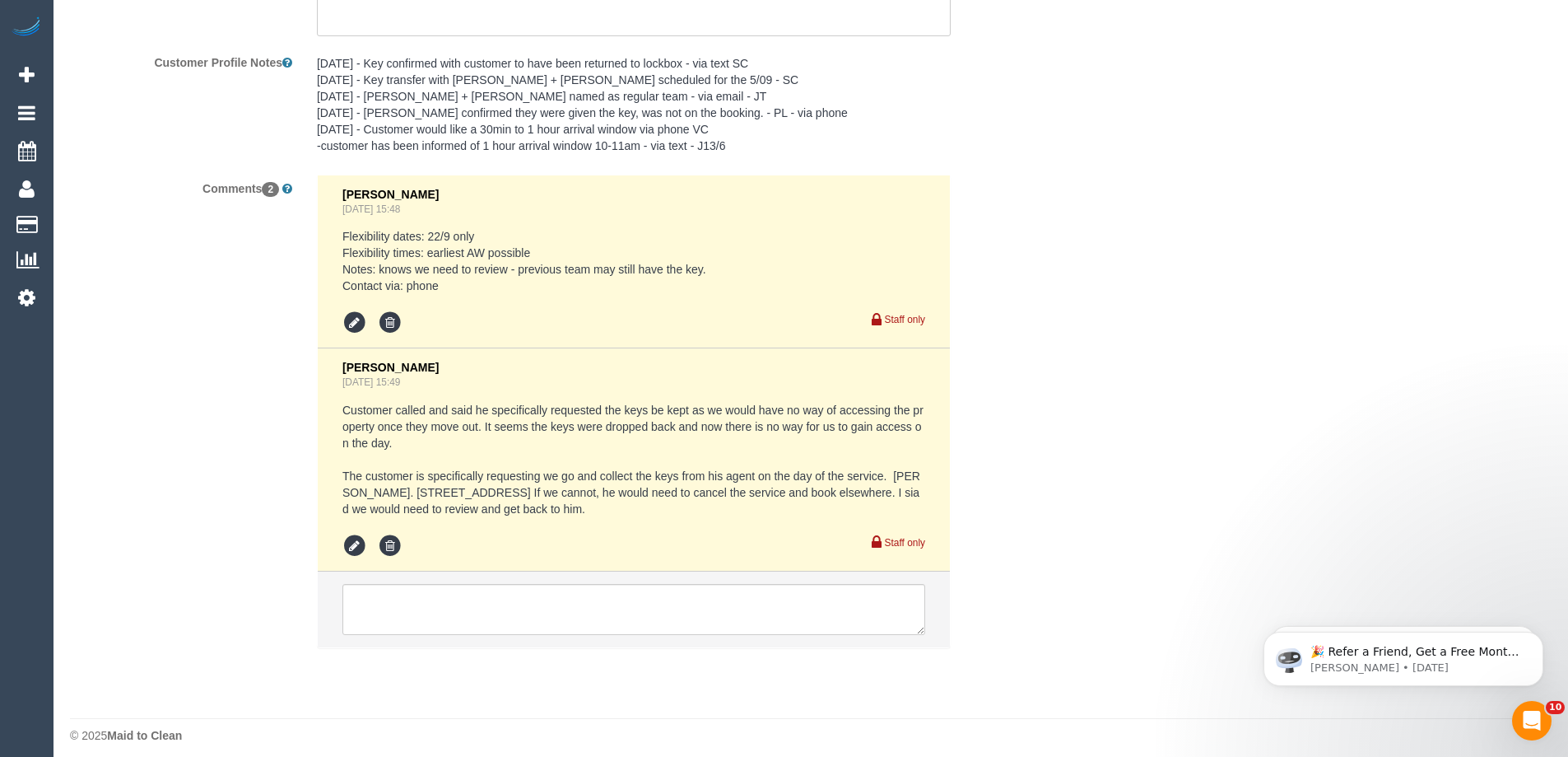
drag, startPoint x: 447, startPoint y: 500, endPoint x: 665, endPoint y: 511, distance: 218.3
click at [660, 508] on pre "Customer called and said he specifically requested the keys be kept as we would…" at bounding box center [634, 459] width 583 height 115
click at [695, 512] on pre "Customer called and said he specifically requested the keys be kept as we would…" at bounding box center [634, 459] width 583 height 115
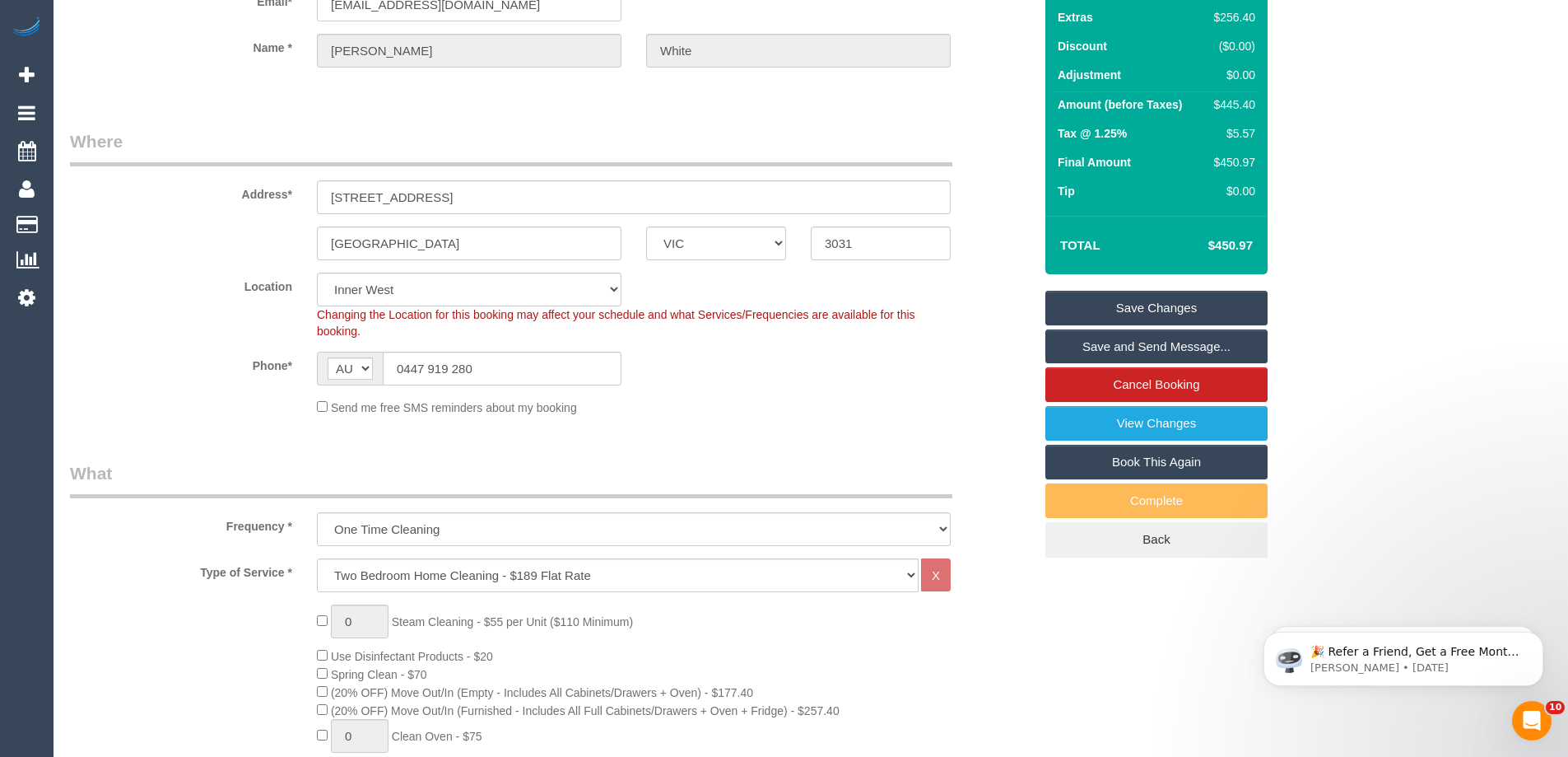
scroll to position [0, 0]
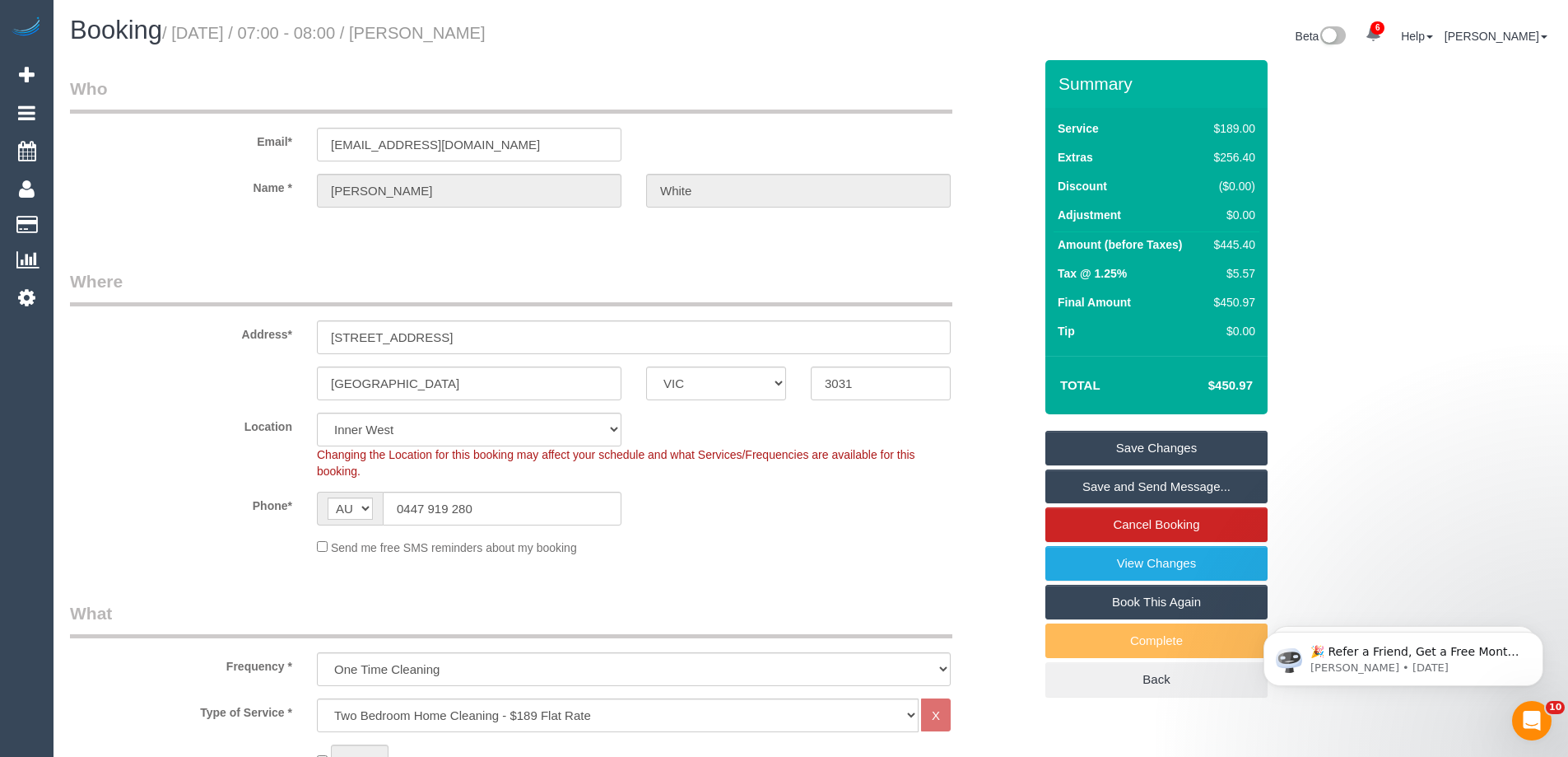
drag, startPoint x: 560, startPoint y: 28, endPoint x: 452, endPoint y: 23, distance: 108.1
click at [452, 23] on h1 "Booking / September 22, 2025 / 07:00 - 08:00 / James White" at bounding box center [434, 31] width 729 height 28
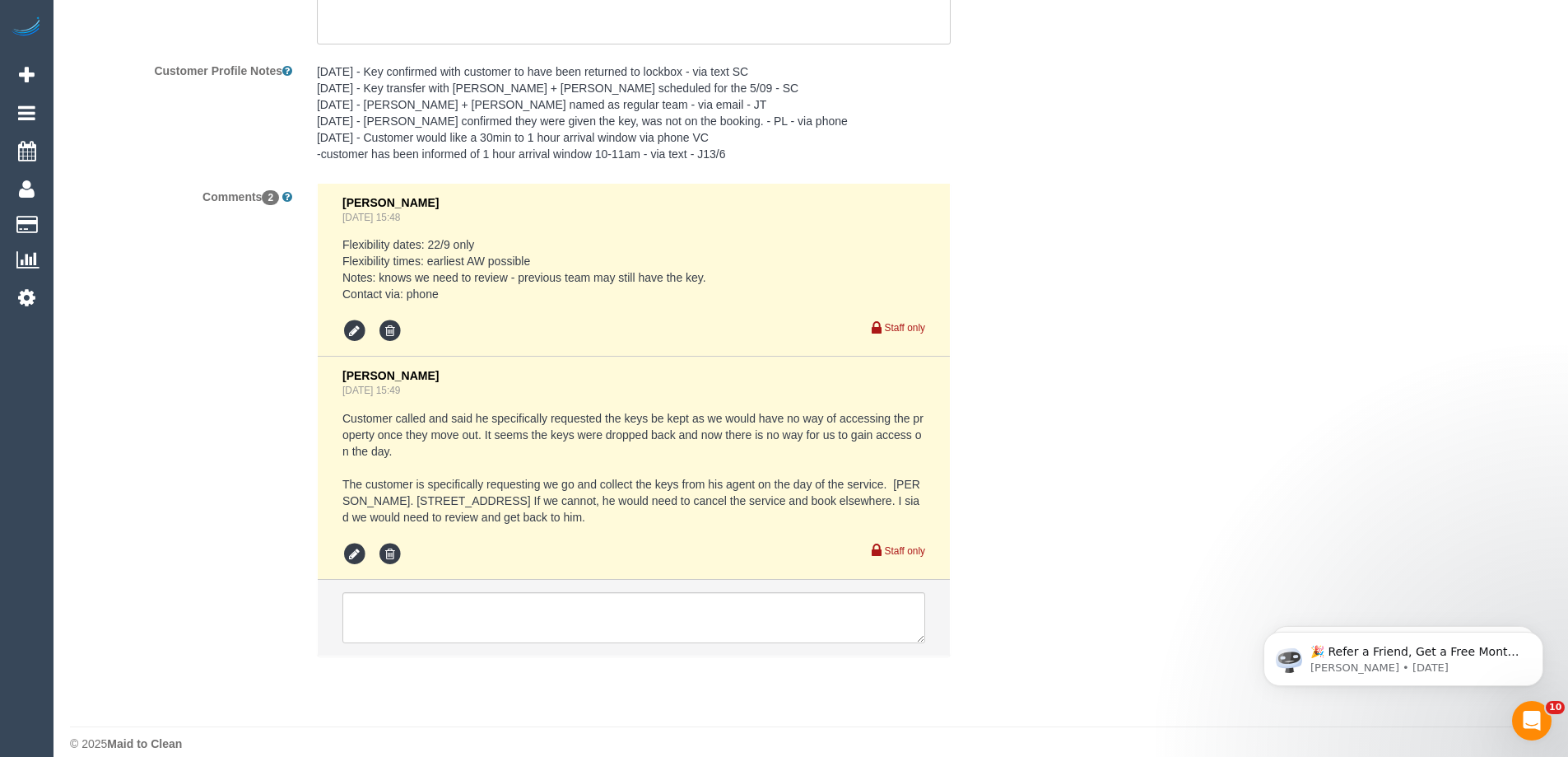
scroll to position [2893, 0]
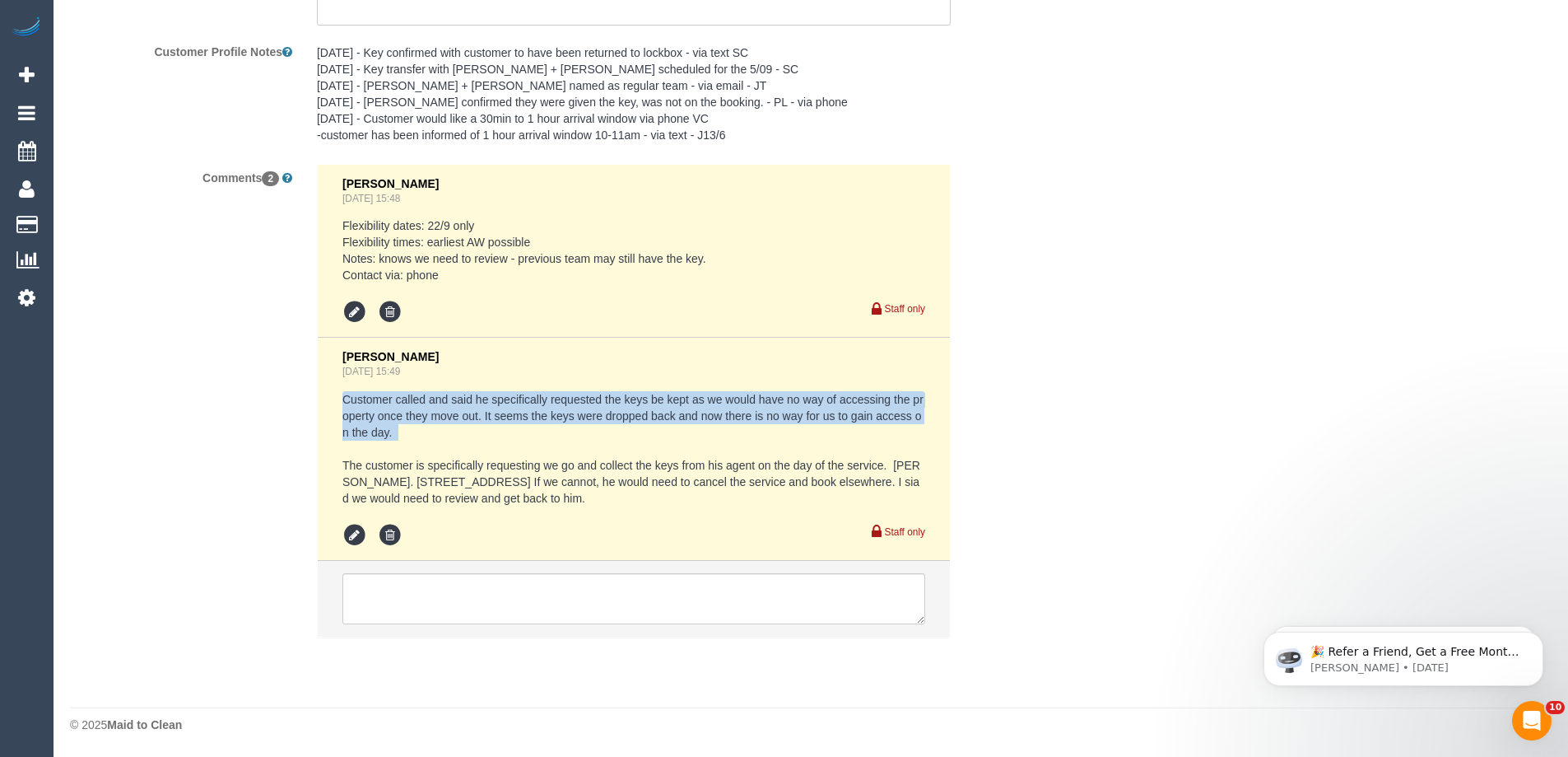
drag, startPoint x: 329, startPoint y: 395, endPoint x: 347, endPoint y: 448, distance: 56.0
click at [347, 448] on li "Vanessa Christou Sep 08, 2025 15:49 Customer called and said he specifically re…" at bounding box center [634, 450] width 632 height 224
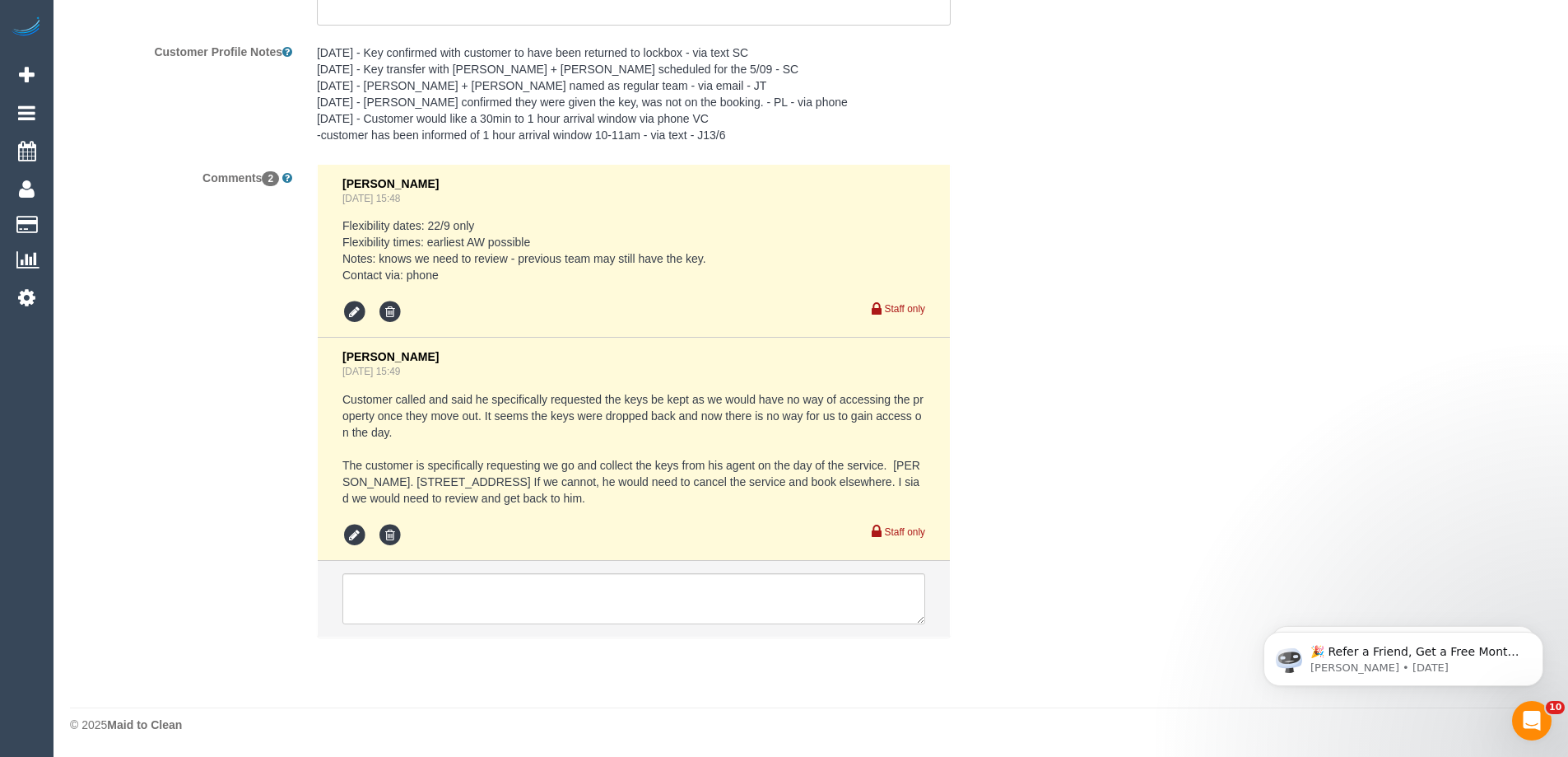
click at [348, 470] on pre "Customer called and said he specifically requested the keys be kept as we would…" at bounding box center [634, 449] width 583 height 115
drag, startPoint x: 340, startPoint y: 465, endPoint x: 776, endPoint y: 504, distance: 437.7
click at [776, 504] on li "Vanessa Christou Sep 08, 2025 15:49 Customer called and said he specifically re…" at bounding box center [634, 450] width 632 height 224
click at [776, 504] on pre "Customer called and said he specifically requested the keys be kept as we would…" at bounding box center [634, 449] width 583 height 115
click at [580, 399] on pre "Customer called and said he specifically requested the keys be kept as we would…" at bounding box center [634, 449] width 583 height 115
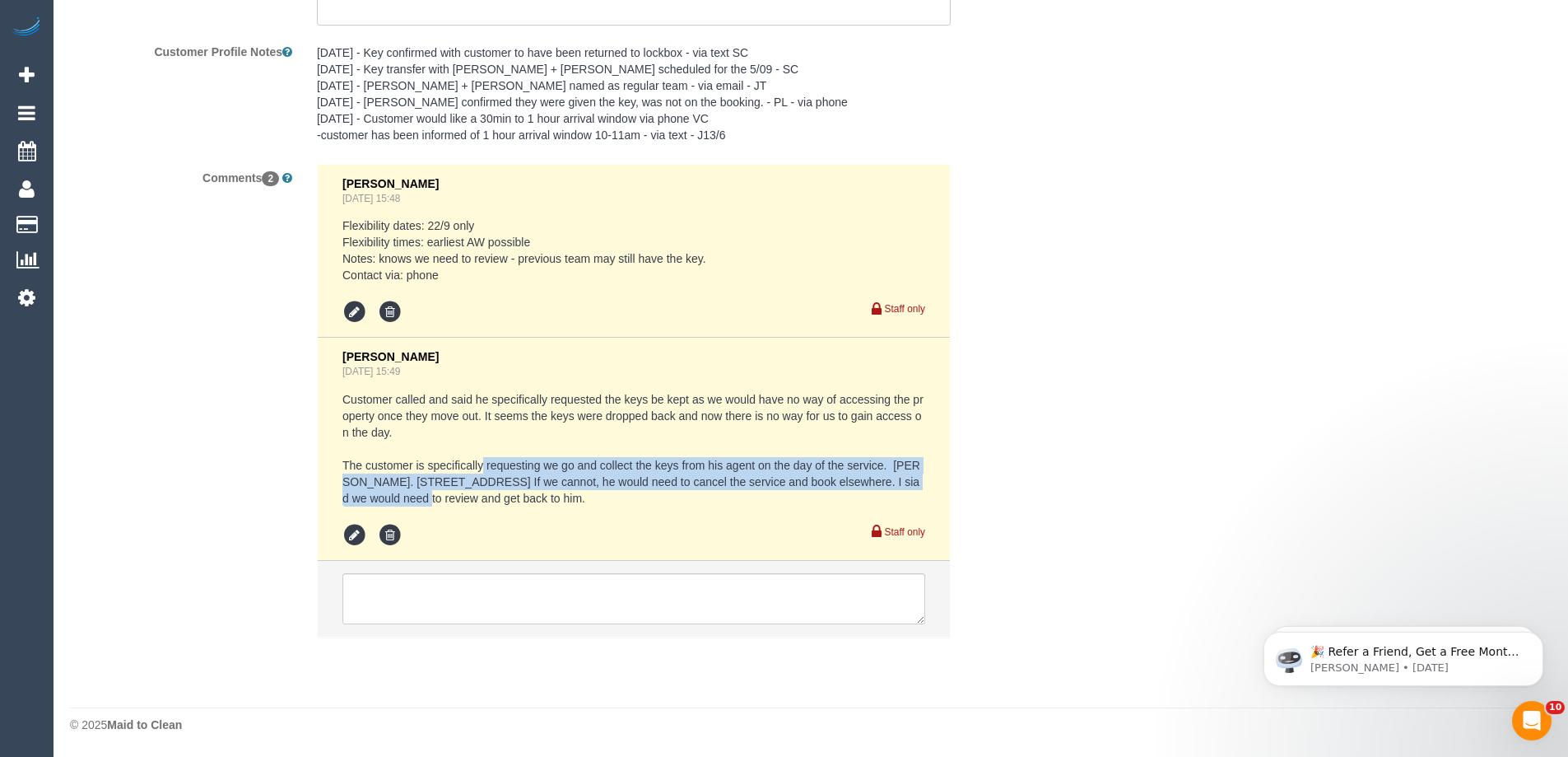
drag, startPoint x: 485, startPoint y: 465, endPoint x: 389, endPoint y: 499, distance: 101.8
click at [389, 499] on pre "Customer called and said he specifically requested the keys be kept as we would…" at bounding box center [634, 449] width 583 height 115
copy pre "requesting we go and collect the keys from his agent on the day of the service.…"
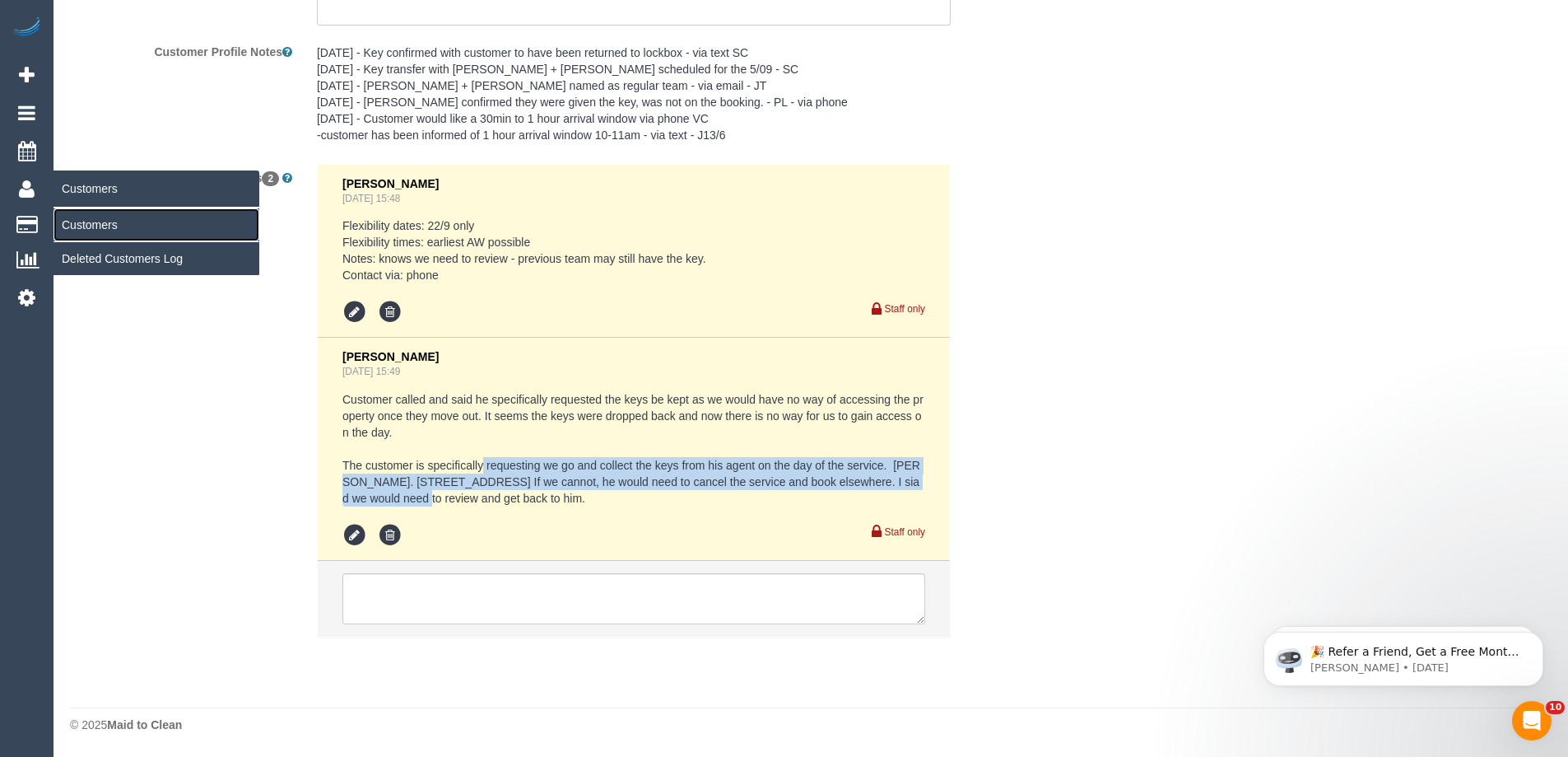
click at [104, 229] on link "Customers" at bounding box center [156, 225] width 206 height 33
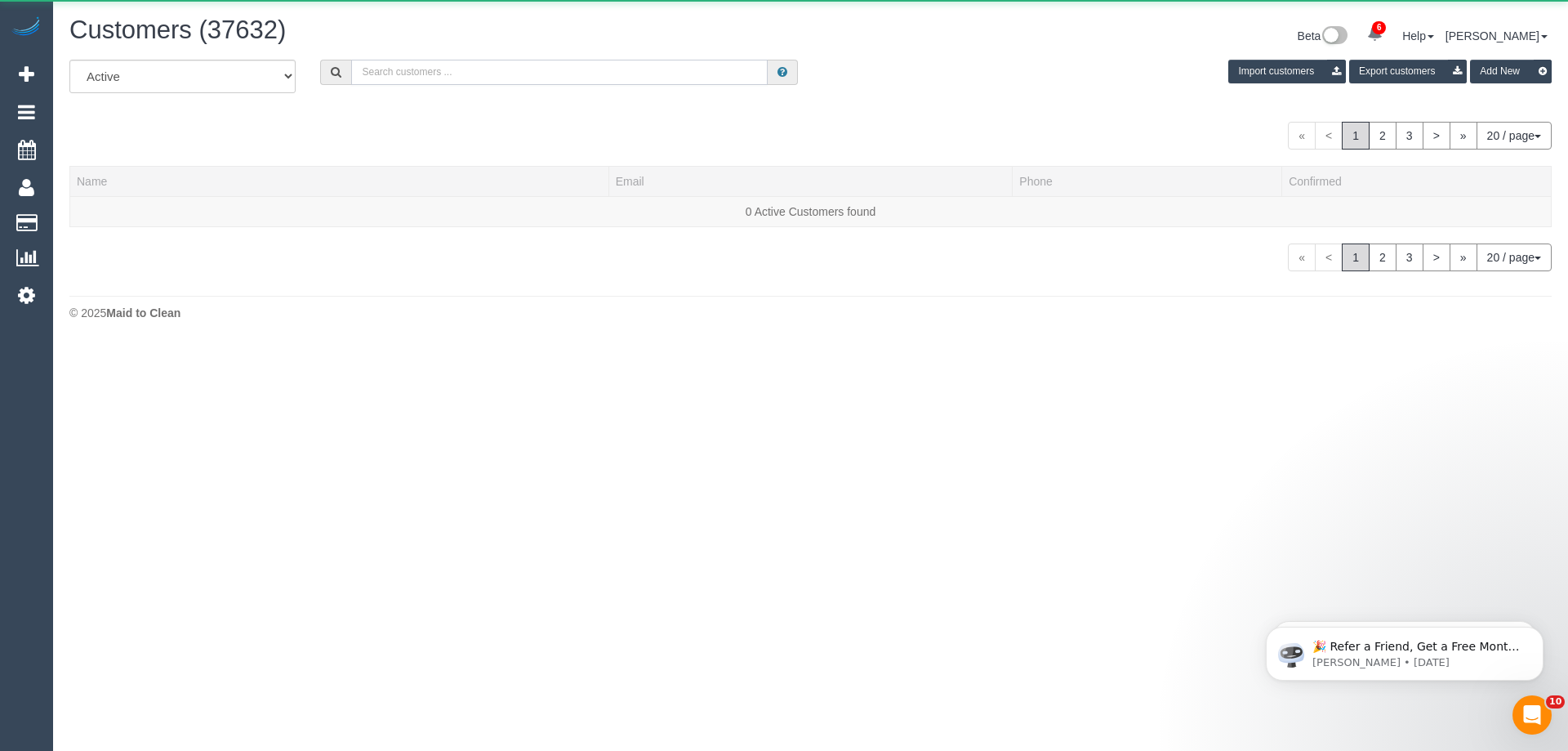
click at [630, 74] on input "text" at bounding box center [558, 72] width 416 height 25
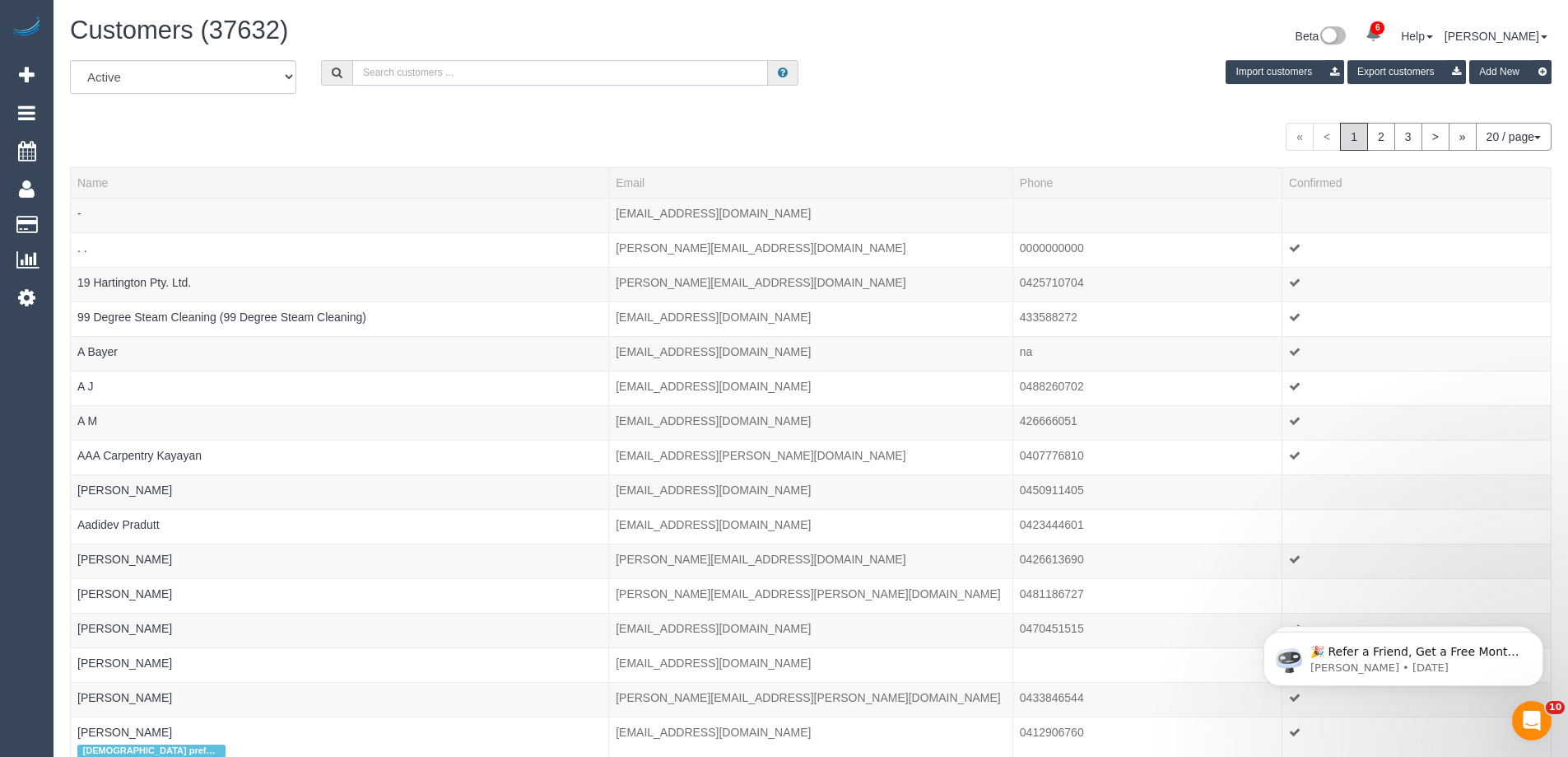
paste input "61411873111"
drag, startPoint x: 376, startPoint y: 71, endPoint x: 282, endPoint y: 70, distance: 94.0
click at [285, 70] on div "All Active Archived 61411873111 Import customers Export customers Add New" at bounding box center [811, 83] width 1507 height 46
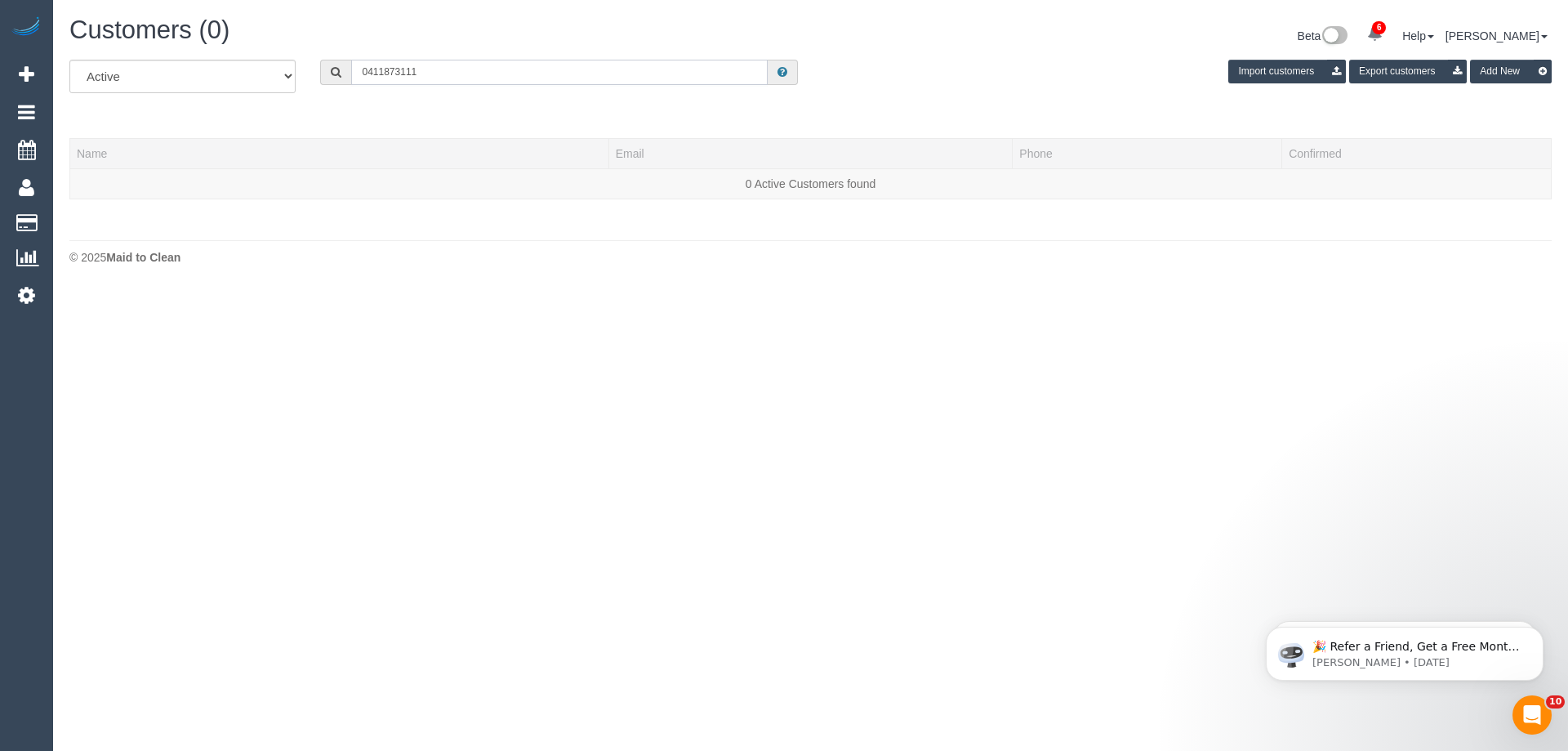
click at [382, 74] on input "0411873111" at bounding box center [558, 72] width 416 height 25
click at [401, 73] on input "0411 873111" at bounding box center [558, 72] width 416 height 25
click at [448, 63] on input "0411 873 111" at bounding box center [558, 72] width 416 height 25
type input "0411 873 111"
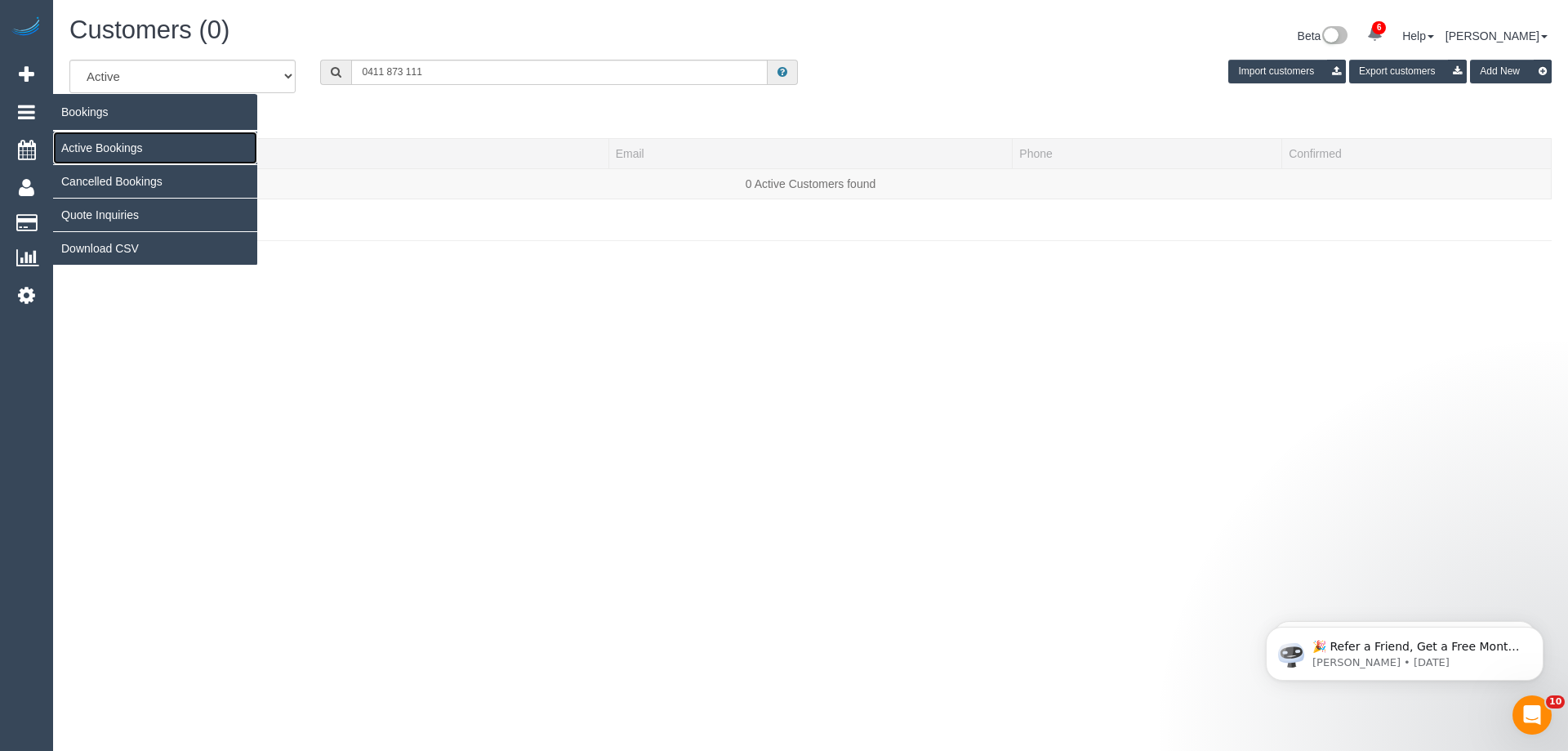
click at [87, 155] on link "Active Bookings" at bounding box center [155, 148] width 204 height 33
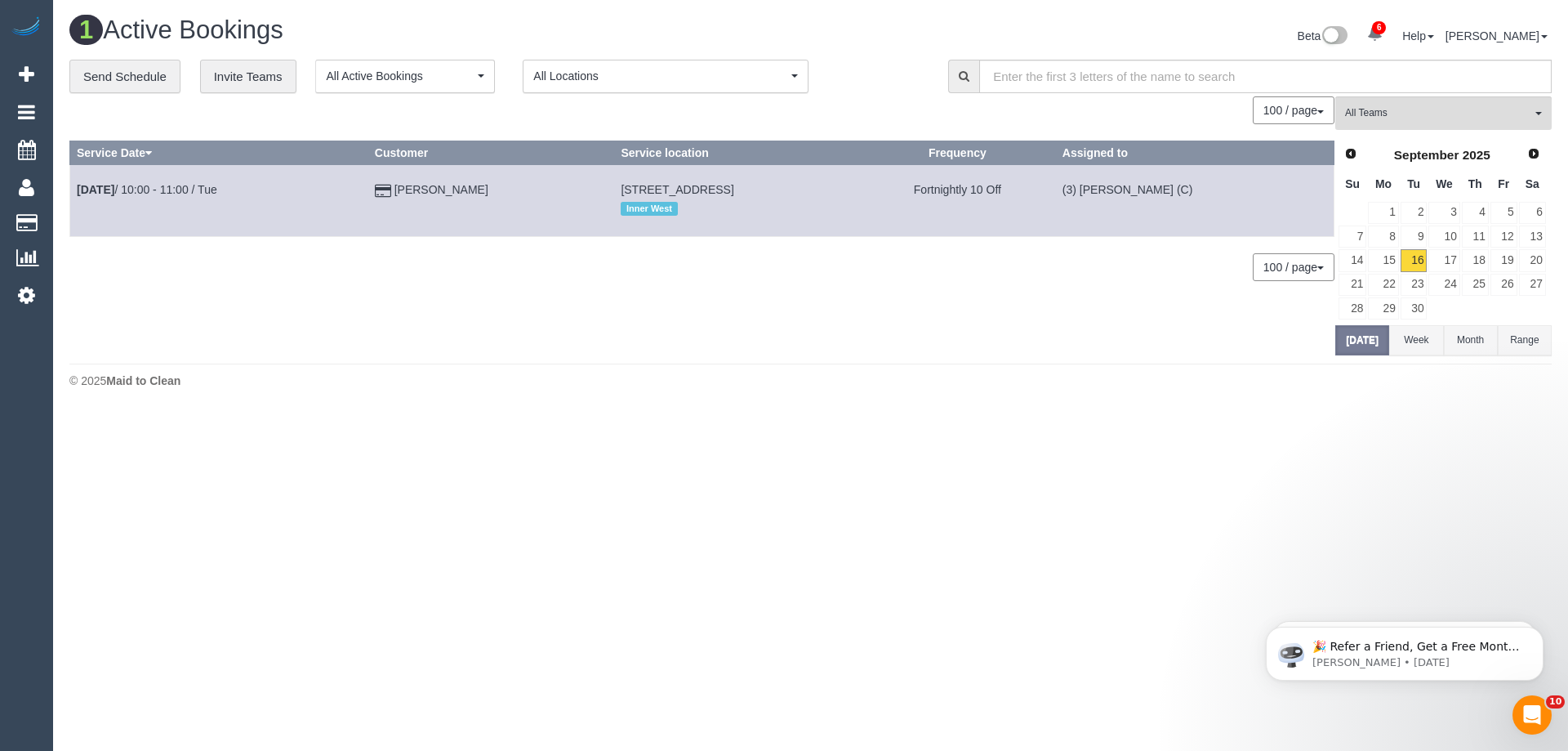
click at [1463, 94] on div "**********" at bounding box center [810, 207] width 1482 height 295
click at [1468, 104] on button "All Teams" at bounding box center [1443, 113] width 216 height 34
click at [1462, 133] on link "Remove Team Filters" at bounding box center [1443, 139] width 215 height 22
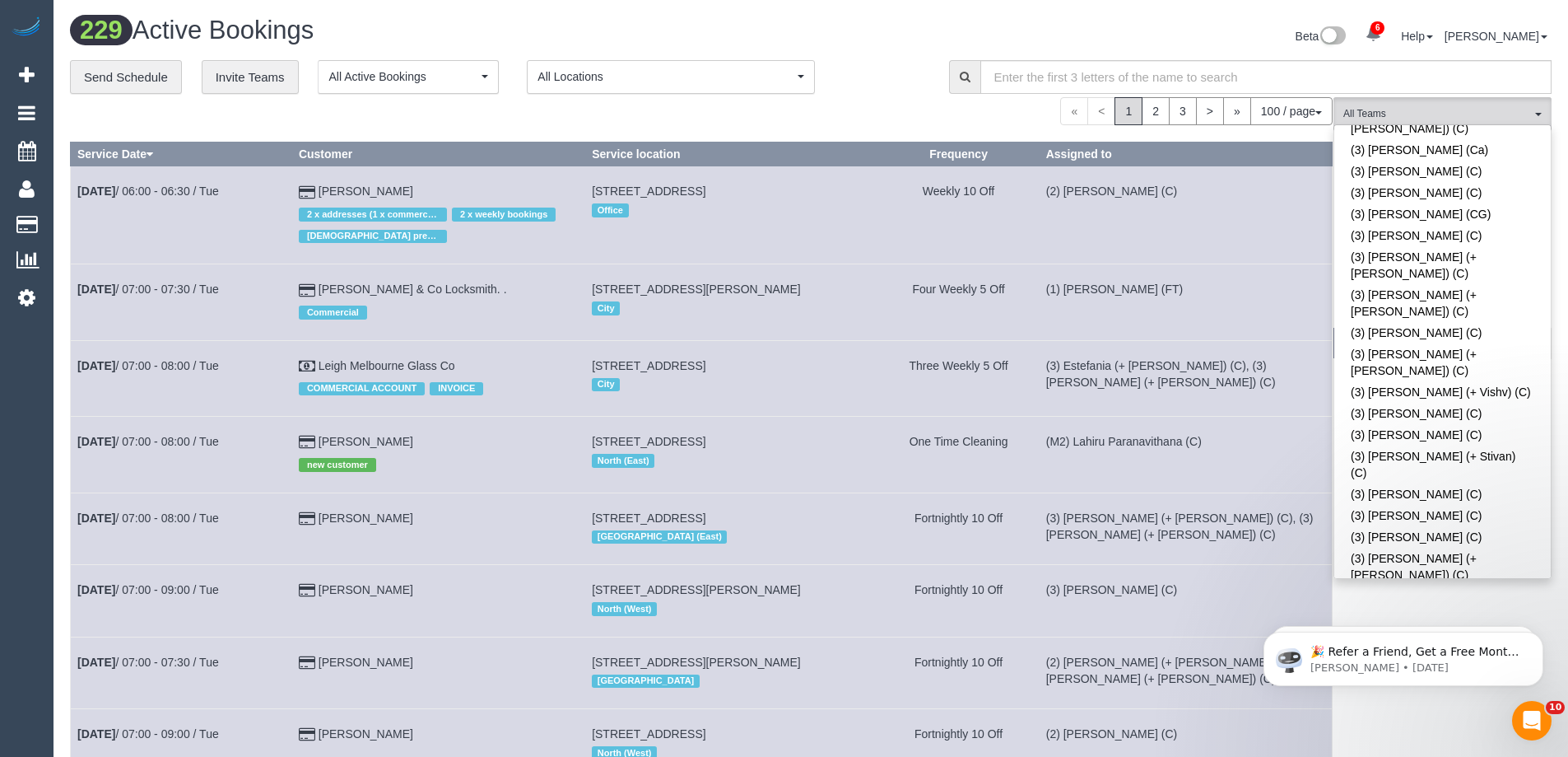
scroll to position [3376, 0]
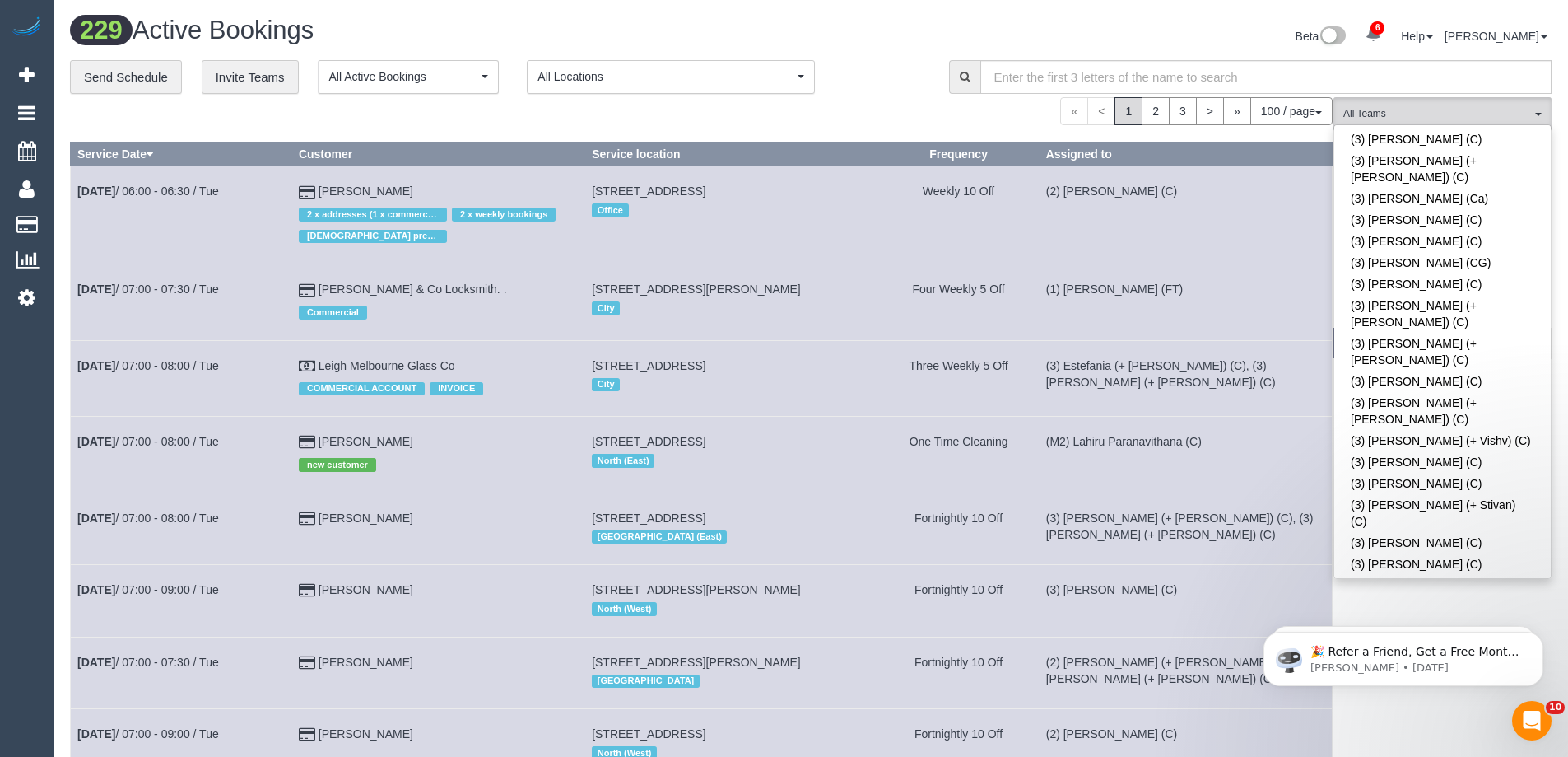
click at [1420, 100] on button "(3) Sathmi Kusalya (C) All Teams" at bounding box center [1443, 114] width 218 height 34
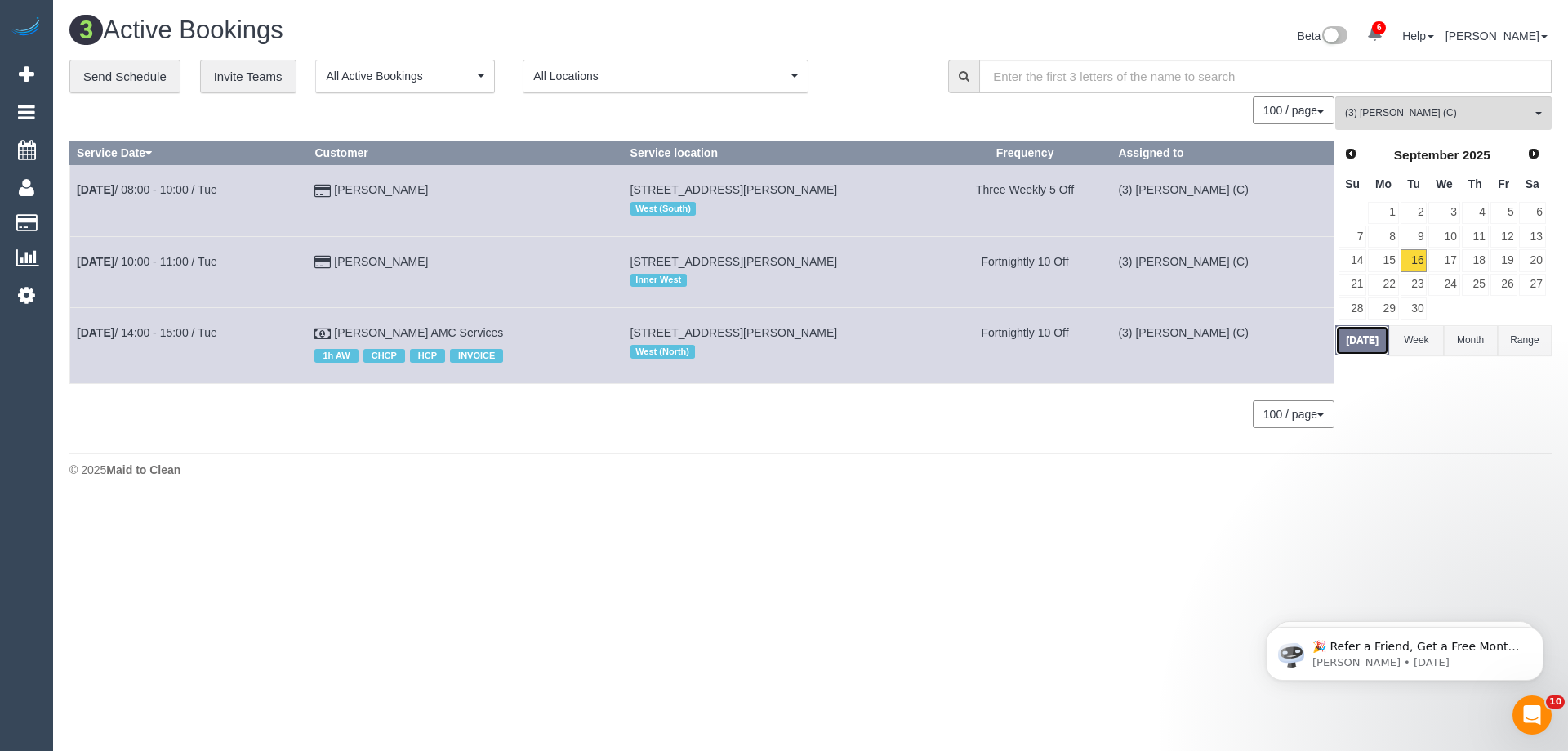
click at [1341, 341] on button "[DATE]" at bounding box center [1362, 340] width 54 height 30
click at [114, 259] on b "[DATE]" at bounding box center [95, 261] width 37 height 13
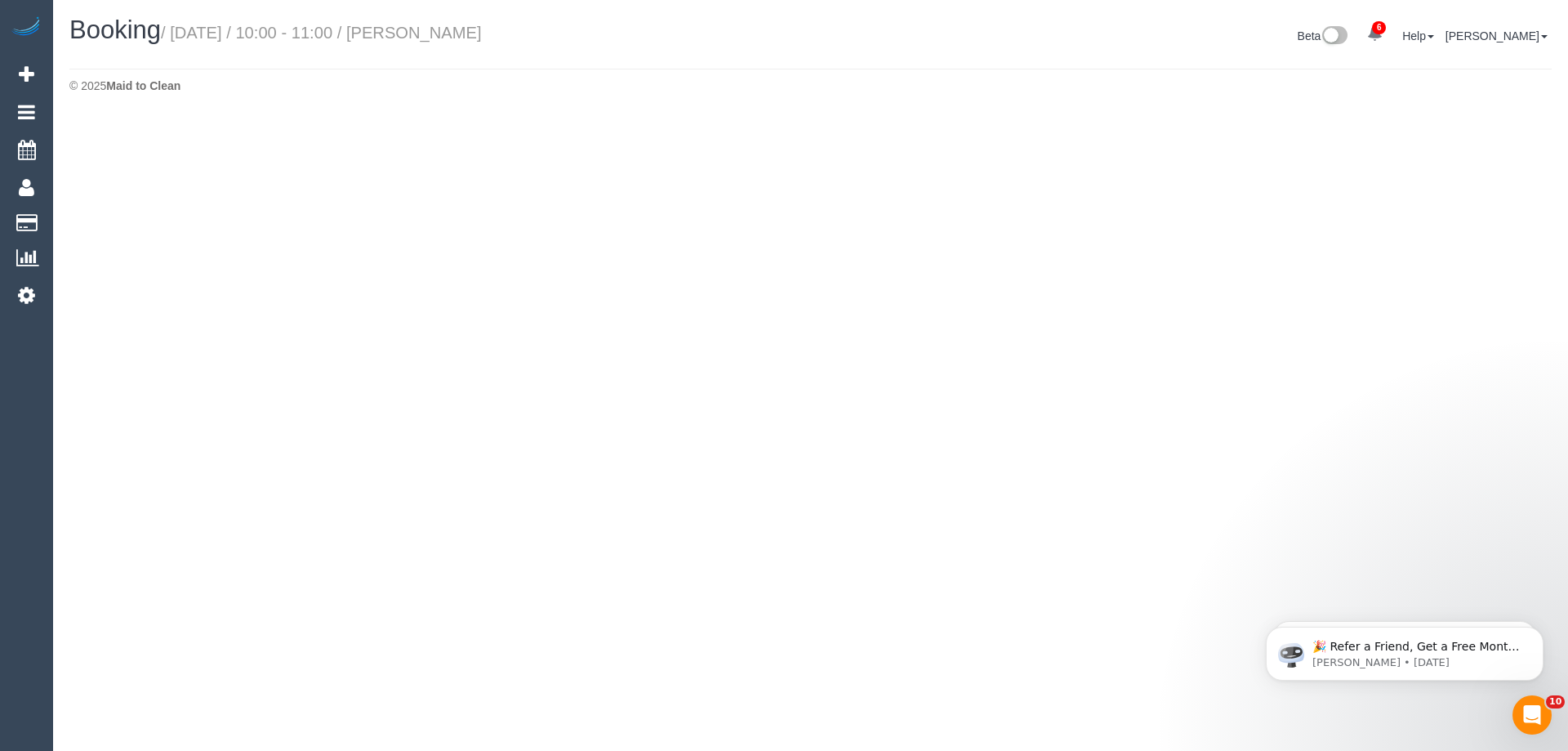
select select "VIC"
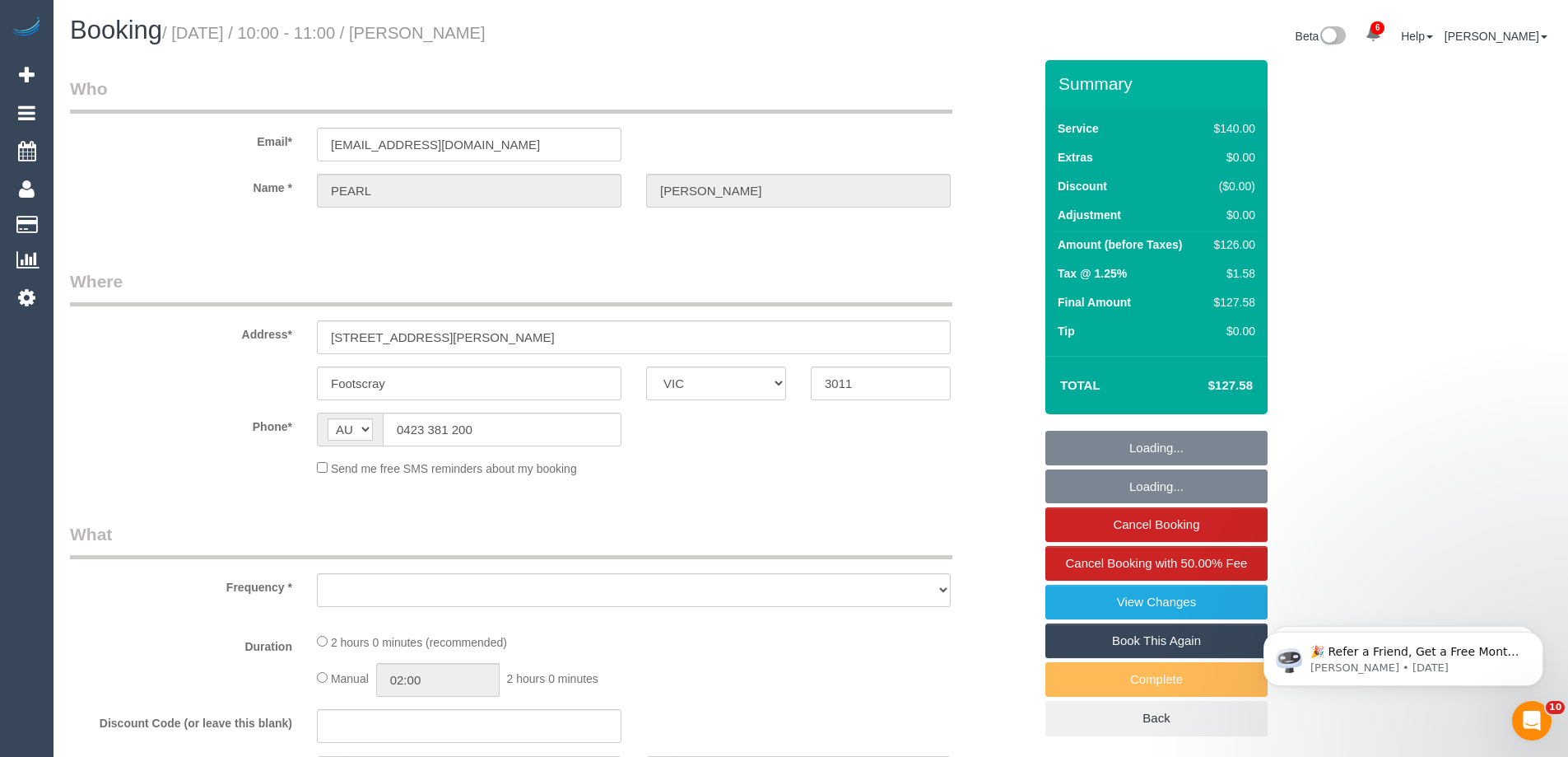
select select "string:stripe-pm_1RdpTy2GScqysDRVjYPzQ5ss"
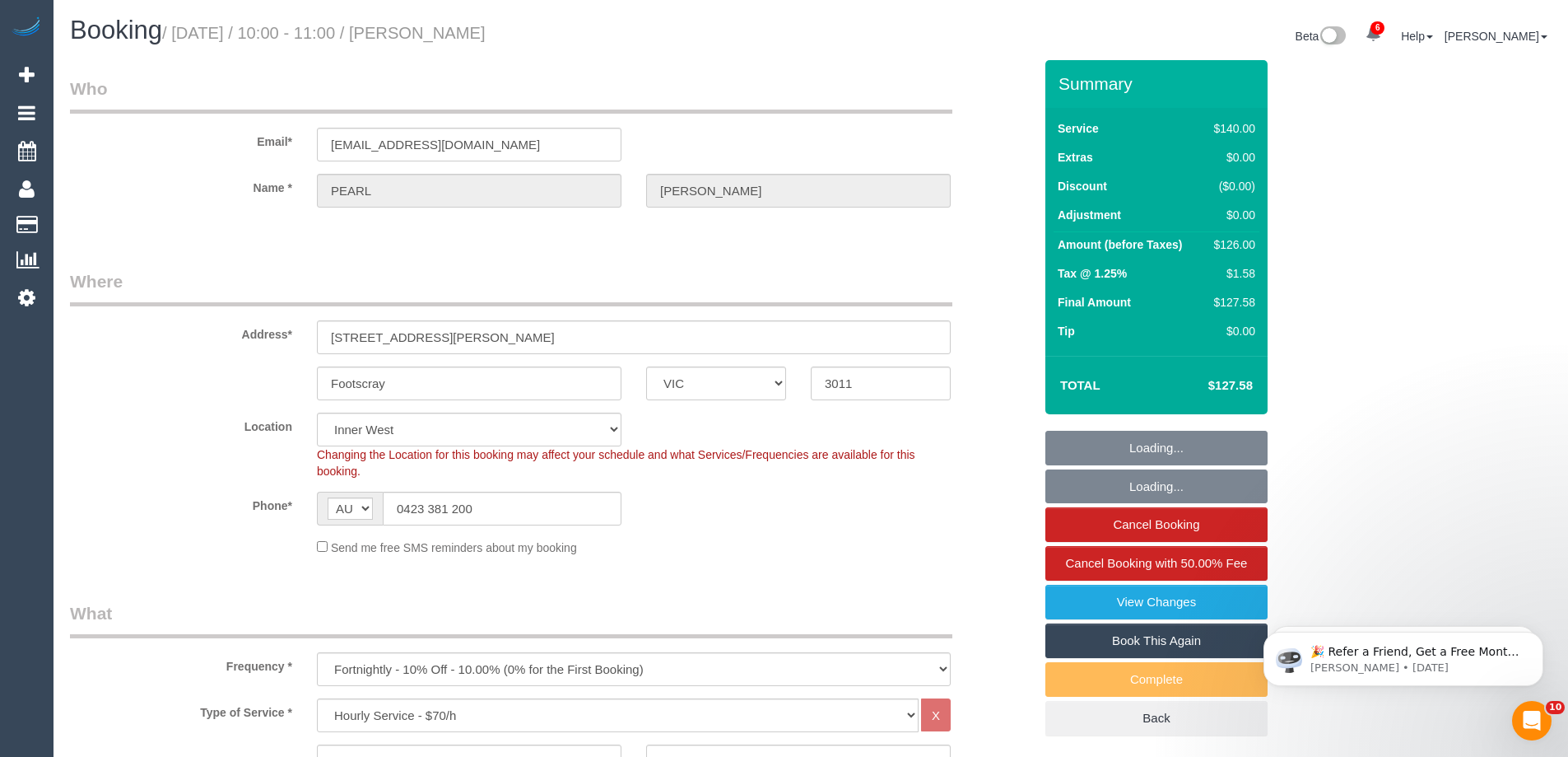
select select "object:5081"
select select "number:28"
select select "number:14"
select select "number:19"
select select "number:23"
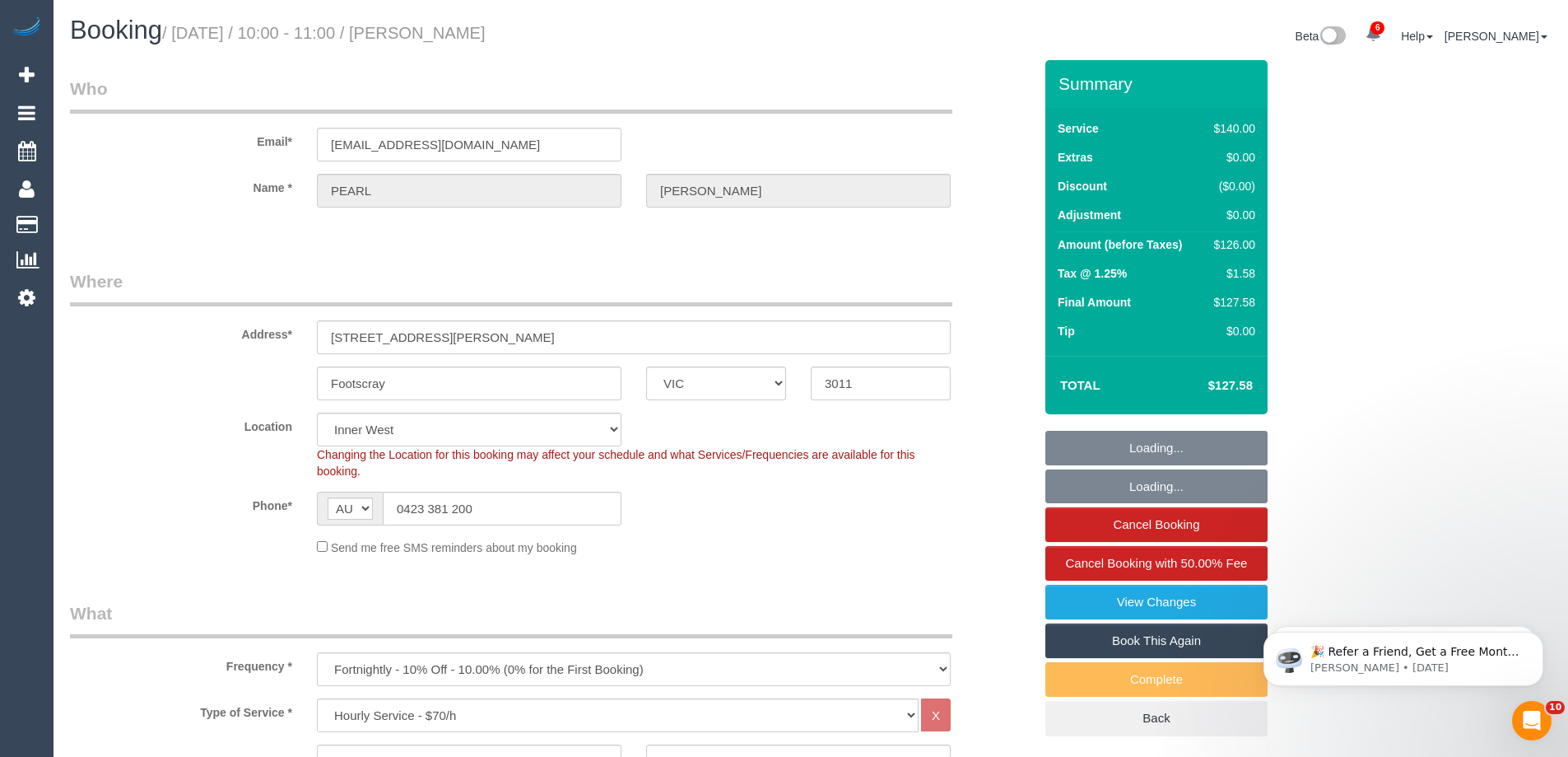
select select "number:34"
select select "number:12"
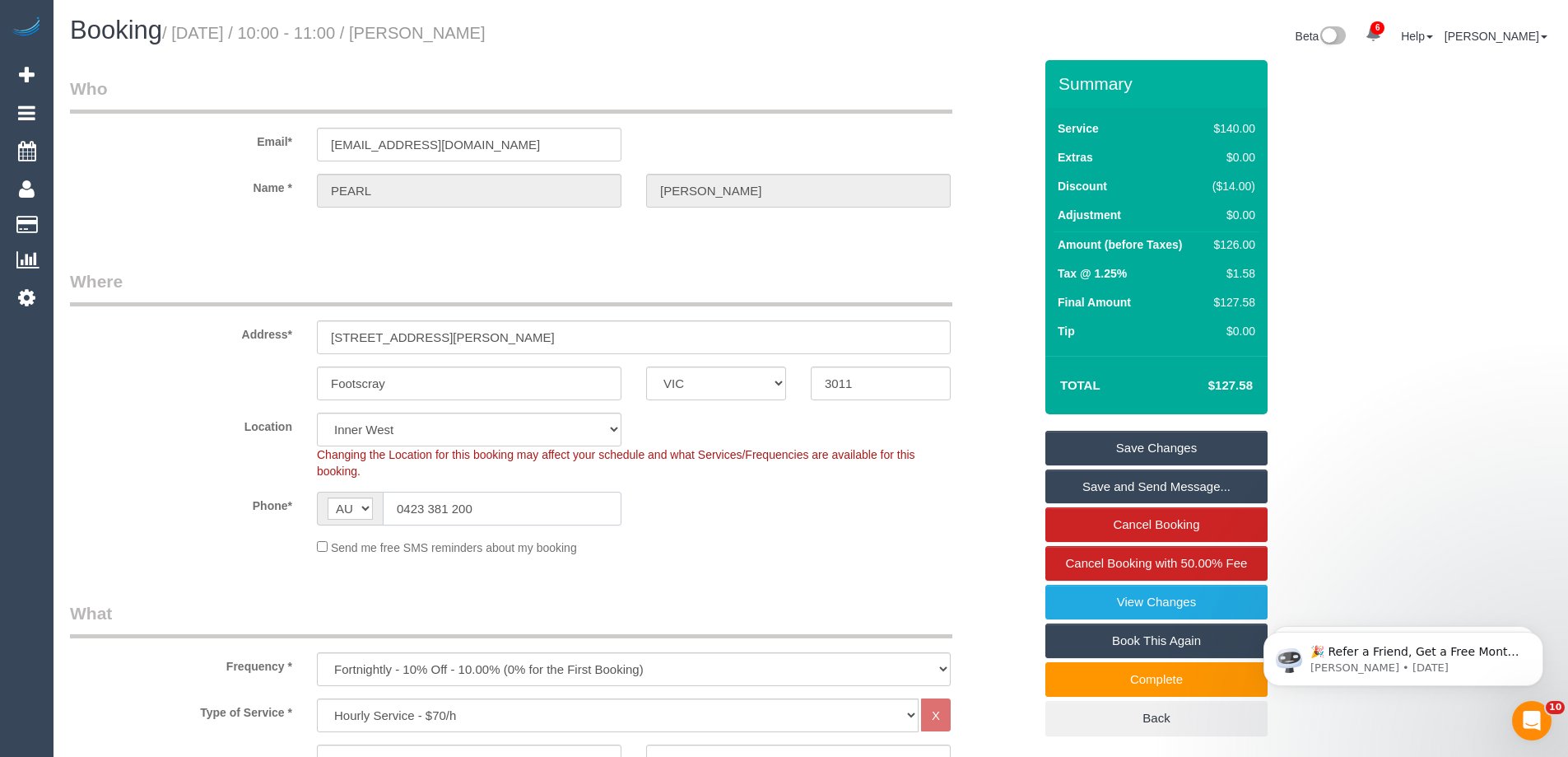
drag, startPoint x: 518, startPoint y: 499, endPoint x: 152, endPoint y: 491, distance: 366.1
click at [165, 494] on div "Phone* AF AL DZ AD AO AI AQ AG AR AM AW AU AT AZ BS BH BD BB BY BE BZ BJ BM BT …" at bounding box center [552, 508] width 988 height 34
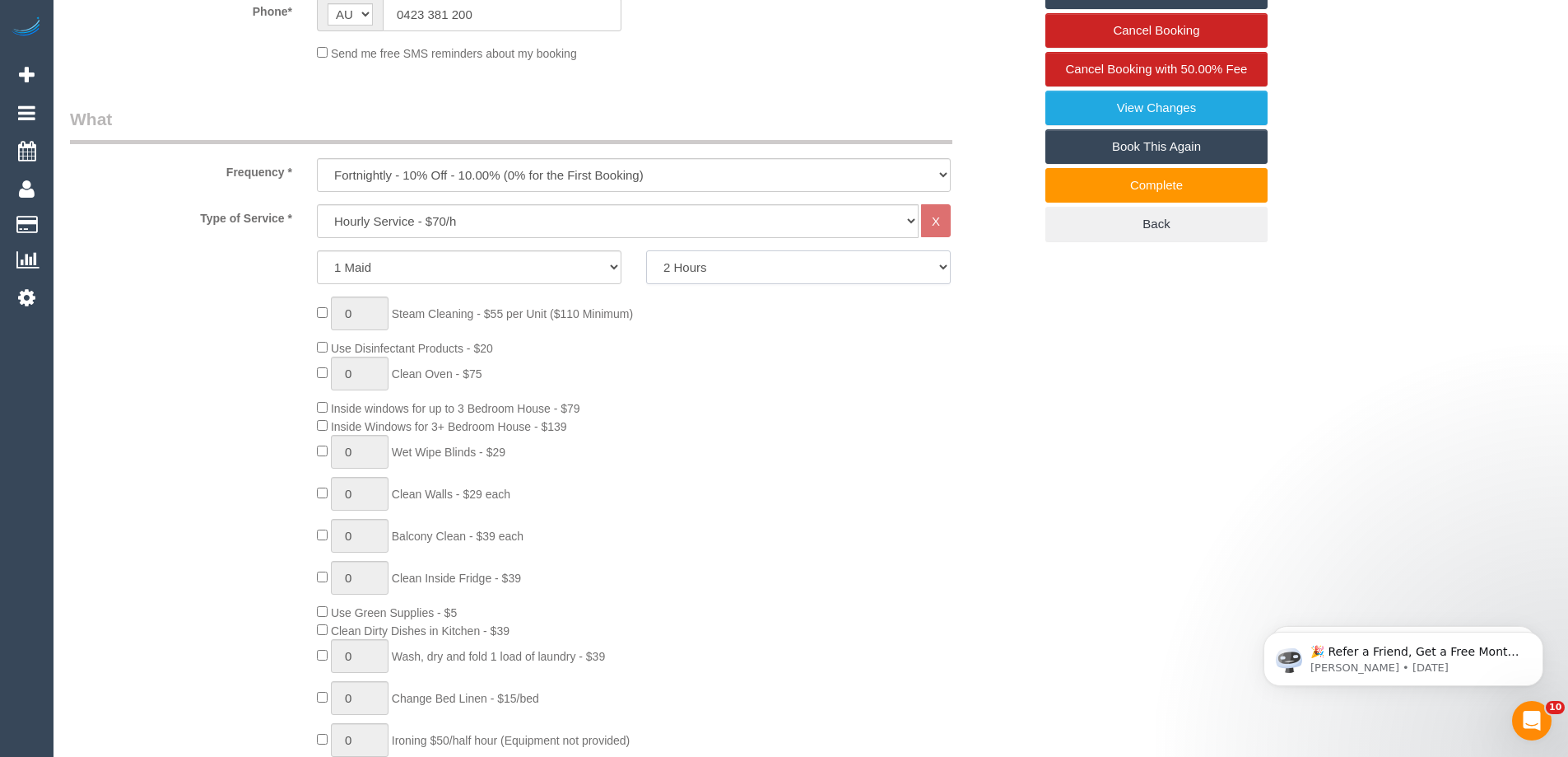
click at [728, 267] on select "2 Hours 2.5 Hours 3 Hours 3.5 Hours 4 Hours 4.5 Hours 5 Hours 5.5 Hours 6 Hours…" at bounding box center [798, 267] width 305 height 34
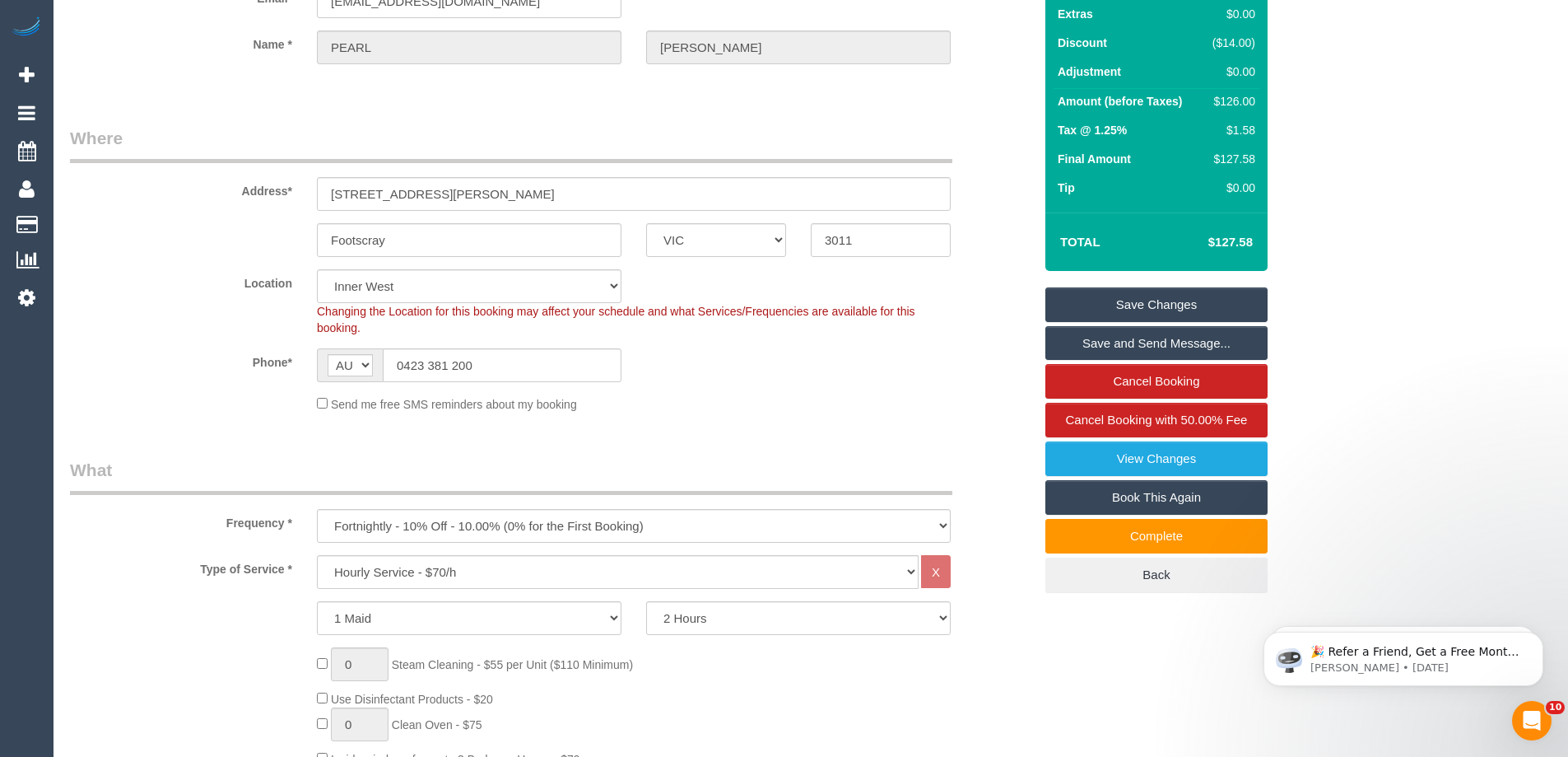
scroll to position [0, 0]
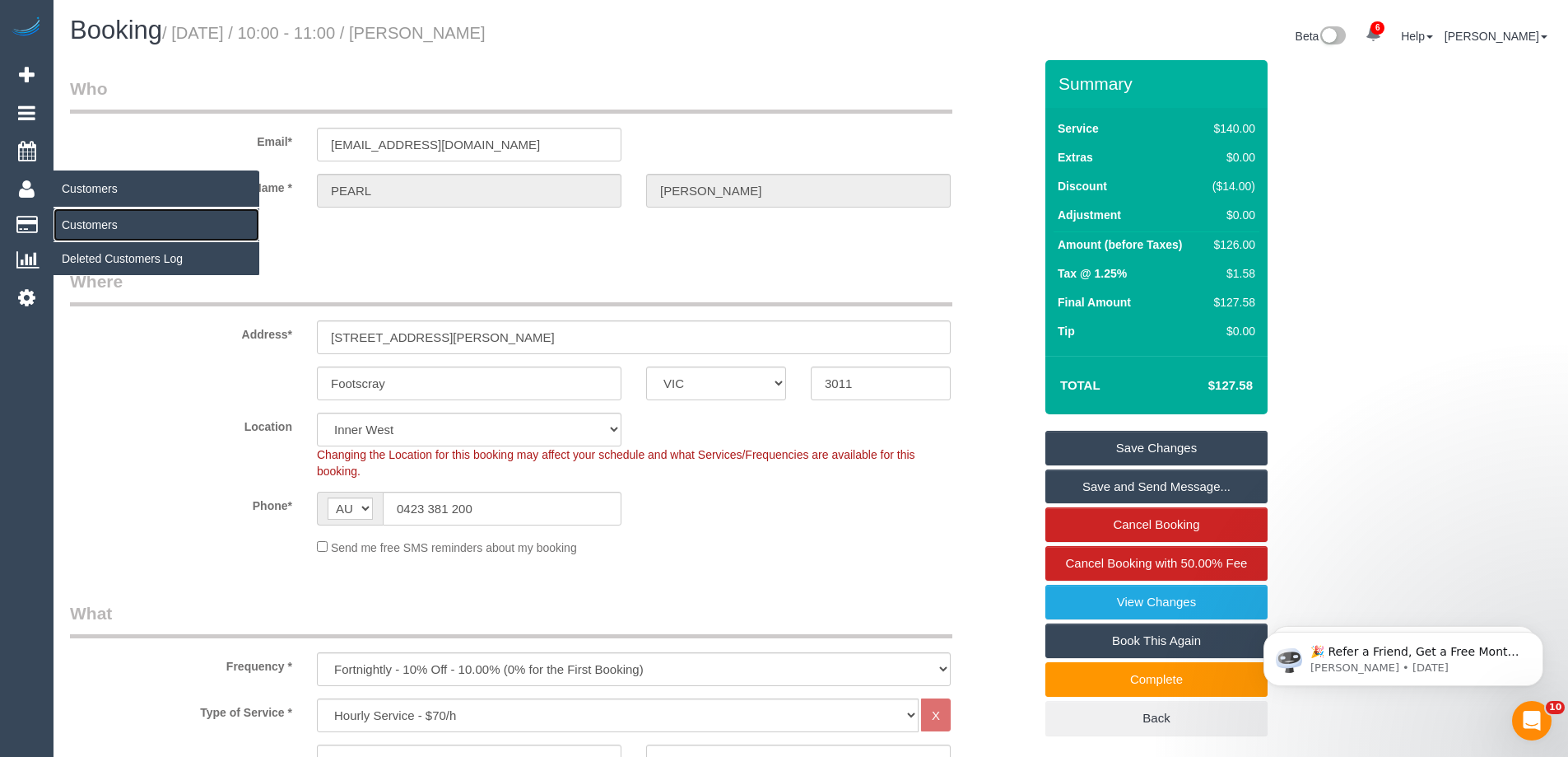
drag, startPoint x: 84, startPoint y: 225, endPoint x: 154, endPoint y: 222, distance: 70.1
click at [84, 228] on link "Customers" at bounding box center [156, 225] width 206 height 33
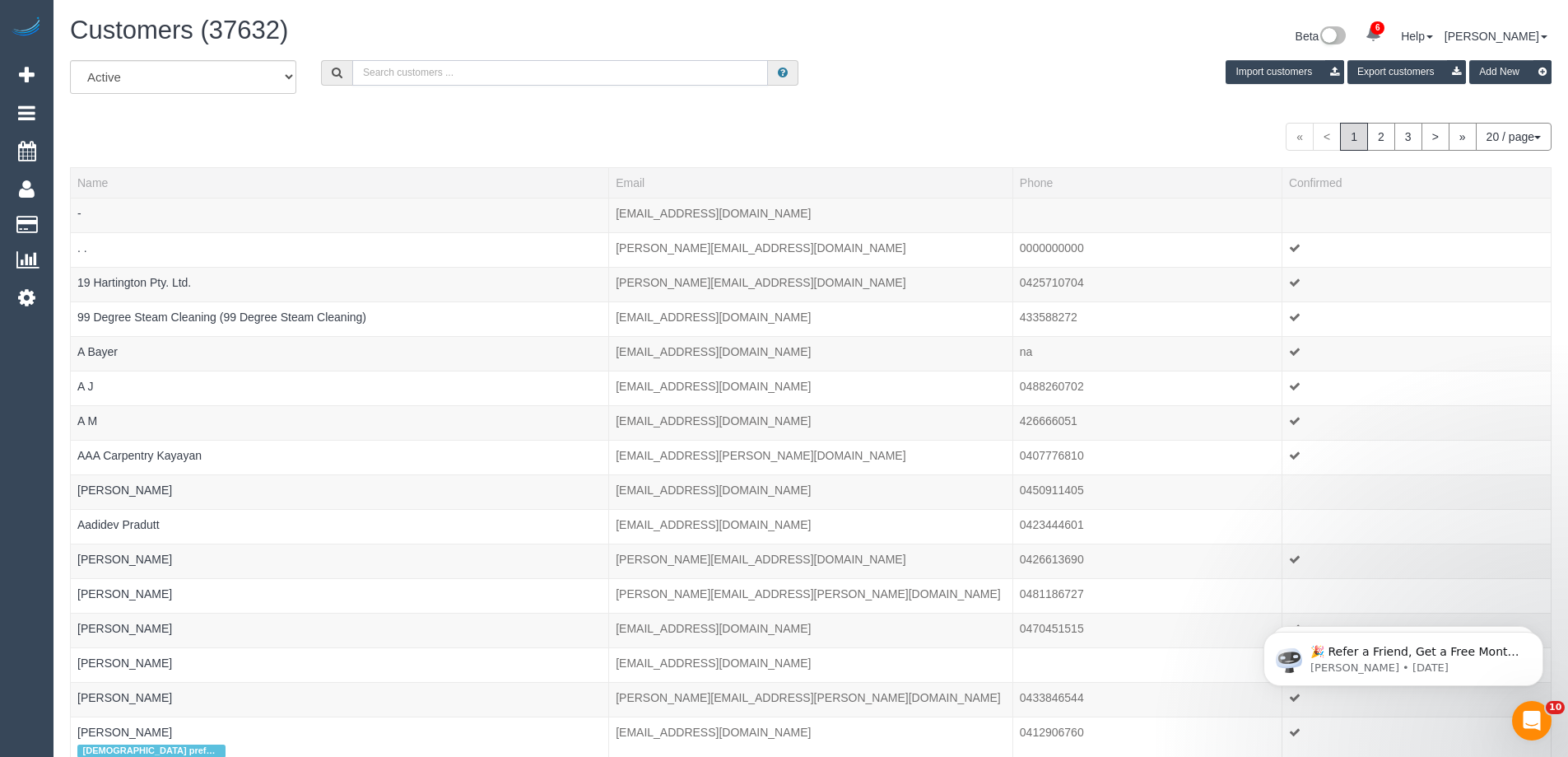
click at [487, 76] on input "text" at bounding box center [560, 72] width 416 height 25
paste input "+61411782728"
drag, startPoint x: 380, startPoint y: 75, endPoint x: 205, endPoint y: 74, distance: 175.0
click at [205, 74] on div "All Active Archived +61411782728 Import customers Export customers Add New" at bounding box center [811, 83] width 1507 height 46
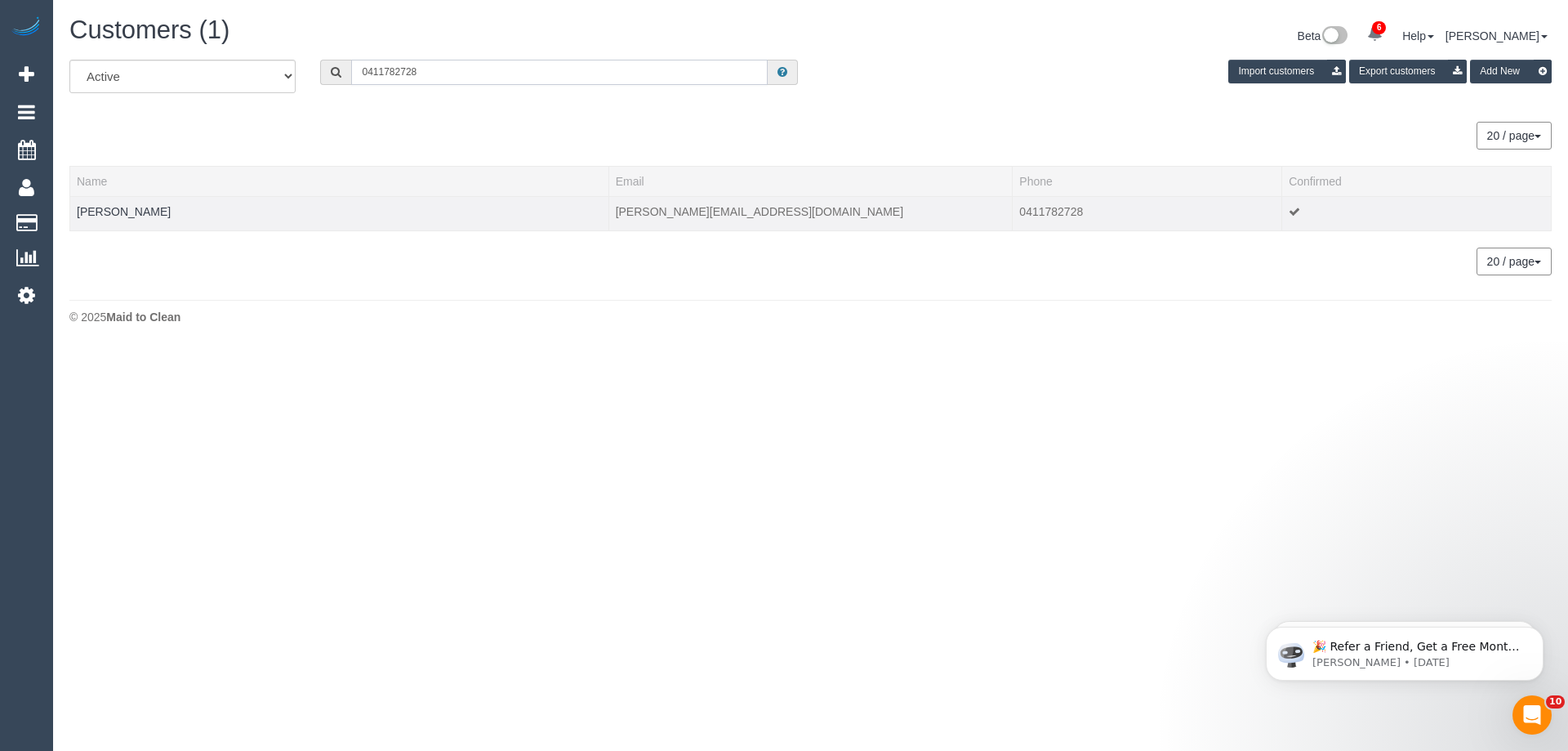
type input "0411782728"
click at [126, 218] on td "Anna Ferris" at bounding box center [339, 213] width 539 height 35
click at [126, 214] on link "Anna Ferris" at bounding box center [124, 211] width 94 height 13
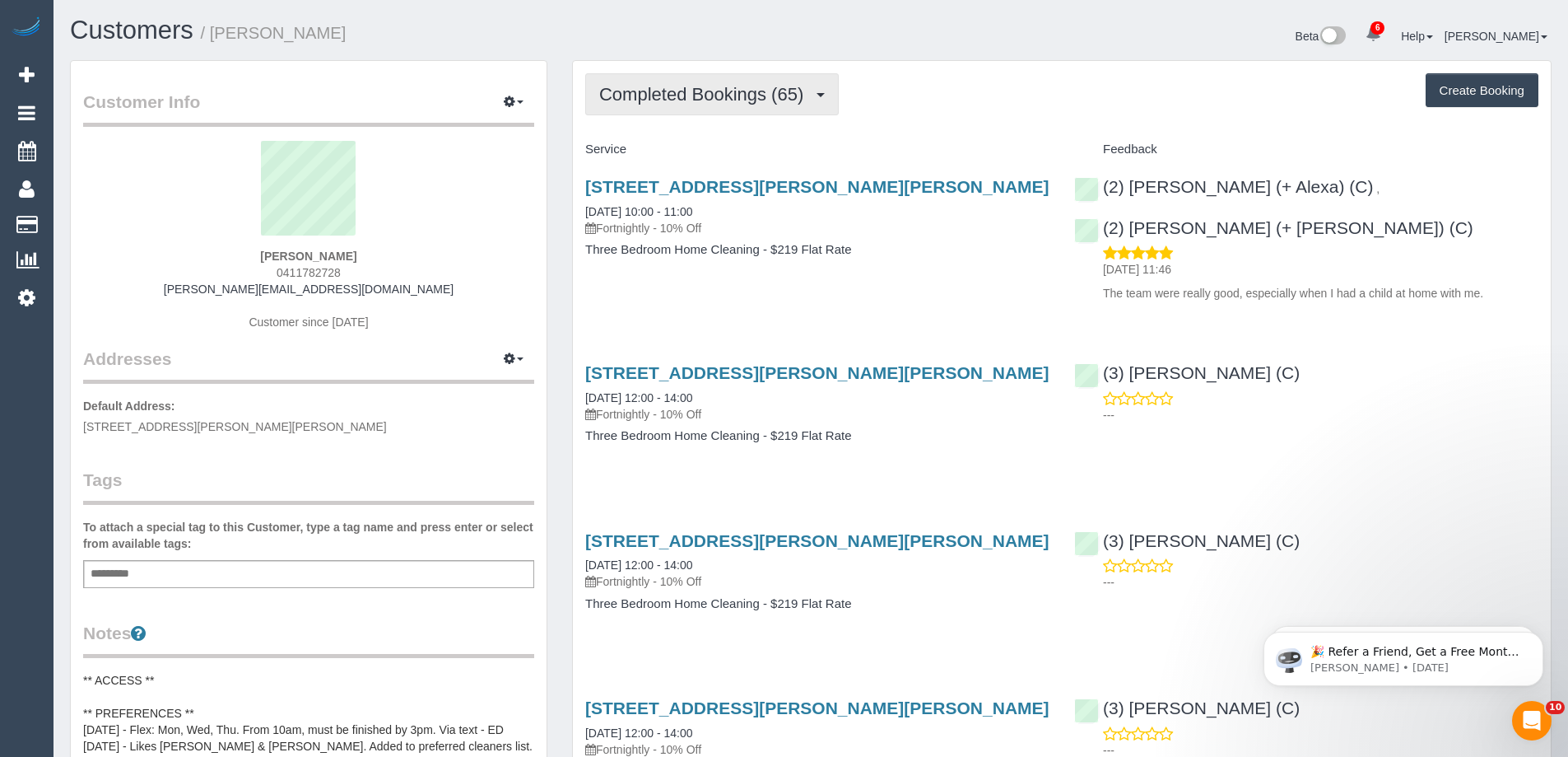
click at [769, 82] on button "Completed Bookings (65)" at bounding box center [712, 94] width 253 height 42
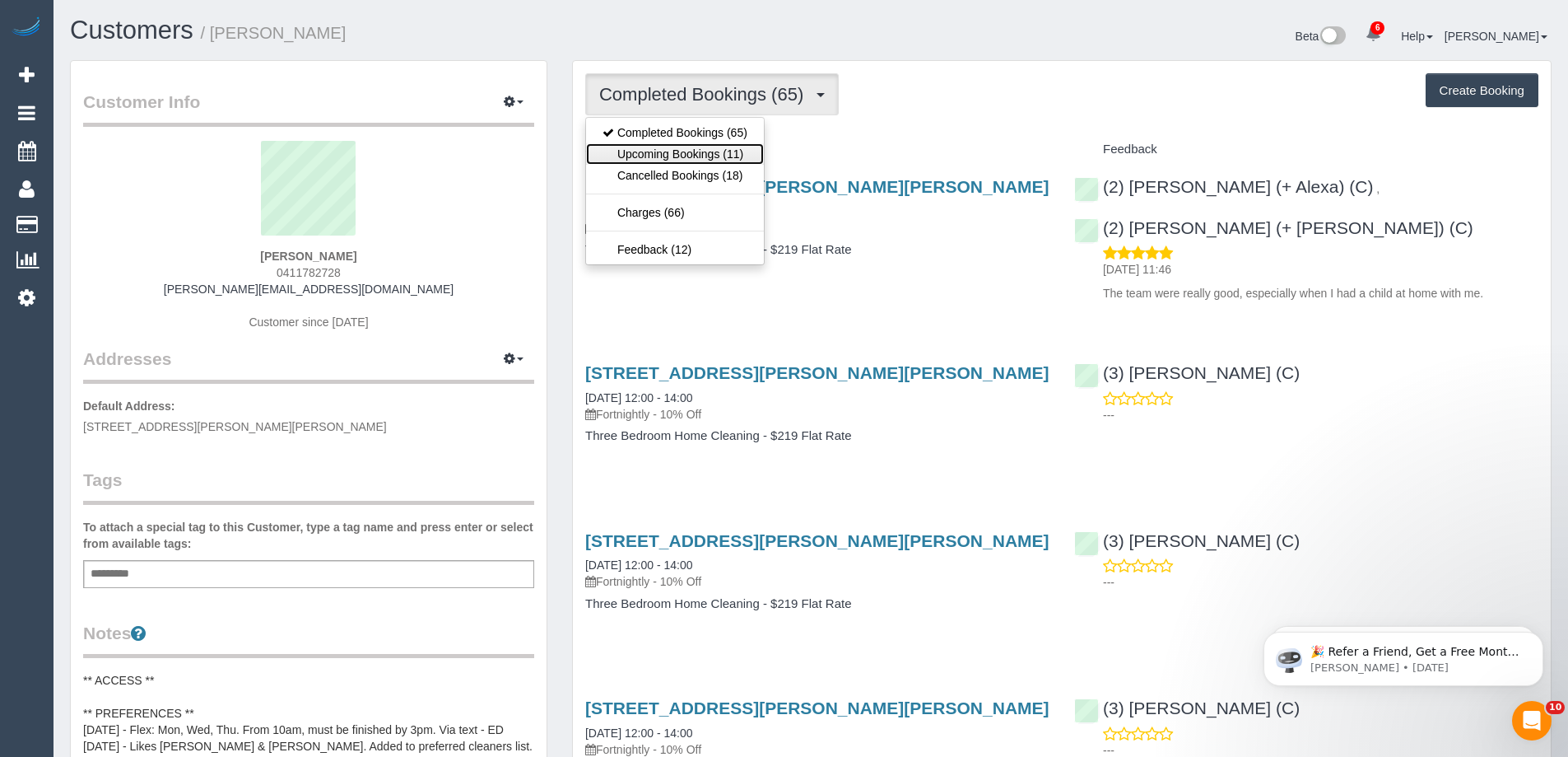
click at [692, 154] on link "Upcoming Bookings (11)" at bounding box center [675, 154] width 178 height 22
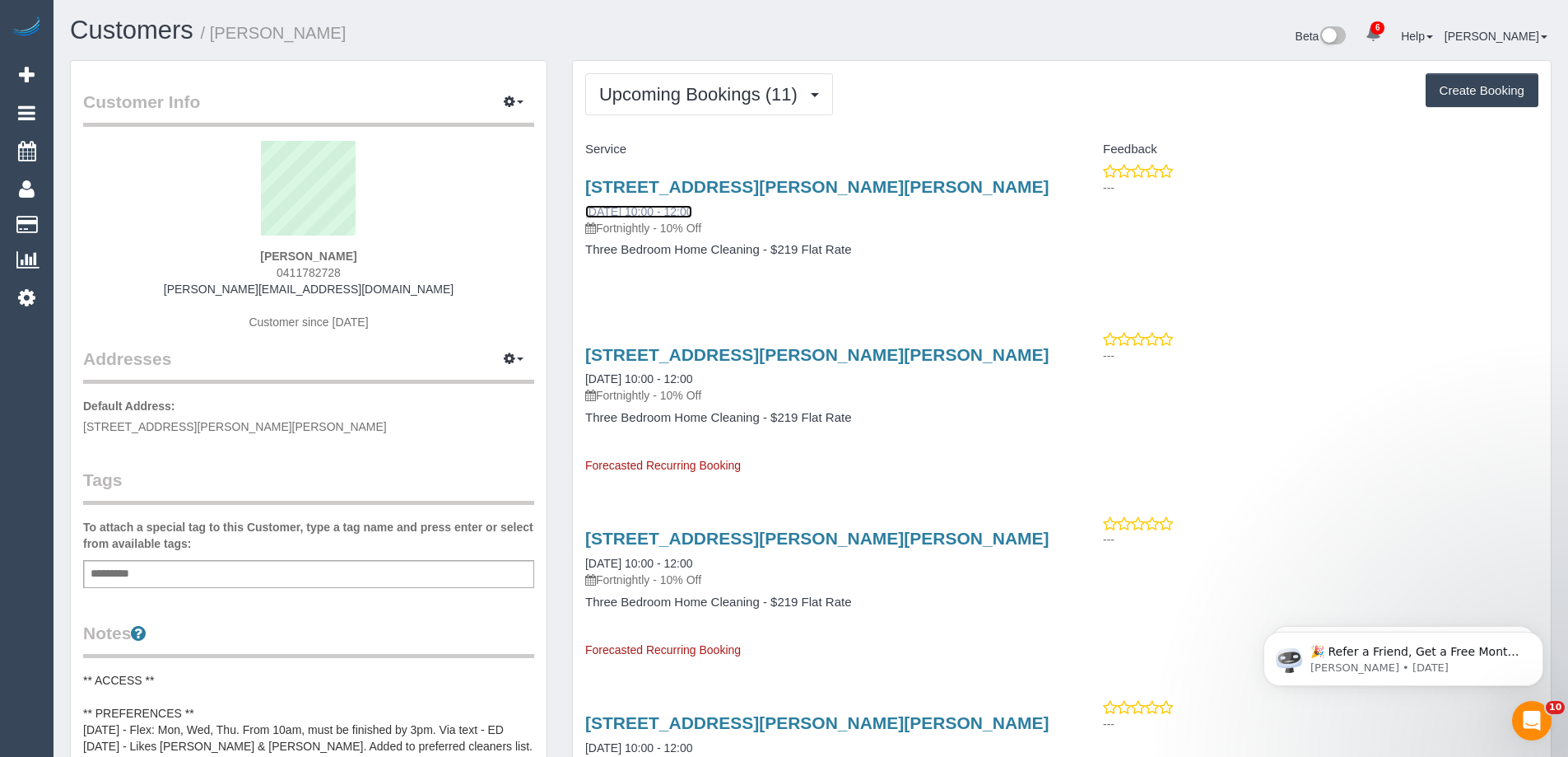
click at [650, 215] on link "24/09/2025 10:00 - 12:00" at bounding box center [638, 211] width 107 height 13
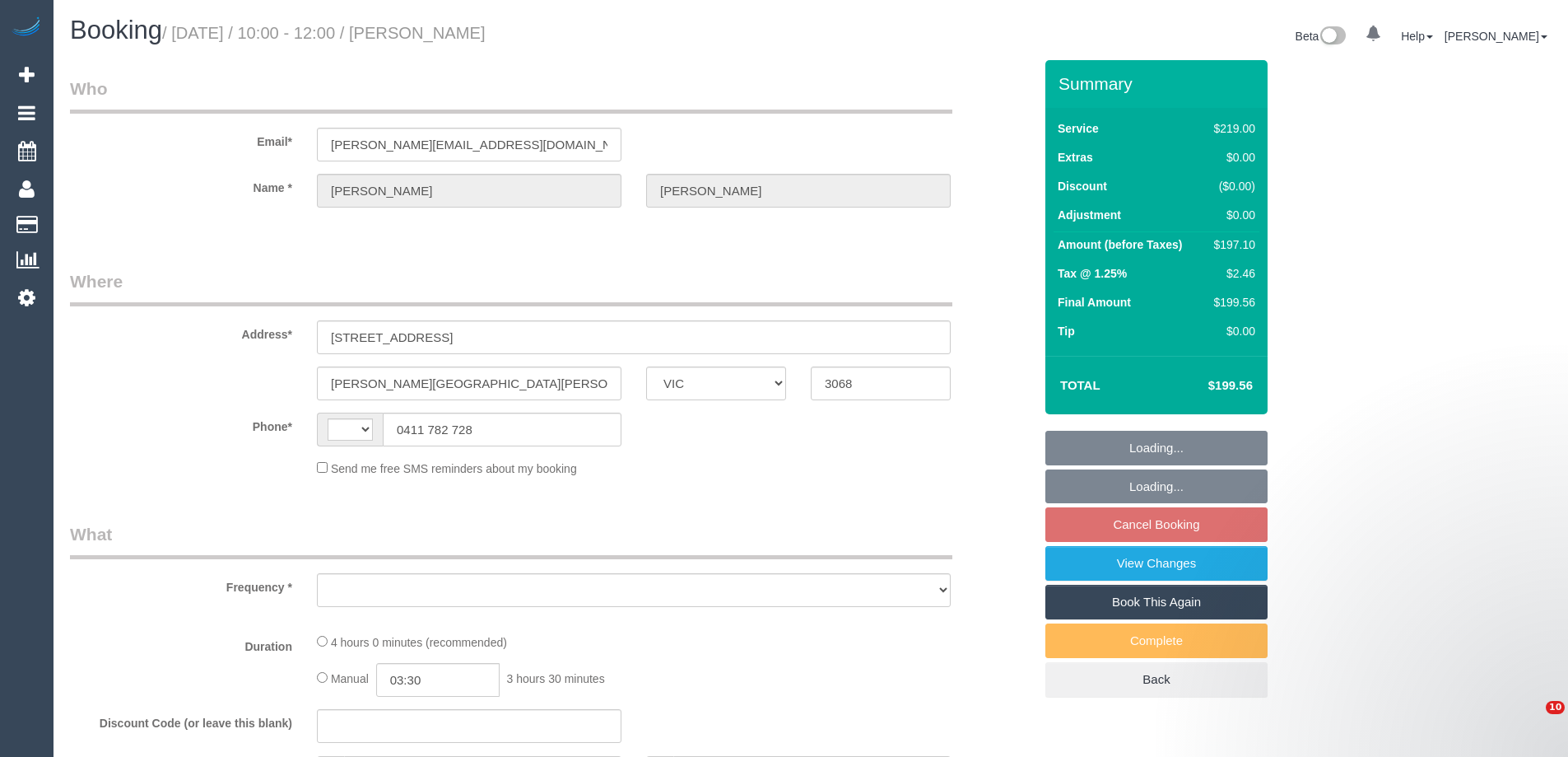
select select "VIC"
select select "string:AU"
select select "object:576"
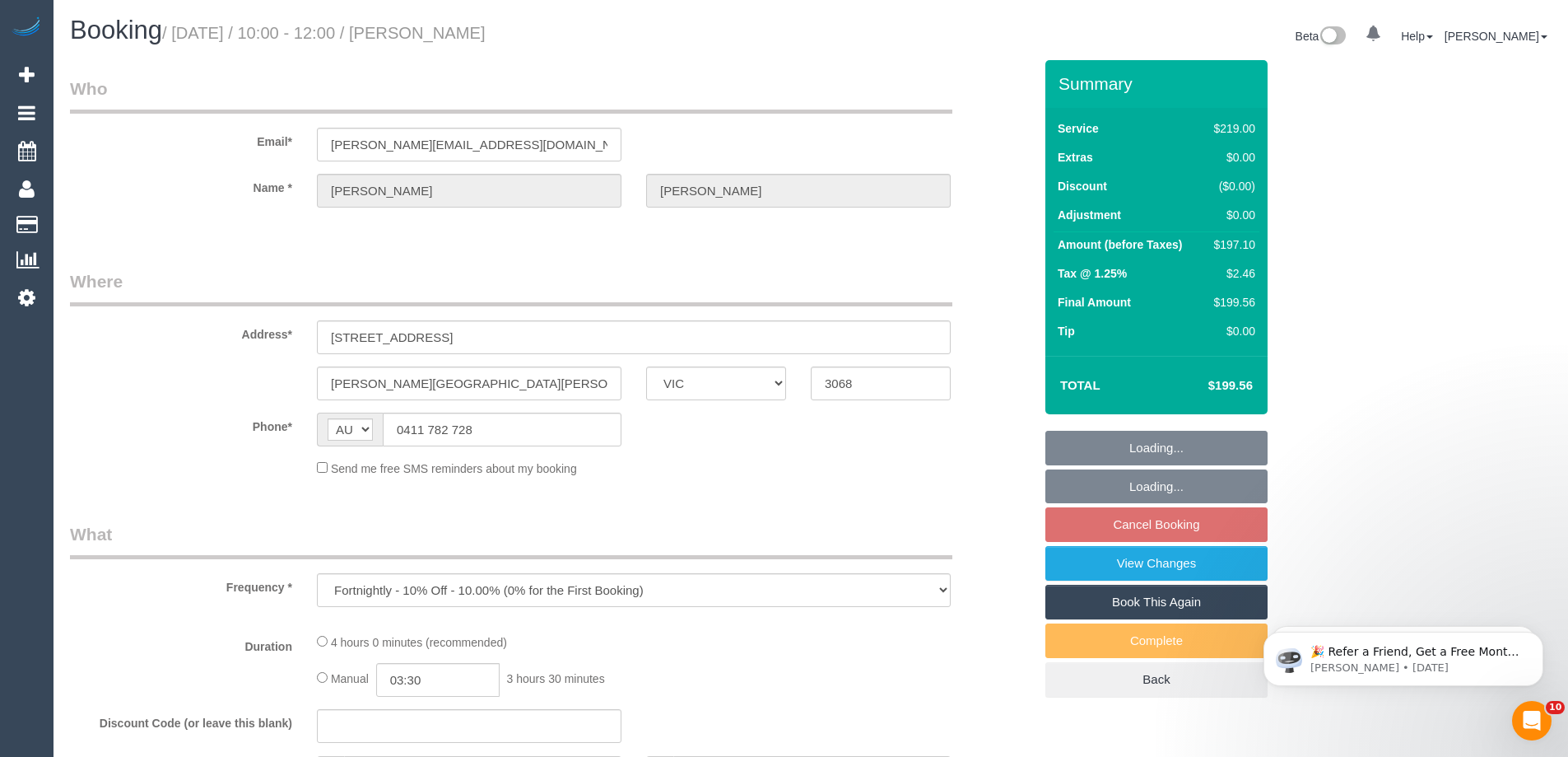
select select "string:stripe-pm_1LKh1b2GScqysDRVSoi3JO5m"
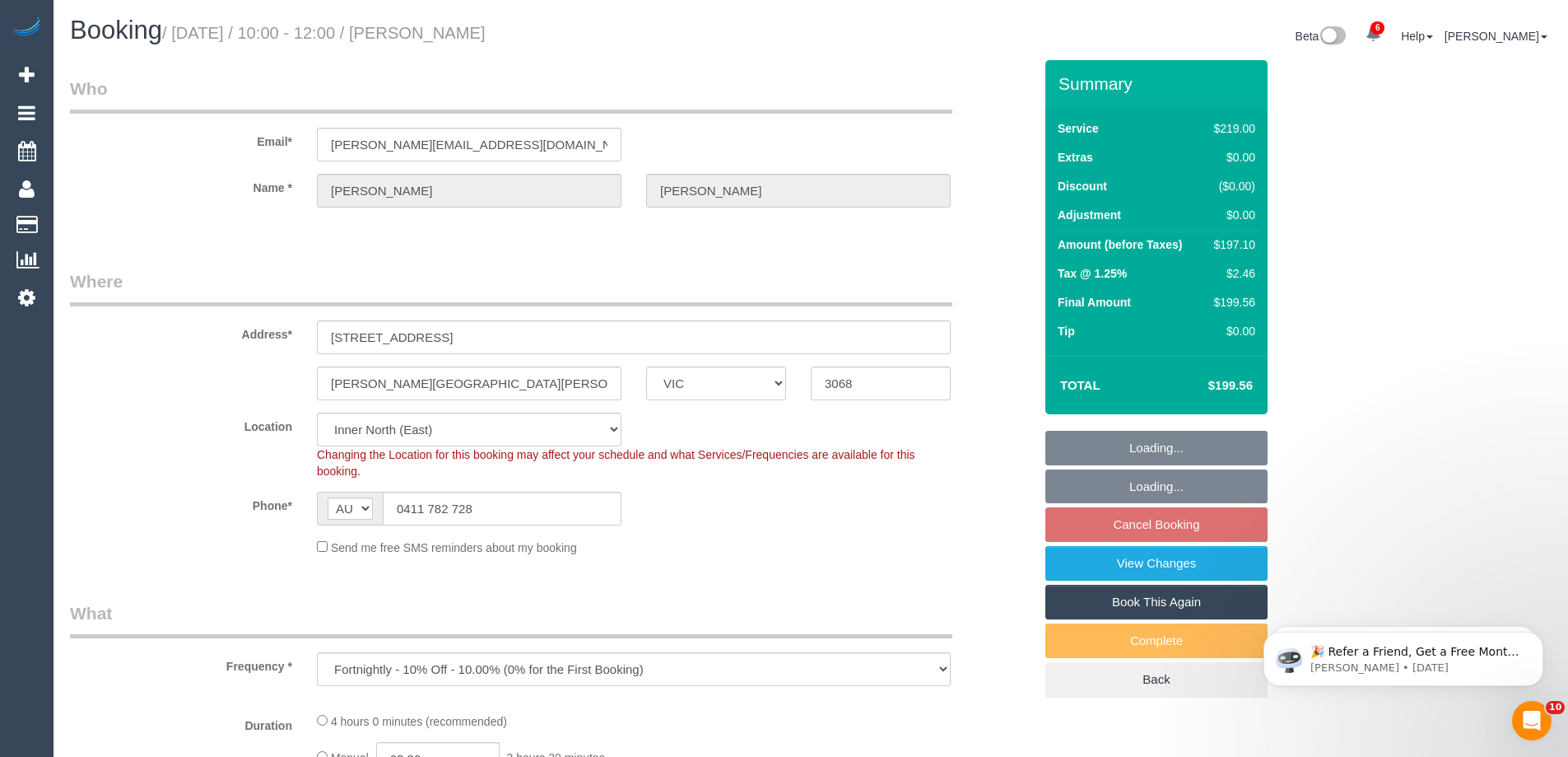
select select "object:846"
select select "number:28"
select select "number:14"
select select "number:19"
select select "number:22"
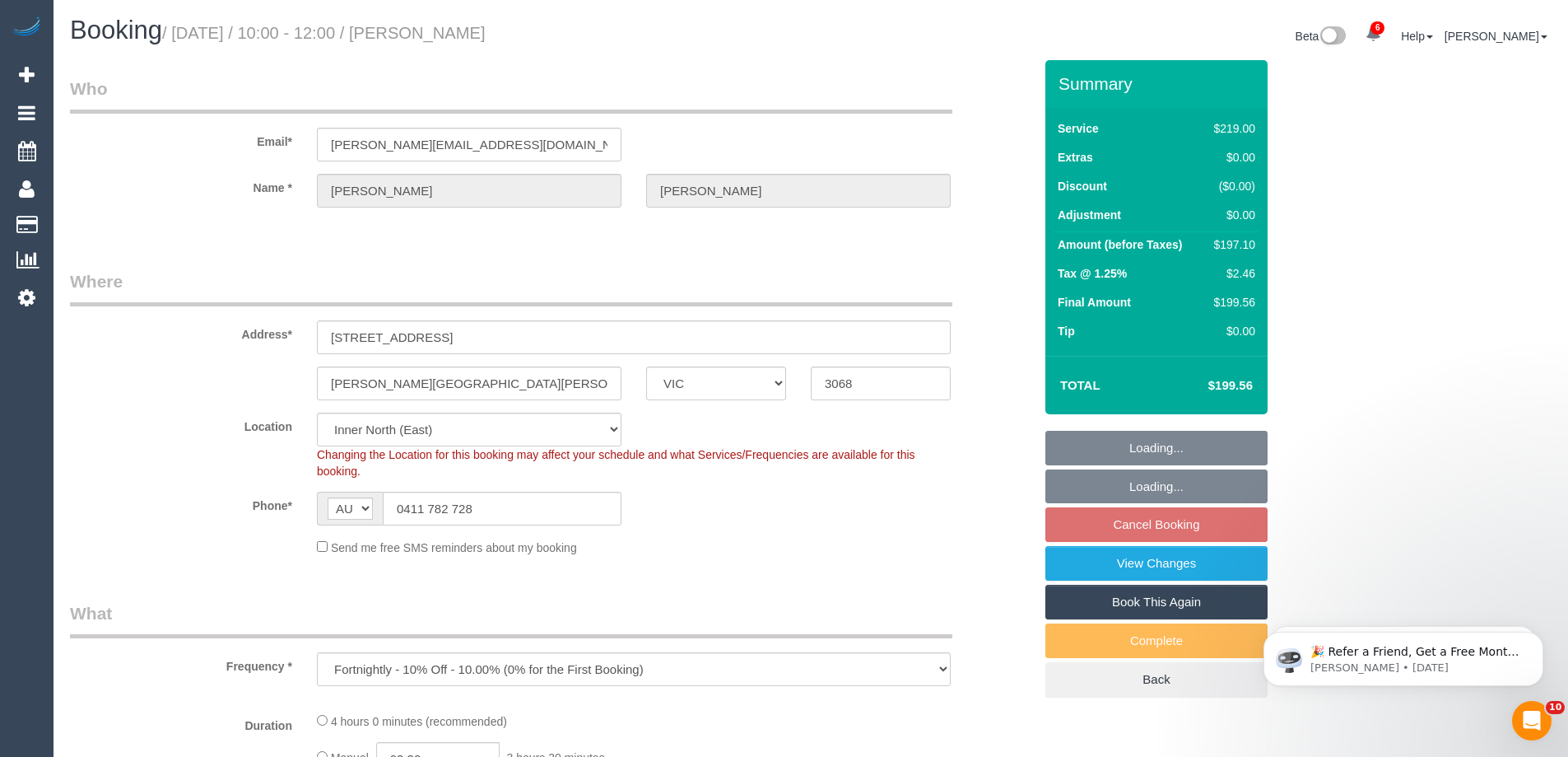
select select "number:34"
select select "number:12"
select select "spot3"
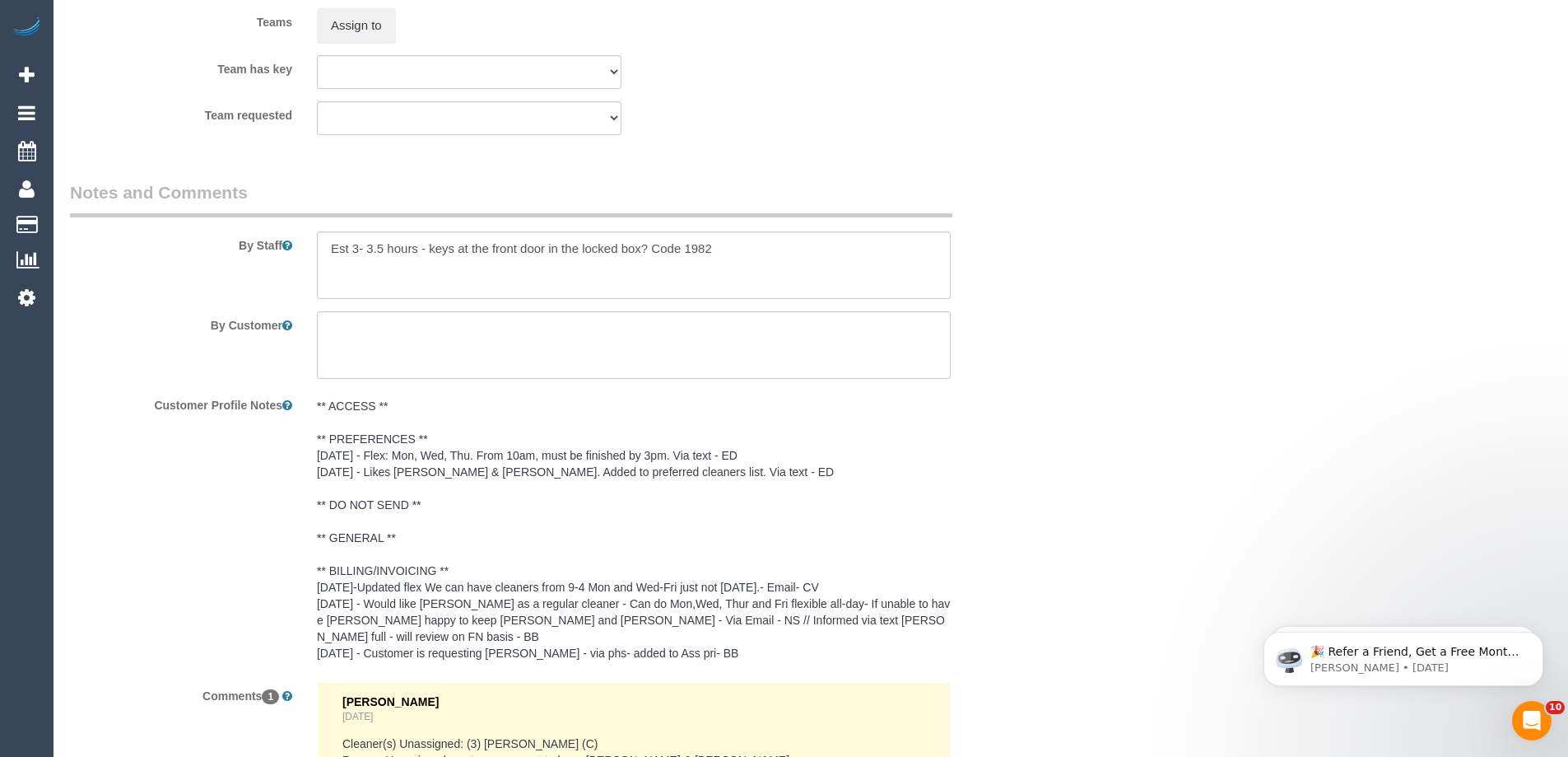
scroll to position [2635, 0]
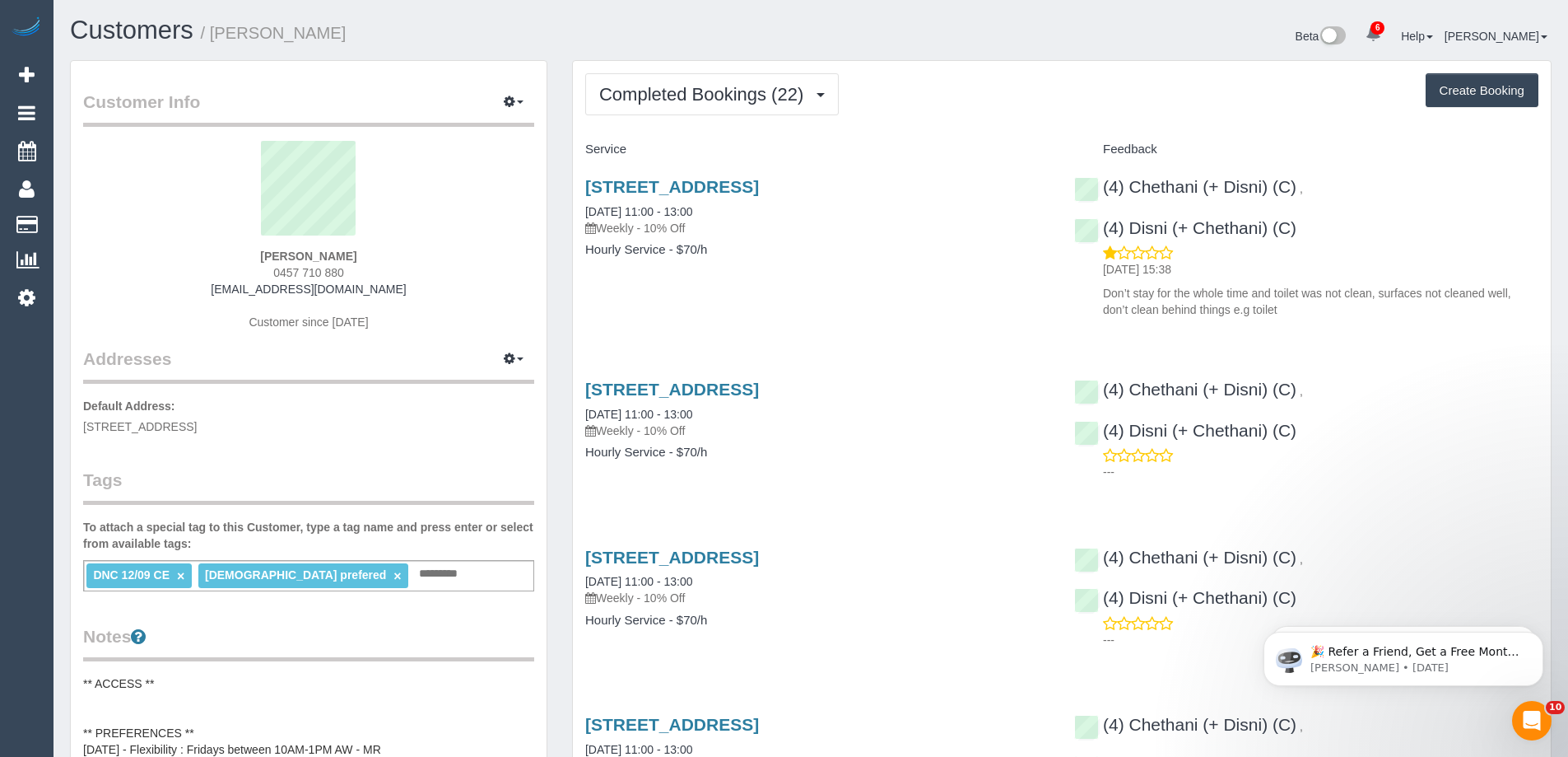
drag, startPoint x: 382, startPoint y: 258, endPoint x: 123, endPoint y: 255, distance: 259.0
click at [123, 255] on div "Kate Fitzpatrick 0457 710 880 katetrazzy@gmail.com Customer since 2025" at bounding box center [308, 244] width 451 height 206
copy strong "[PERSON_NAME]"
click at [709, 93] on span "Completed Bookings (22)" at bounding box center [705, 94] width 212 height 21
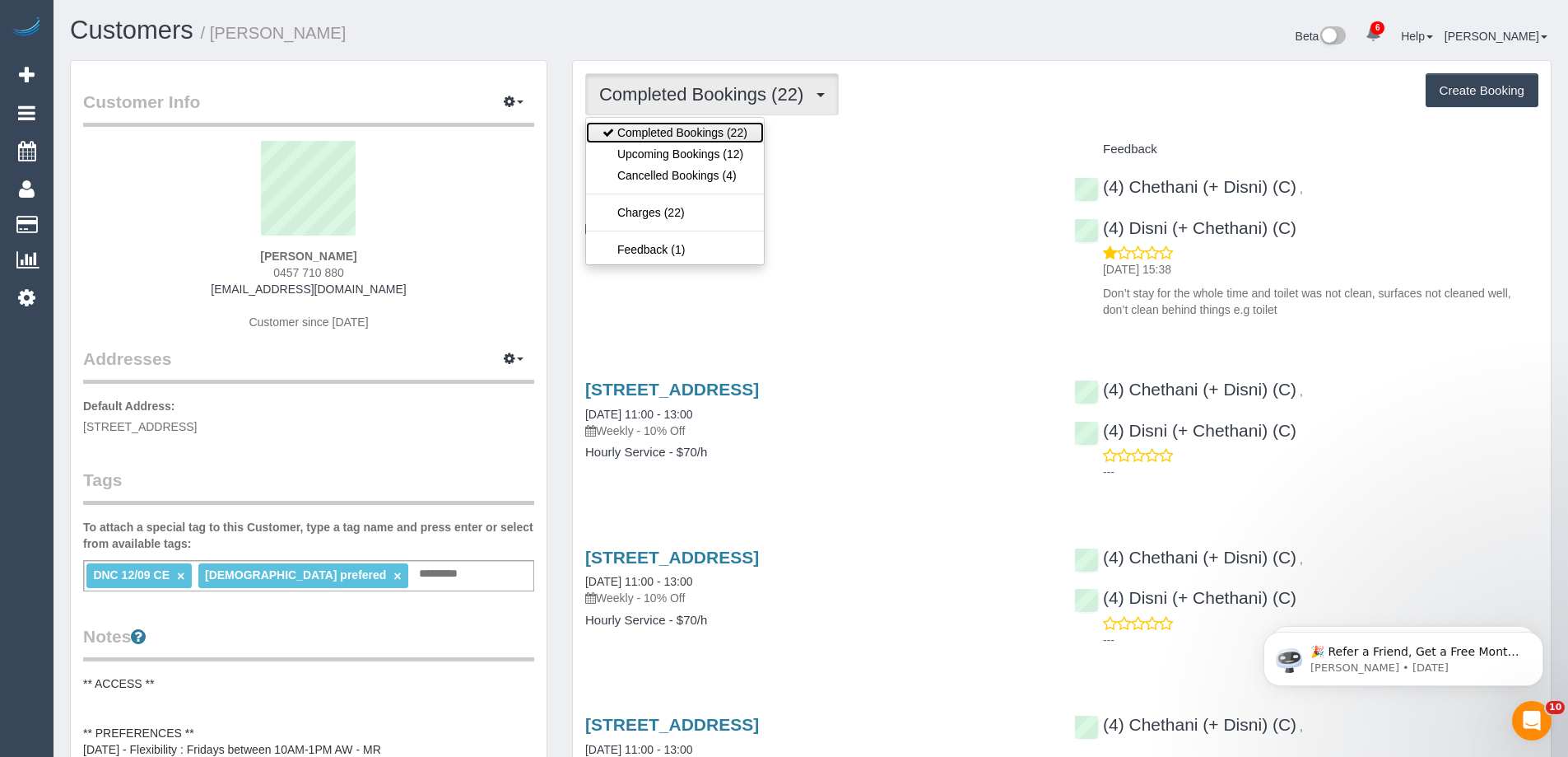
click at [660, 130] on link "Completed Bookings (22)" at bounding box center [675, 133] width 178 height 22
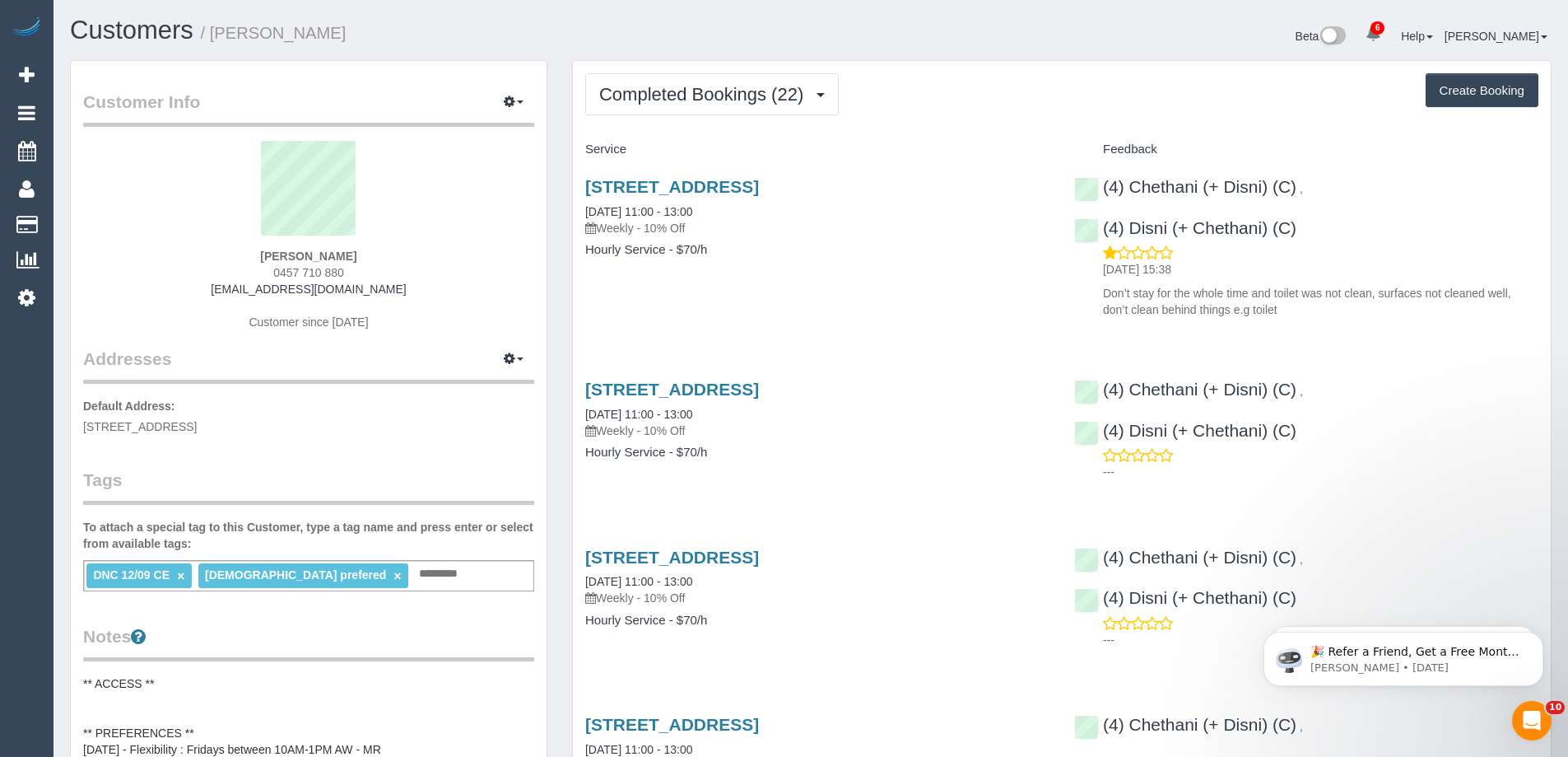
drag, startPoint x: 575, startPoint y: 210, endPoint x: 753, endPoint y: 205, distance: 178.1
click at [753, 205] on div "3 Leopold Street, Caulfield South, VIC 3162 12/09/2025 11:00 - 13:00 Weekly - 1…" at bounding box center [817, 226] width 489 height 127
copy link "12/09/2025 11:00 - 13:00"
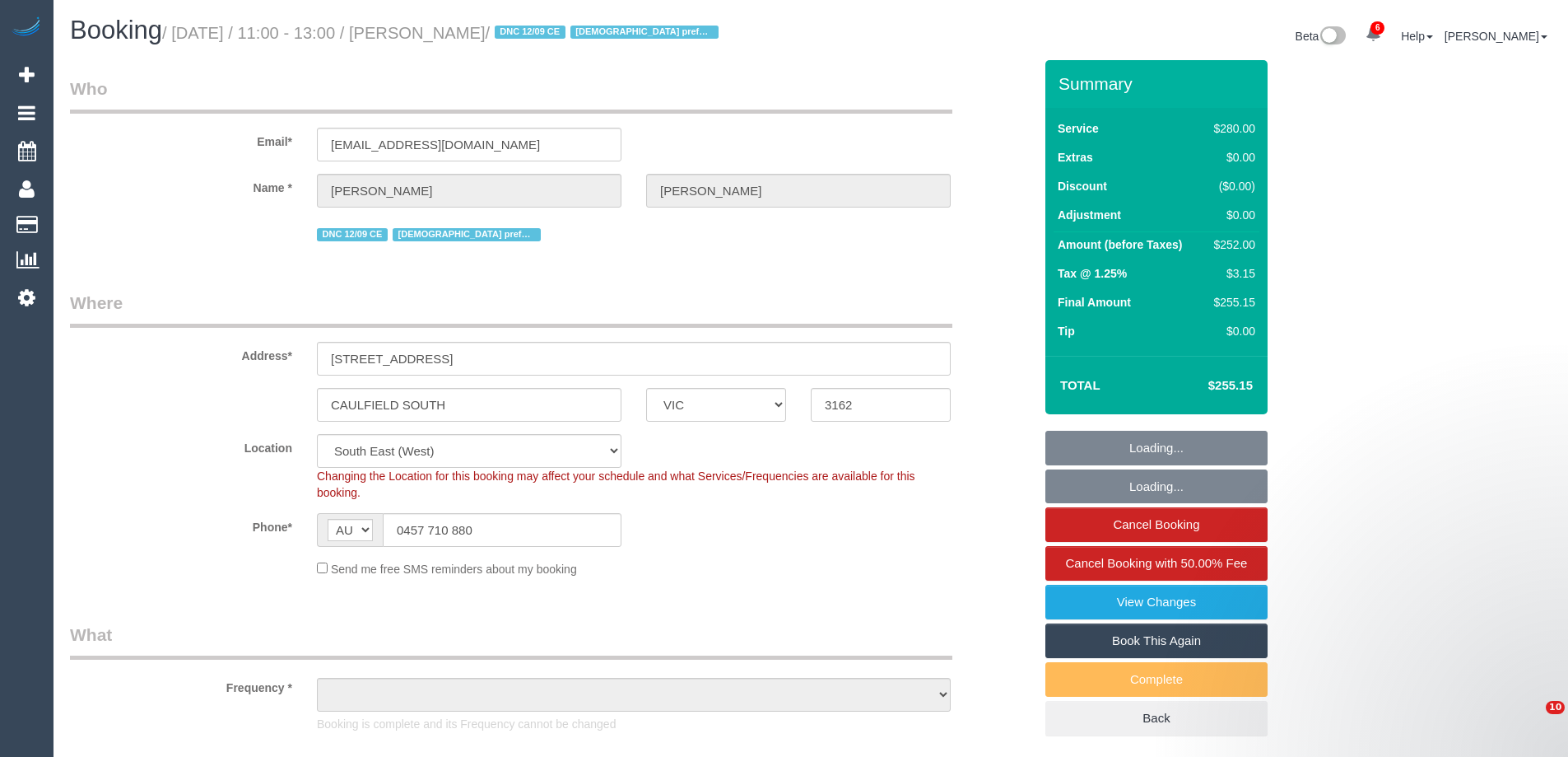
select select "VIC"
select select "object:610"
select select "2"
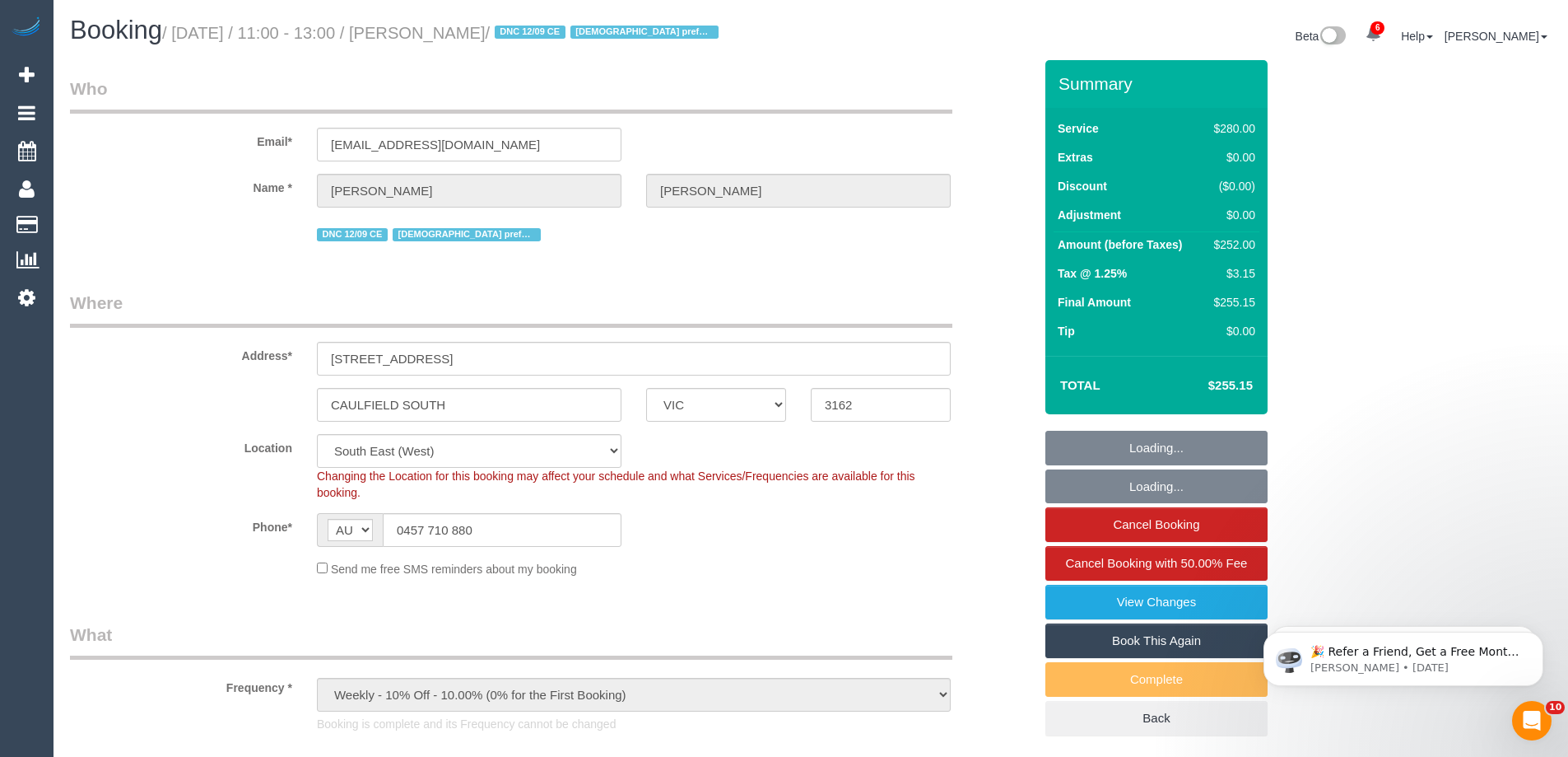
select select "string:stripe-pm_1Qsgjw2GScqysDRVvMk6fOVD"
select select "object:1284"
select select "number:27"
select select "number:14"
select select "number:19"
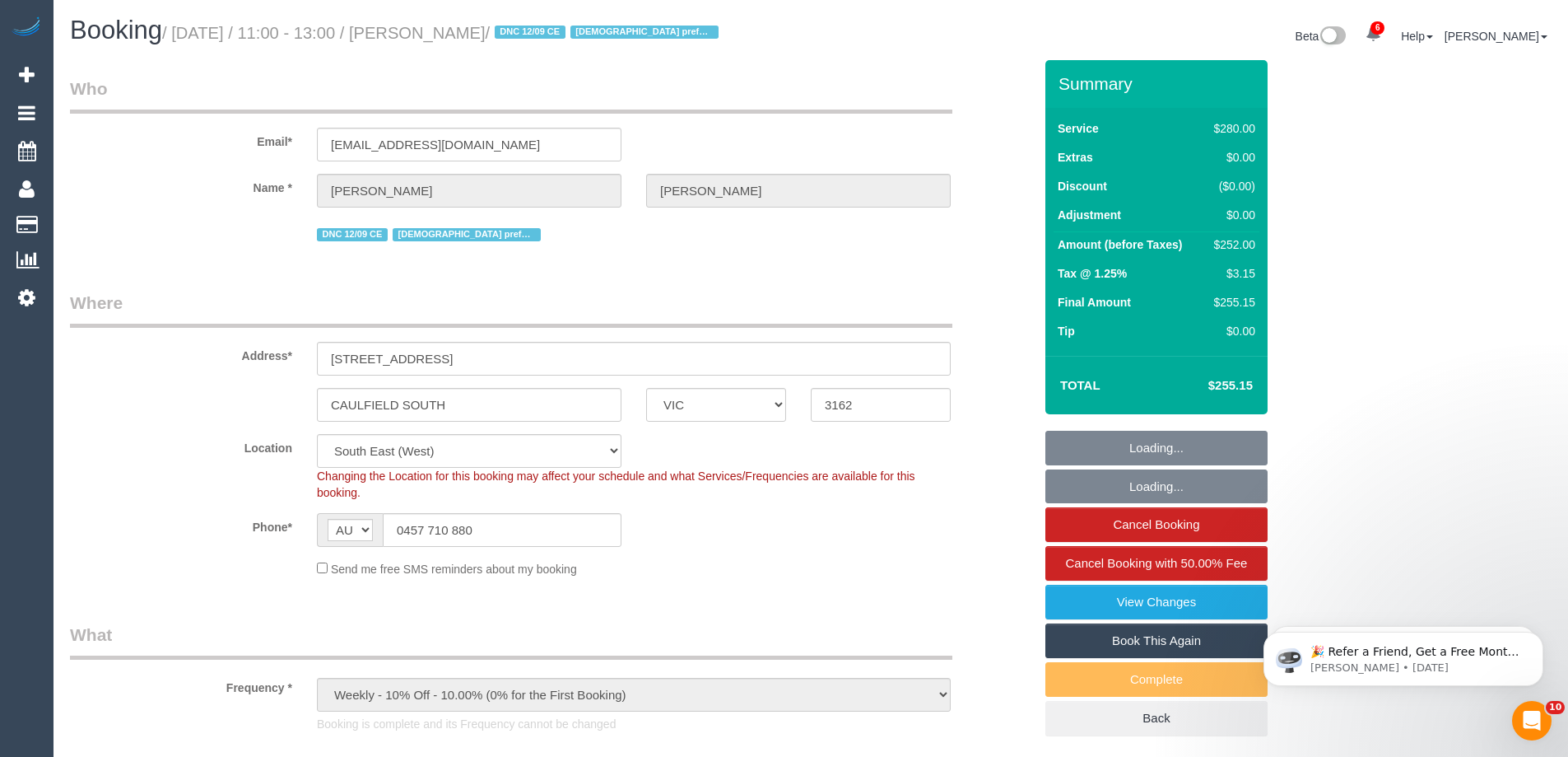
select select "number:24"
select select "number:35"
select select "number:12"
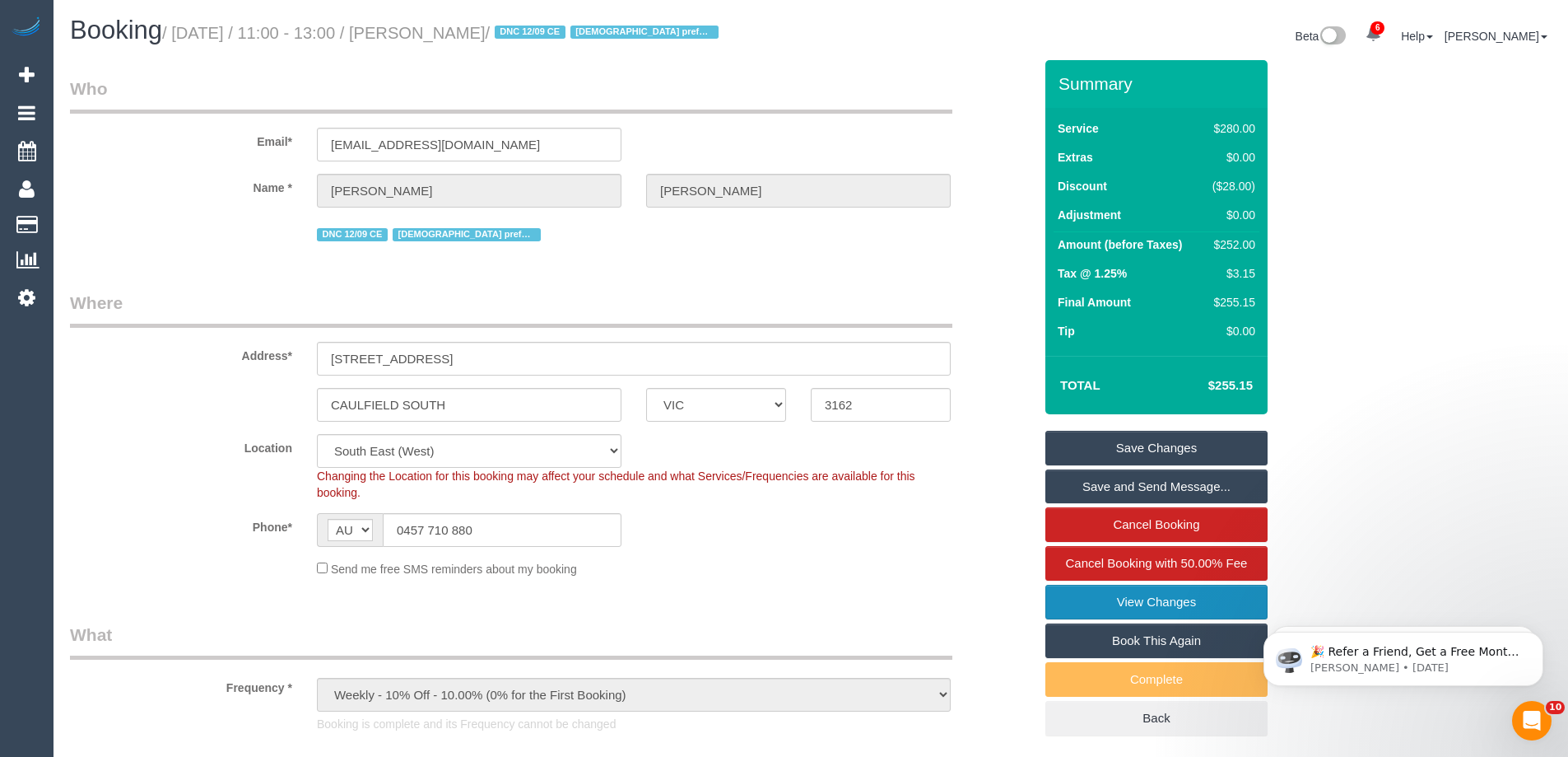
click at [1109, 603] on link "View Changes" at bounding box center [1157, 602] width 223 height 35
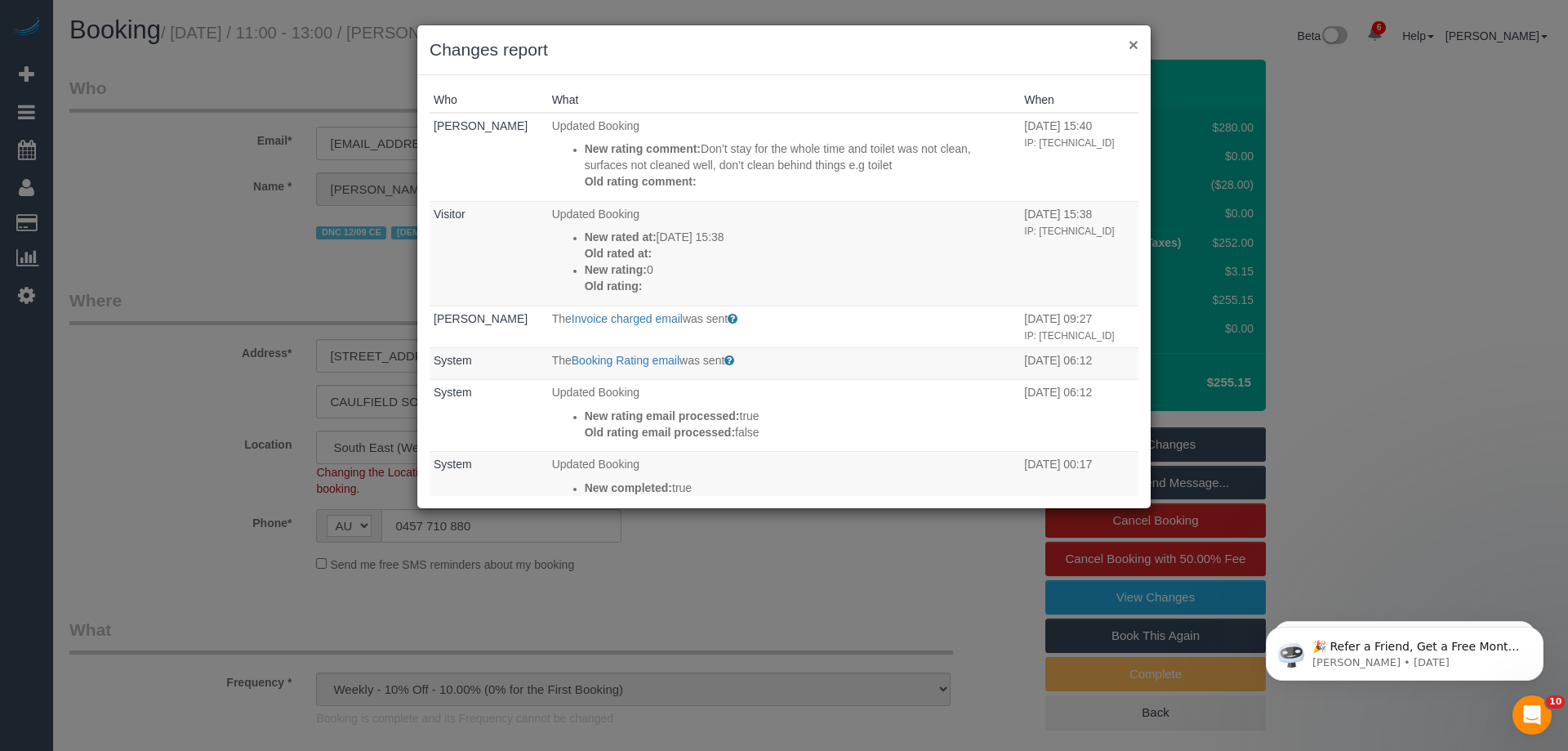
click at [1132, 48] on button "×" at bounding box center [1132, 44] width 10 height 17
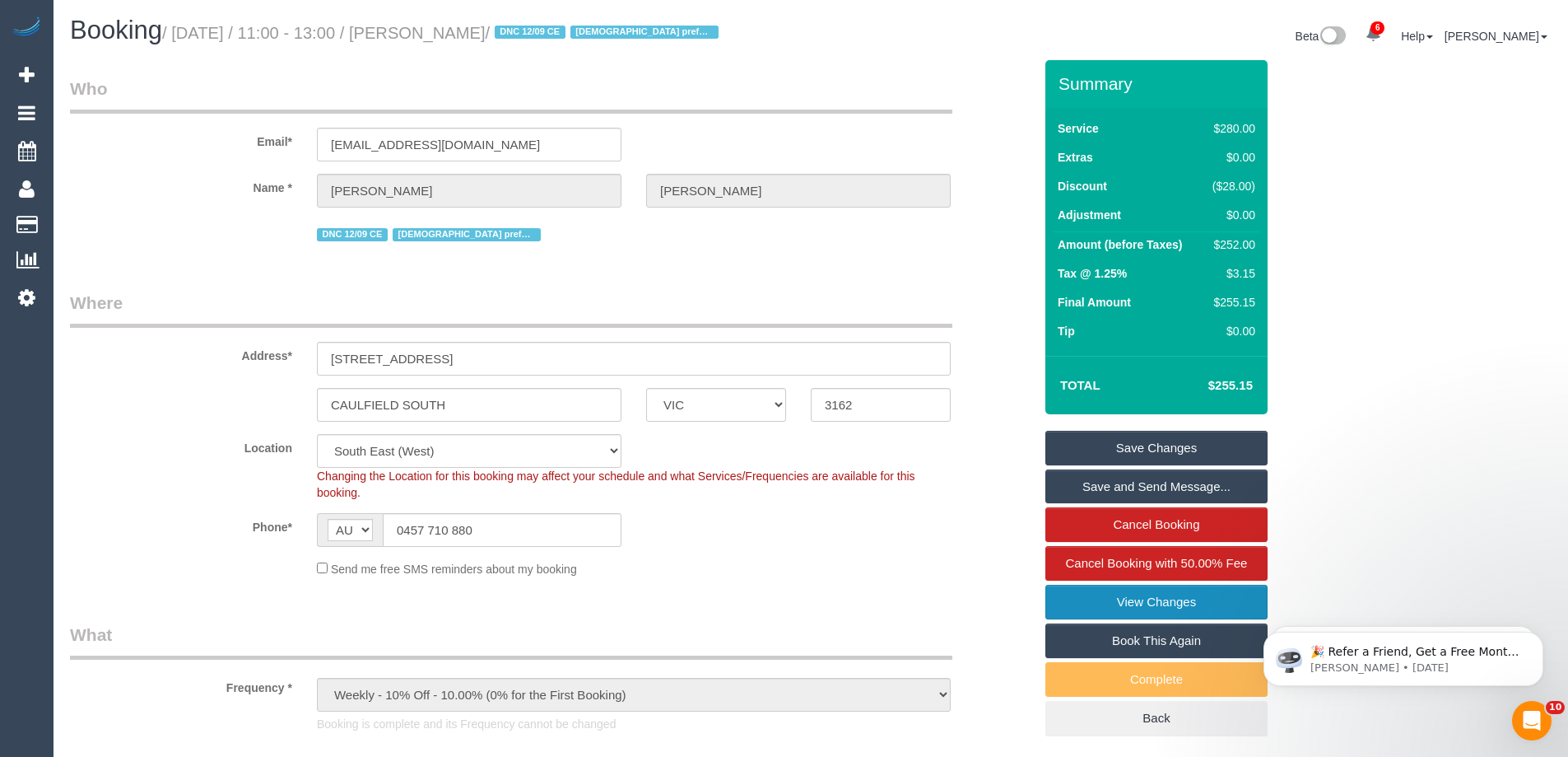
click at [1149, 598] on link "View Changes" at bounding box center [1157, 602] width 223 height 35
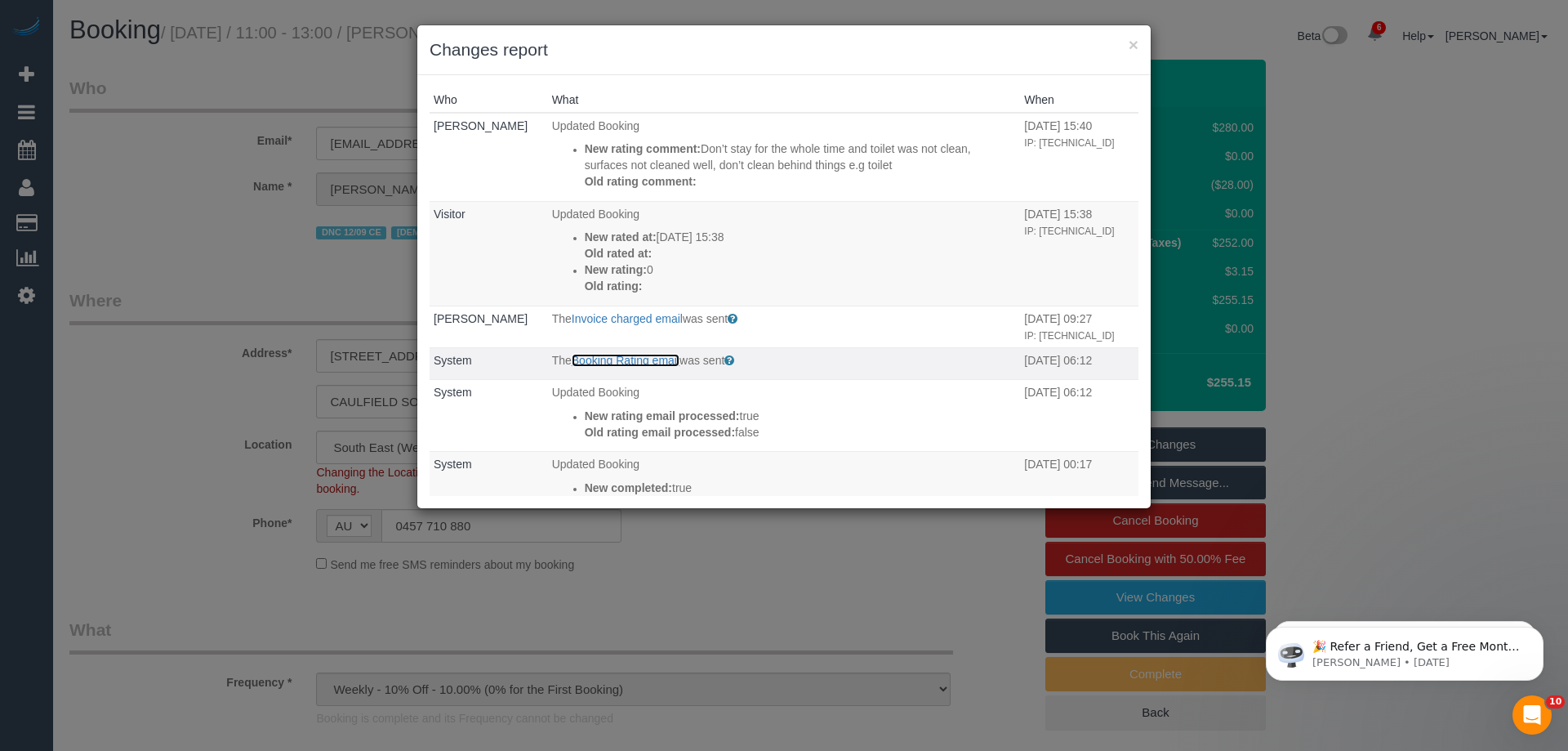
click at [640, 359] on link "Booking Rating email" at bounding box center [625, 359] width 107 height 13
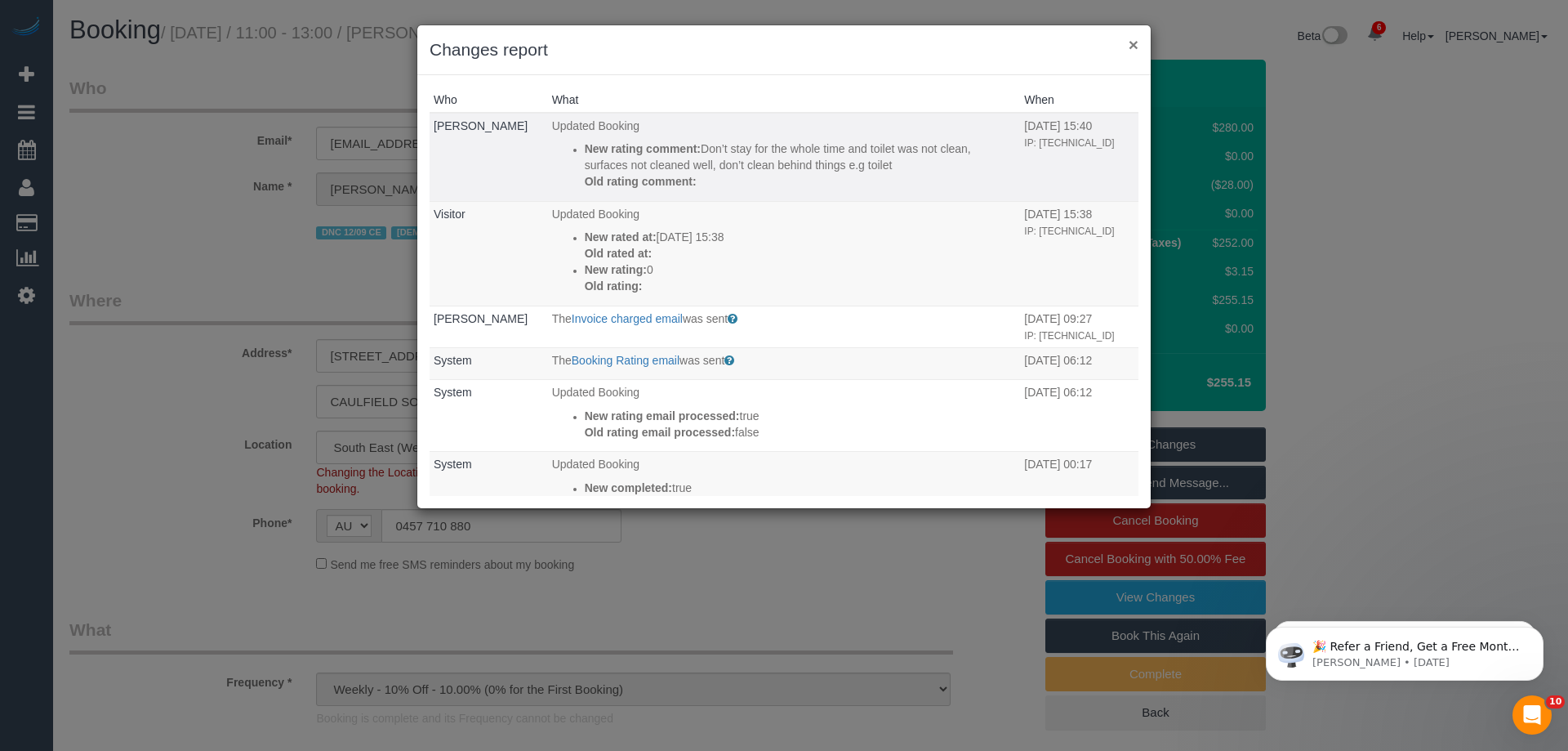
drag, startPoint x: 1129, startPoint y: 49, endPoint x: 1068, endPoint y: 120, distance: 93.6
click at [1129, 49] on button "×" at bounding box center [1132, 44] width 10 height 17
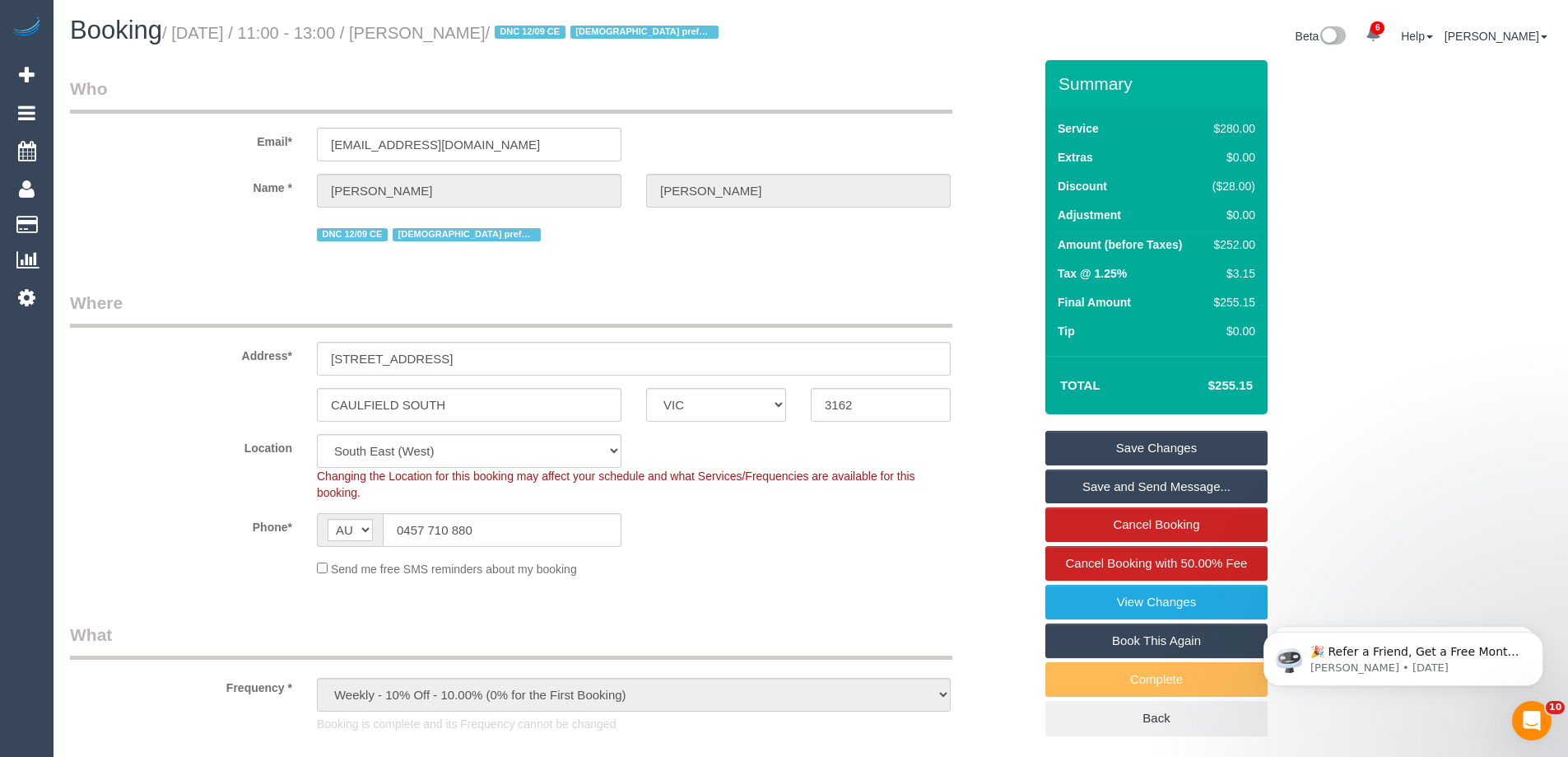
click at [1245, 239] on div "$252.00" at bounding box center [1230, 244] width 50 height 17
copy div "252.00"
click at [1131, 605] on link "View Changes" at bounding box center [1157, 602] width 223 height 35
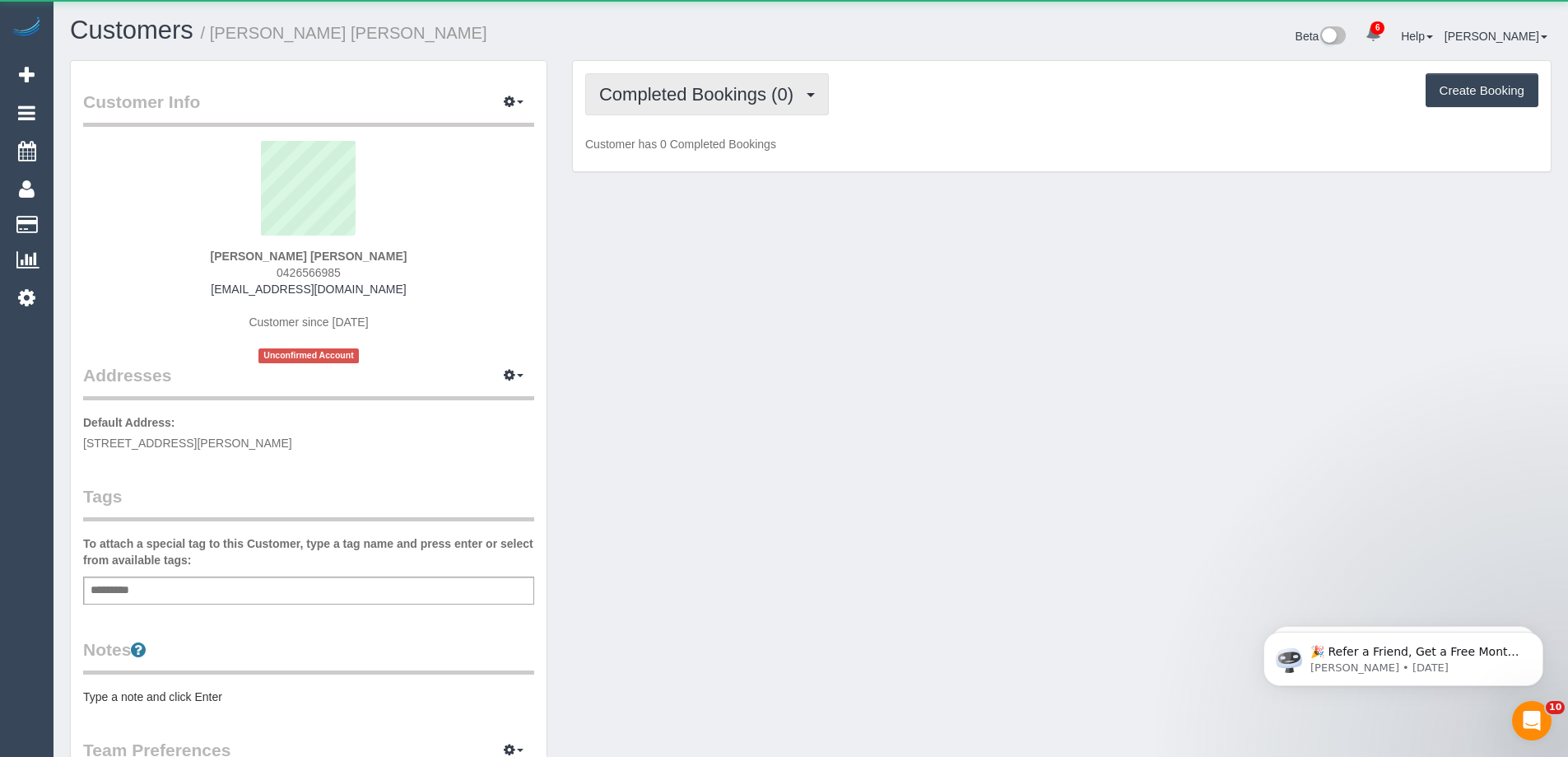
click at [669, 108] on button "Completed Bookings (0)" at bounding box center [706, 94] width 244 height 42
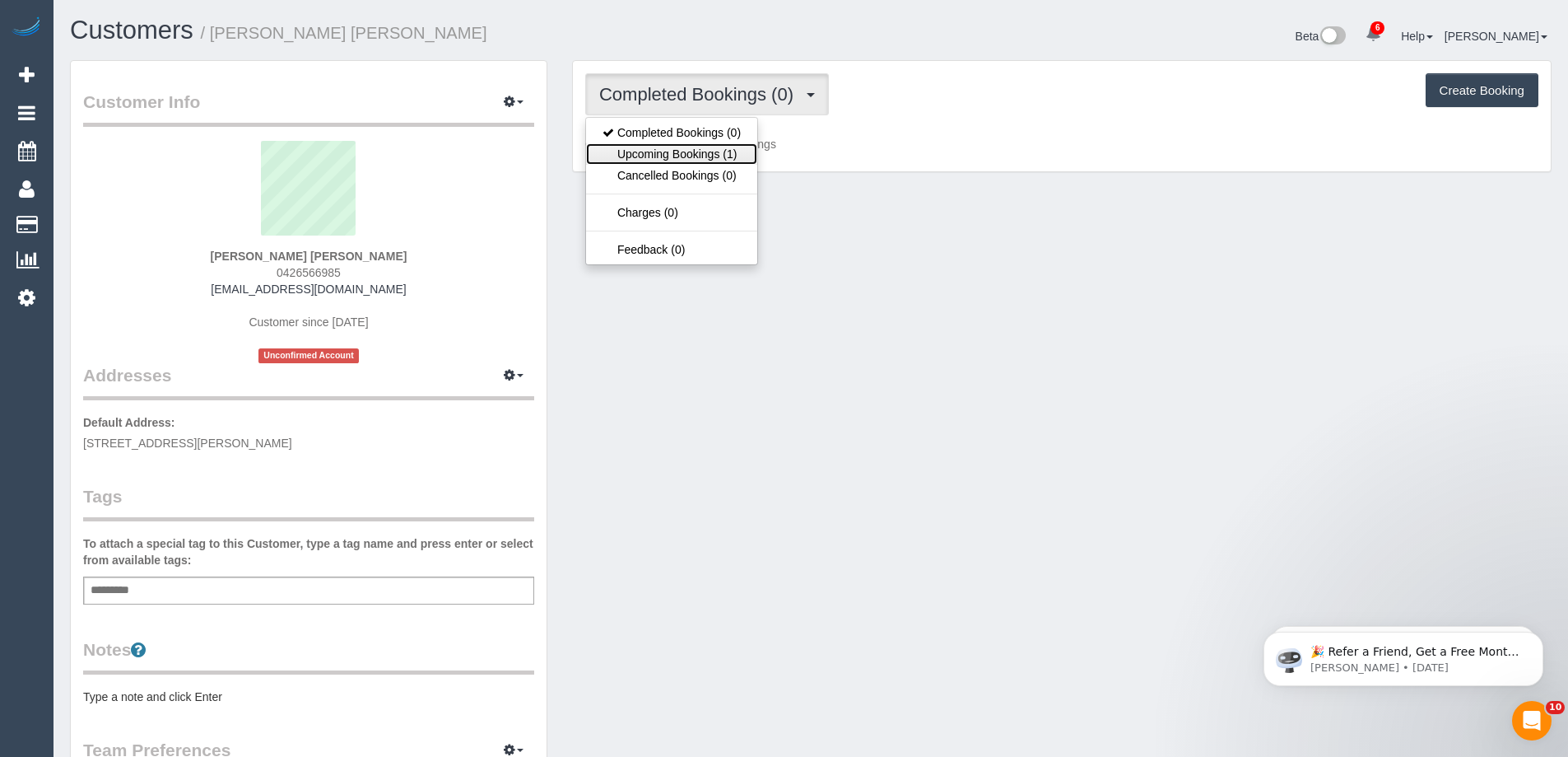
click at [671, 148] on link "Upcoming Bookings (1)" at bounding box center [671, 154] width 171 height 22
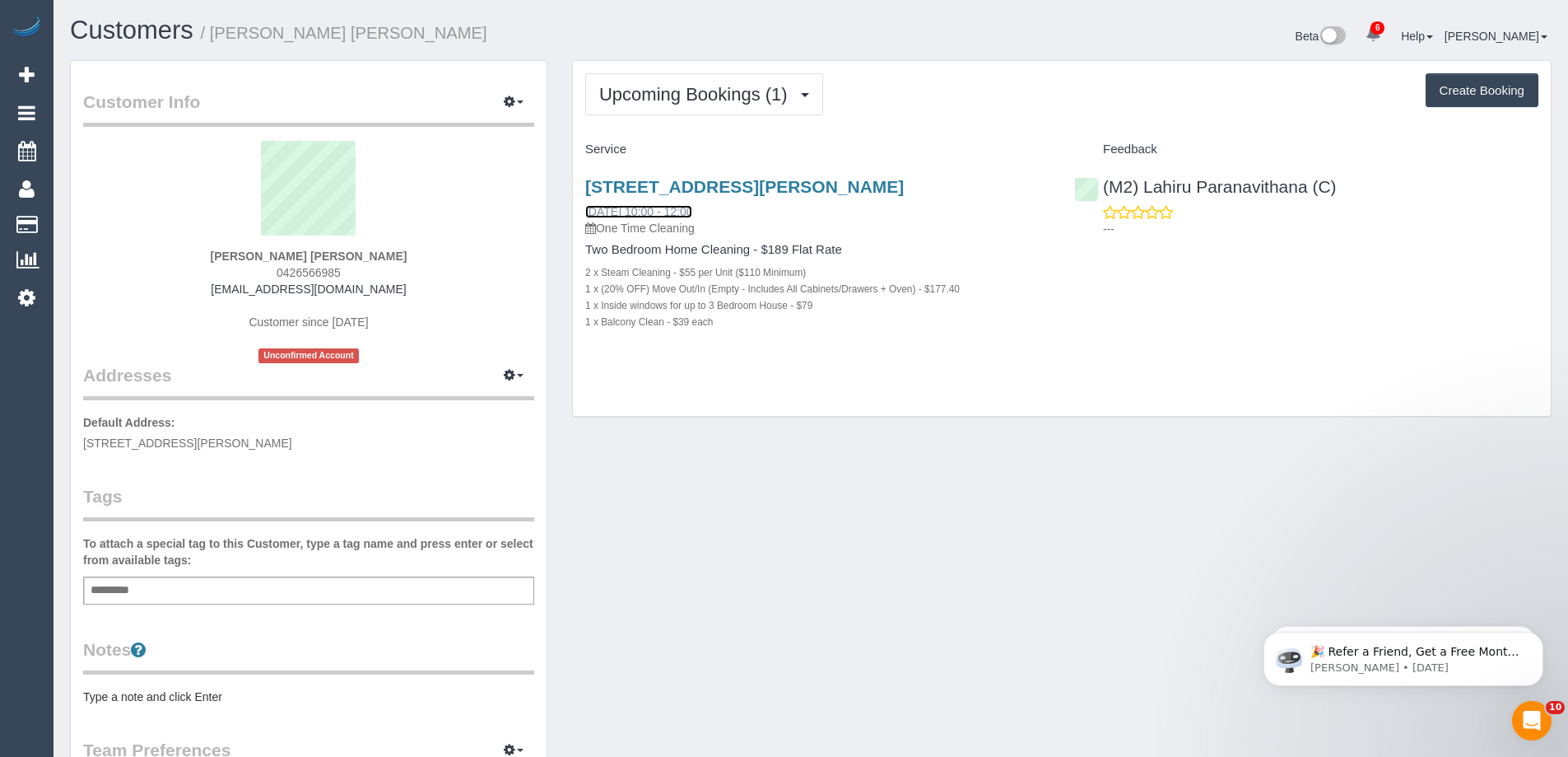
click at [675, 210] on link "[DATE] 10:00 - 12:00" at bounding box center [638, 211] width 107 height 13
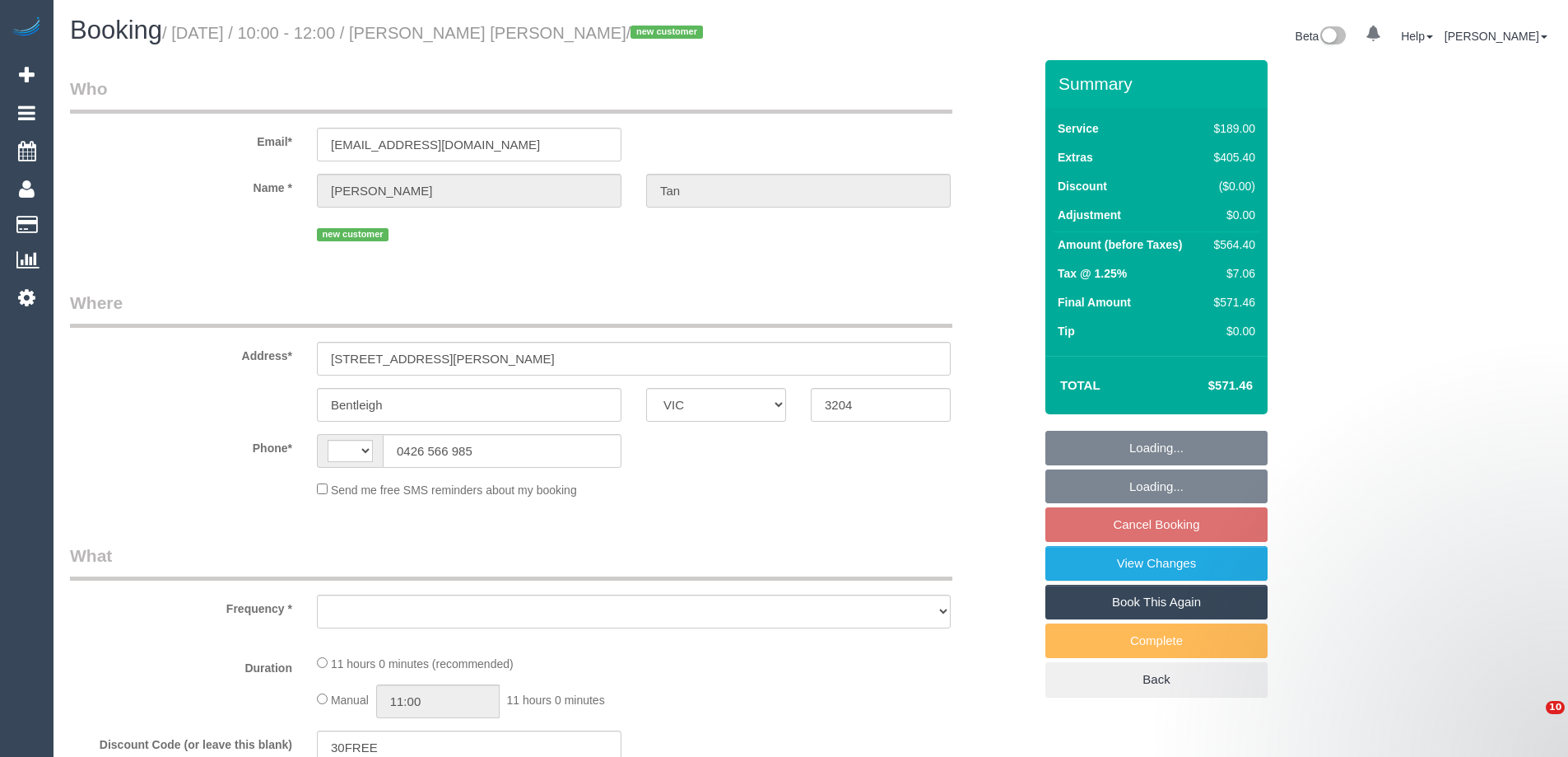
select select "VIC"
select select "string:AU"
select select "object:633"
select select "string:stripe-pm_1S4WoG2GScqysDRV8Ru47XTv"
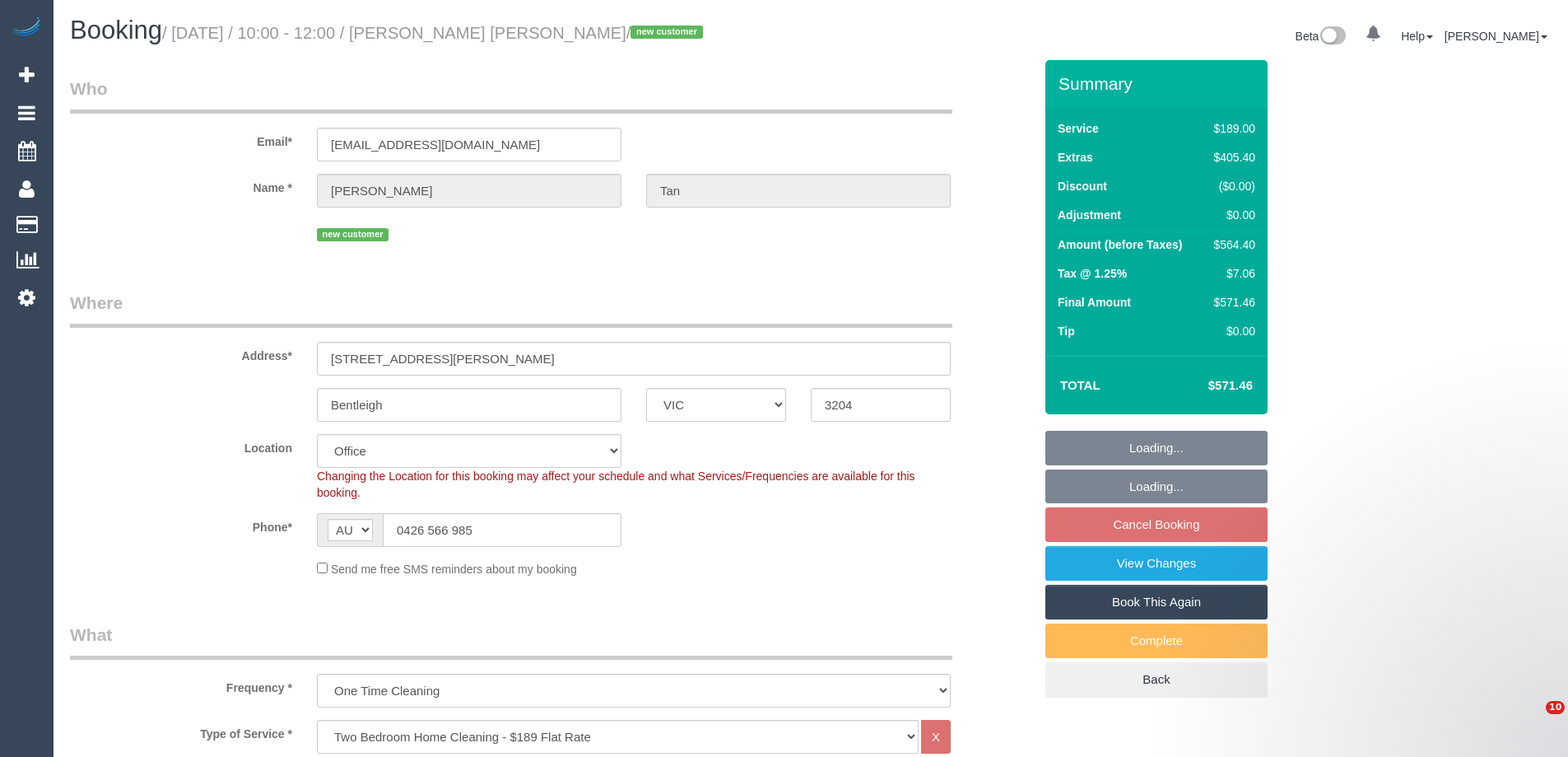
select select "number:28"
select select "number:17"
select select "number:18"
select select "number:22"
select select "number:13"
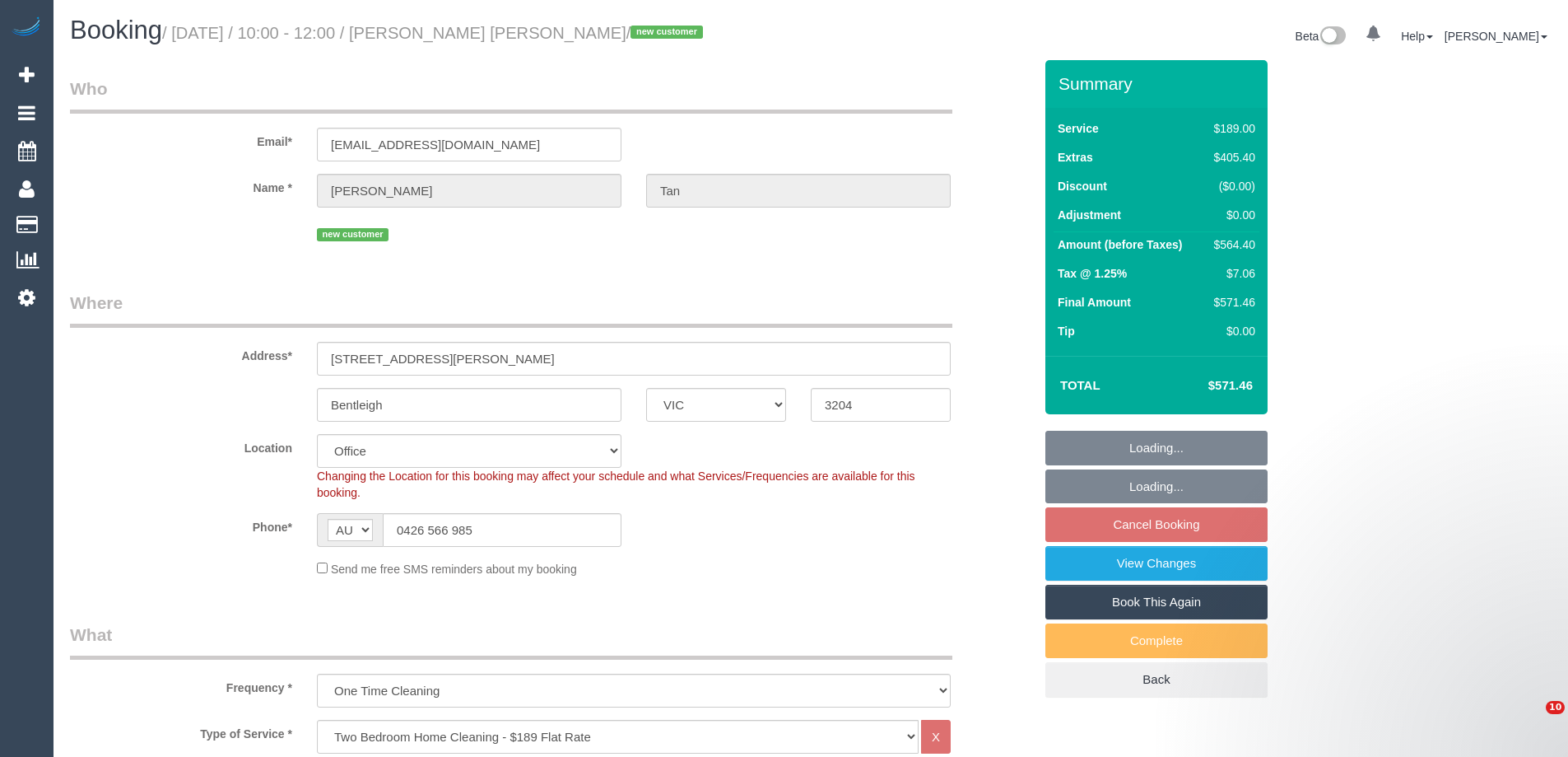
select select "object:882"
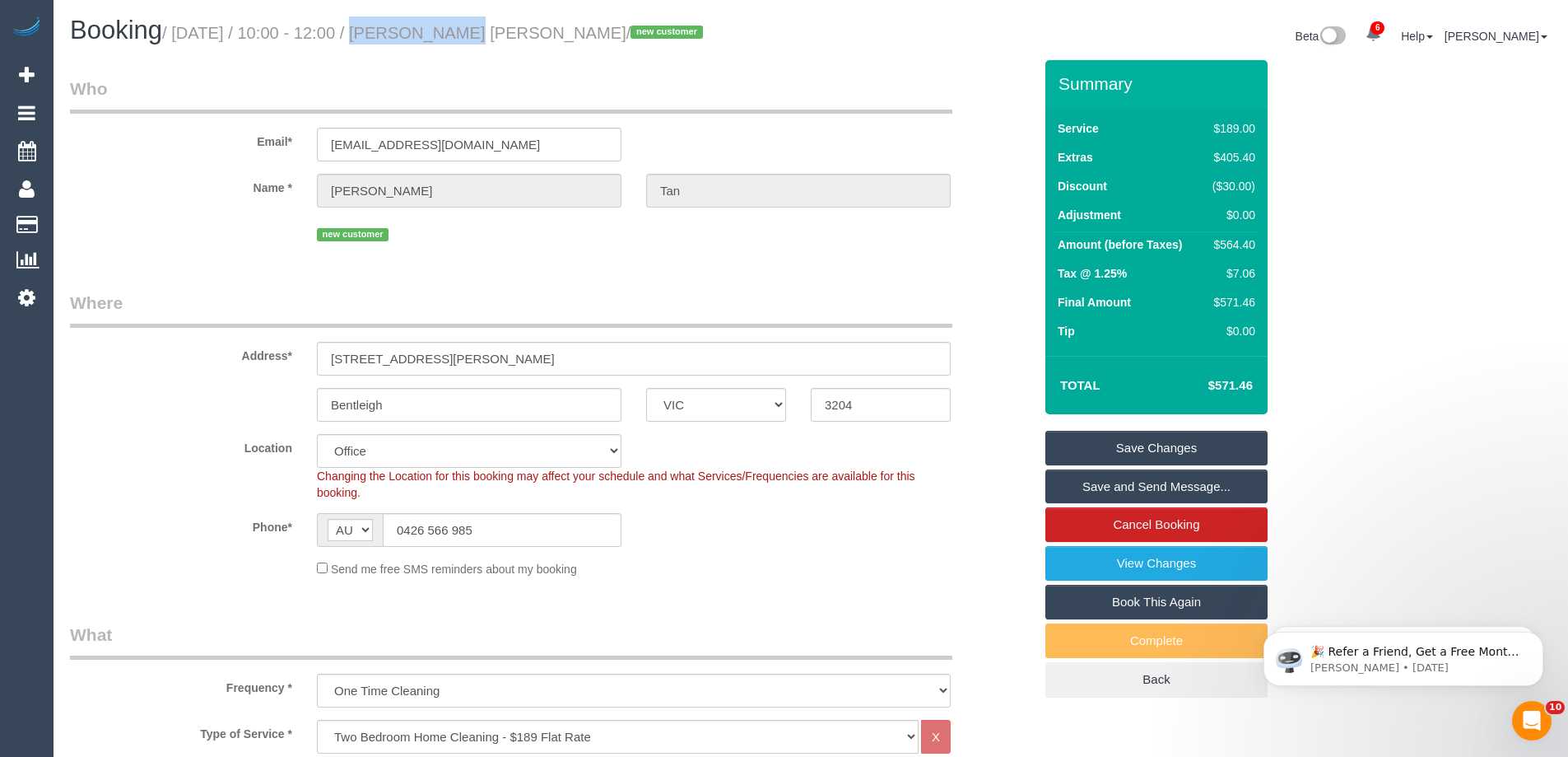
drag, startPoint x: 341, startPoint y: 30, endPoint x: 442, endPoint y: 35, distance: 101.1
click at [442, 35] on small "/ [DATE] / 10:00 - 12:00 / [PERSON_NAME] [PERSON_NAME] / new customer" at bounding box center [435, 32] width 546 height 18
click at [300, 182] on div "Name * [PERSON_NAME] [PERSON_NAME]" at bounding box center [552, 190] width 988 height 34
drag, startPoint x: 455, startPoint y: 32, endPoint x: 552, endPoint y: 38, distance: 97.2
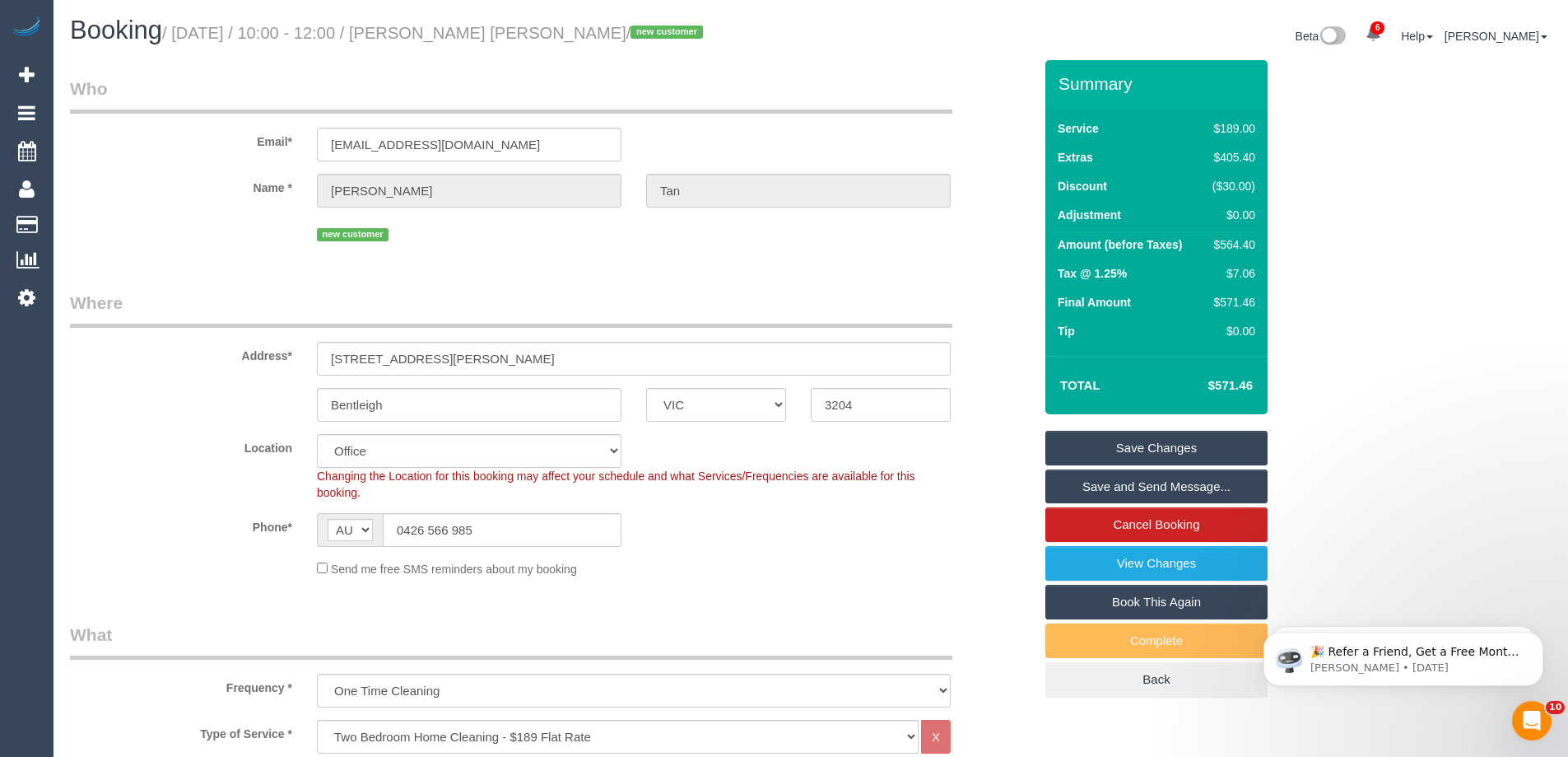
click at [552, 38] on small "/ [DATE] / 10:00 - 12:00 / [PERSON_NAME] [PERSON_NAME] / new customer" at bounding box center [435, 32] width 546 height 18
click at [380, 28] on small "/ [DATE] / 10:00 - 12:00 / [PERSON_NAME] [PERSON_NAME] / new customer" at bounding box center [435, 32] width 546 height 18
drag, startPoint x: 348, startPoint y: 36, endPoint x: 437, endPoint y: 38, distance: 89.0
click at [437, 38] on small "/ [DATE] / 10:00 - 12:00 / [PERSON_NAME] [PERSON_NAME] / new customer" at bounding box center [435, 32] width 546 height 18
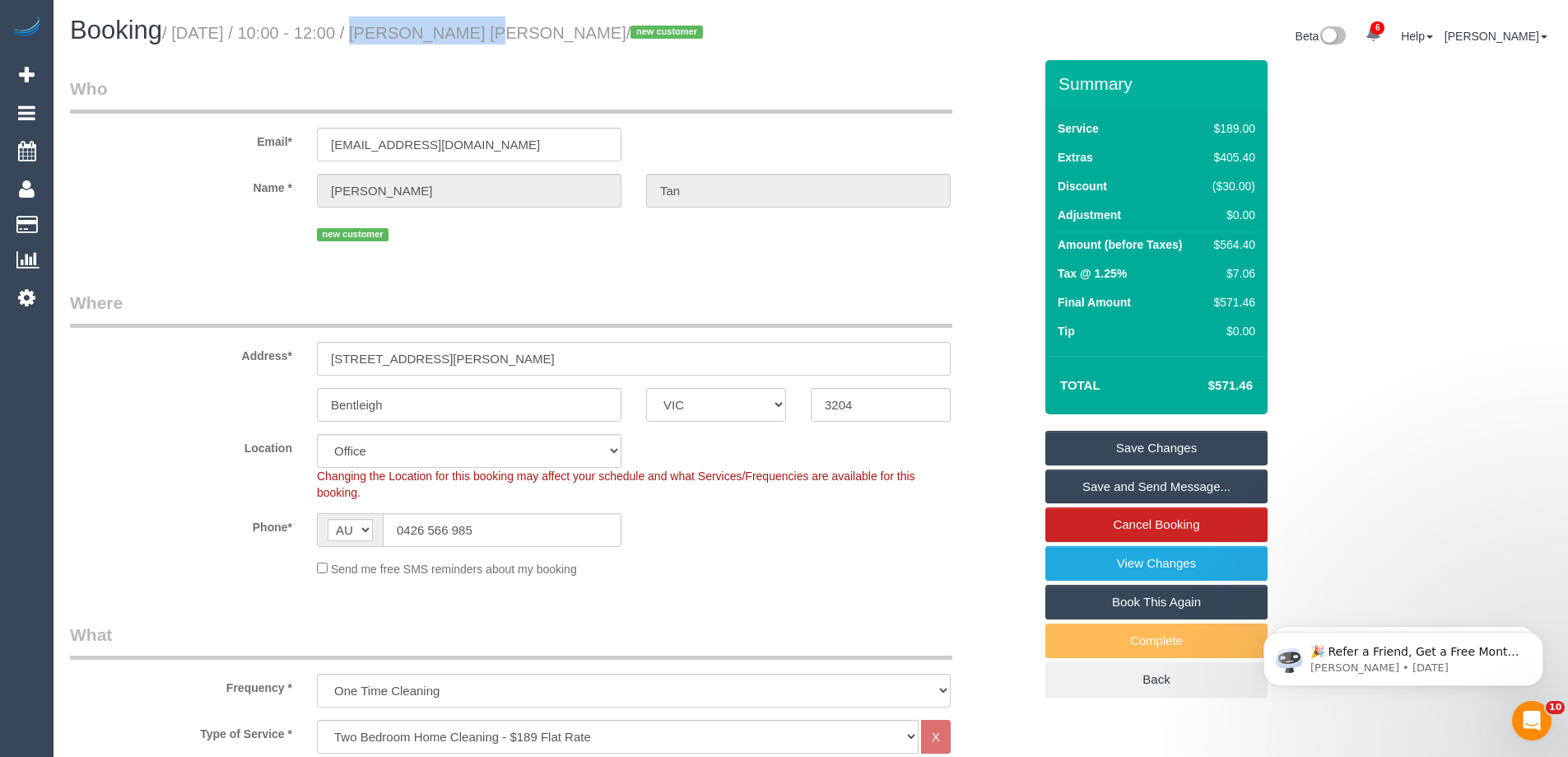
drag, startPoint x: 341, startPoint y: 38, endPoint x: 452, endPoint y: 51, distance: 111.8
click at [452, 51] on div "Booking / [DATE] / 10:00 - 12:00 / [PERSON_NAME] [PERSON_NAME] / new customer" at bounding box center [434, 34] width 753 height 36
click at [450, 83] on legend "Who" at bounding box center [511, 95] width 883 height 37
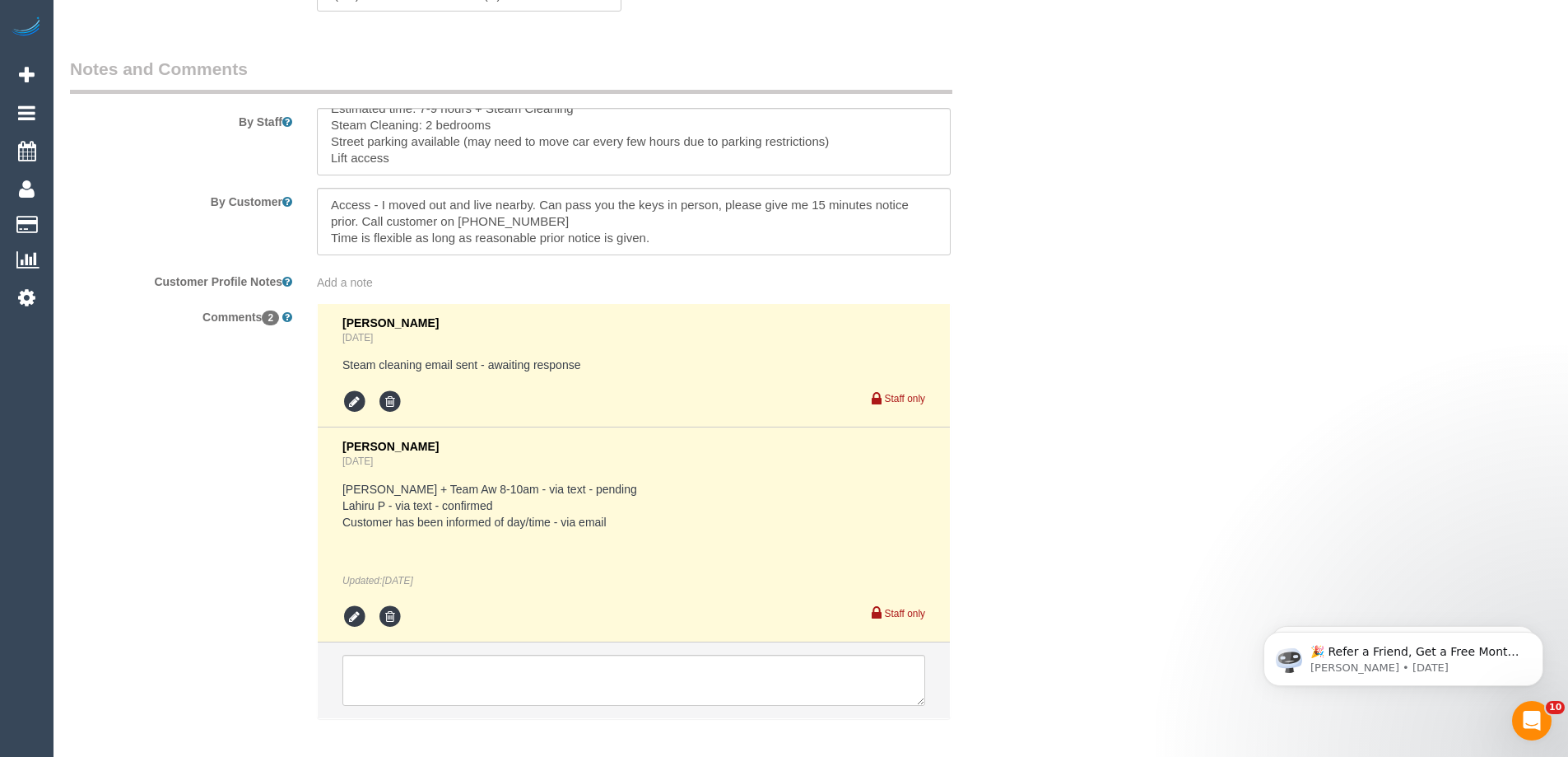
scroll to position [2856, 0]
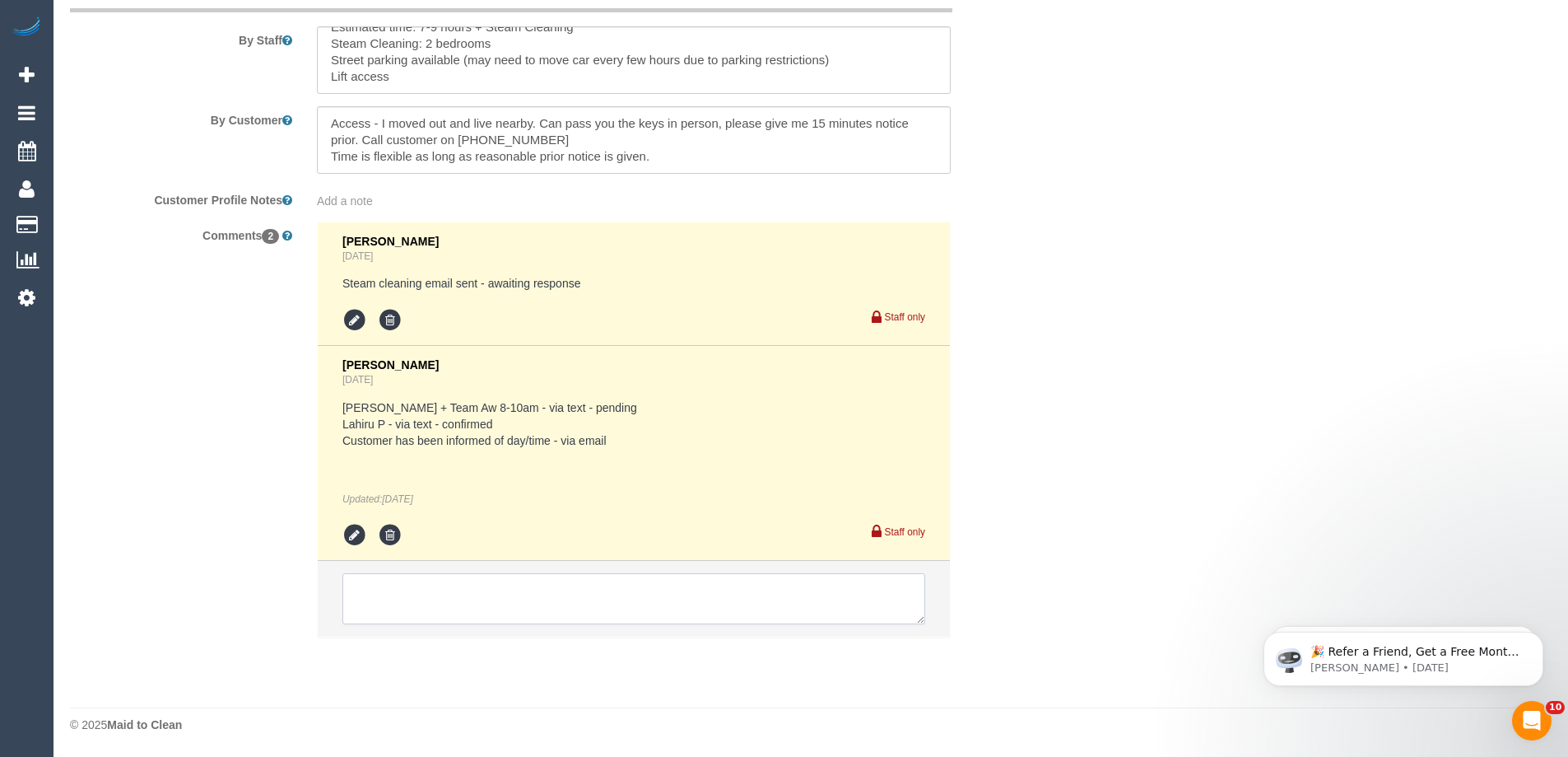
click at [468, 594] on textarea at bounding box center [634, 598] width 583 height 51
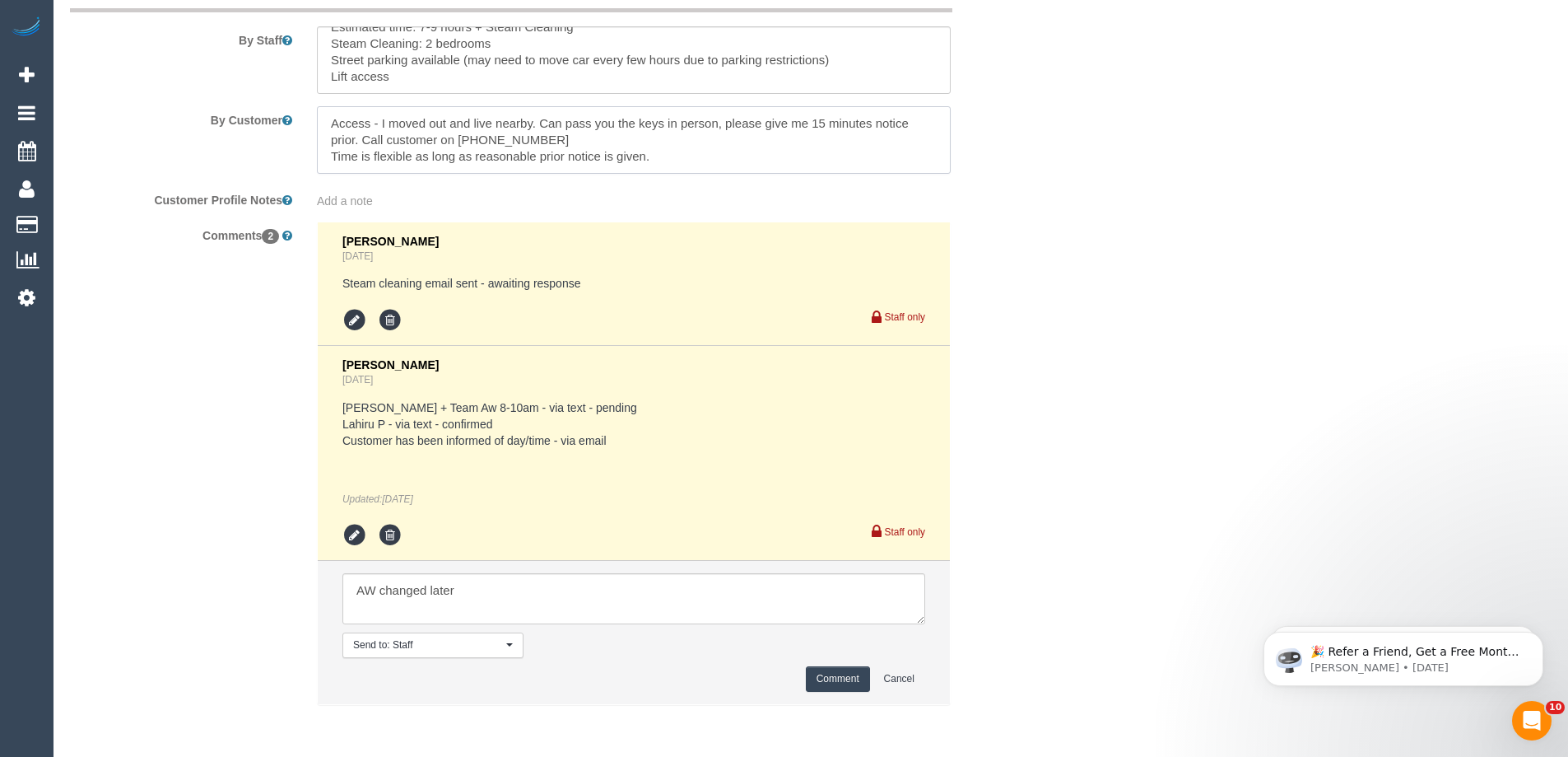
drag, startPoint x: 342, startPoint y: 127, endPoint x: 877, endPoint y: 137, distance: 535.1
click at [884, 138] on textarea at bounding box center [634, 140] width 634 height 67
click at [839, 137] on textarea at bounding box center [634, 140] width 634 height 67
click at [760, 137] on textarea at bounding box center [634, 140] width 634 height 67
click at [417, 138] on textarea at bounding box center [634, 140] width 634 height 67
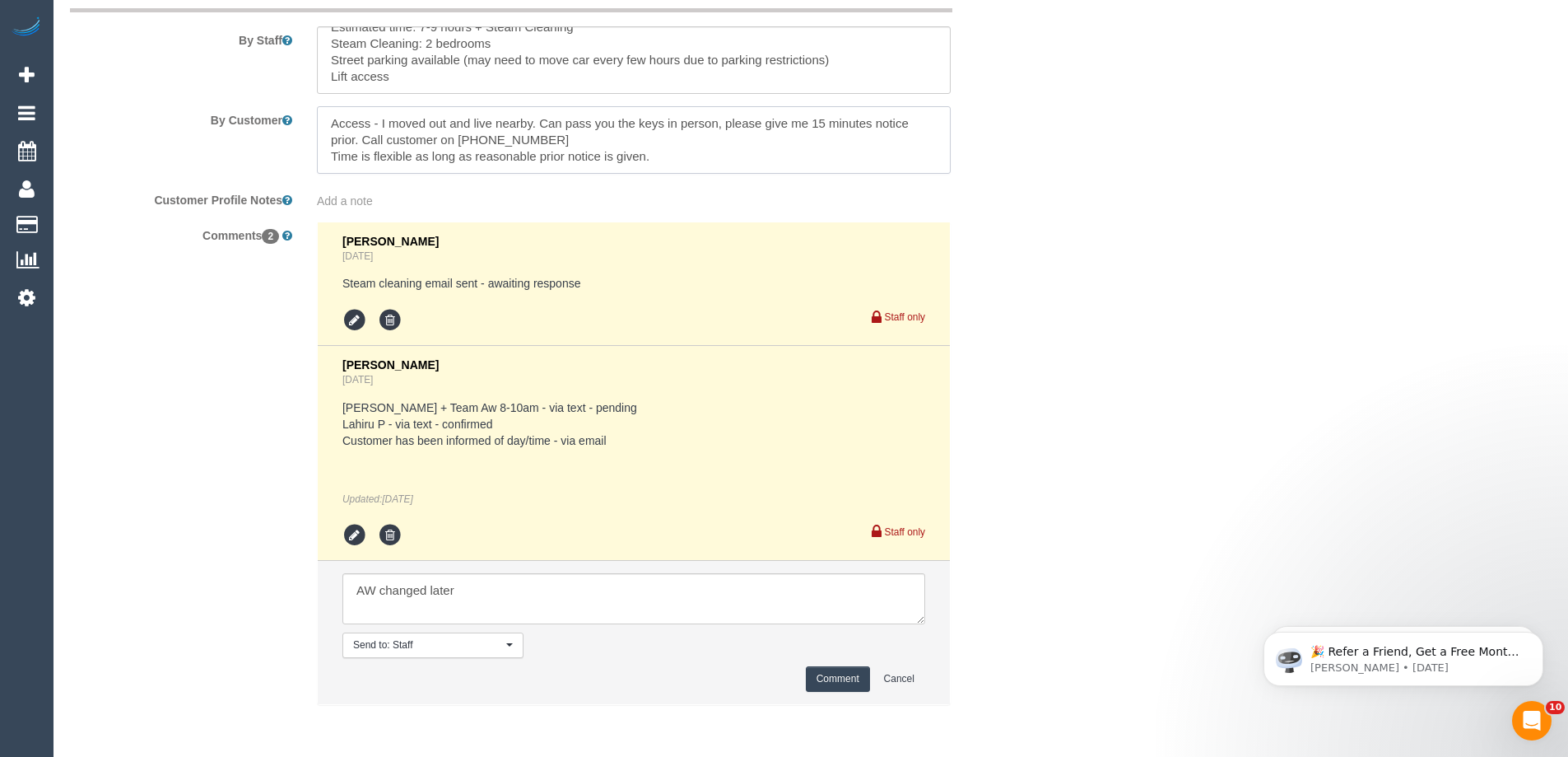
drag, startPoint x: 362, startPoint y: 140, endPoint x: 512, endPoint y: 139, distance: 150.0
click at [512, 139] on textarea at bounding box center [634, 140] width 634 height 67
click at [540, 142] on textarea at bounding box center [634, 140] width 634 height 67
click at [485, 594] on textarea at bounding box center [634, 598] width 583 height 51
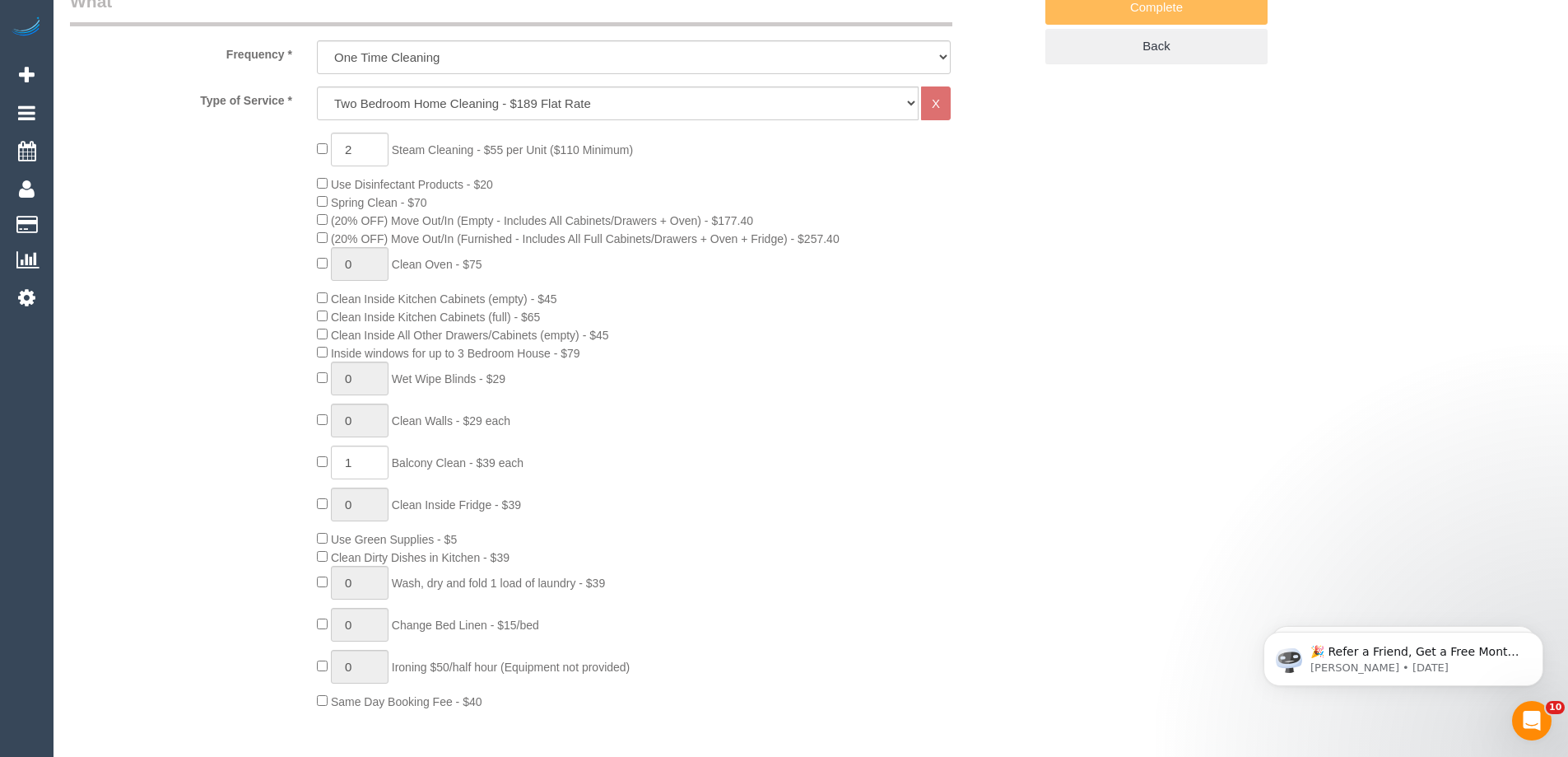
scroll to position [57, 0]
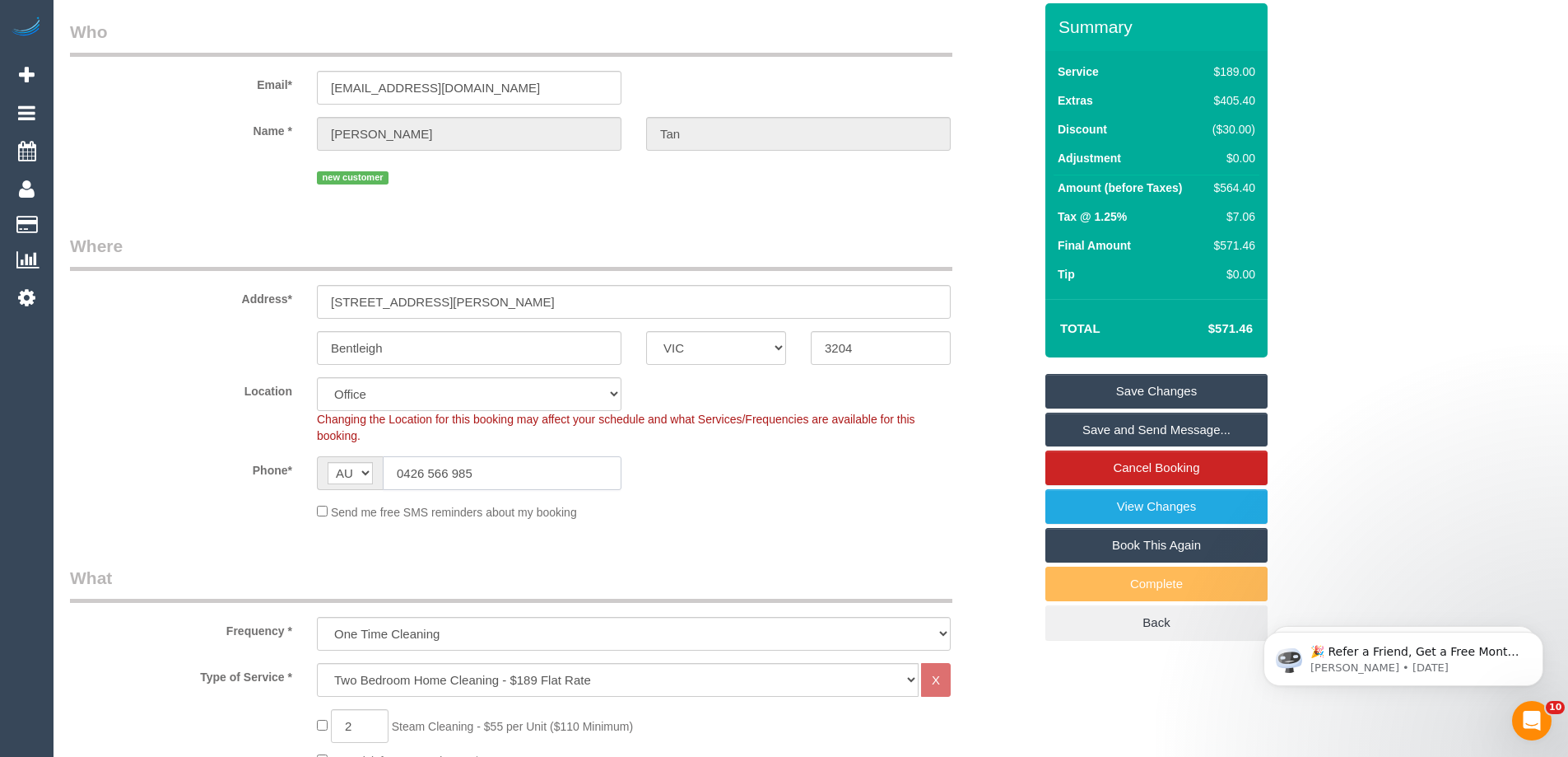
click at [483, 479] on input "0426 566 985" at bounding box center [501, 472] width 238 height 34
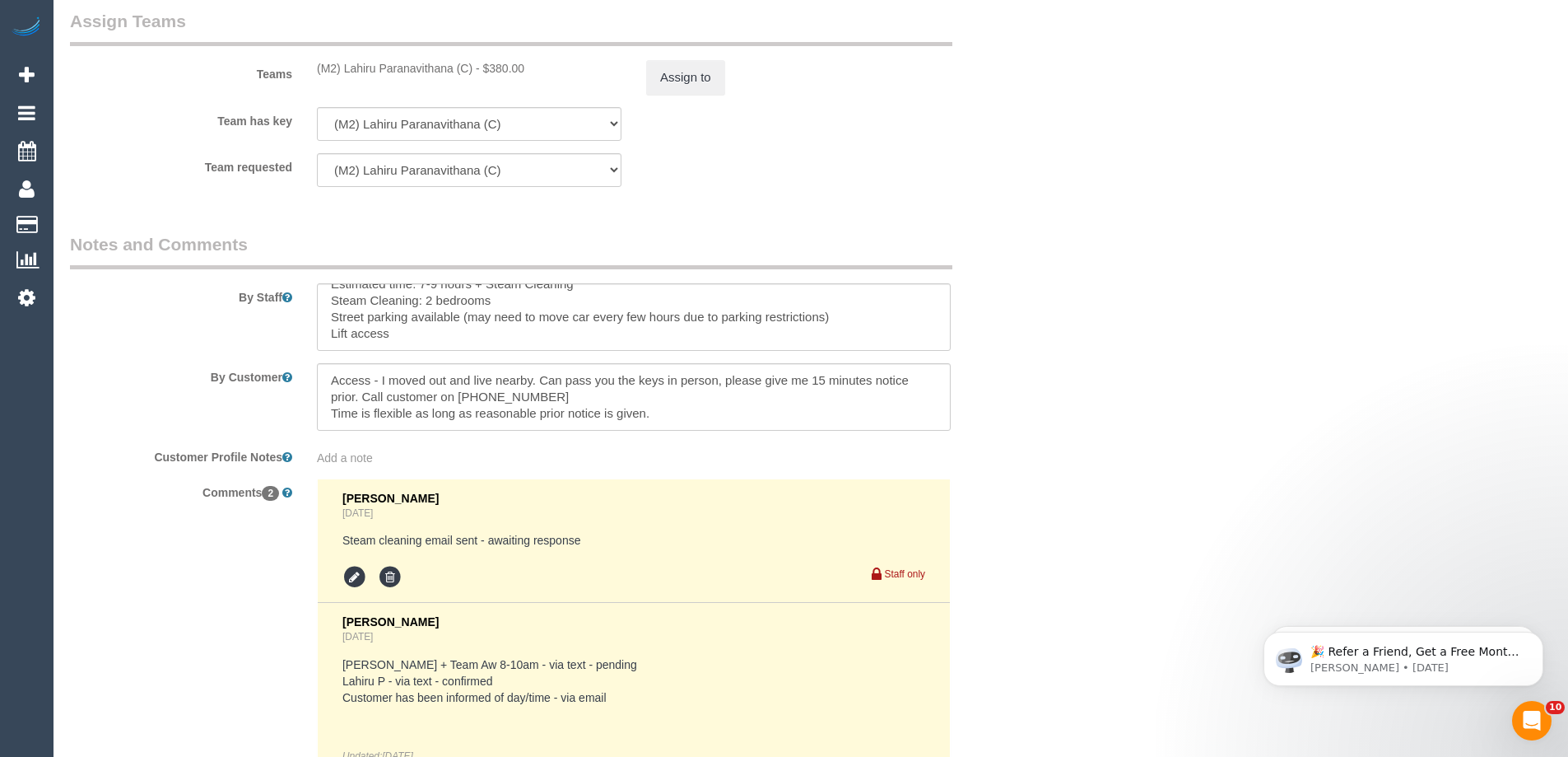
scroll to position [2924, 0]
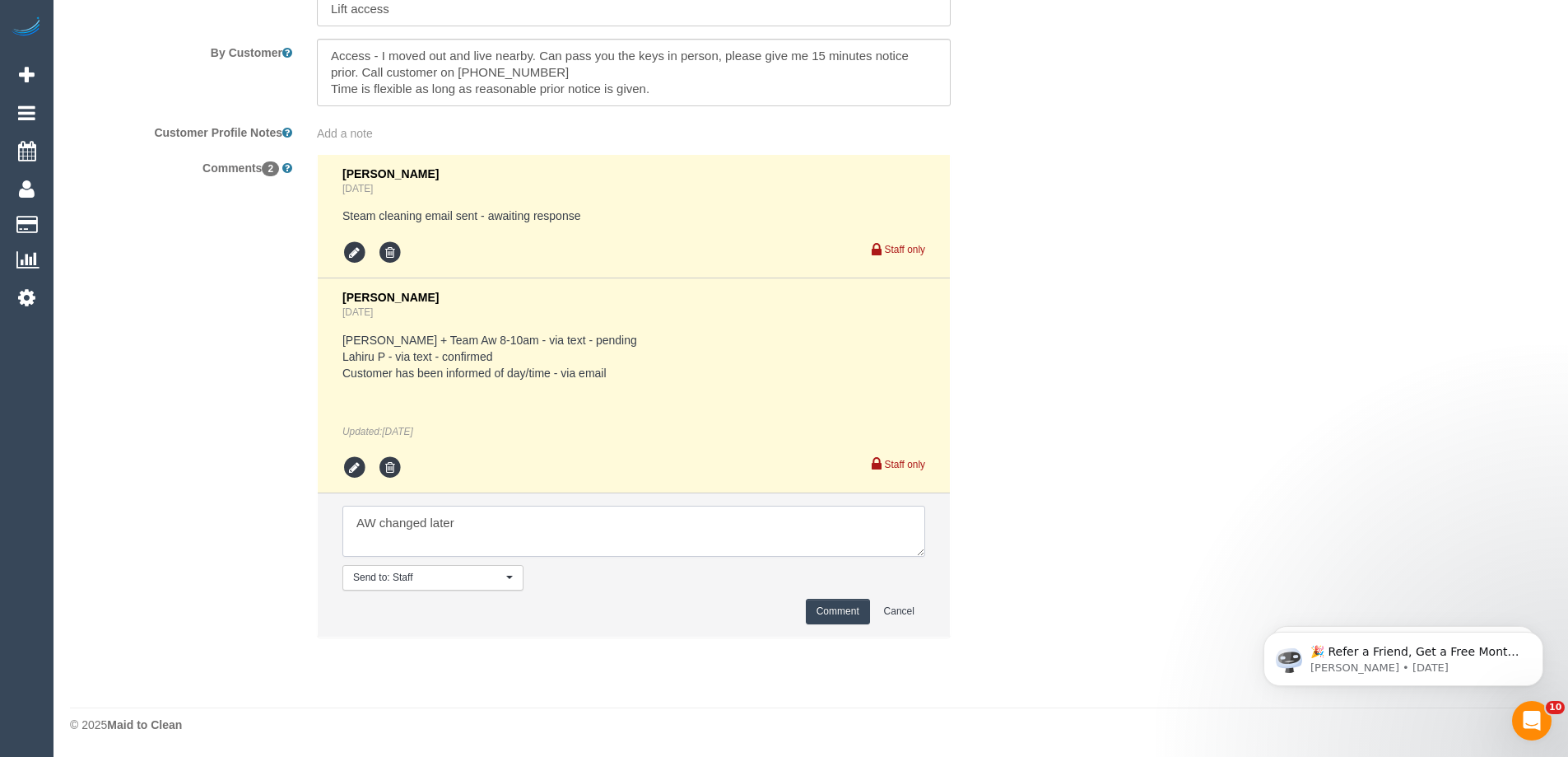
click at [460, 527] on textarea at bounding box center [634, 531] width 583 height 51
click at [500, 531] on textarea at bounding box center [634, 531] width 583 height 51
click at [531, 533] on textarea at bounding box center [634, 531] width 583 height 51
drag, startPoint x: 633, startPoint y: 520, endPoint x: 627, endPoint y: 536, distance: 17.1
click at [627, 536] on textarea at bounding box center [634, 531] width 583 height 51
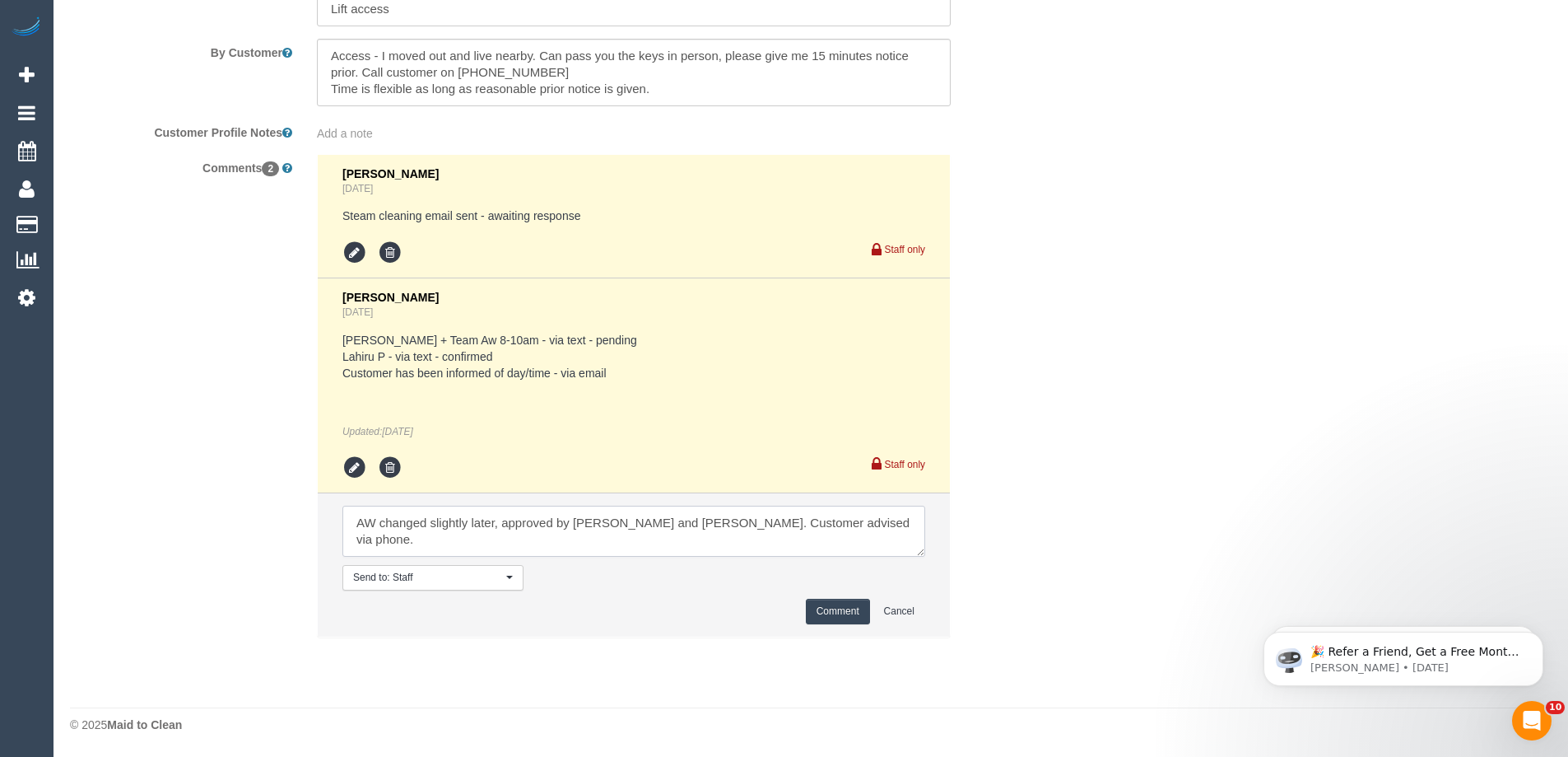
drag, startPoint x: 512, startPoint y: 524, endPoint x: 787, endPoint y: 519, distance: 275.0
click at [784, 516] on textarea at bounding box center [634, 531] width 583 height 51
click at [831, 528] on textarea at bounding box center [634, 531] width 583 height 51
type textarea "AW changed slightly later, approved by jess and Lahiru. Customer advised via ph…"
click at [839, 615] on button "Comment" at bounding box center [838, 611] width 65 height 25
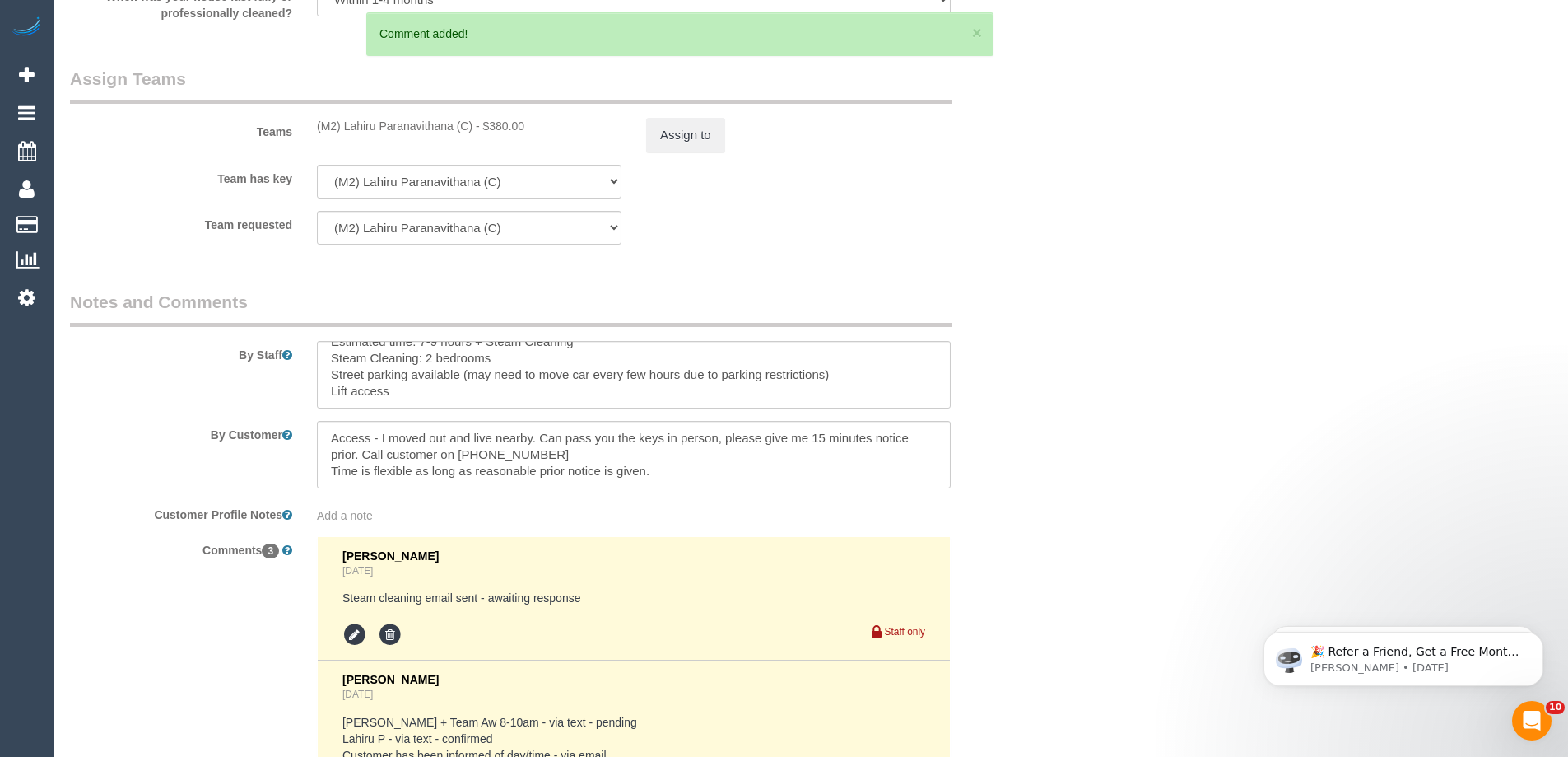
scroll to position [2512, 0]
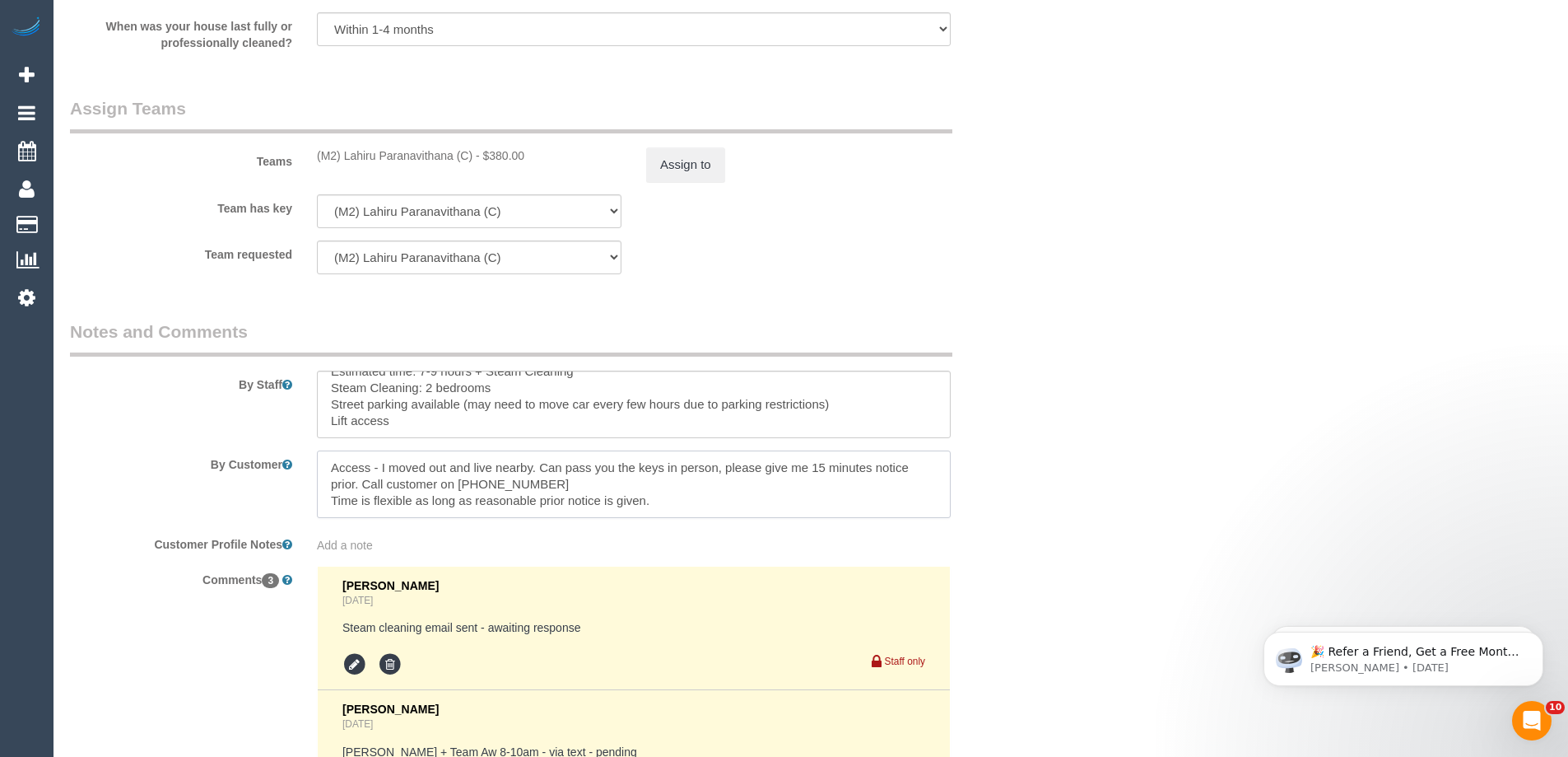
click at [381, 467] on textarea at bounding box center [634, 484] width 634 height 67
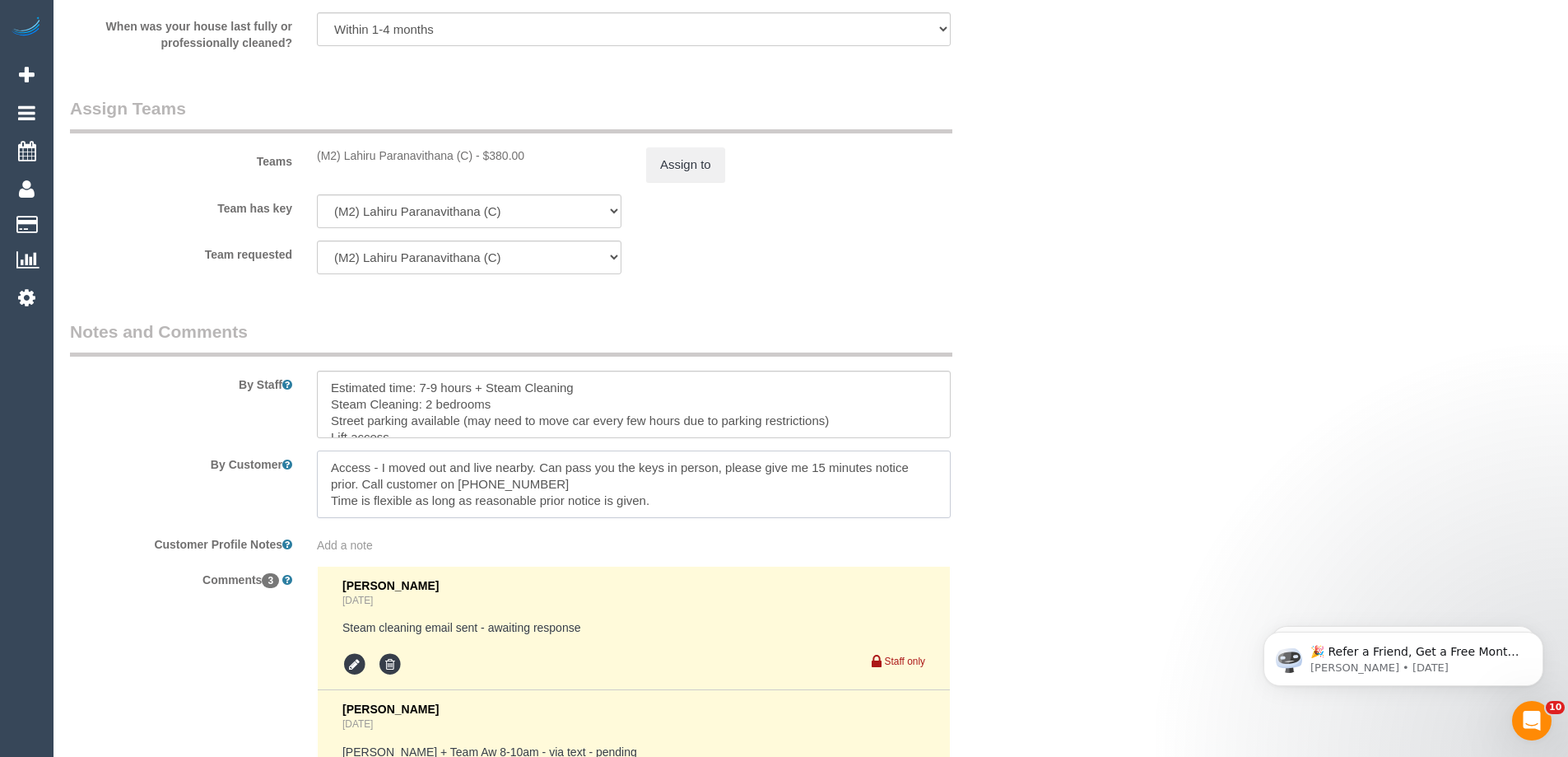
drag, startPoint x: 522, startPoint y: 481, endPoint x: 458, endPoint y: 479, distance: 64.0
click at [458, 479] on textarea at bounding box center [634, 484] width 634 height 67
click at [327, 382] on textarea at bounding box center [634, 403] width 634 height 67
paste textarea "0426 566 985"
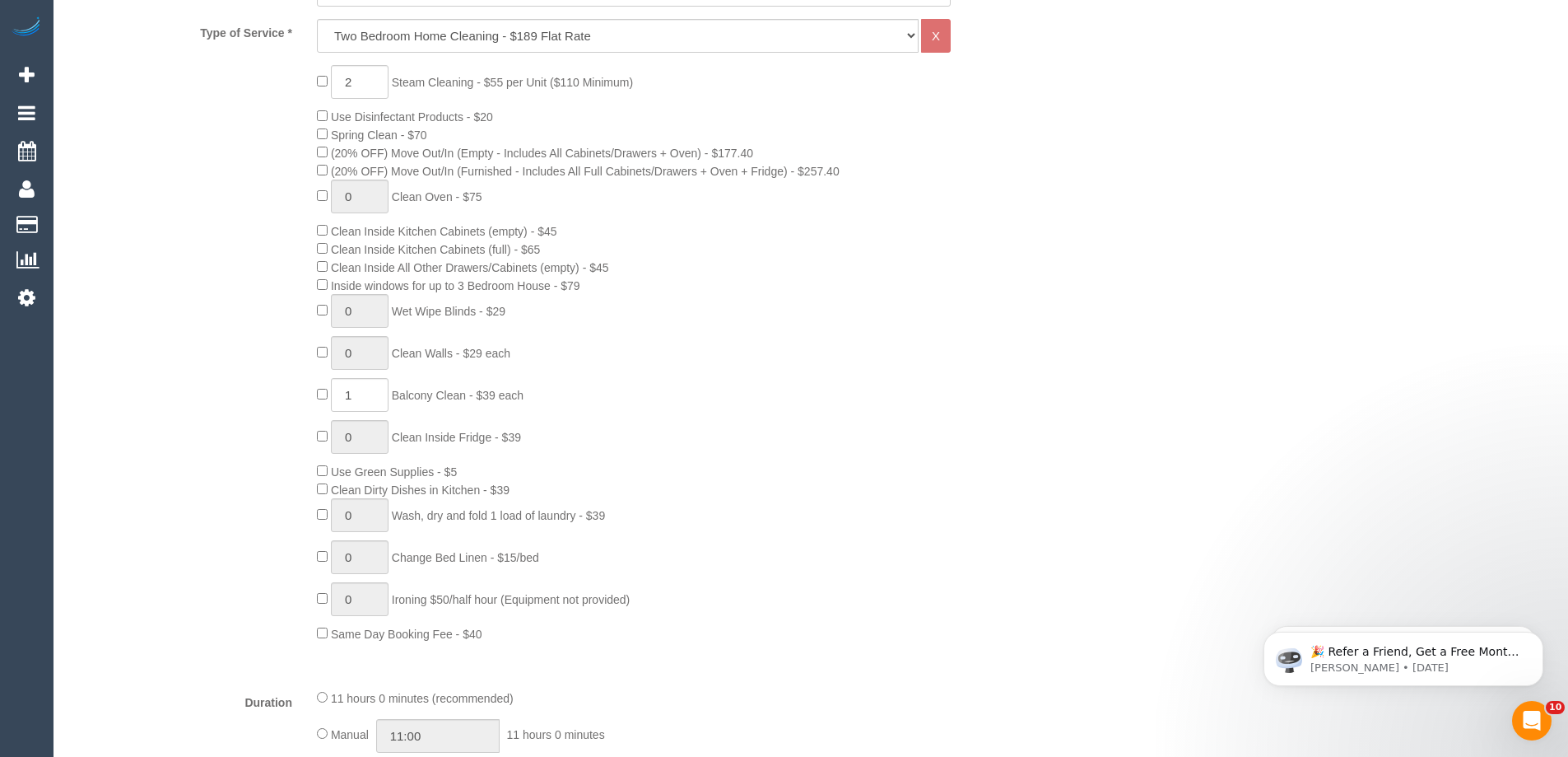
scroll to position [207, 0]
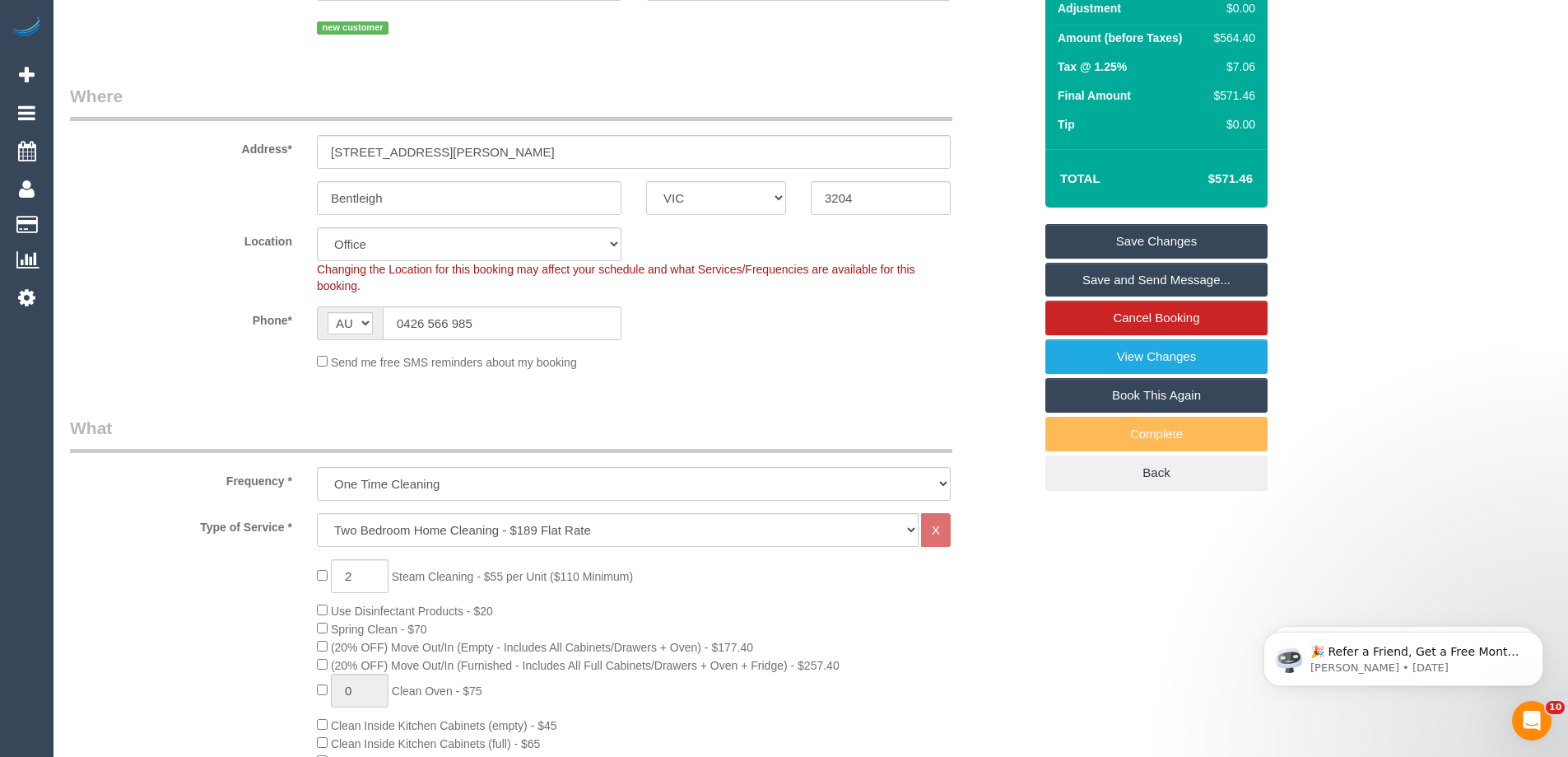
type textarea "MUST CALL 0426 566 985 - 15 mins prior to arrival for access. Estimated time: 7…"
click at [1157, 235] on link "Save Changes" at bounding box center [1157, 241] width 223 height 35
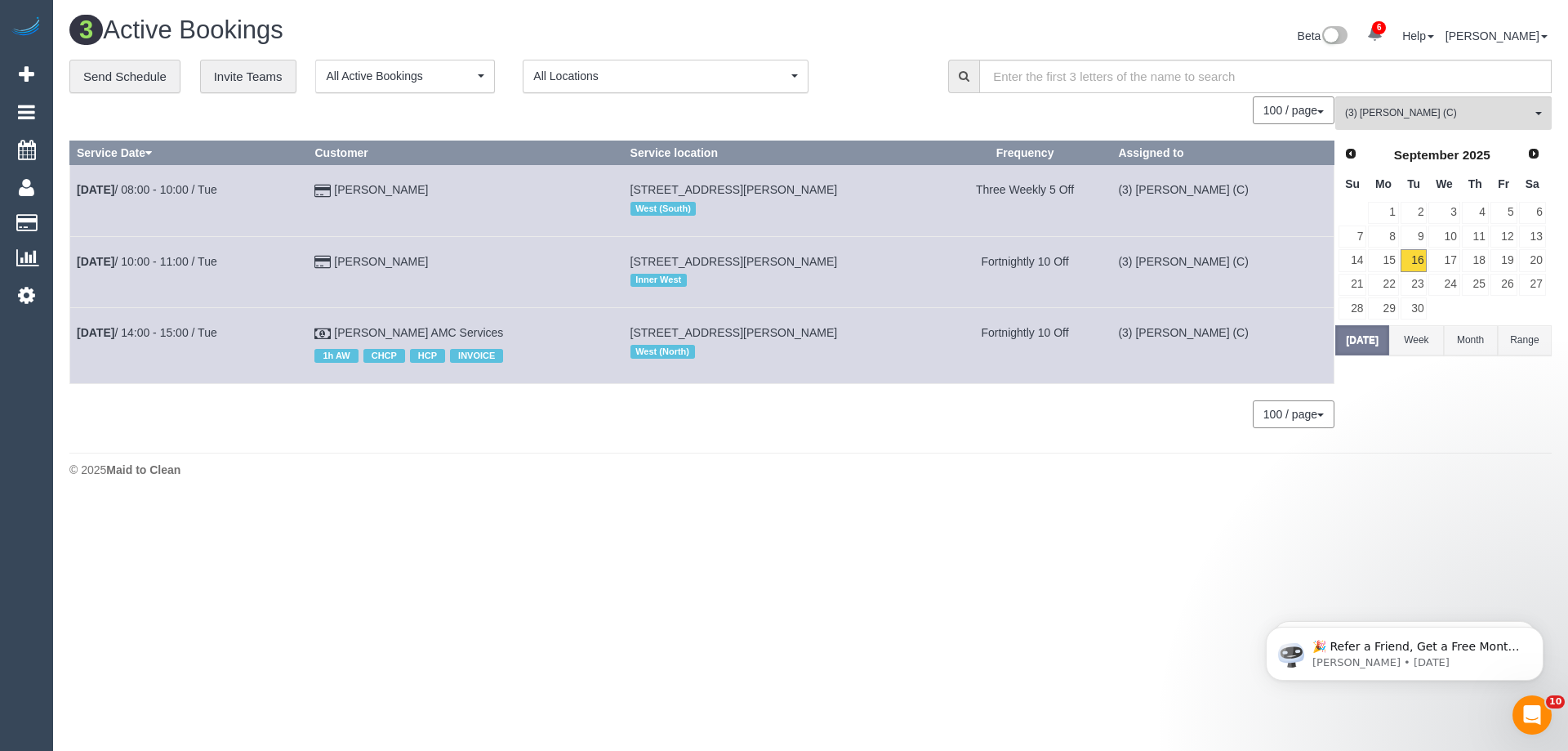
click at [79, 439] on div "0 Bookings found. We couldn't find any bookings that matched your search. Creat…" at bounding box center [702, 269] width 1266 height 347
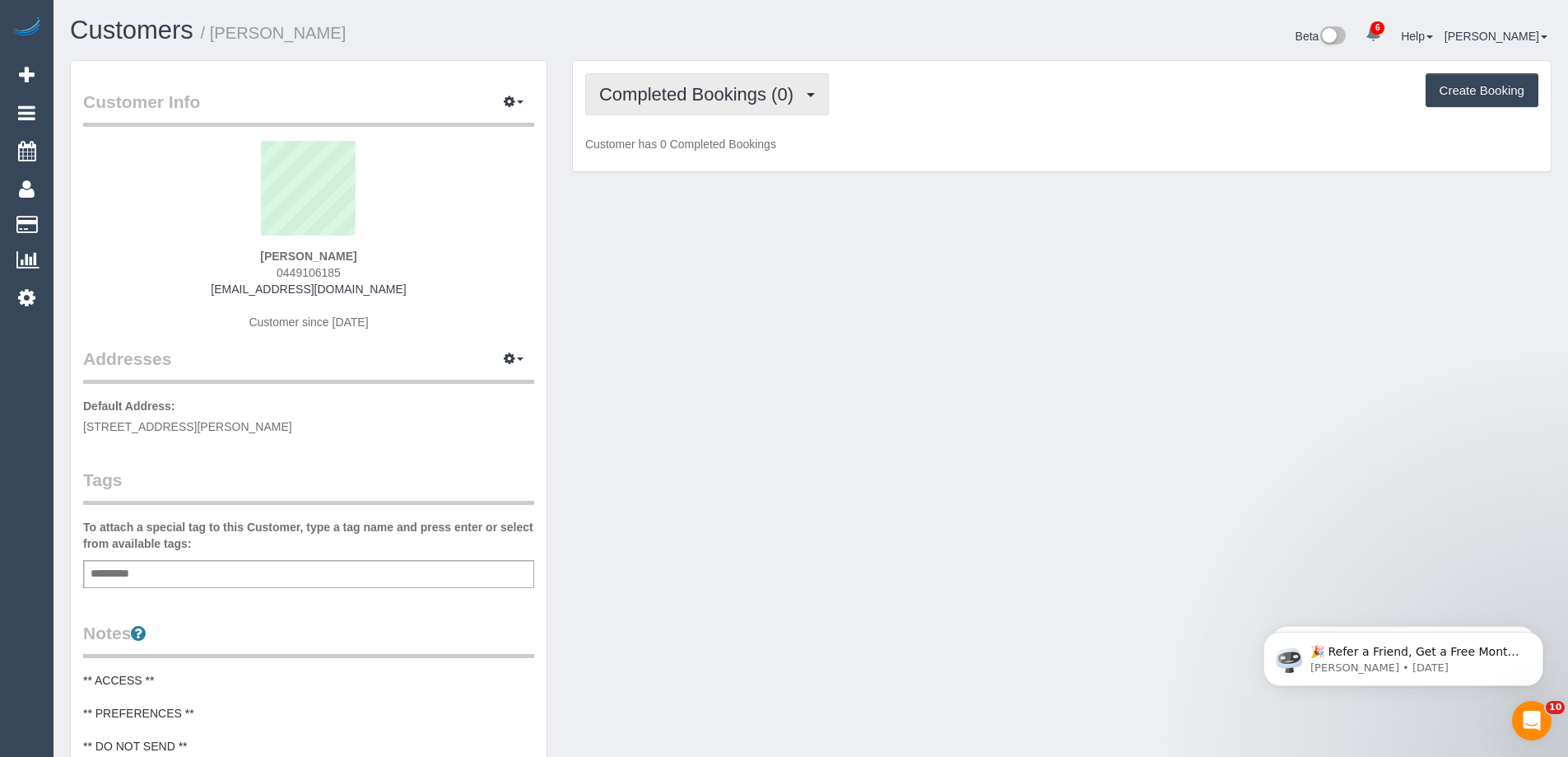
click at [704, 108] on button "Completed Bookings (0)" at bounding box center [706, 94] width 244 height 42
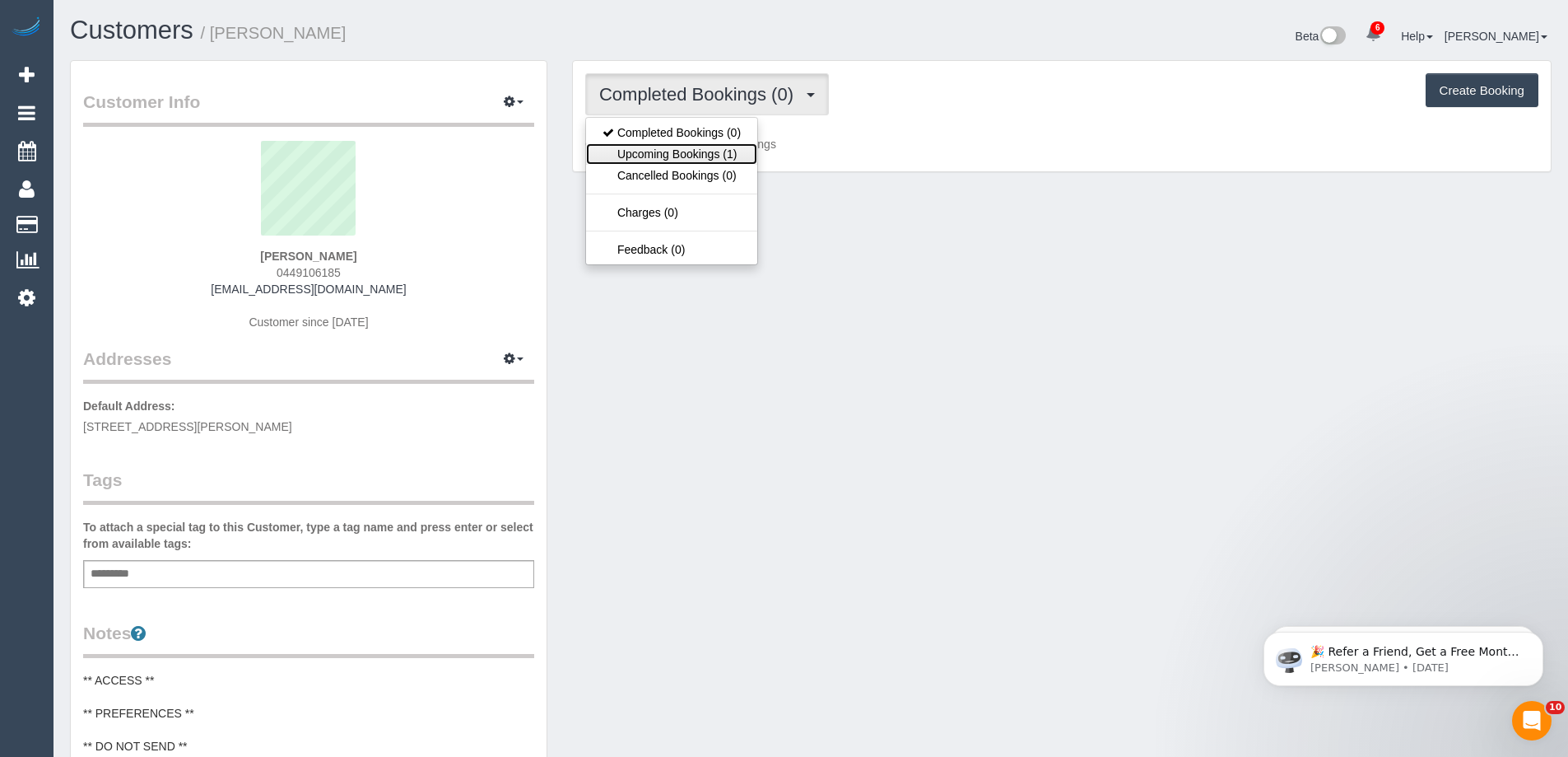
click at [693, 151] on link "Upcoming Bookings (1)" at bounding box center [671, 154] width 171 height 22
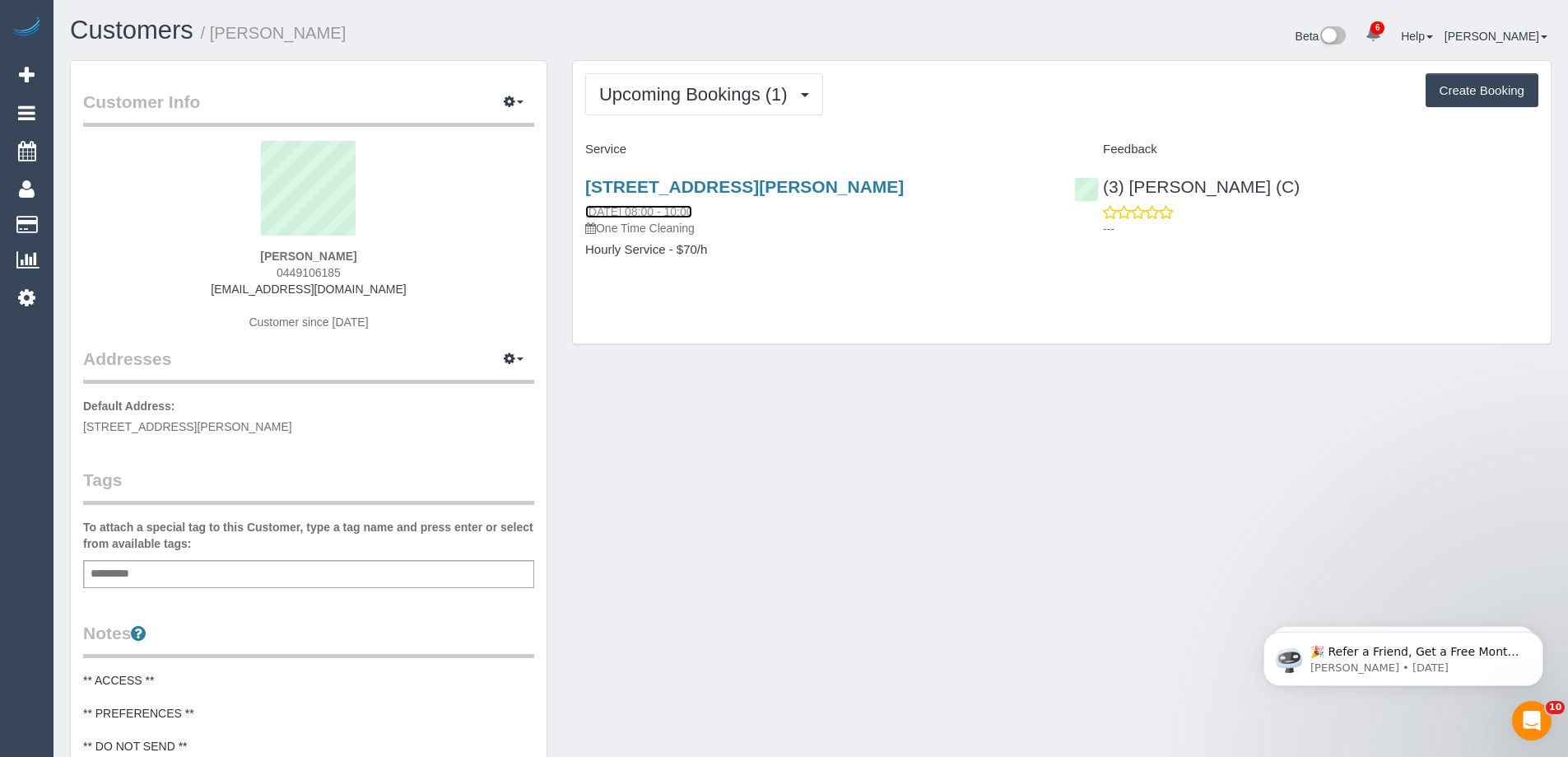
click at [639, 214] on link "[DATE] 08:00 - 10:00" at bounding box center [638, 211] width 107 height 13
click at [349, 572] on div "Add a tag" at bounding box center [308, 574] width 451 height 28
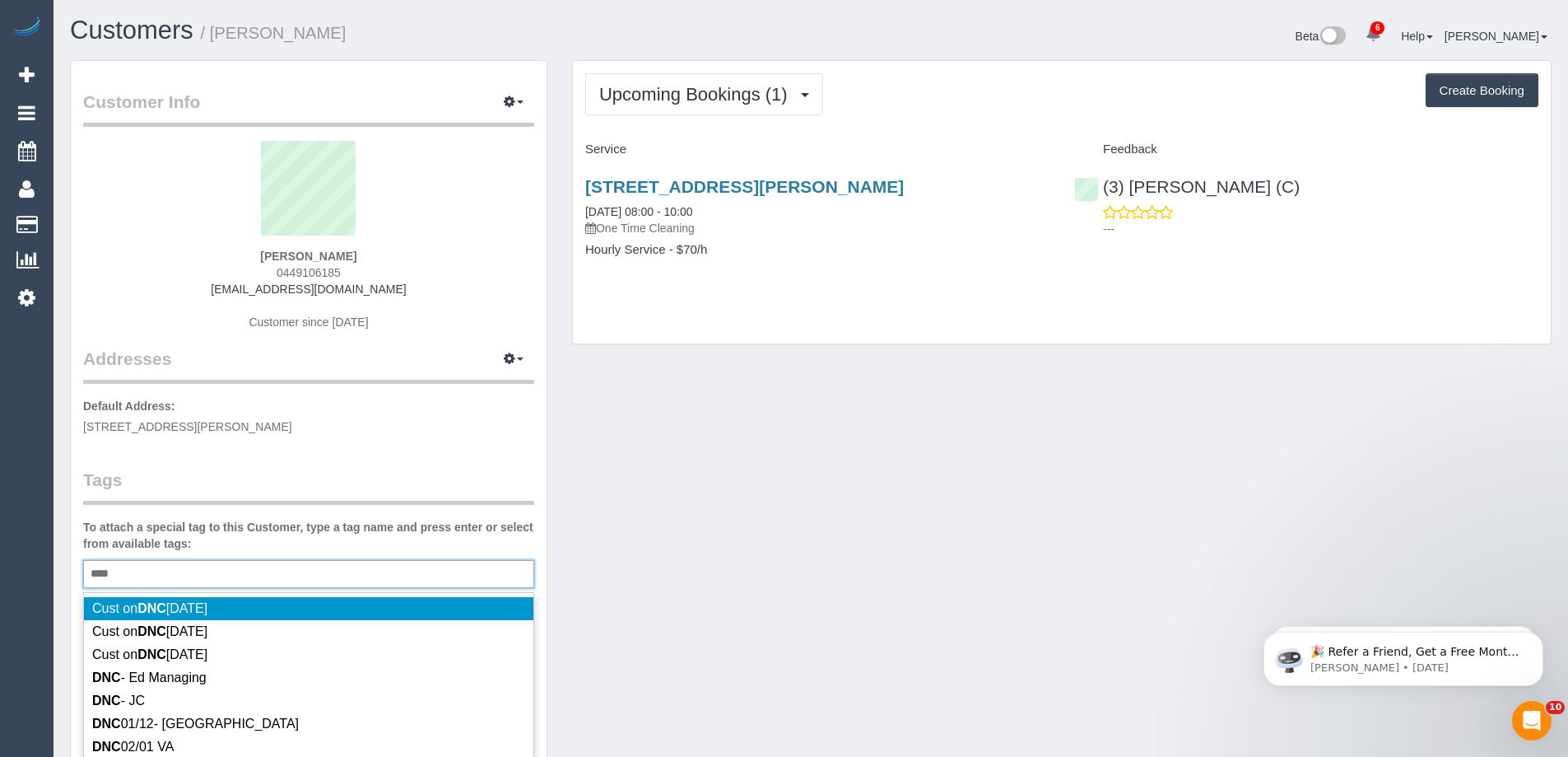
click at [349, 572] on div "*** DNC" at bounding box center [308, 574] width 451 height 28
type input "*********"
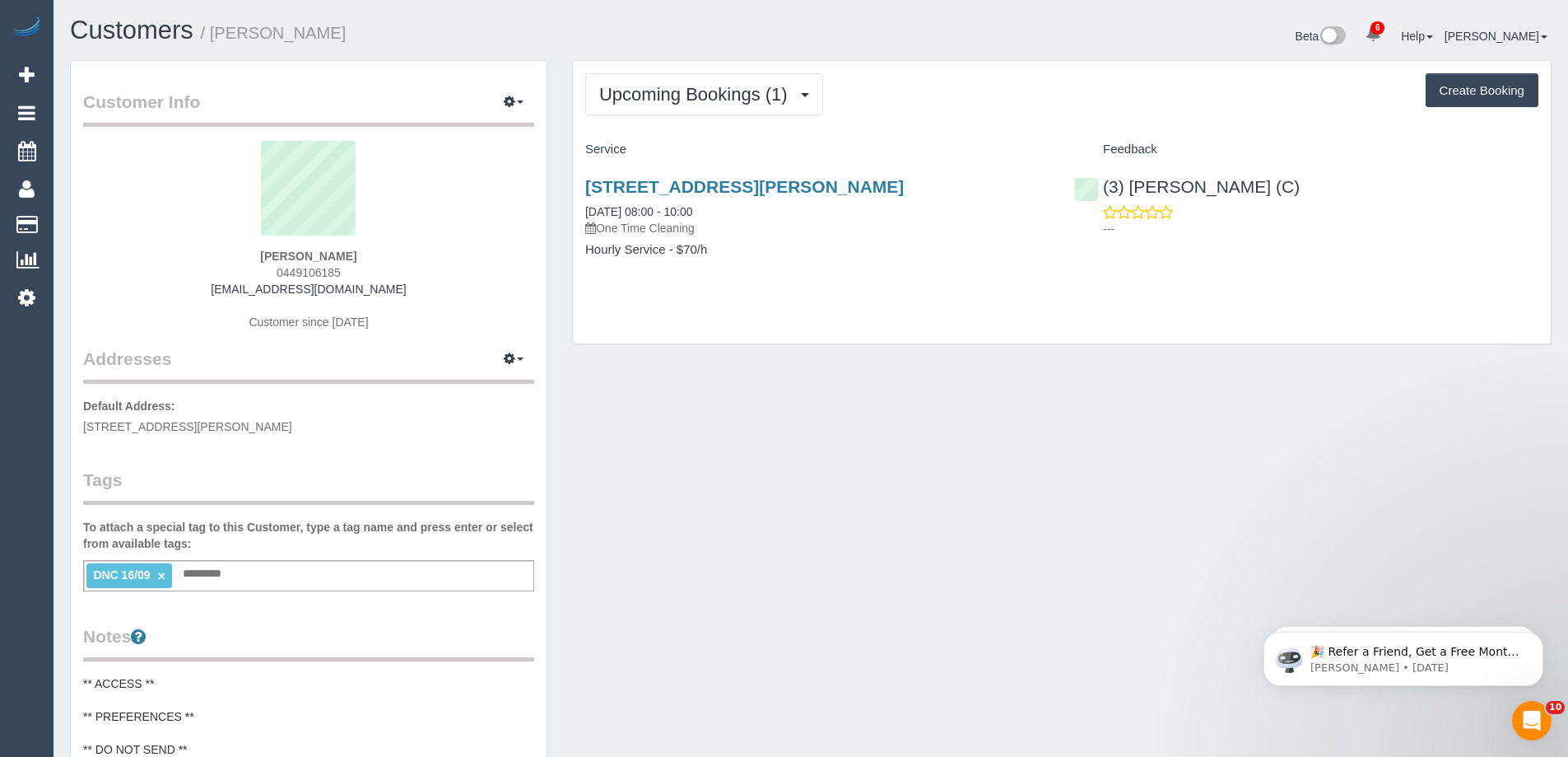
drag, startPoint x: 347, startPoint y: 254, endPoint x: 205, endPoint y: 235, distance: 143.3
click at [205, 235] on div "[PERSON_NAME] 0449106185 [EMAIL_ADDRESS][DOMAIN_NAME] Customer since [DATE]" at bounding box center [308, 244] width 451 height 206
copy div "[PERSON_NAME]"
drag, startPoint x: 602, startPoint y: 219, endPoint x: 782, endPoint y: 258, distance: 184.2
click at [766, 252] on div "[STREET_ADDRESS][PERSON_NAME] [DATE] 08:00 - 10:00 One Time Cleaning Hourly Ser…" at bounding box center [817, 226] width 489 height 127
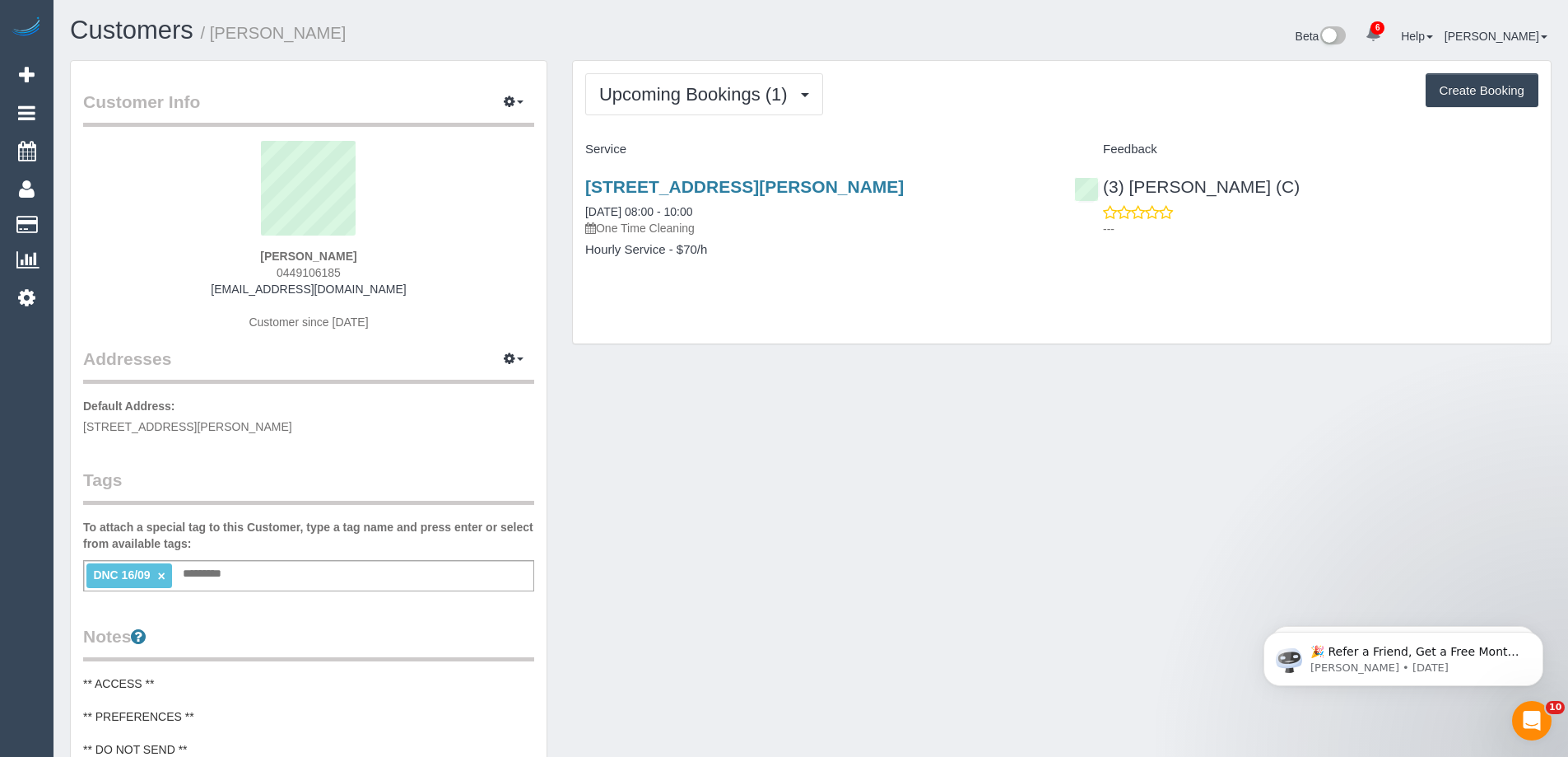
copy div "[DATE] 08:00 - 10:00 One Time Cleaning Hourly Service - $70/h"
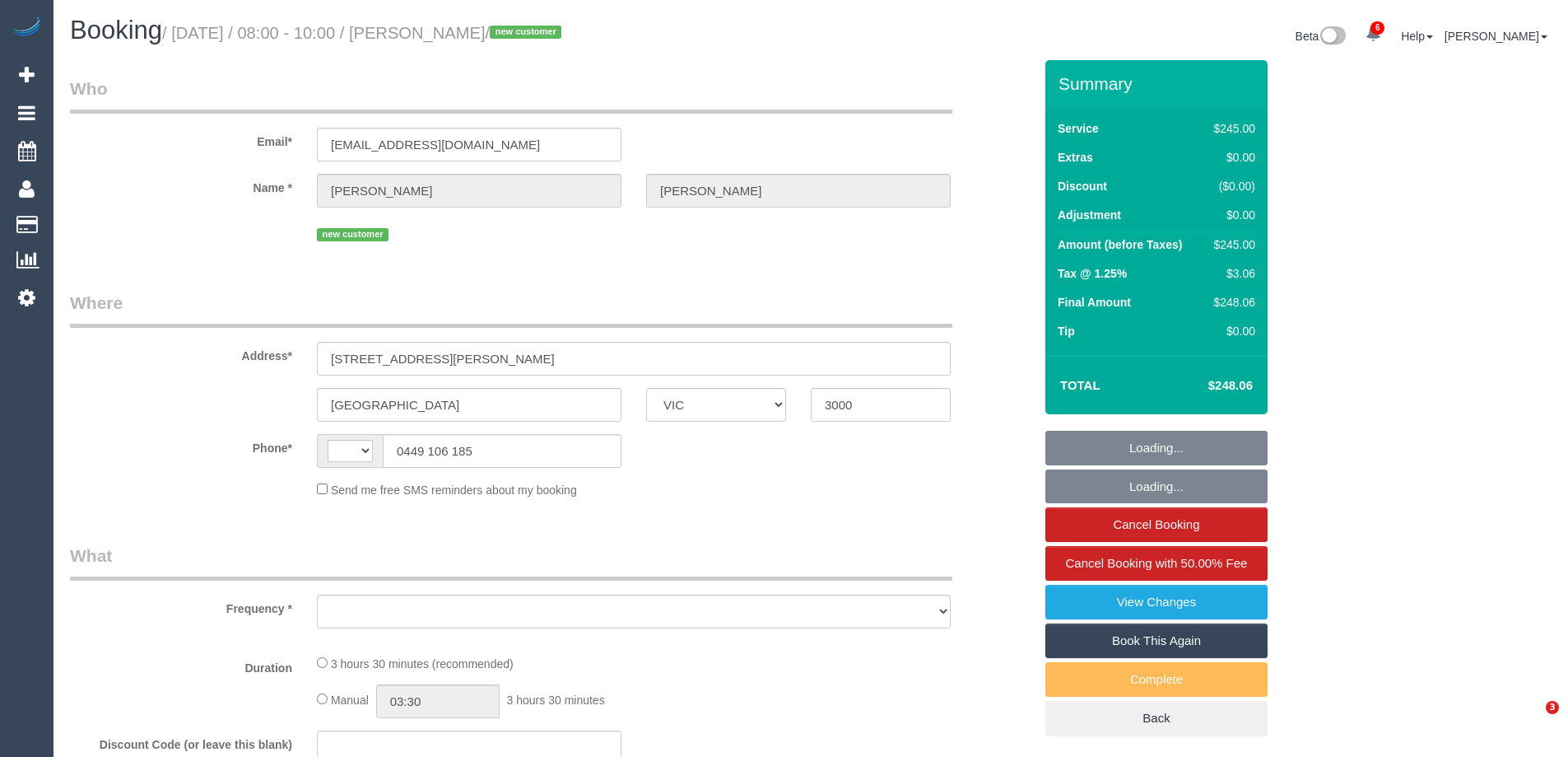
select select "VIC"
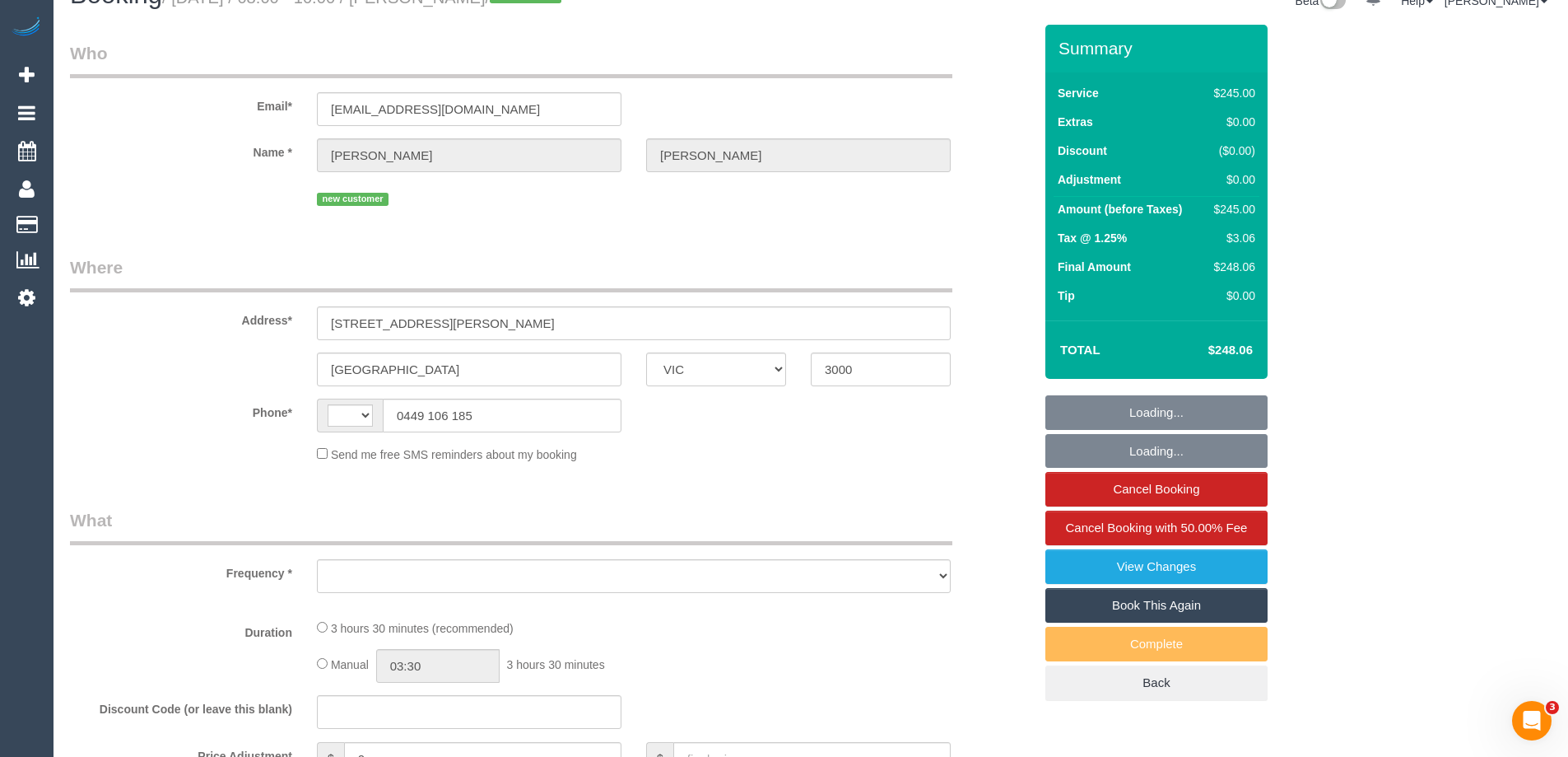
select select "string:stripe-pm_1S7GJG2GScqysDRV9ouAP5Tg"
select select "210"
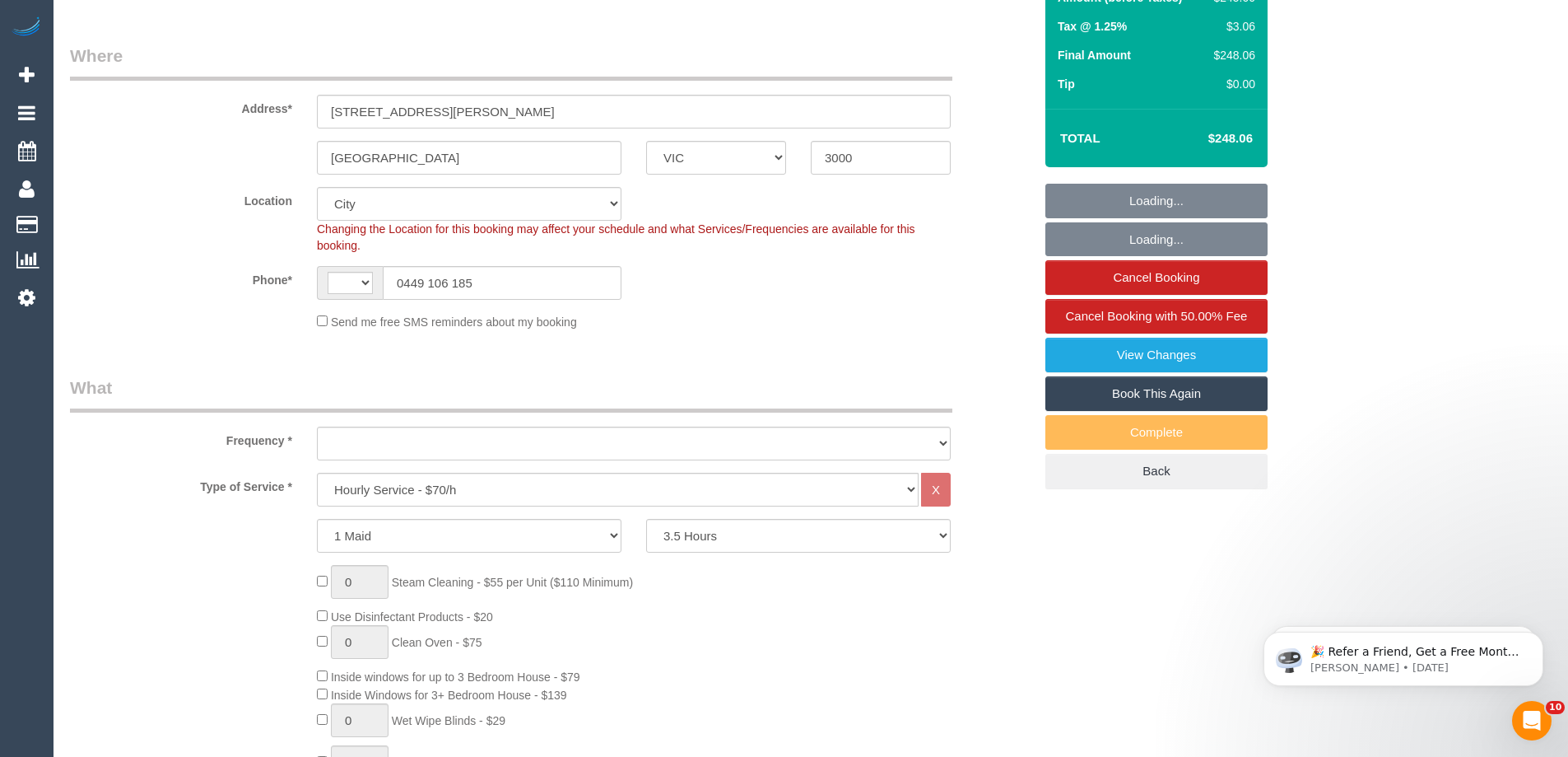
select select "string:AU"
select select "object:1211"
select select "number:28"
select select "number:14"
select select "number:20"
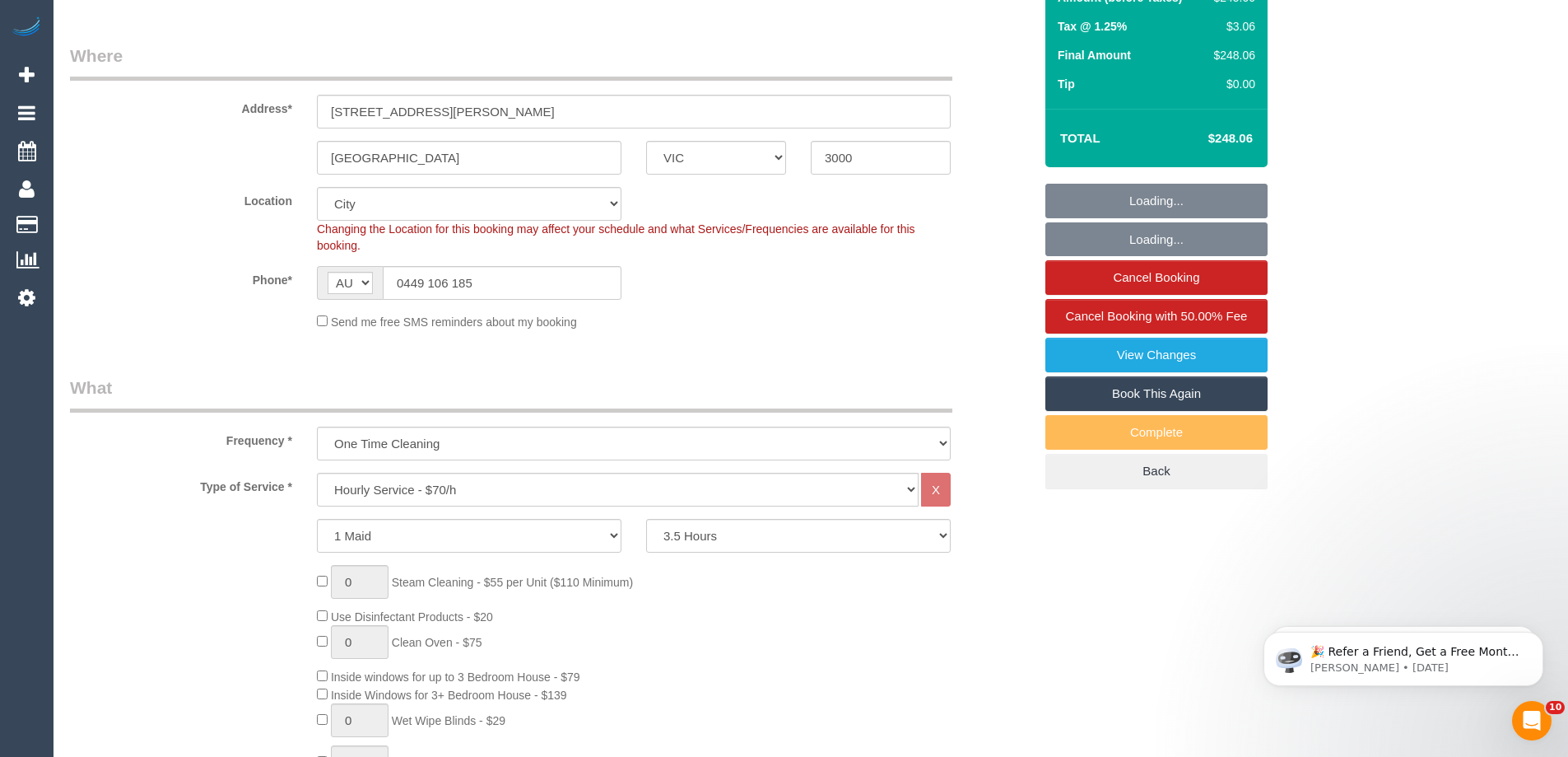
select select "number:24"
select select "number:35"
select select "number:26"
select select "spot1"
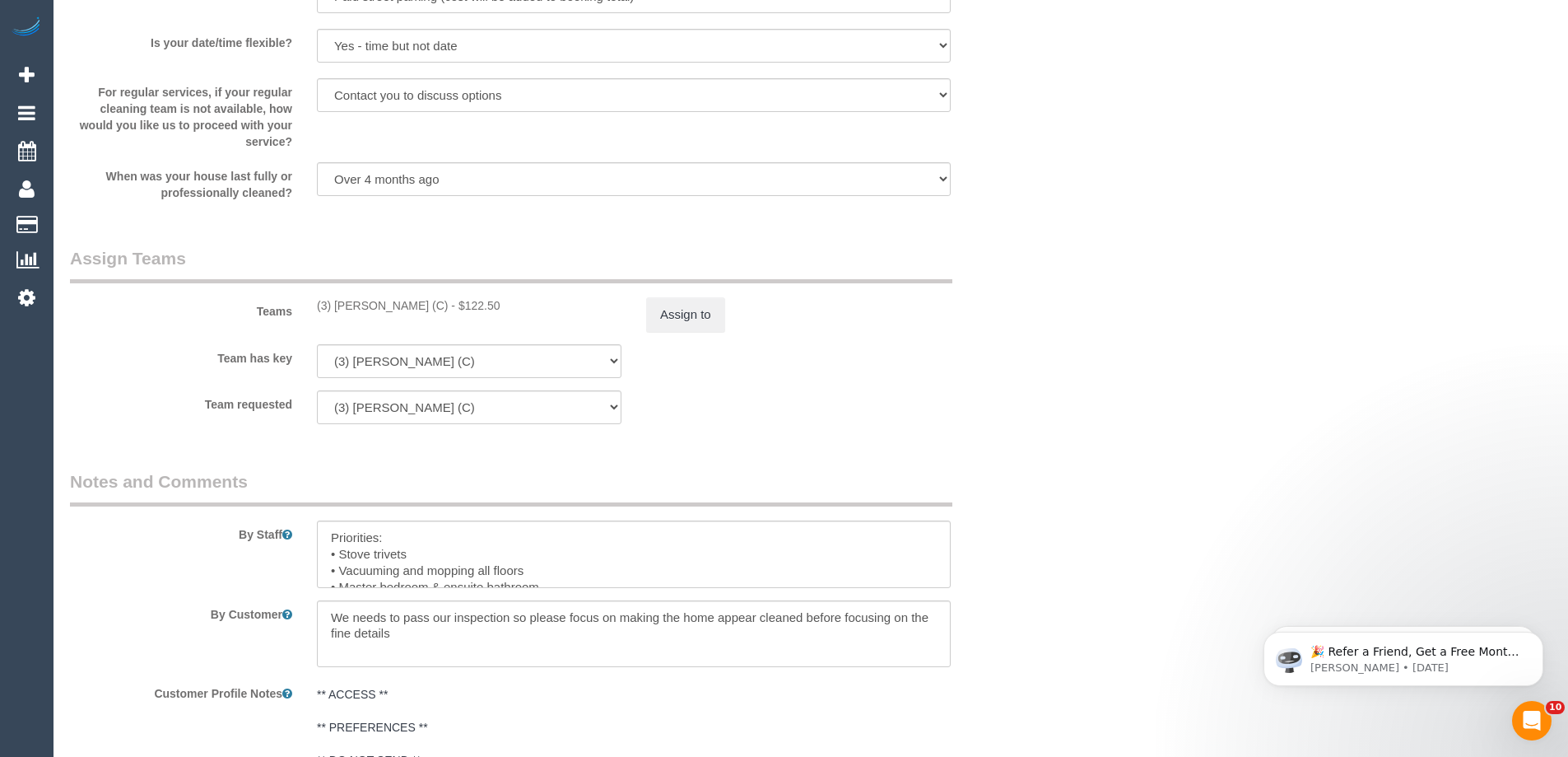
scroll to position [2388, 0]
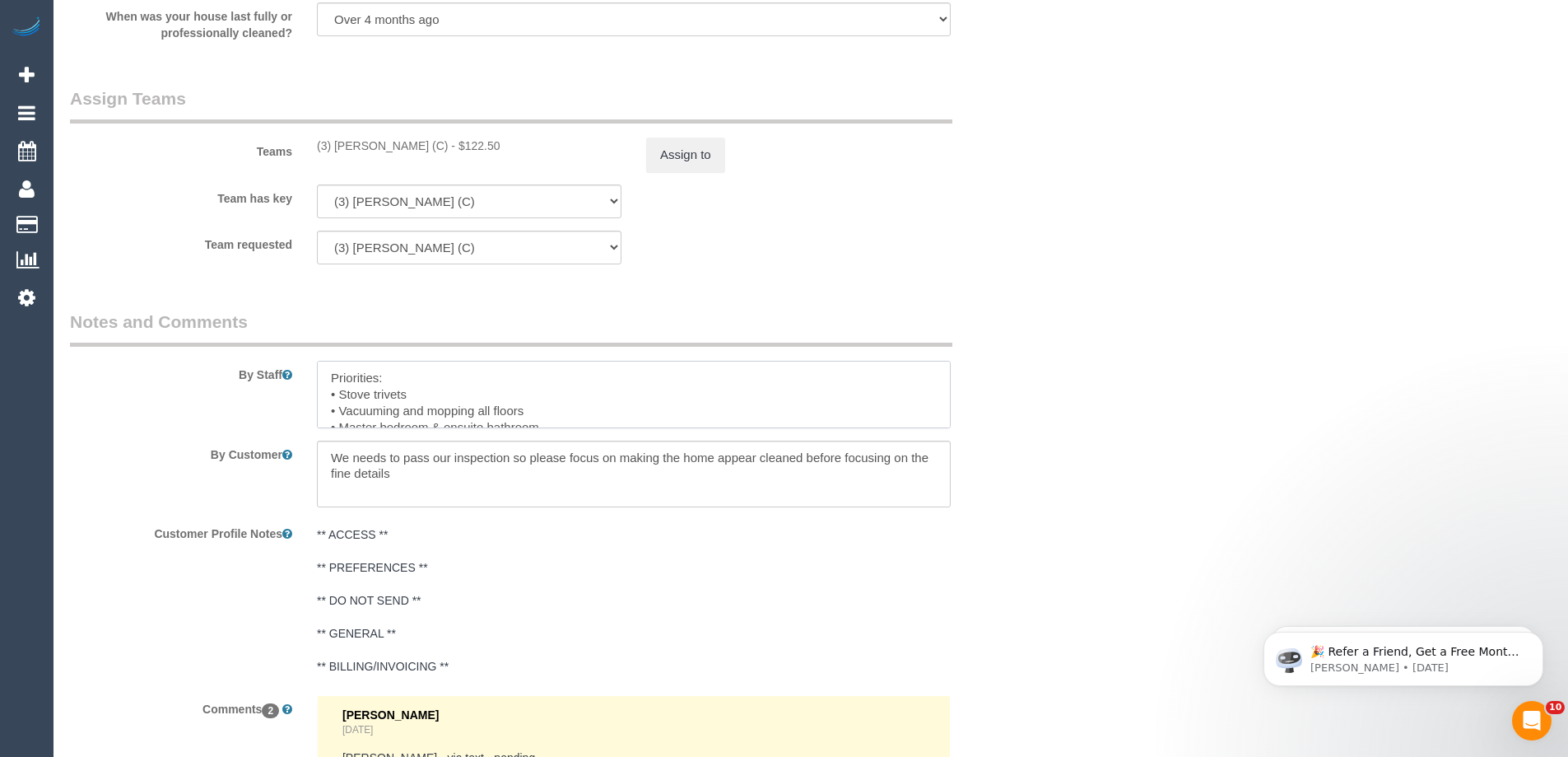
click at [324, 382] on textarea at bounding box center [634, 394] width 634 height 67
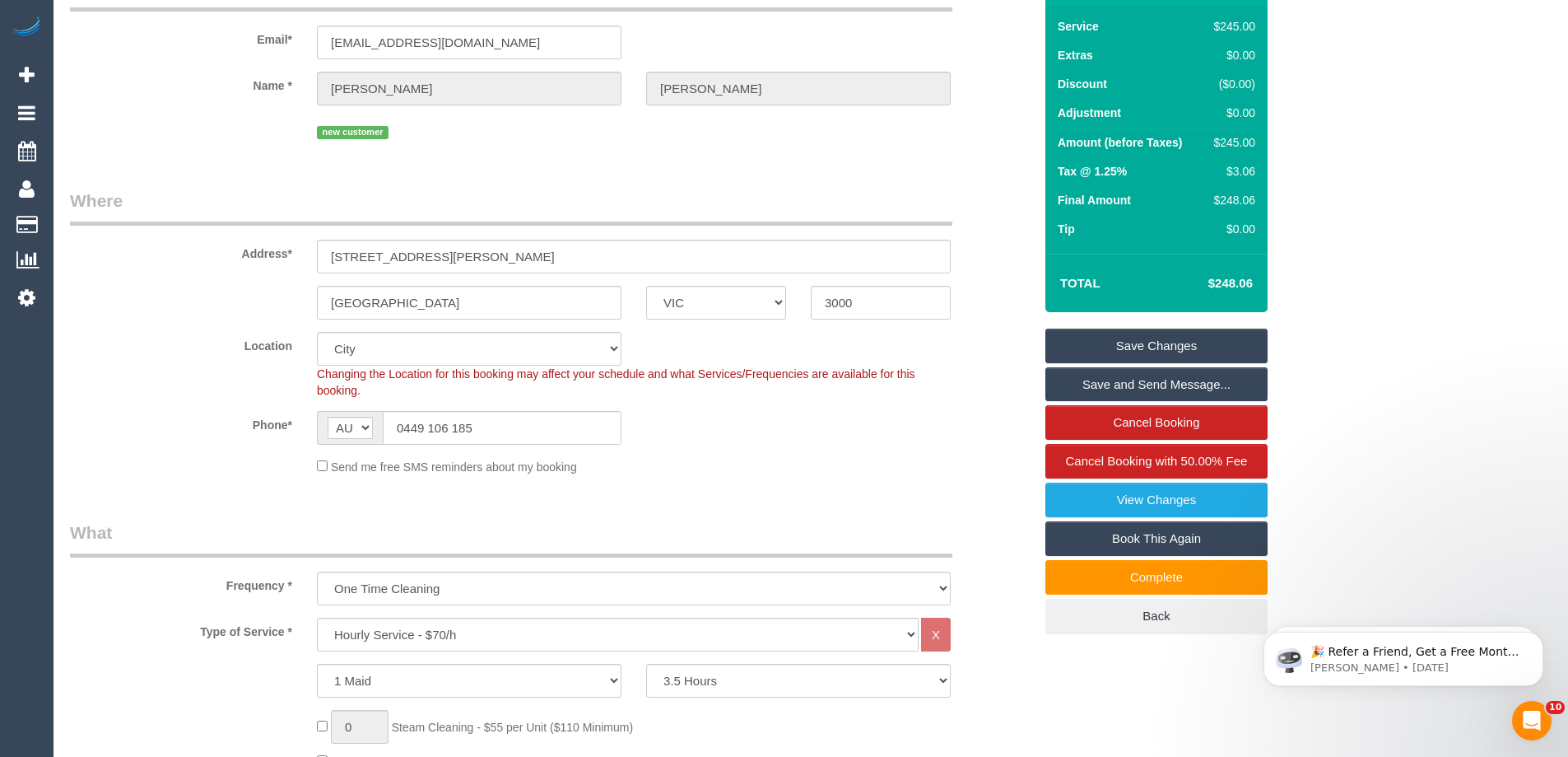
scroll to position [0, 0]
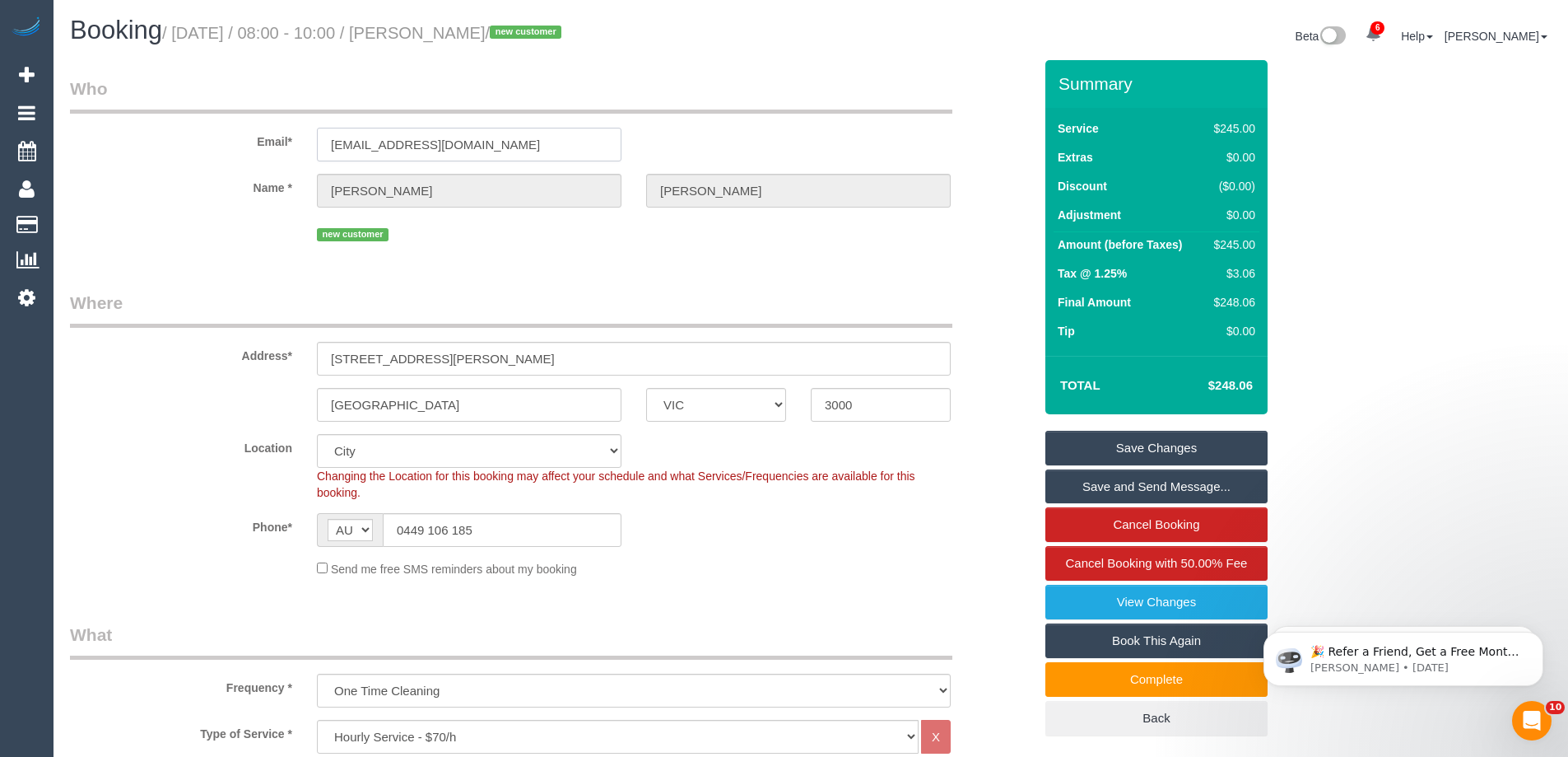
drag, startPoint x: 325, startPoint y: 145, endPoint x: 549, endPoint y: 152, distance: 224.1
click at [548, 152] on input "[EMAIL_ADDRESS][DOMAIN_NAME]" at bounding box center [469, 144] width 305 height 34
click at [549, 152] on input "[EMAIL_ADDRESS][DOMAIN_NAME]" at bounding box center [469, 144] width 305 height 34
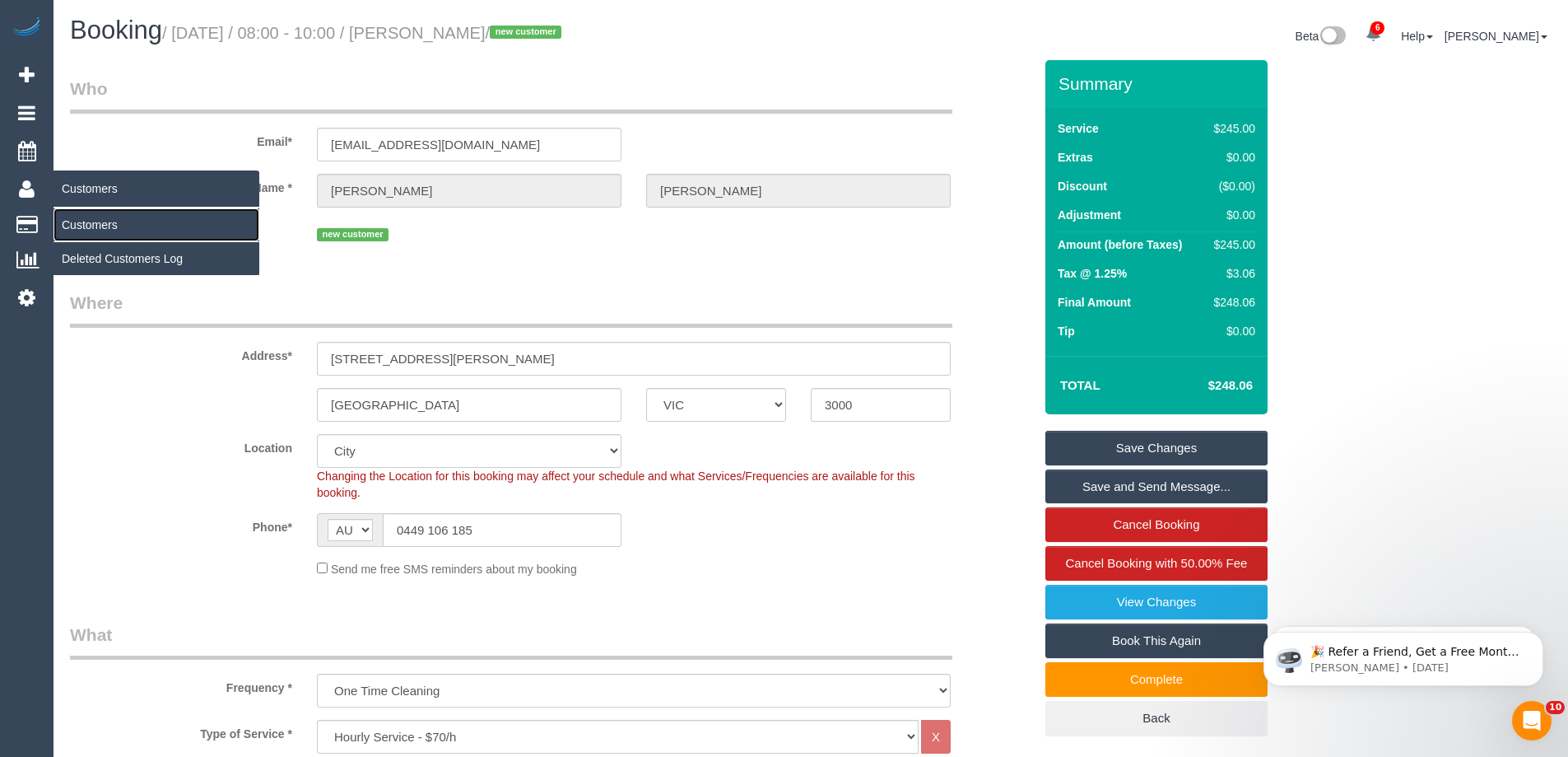
click at [96, 224] on link "Customers" at bounding box center [156, 225] width 206 height 33
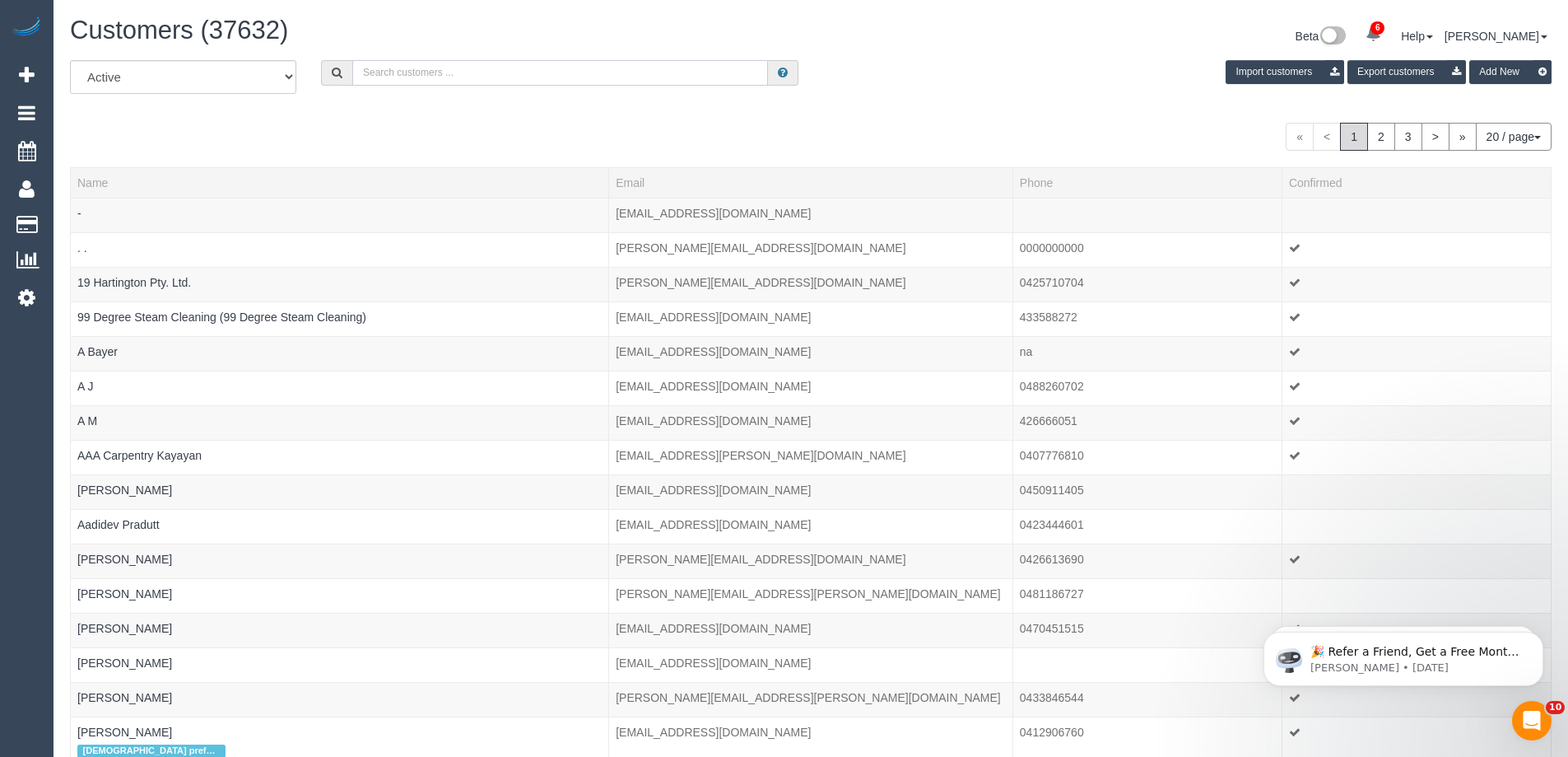
click at [600, 74] on input "text" at bounding box center [560, 72] width 416 height 25
paste input "[PERSON_NAME]"
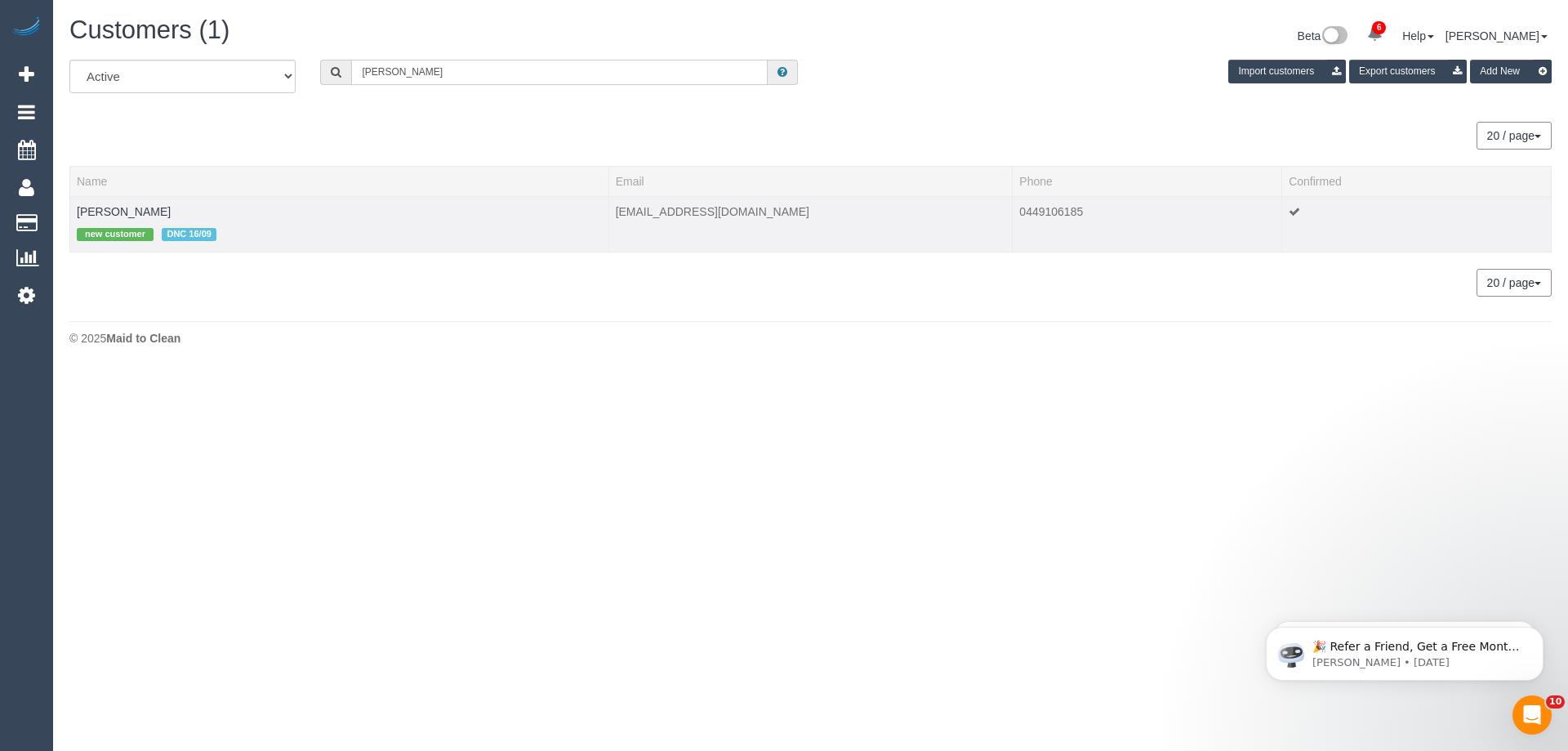
type input "[PERSON_NAME]"
drag, startPoint x: 165, startPoint y: 210, endPoint x: 64, endPoint y: 202, distance: 101.3
click at [64, 202] on div "All Active Archived Sarah Dhedhi Import customers Export customers Add New 20 /…" at bounding box center [810, 186] width 1507 height 253
click at [176, 214] on td "Sarah Dhedhi new customer DNC 16/09" at bounding box center [339, 223] width 539 height 55
drag, startPoint x: 160, startPoint y: 215, endPoint x: 73, endPoint y: 210, distance: 87.1
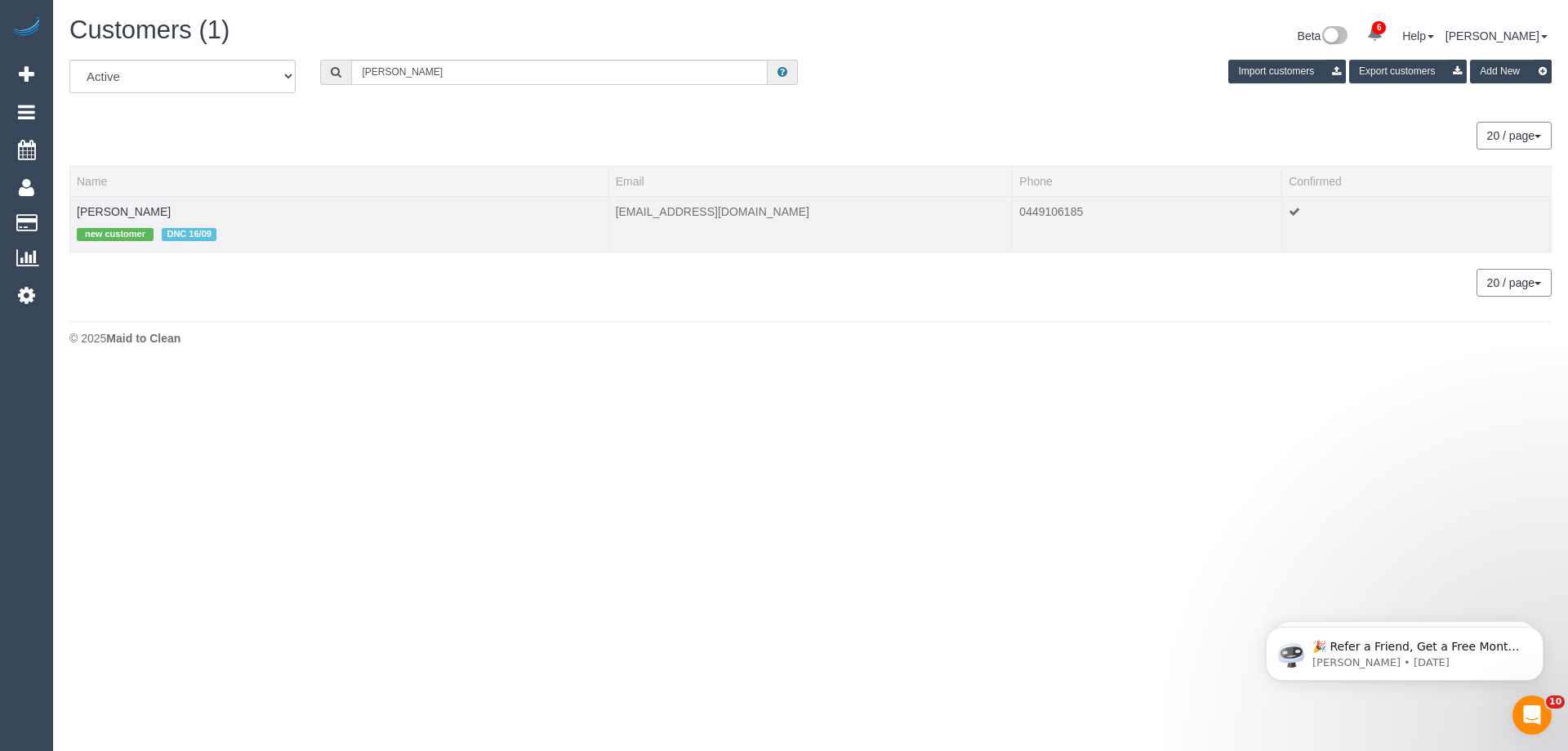
click at [73, 210] on td "Sarah Dhedhi new customer DNC 16/09" at bounding box center [339, 223] width 539 height 55
copy link "[PERSON_NAME]"
